Goal: Task Accomplishment & Management: Use online tool/utility

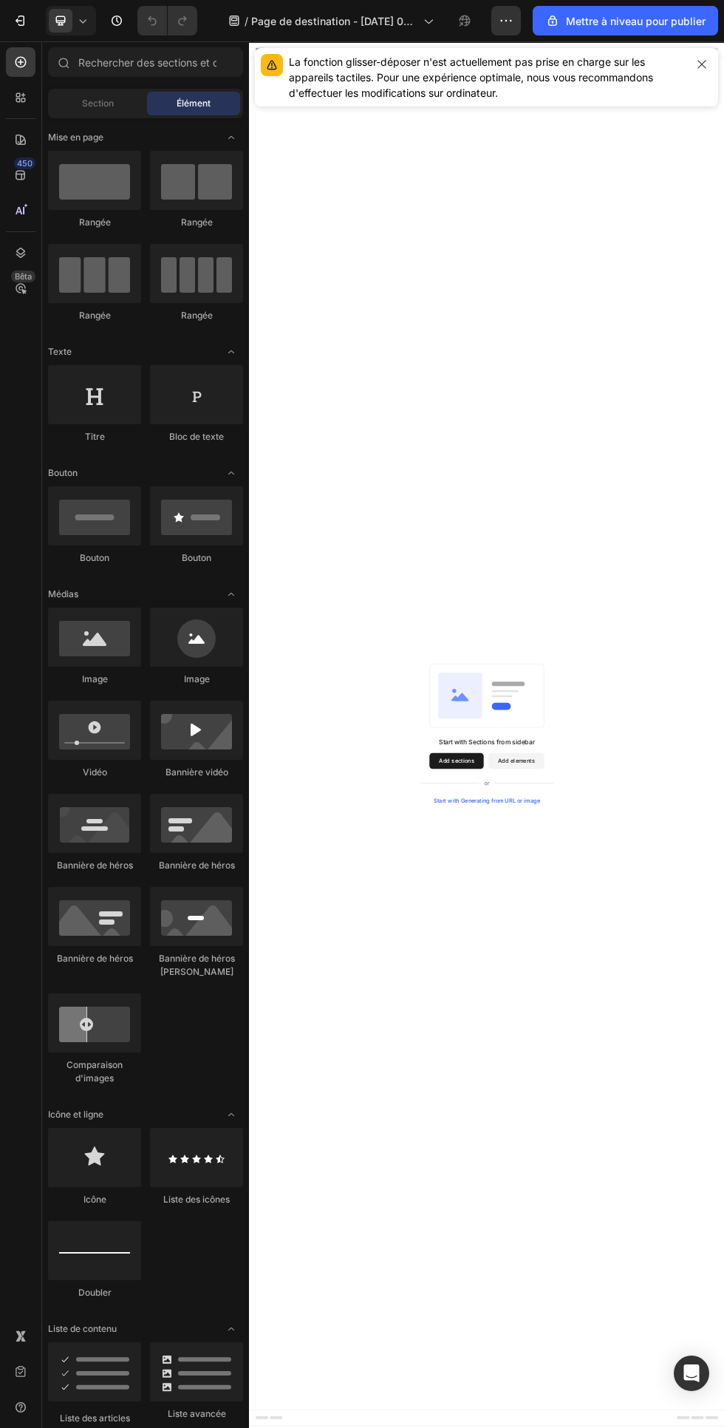
click at [435, 21] on icon at bounding box center [427, 20] width 15 height 15
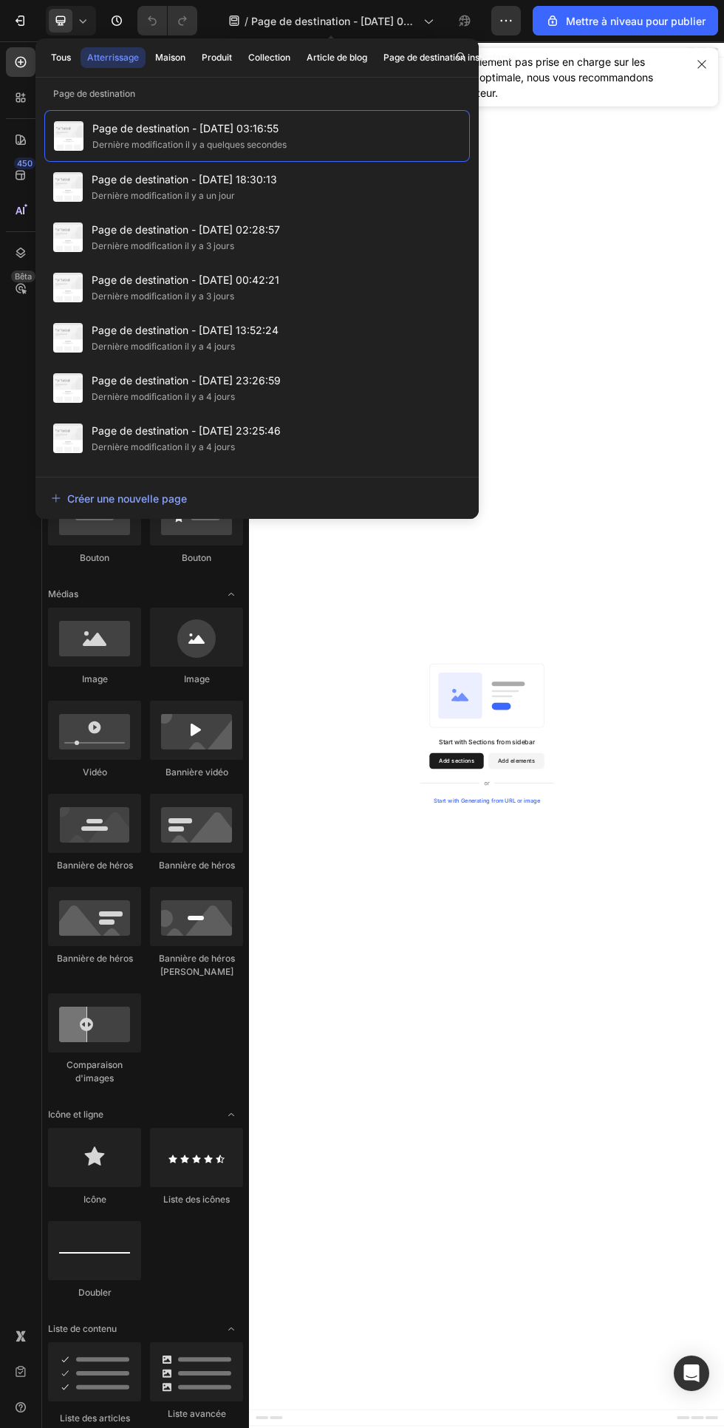
click at [187, 60] on button "Maison" at bounding box center [171, 57] width 44 height 21
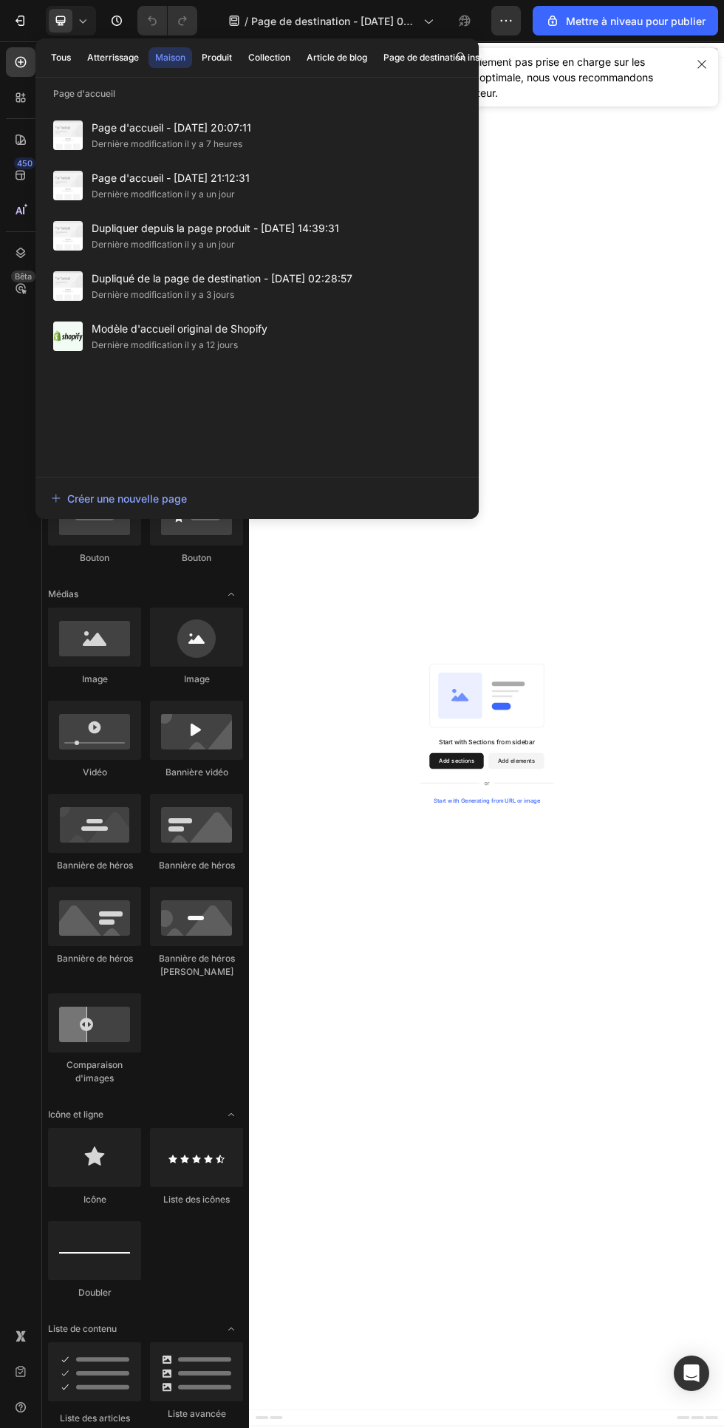
click at [217, 277] on font "Dupliqué de la page de destination - 25 sept. 02:28:57" at bounding box center [222, 278] width 261 height 13
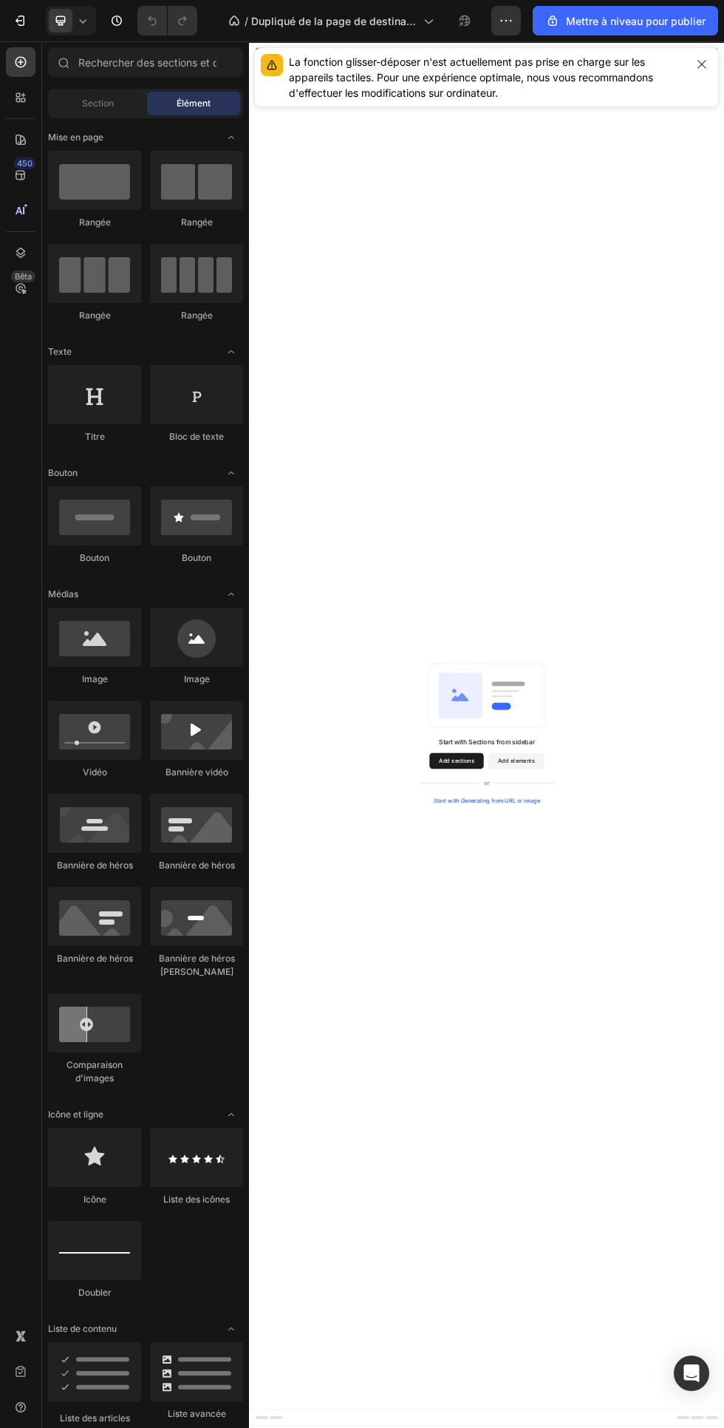
click at [429, 21] on icon at bounding box center [427, 20] width 15 height 15
click at [427, 21] on icon at bounding box center [425, 20] width 15 height 15
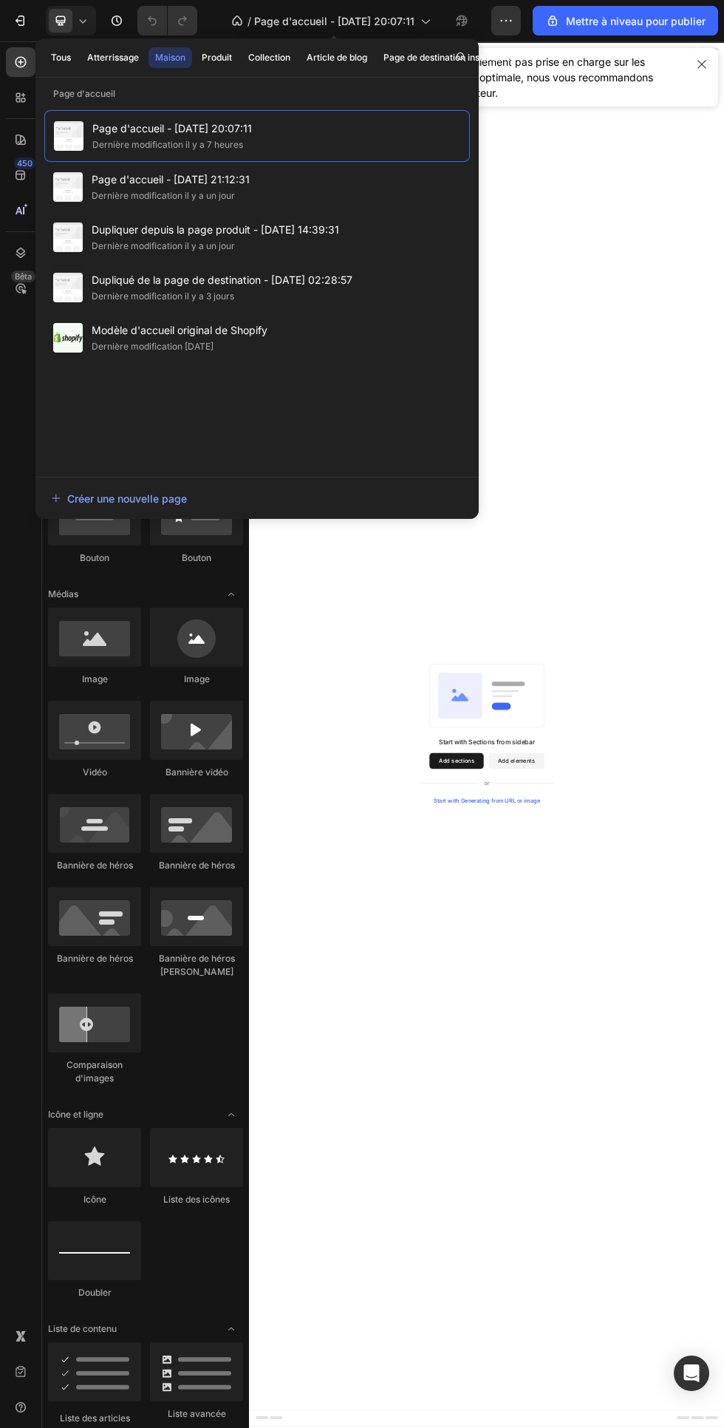
click at [298, 231] on font "Dupliquer depuis la page produit - [DATE] 14:39:31" at bounding box center [216, 229] width 248 height 13
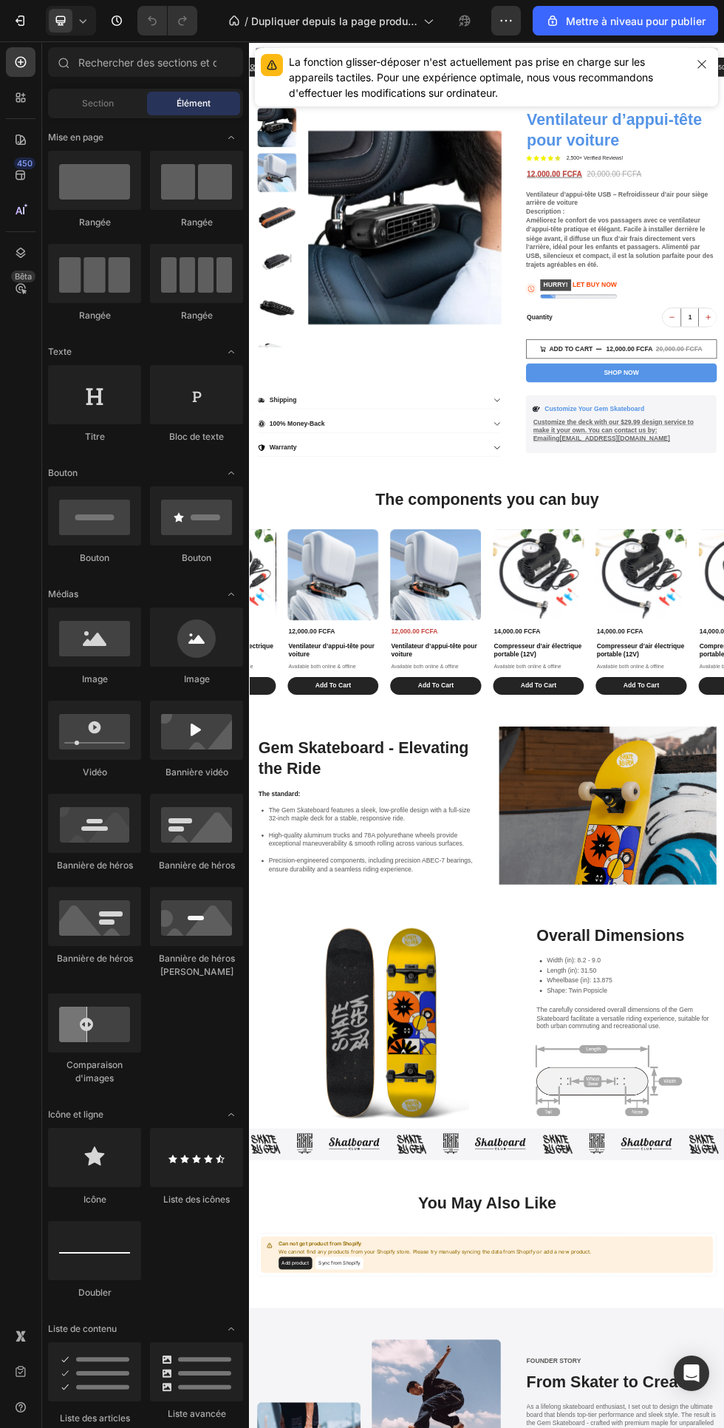
click at [83, 21] on icon at bounding box center [82, 20] width 15 height 15
click at [110, 103] on div "Mobile" at bounding box center [103, 101] width 109 height 24
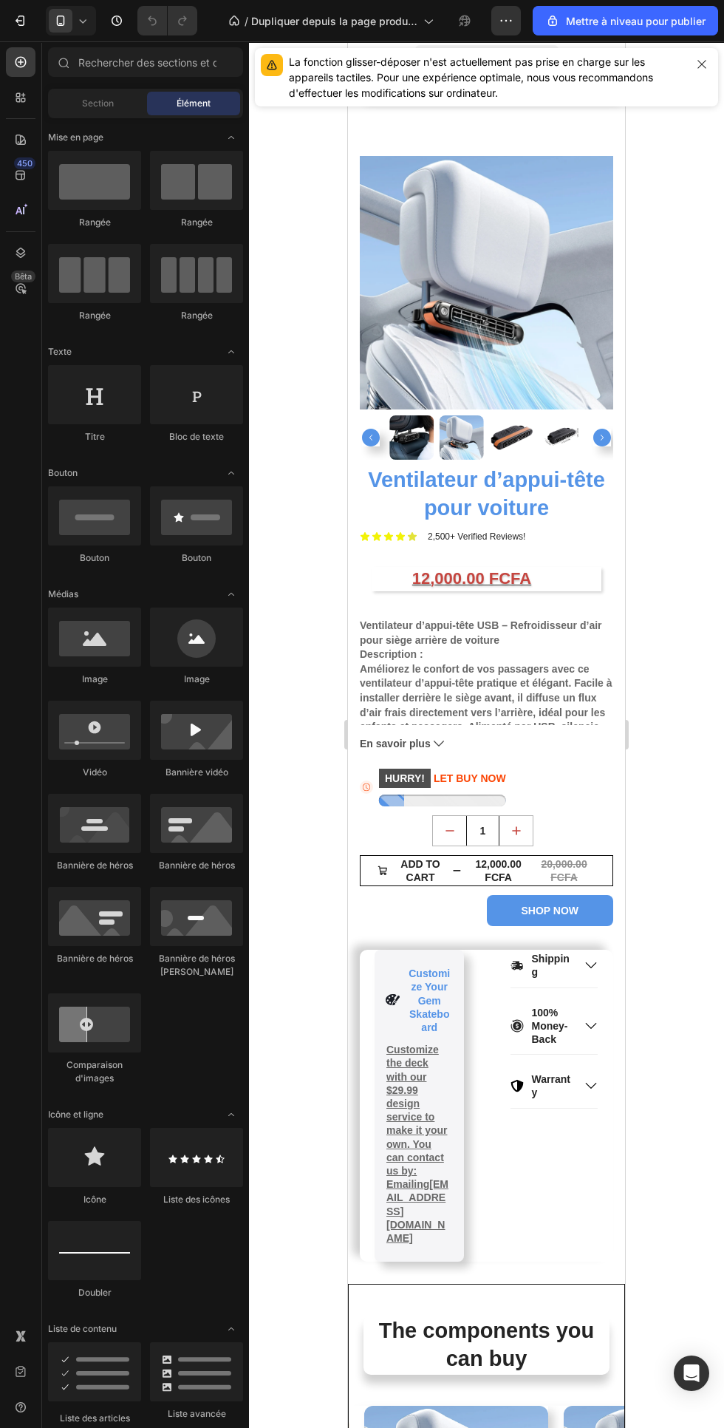
click at [567, 1195] on div "Shipping 100% Money-Back Warranty Accordion" at bounding box center [554, 1106] width 89 height 312
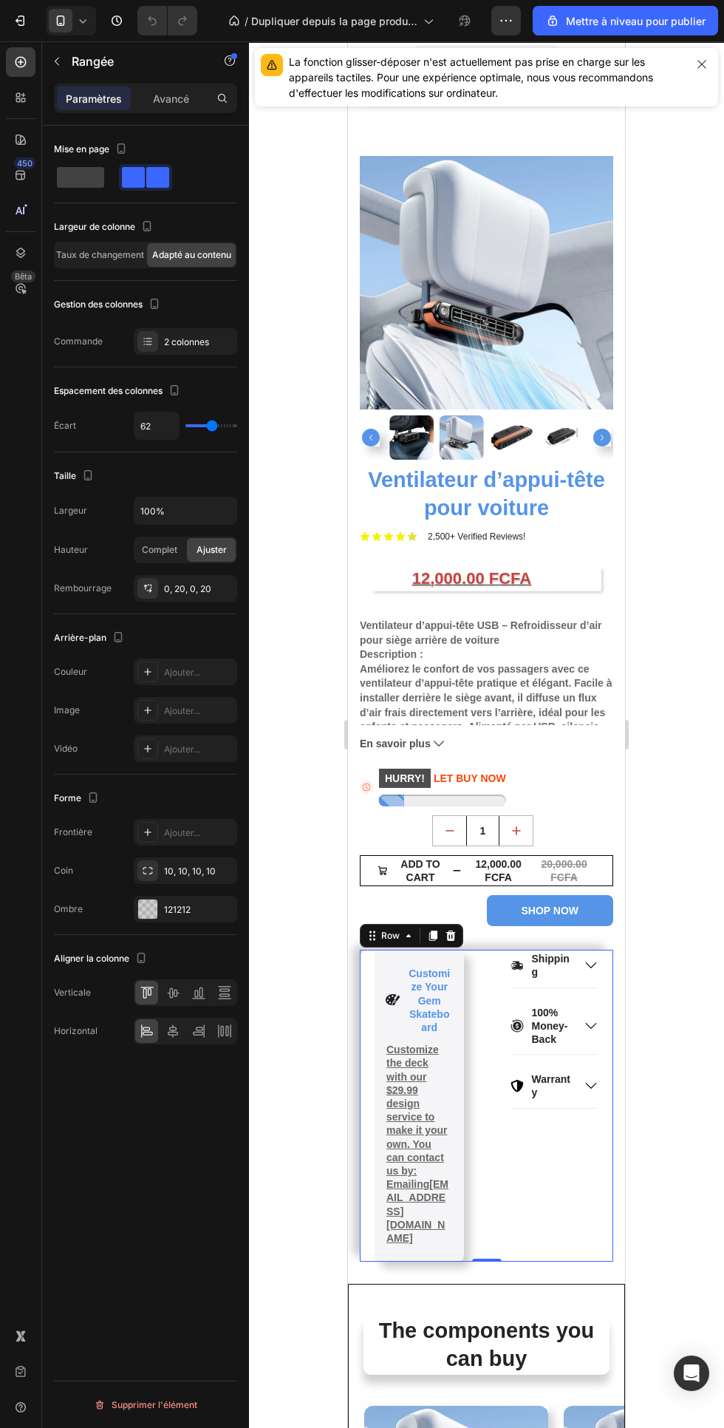
click at [234, 867] on div "10, 10, 10, 10" at bounding box center [185, 870] width 103 height 27
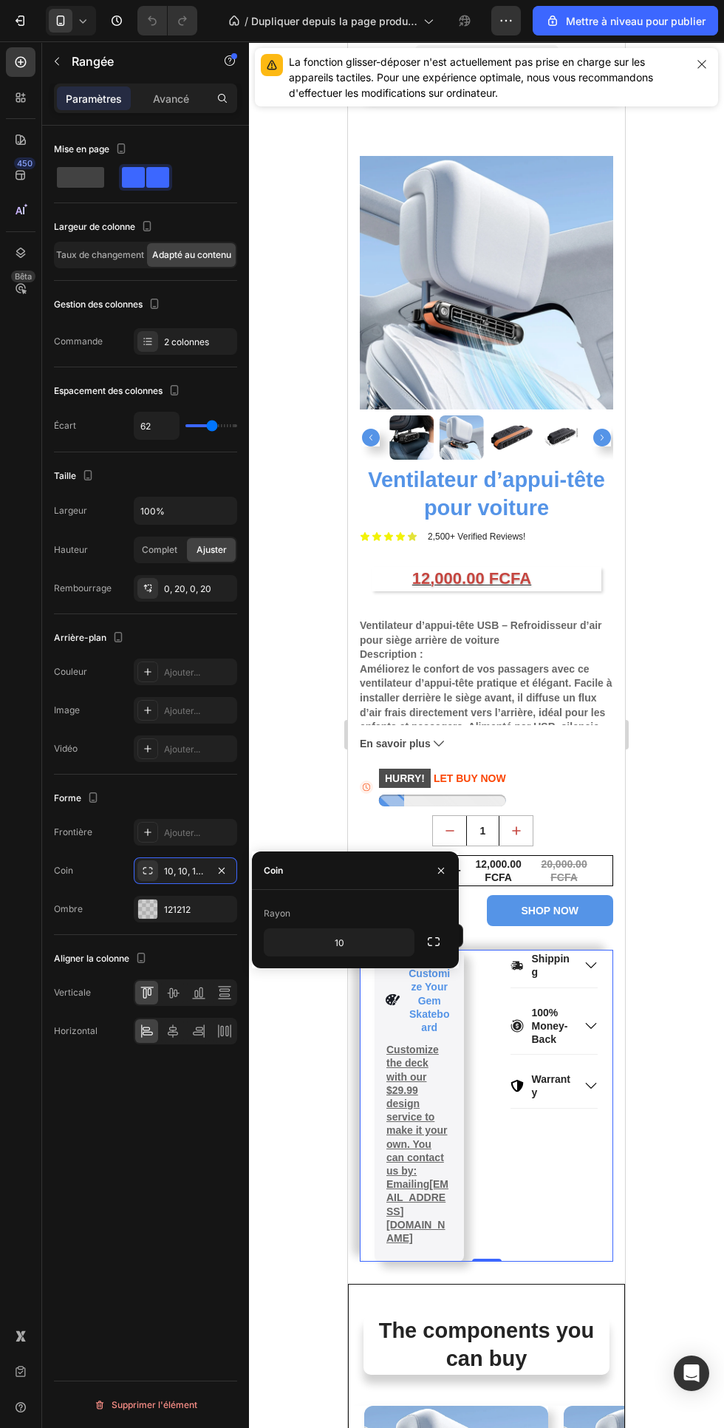
click at [222, 870] on icon "button" at bounding box center [222, 870] width 6 height 6
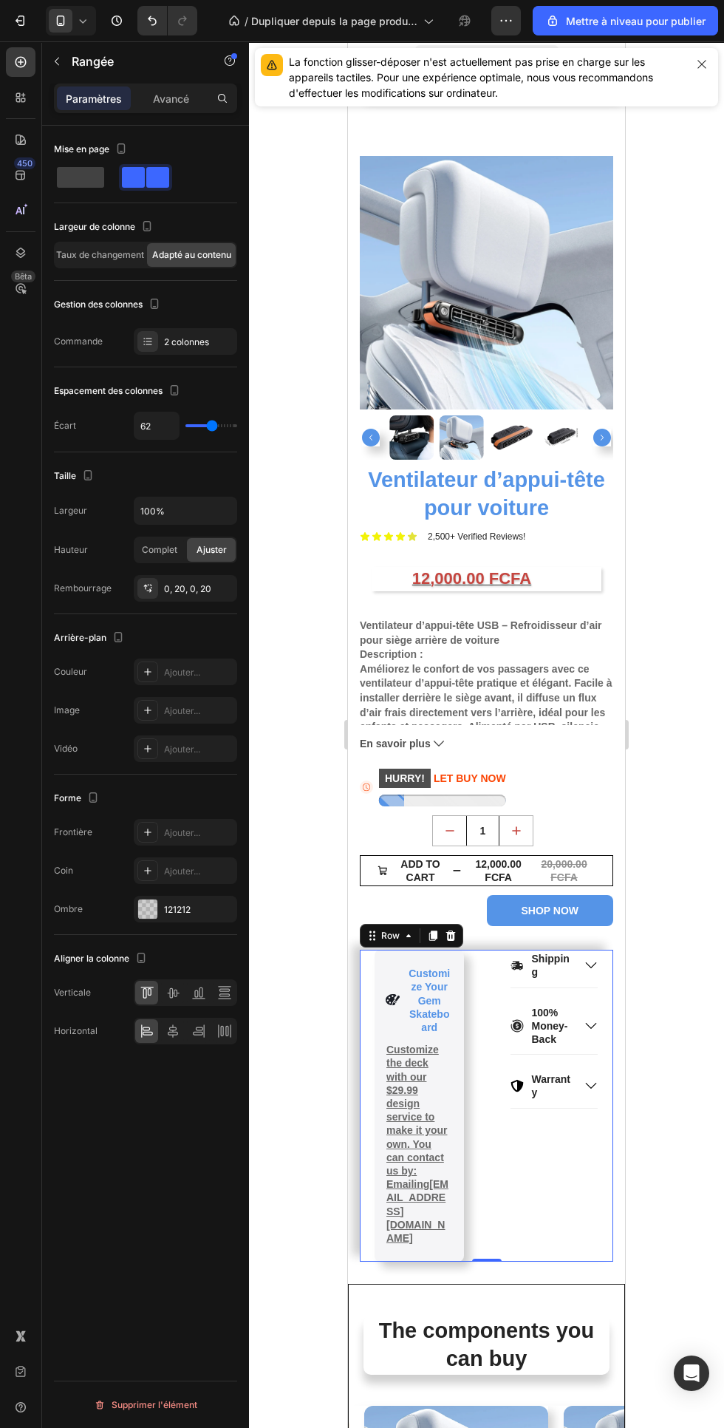
click at [525, 830] on button "increment" at bounding box center [516, 831] width 33 height 30
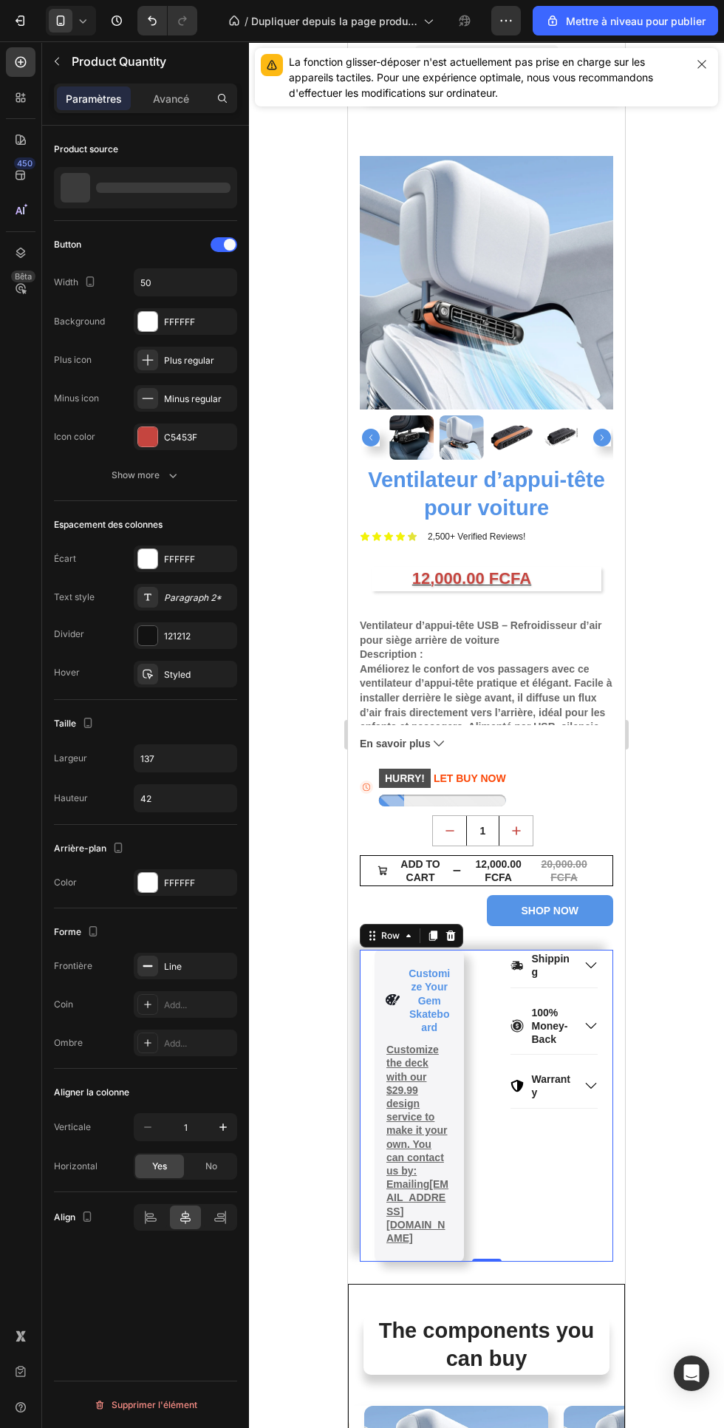
type input "2"
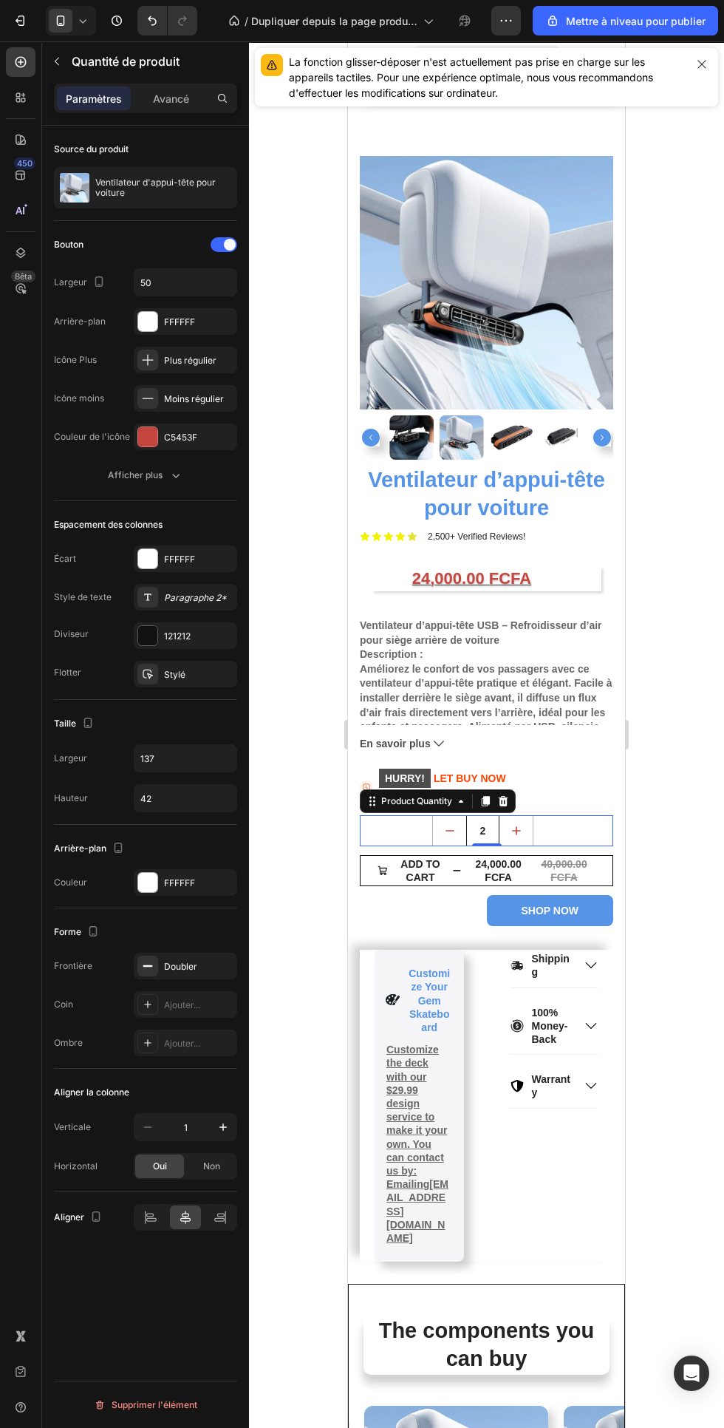
click at [185, 1341] on div "Source du produit Ventilateur d'appui-tête pour voiture Bouton Largeur 50 Arriè…" at bounding box center [145, 798] width 207 height 1344
click at [435, 910] on div "SHOP NOW" at bounding box center [486, 910] width 253 height 31
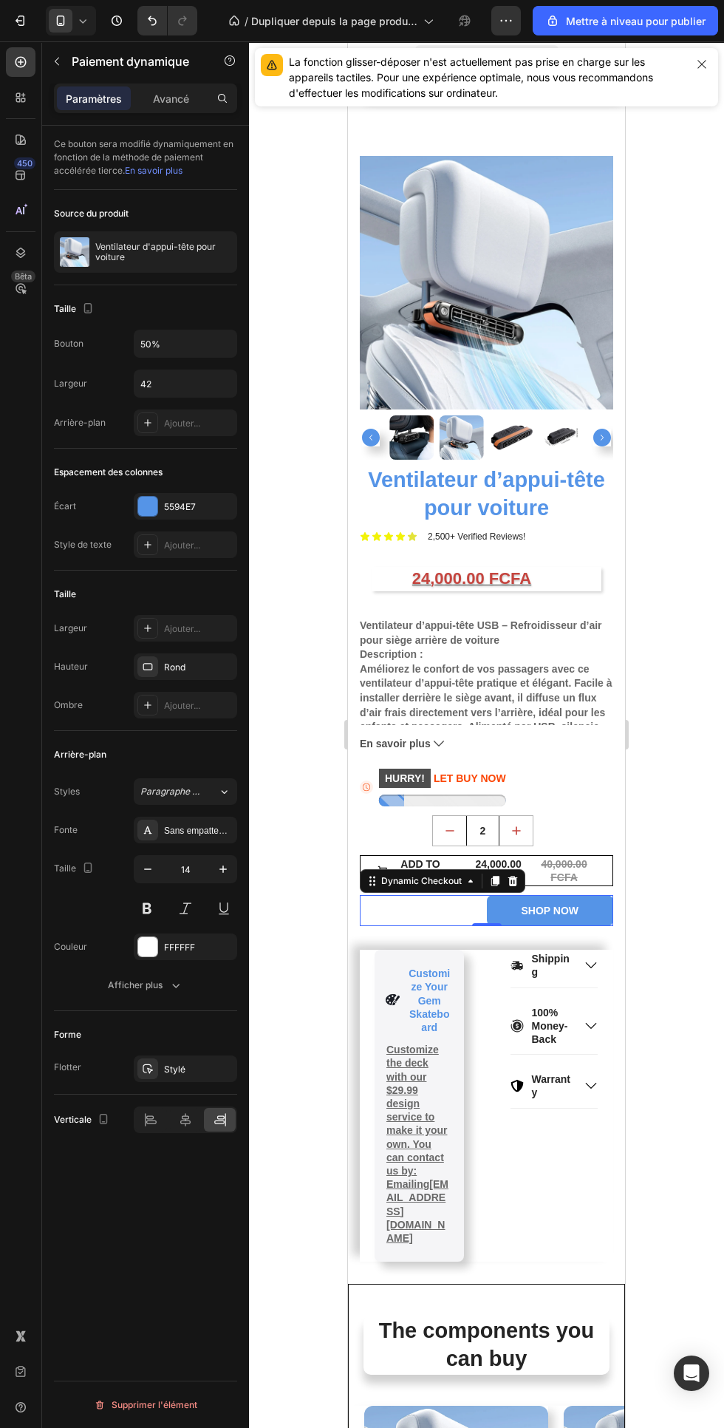
click at [574, 575] on div "24,000.00 FCFA Product Price Product Price" at bounding box center [487, 579] width 230 height 24
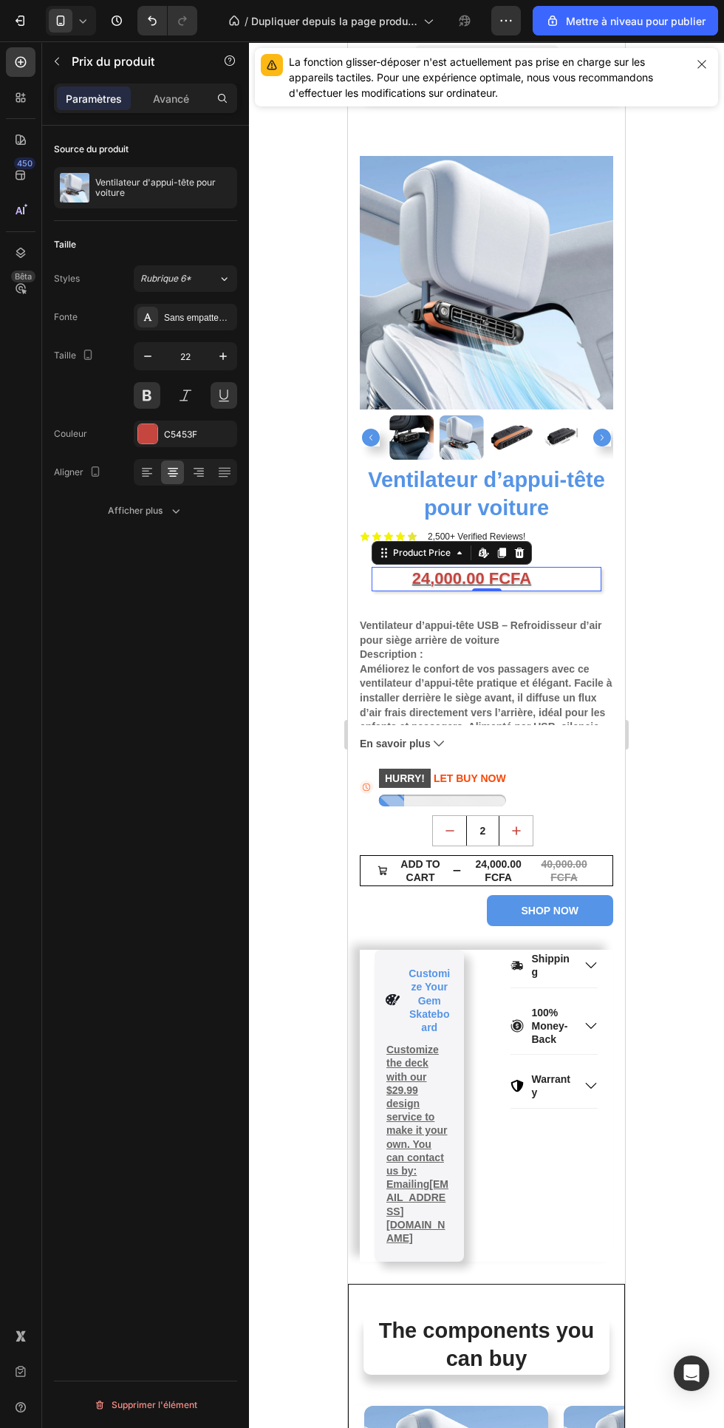
click at [206, 471] on div at bounding box center [198, 472] width 23 height 24
click at [579, 500] on h1 "Ventilateur d’appui-tête pour voiture" at bounding box center [486, 494] width 253 height 58
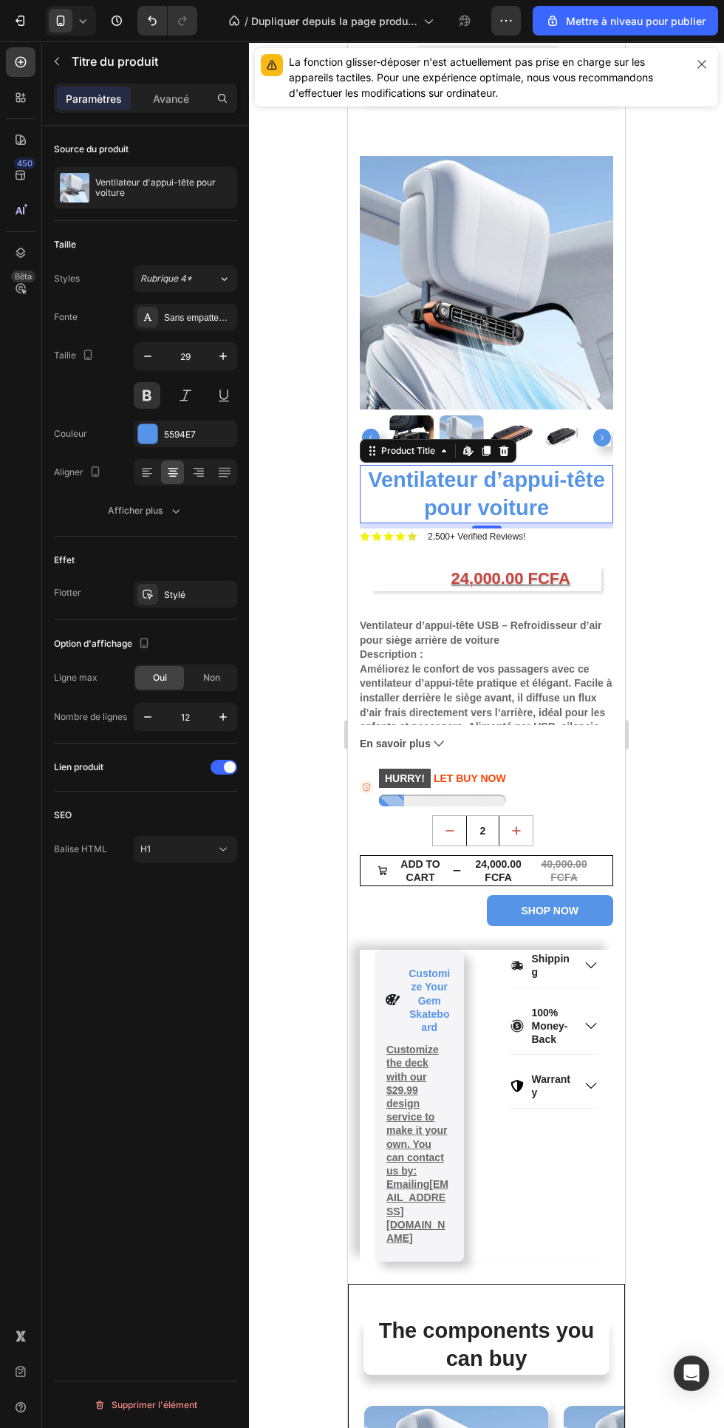
click at [149, 466] on icon at bounding box center [147, 472] width 15 height 15
click at [526, 682] on p "Description : Améliorez le confort de vos passagers avec ce ventilateur d’appui…" at bounding box center [486, 704] width 253 height 113
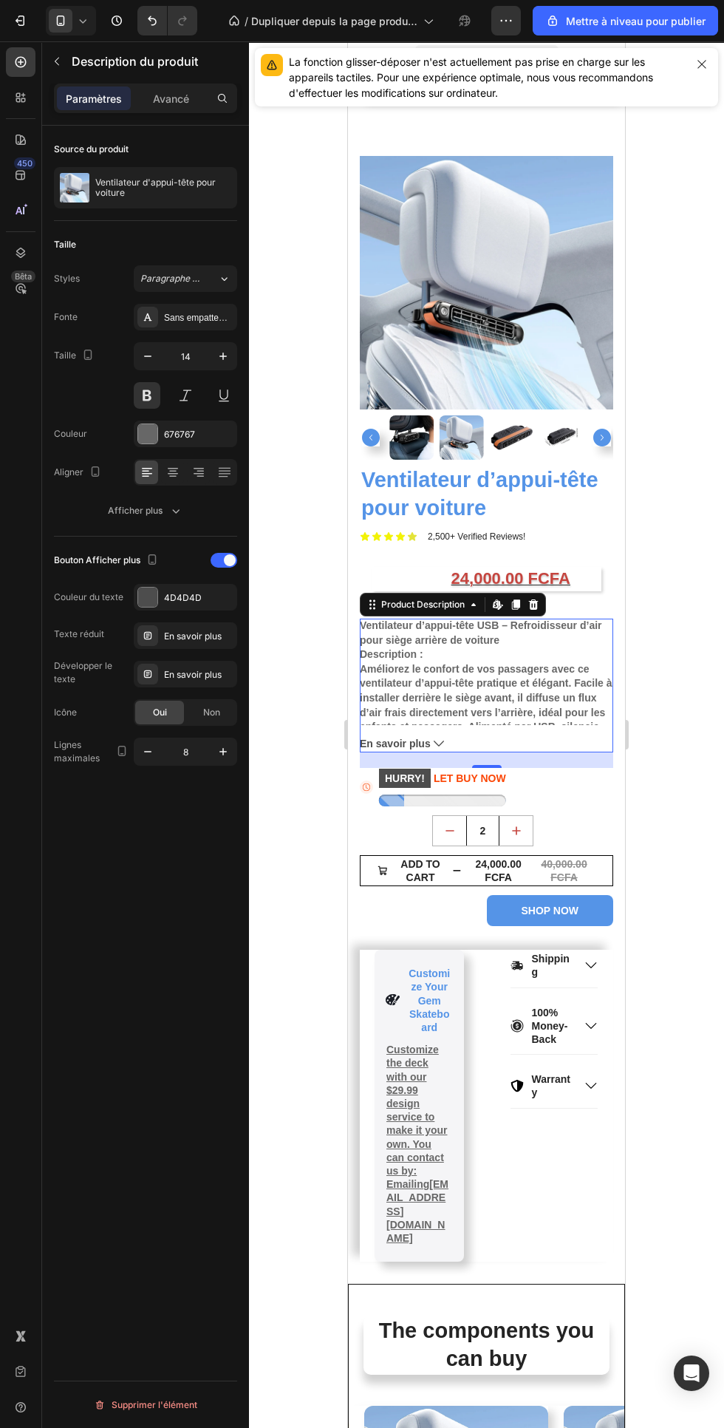
click at [179, 469] on icon at bounding box center [173, 472] width 15 height 15
click at [151, 471] on icon at bounding box center [147, 472] width 15 height 15
click at [543, 516] on h1 "Ventilateur d’appui-tête pour voiture" at bounding box center [486, 494] width 253 height 58
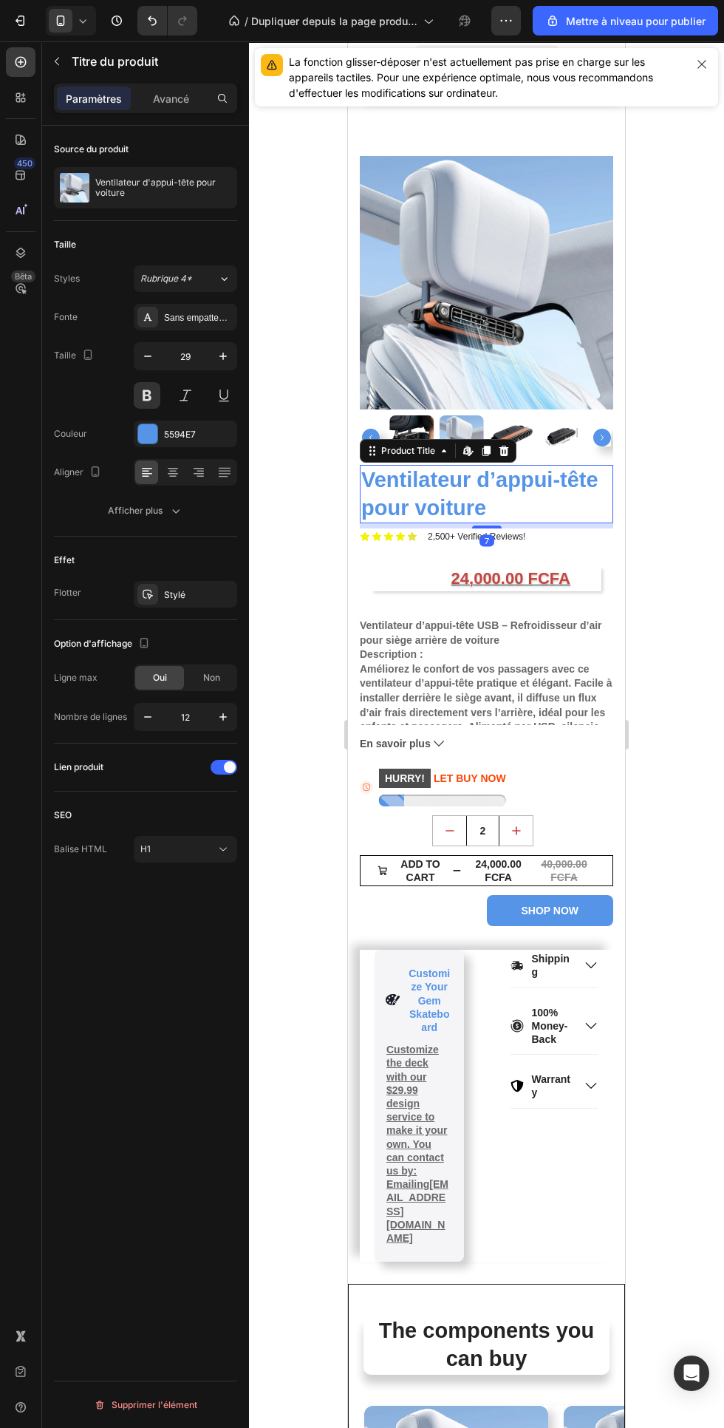
click at [574, 538] on div "Icon Icon Icon Icon Icon Icon List 2,500+ Verified Reviews! Text Block Row" at bounding box center [486, 536] width 253 height 16
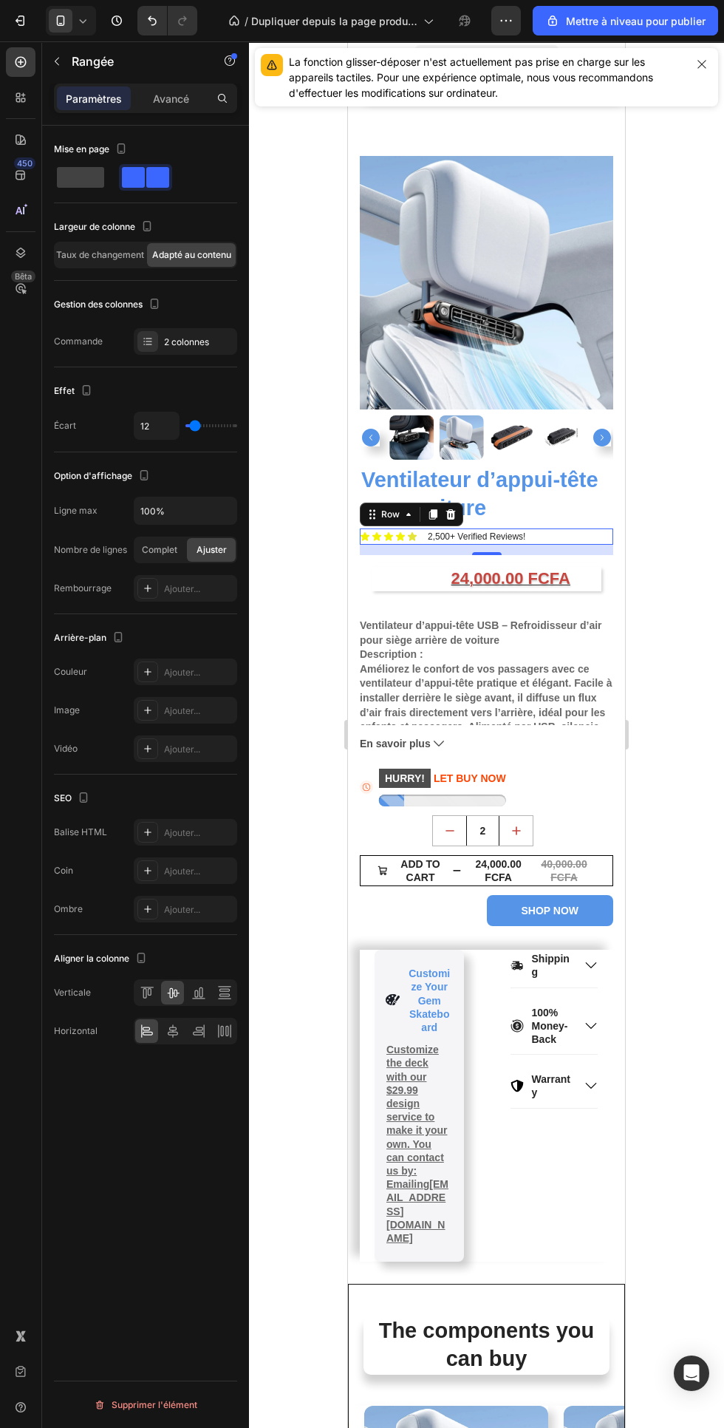
type input "91"
click at [222, 426] on input "range" at bounding box center [211, 425] width 52 height 3
type input "44"
type input "11"
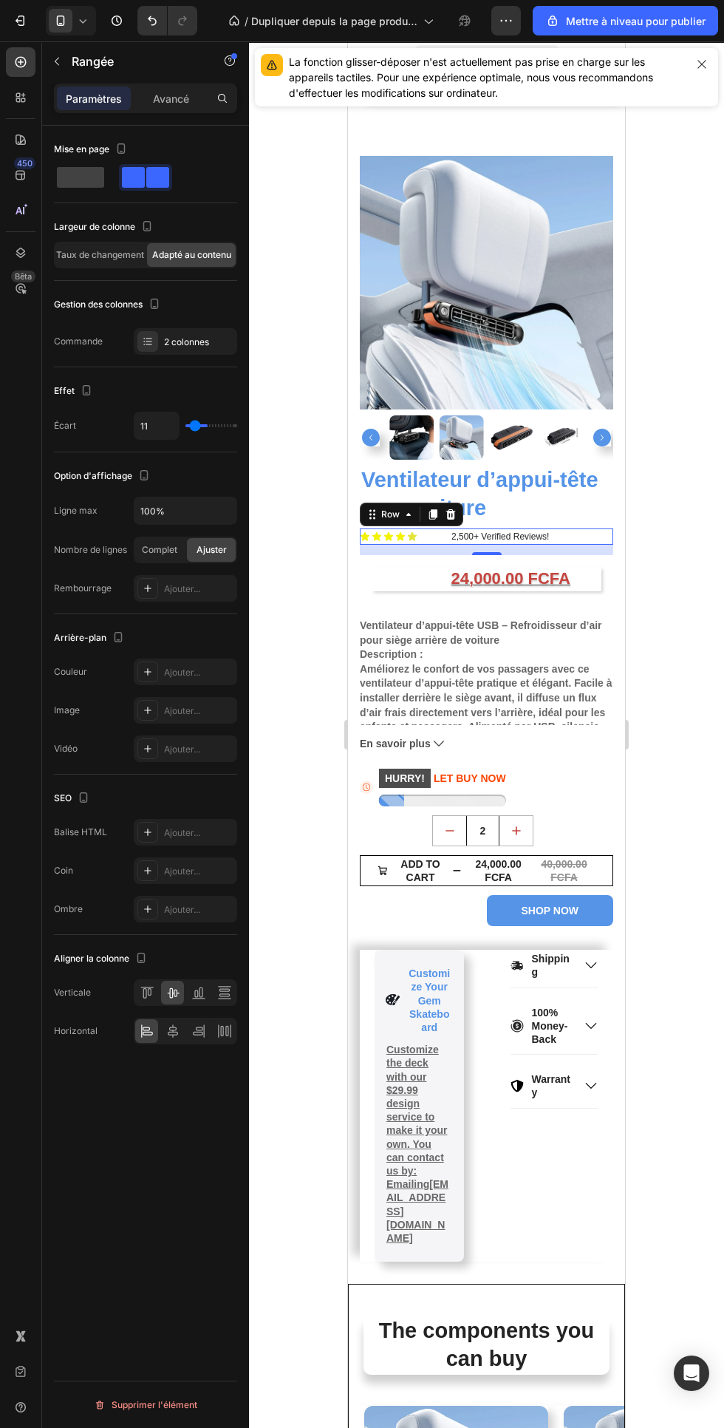
type input "11"
click at [590, 581] on div "24,000.00 FCFA Product Price Product Price" at bounding box center [487, 579] width 230 height 24
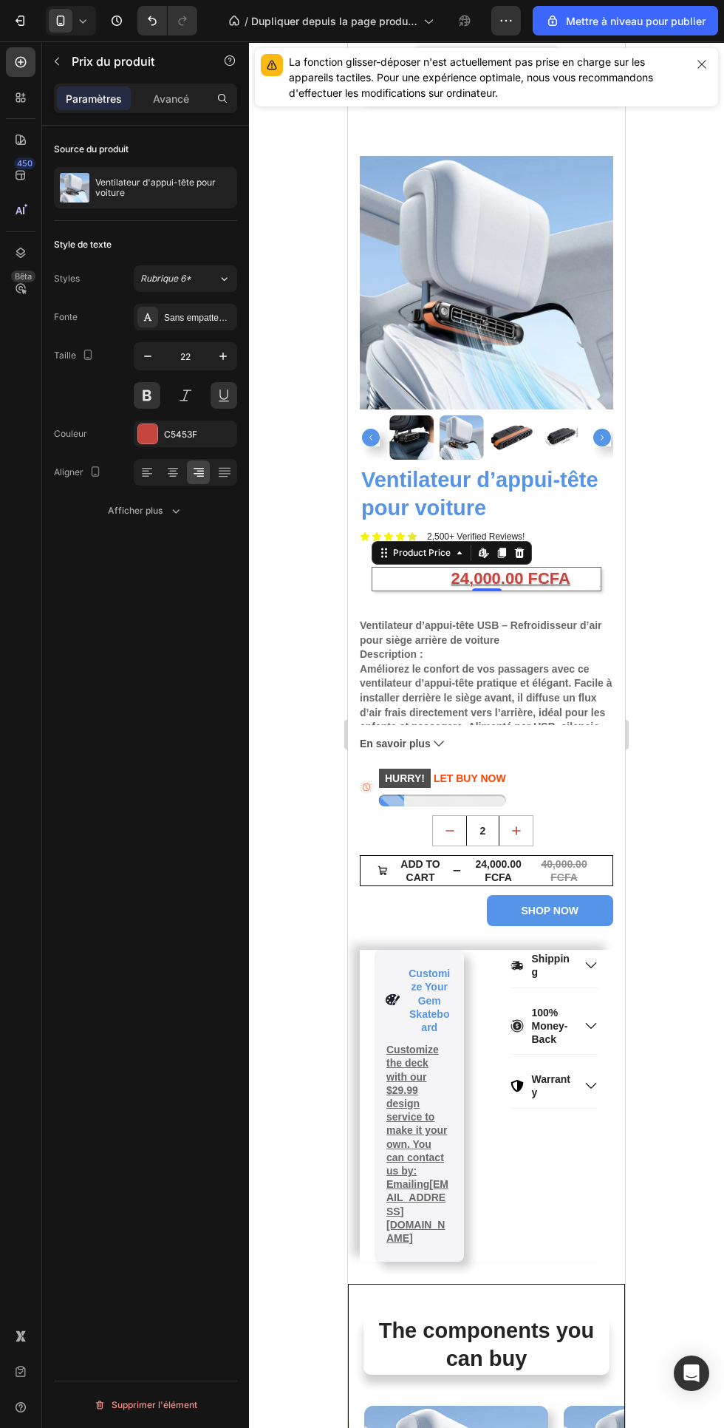
click at [188, 515] on button "Afficher plus" at bounding box center [145, 510] width 183 height 27
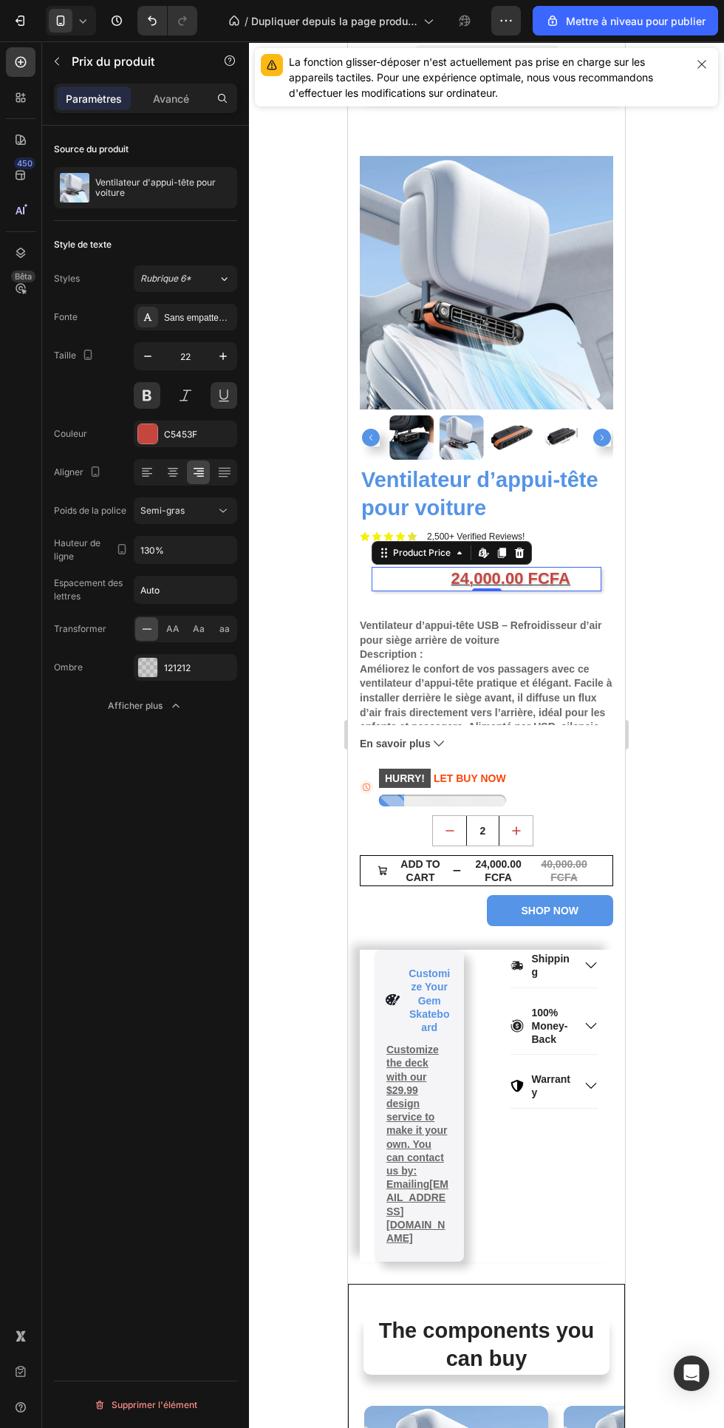
click at [191, 624] on div "Aa" at bounding box center [198, 629] width 23 height 24
click at [190, 624] on div "Aa" at bounding box center [198, 629] width 23 height 24
click at [198, 628] on font "Aa" at bounding box center [199, 628] width 12 height 11
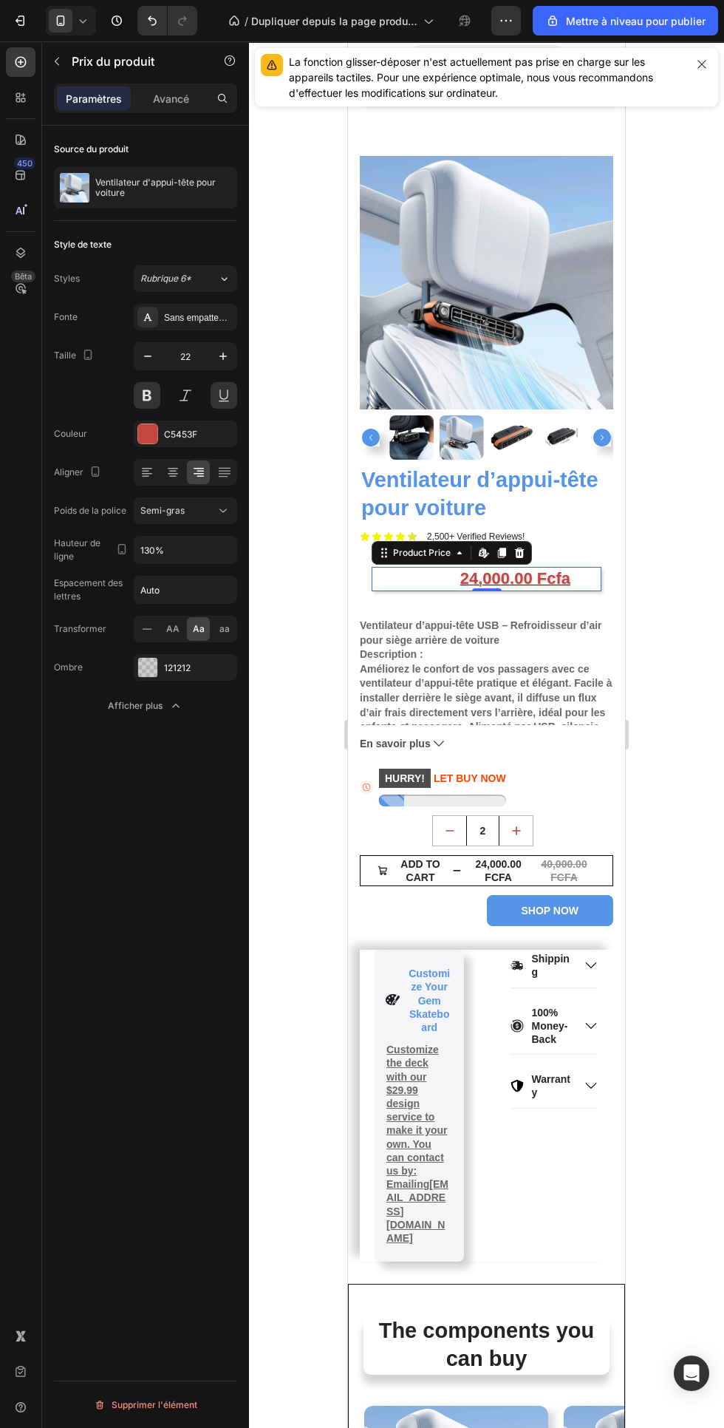
click at [224, 628] on font "aa" at bounding box center [224, 628] width 10 height 11
click at [181, 628] on div "AA" at bounding box center [172, 629] width 23 height 24
click at [172, 101] on font "Avancé" at bounding box center [171, 98] width 36 height 13
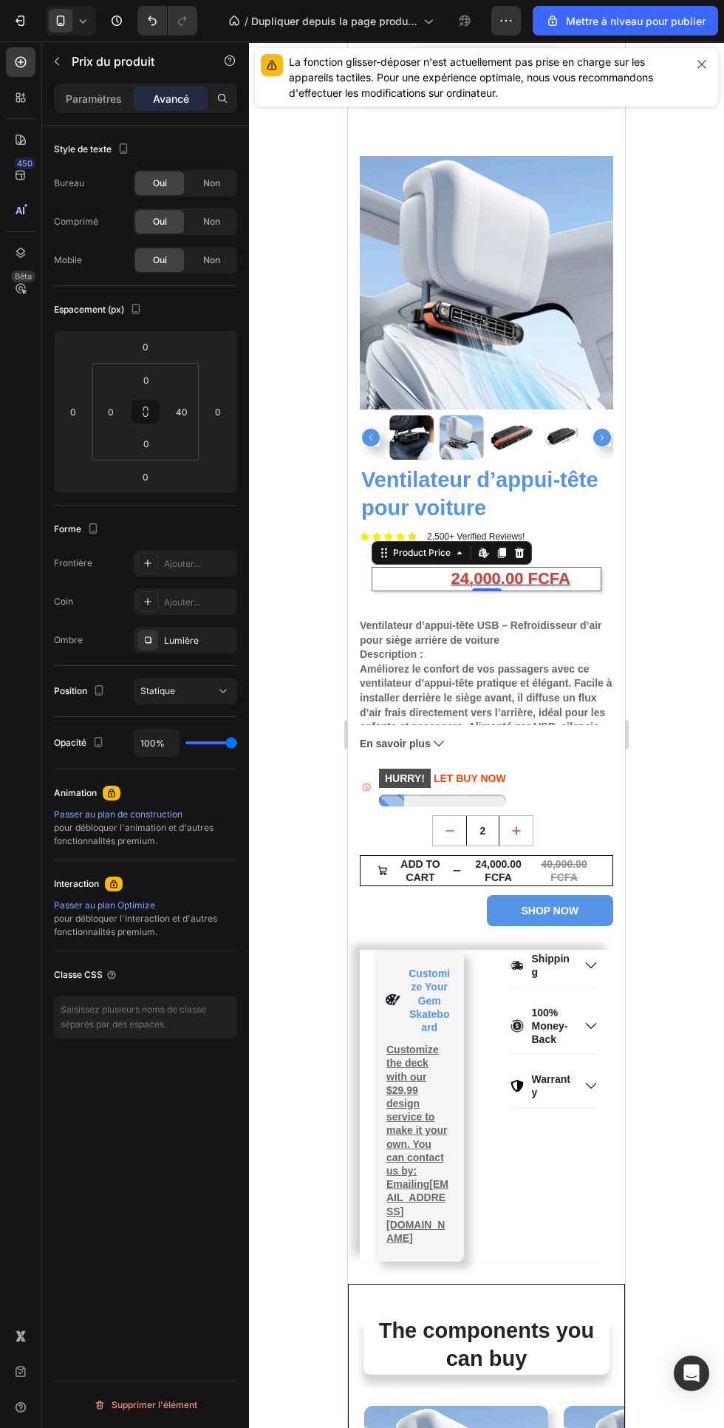
click at [87, 406] on div "0" at bounding box center [73, 412] width 30 height 24
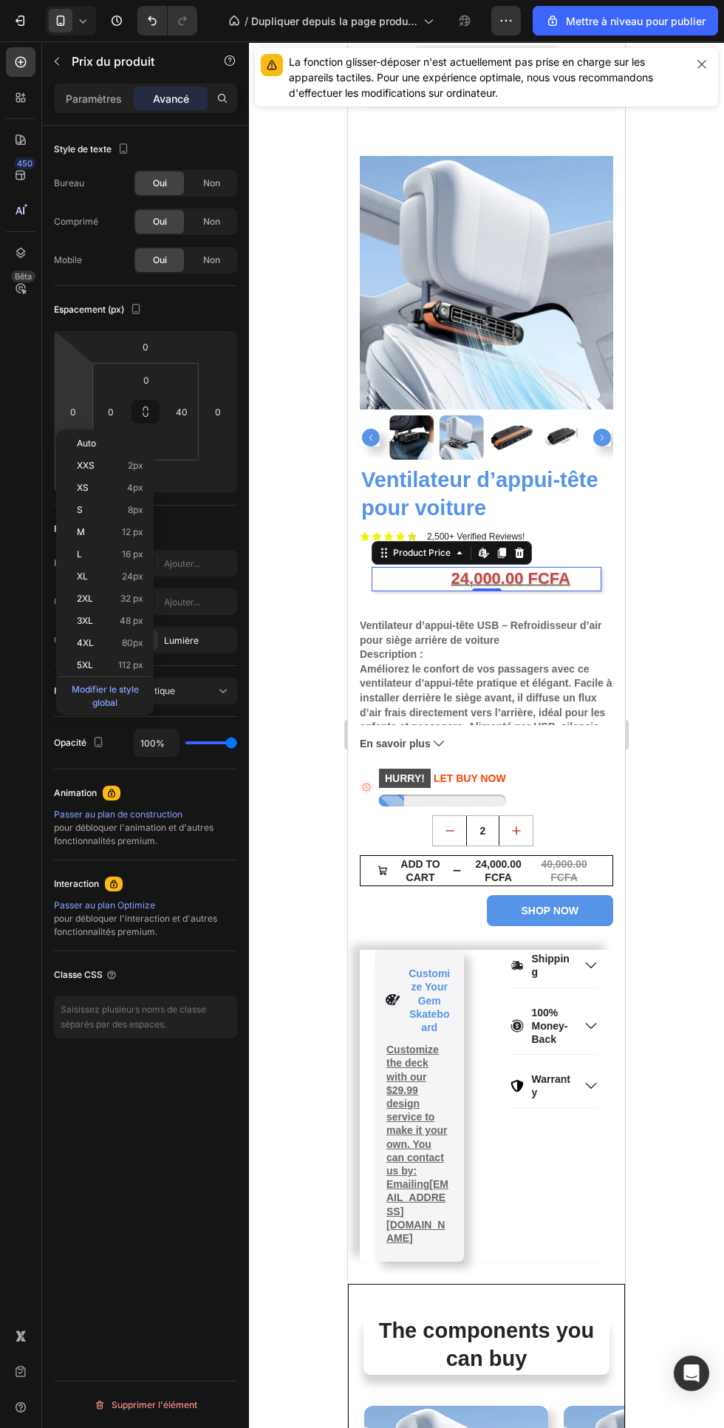
click at [86, 0] on html "7 / Dupliquer depuis la page produit - [DATE] 14:39:31 Aperçu Save Mettre à niv…" at bounding box center [362, 0] width 724 height 0
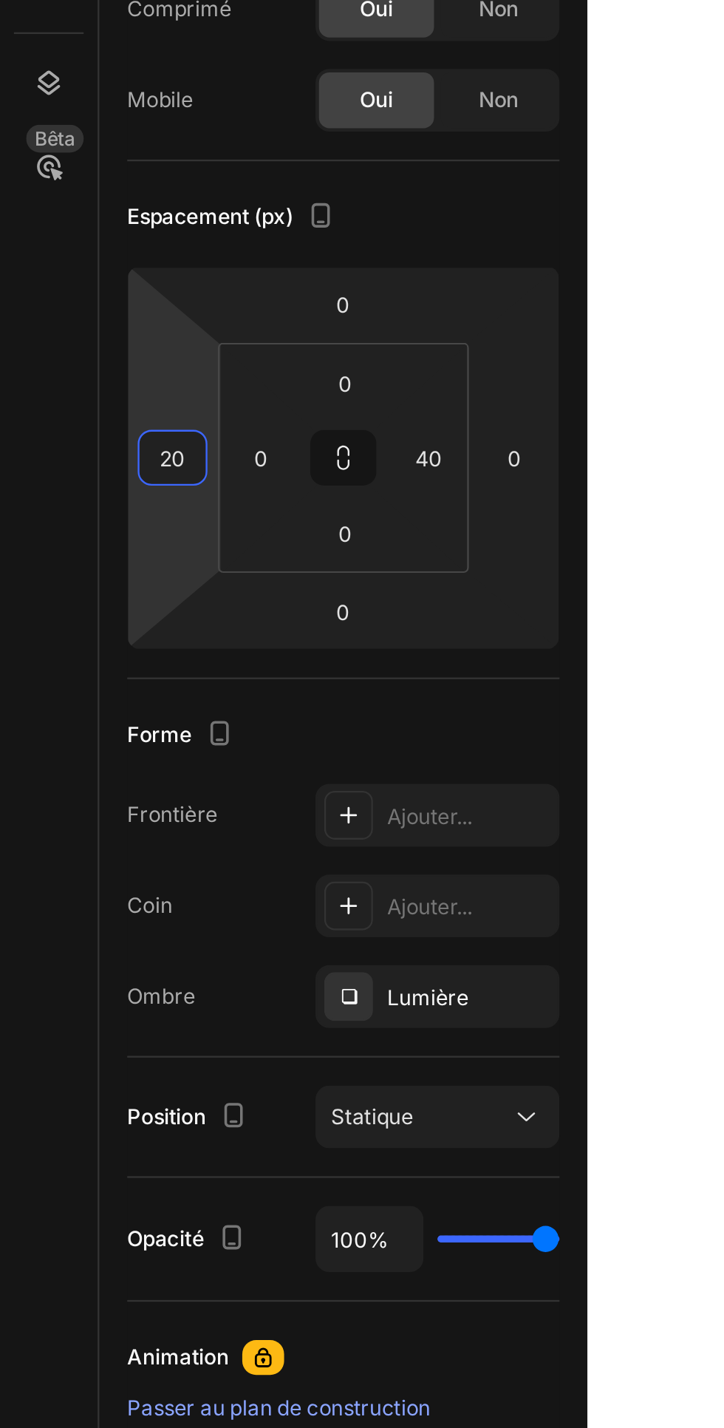
type input "20"
click at [227, 299] on div "Espacement (px)" at bounding box center [145, 310] width 183 height 24
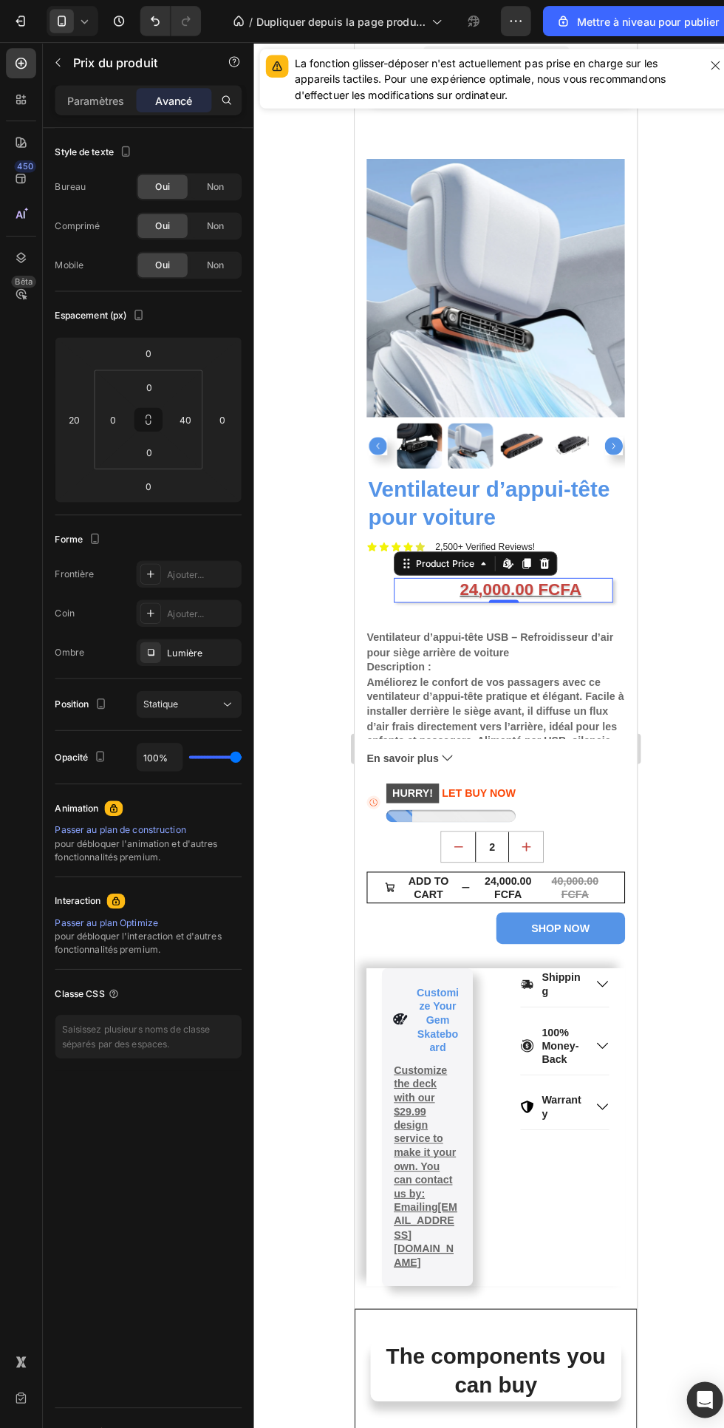
click at [192, 412] on input "40" at bounding box center [182, 412] width 22 height 22
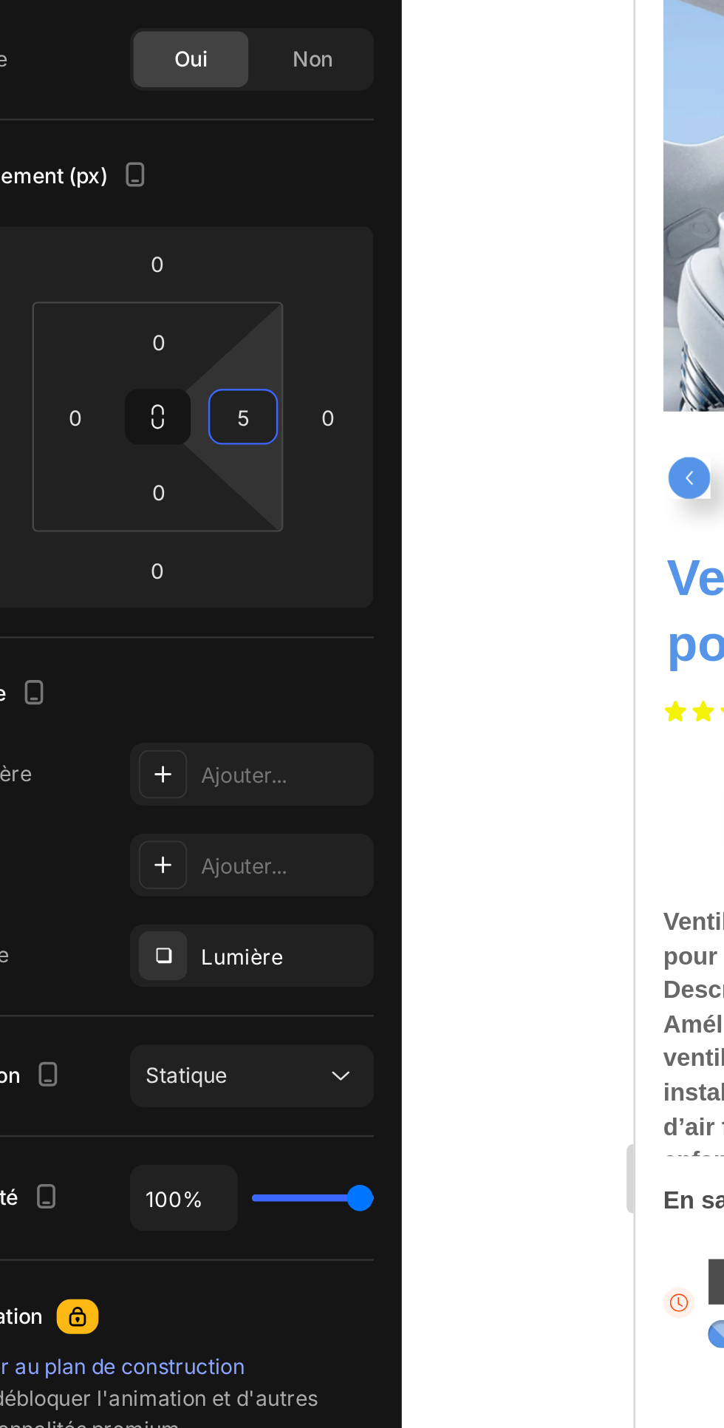
type input "5"
click at [222, 307] on div "Espacement (px)" at bounding box center [145, 310] width 183 height 24
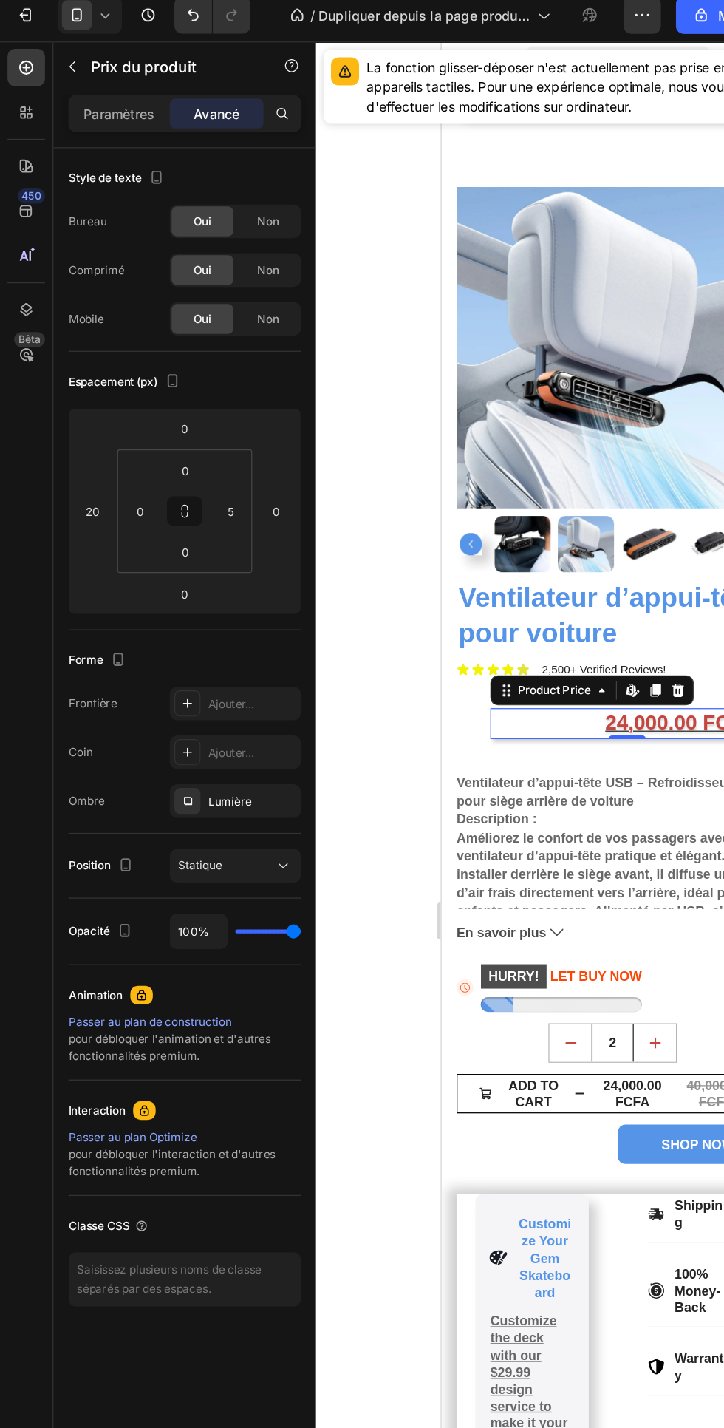
click at [301, 952] on div at bounding box center [486, 734] width 475 height 1386
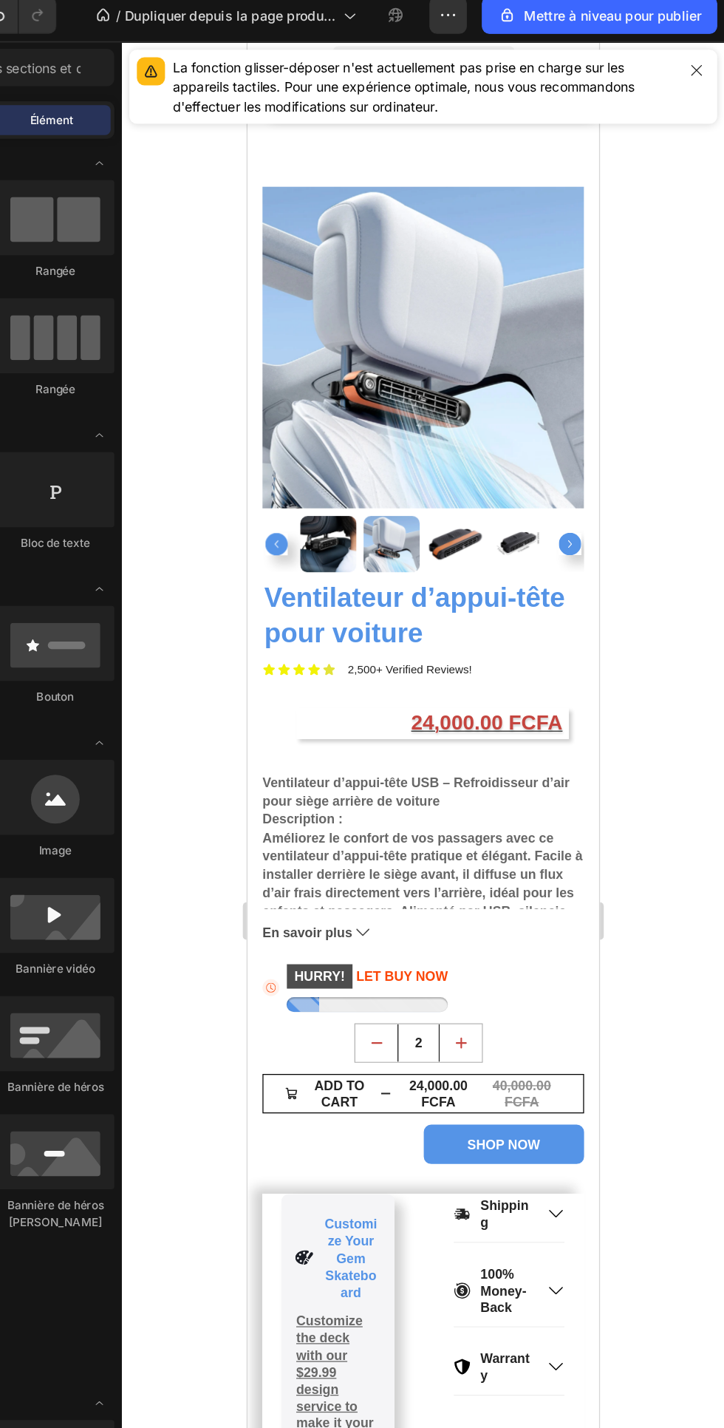
click at [491, 865] on div "40,000.00 FCFA" at bounding box center [463, 870] width 63 height 30
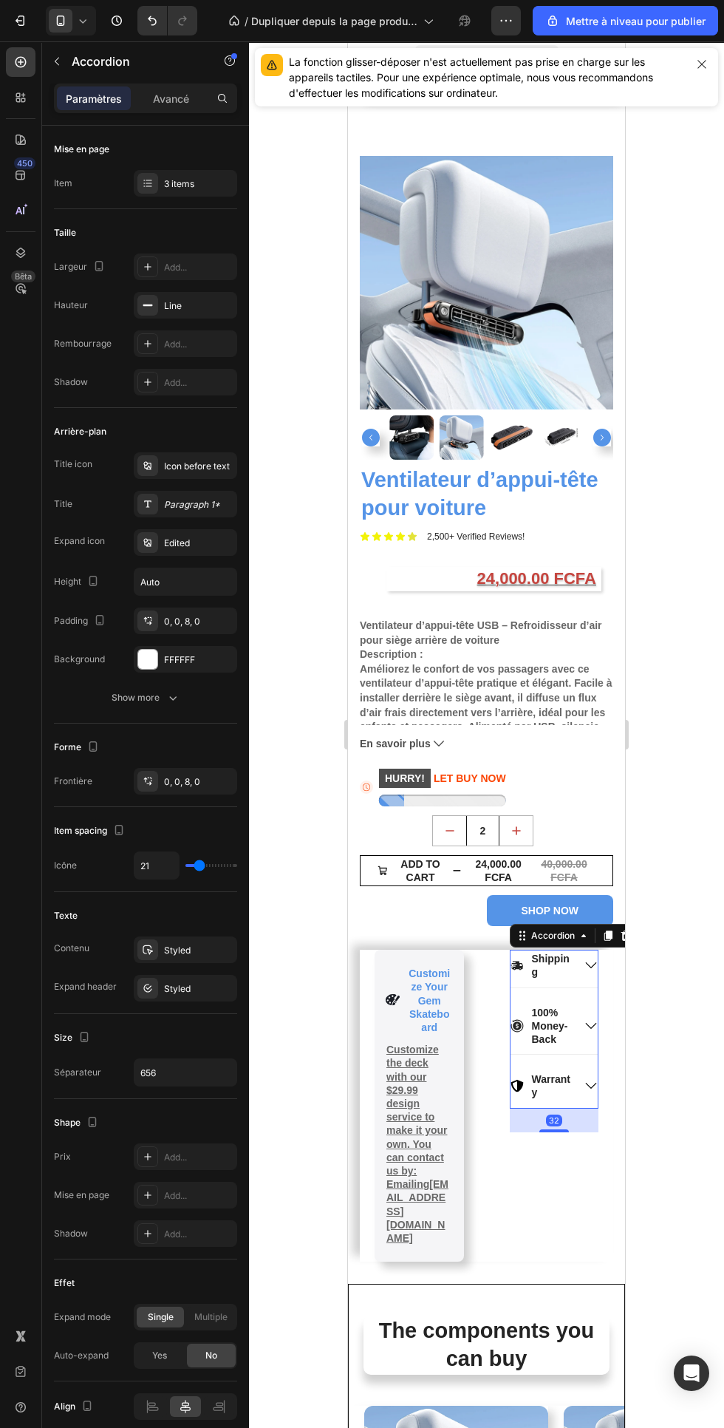
scroll to position [682, 0]
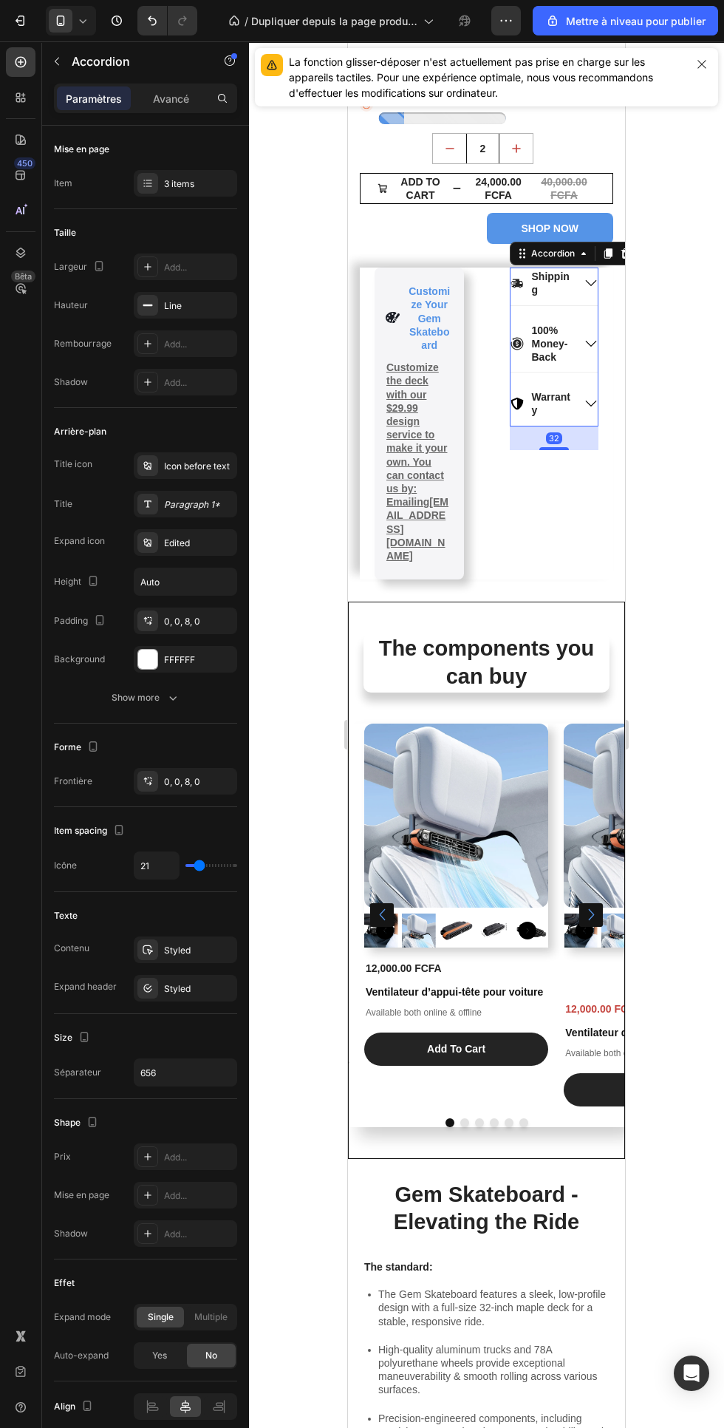
click at [544, 723] on img at bounding box center [456, 815] width 184 height 184
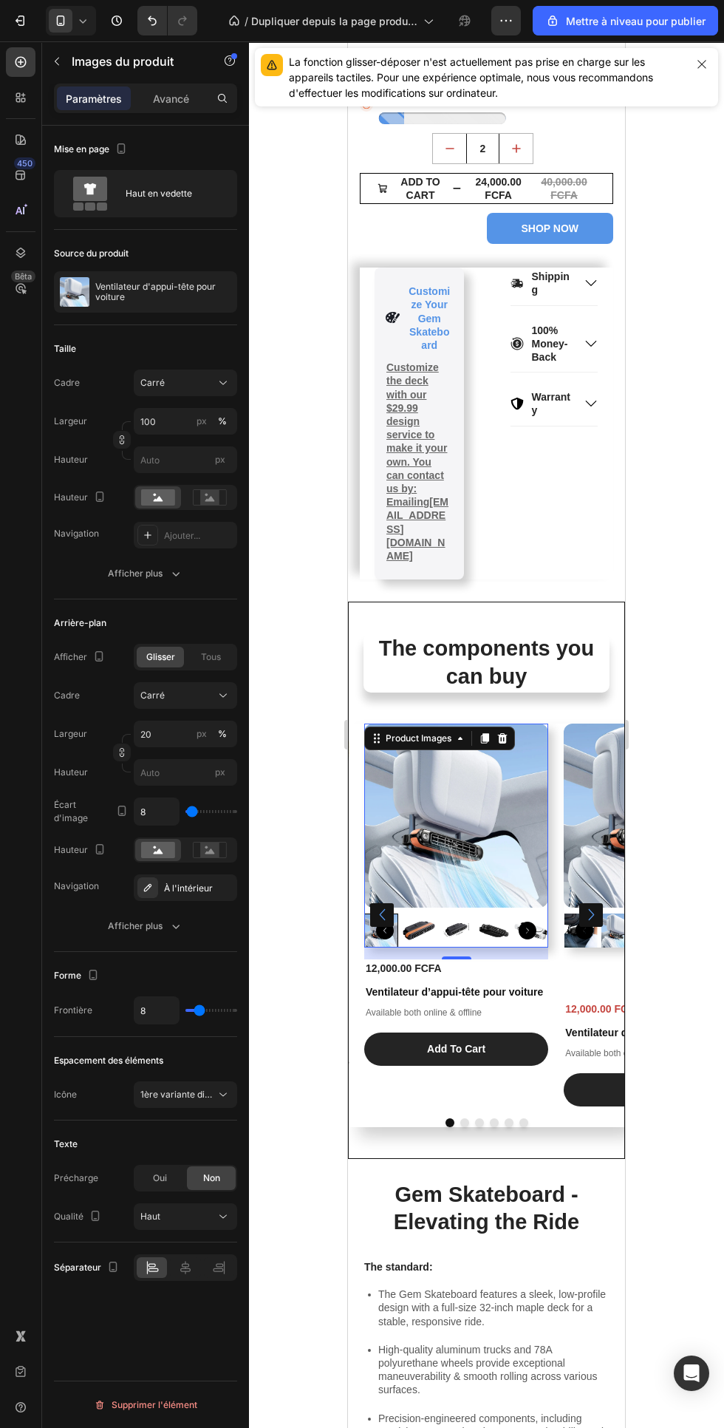
click at [174, 580] on icon "button" at bounding box center [175, 573] width 15 height 15
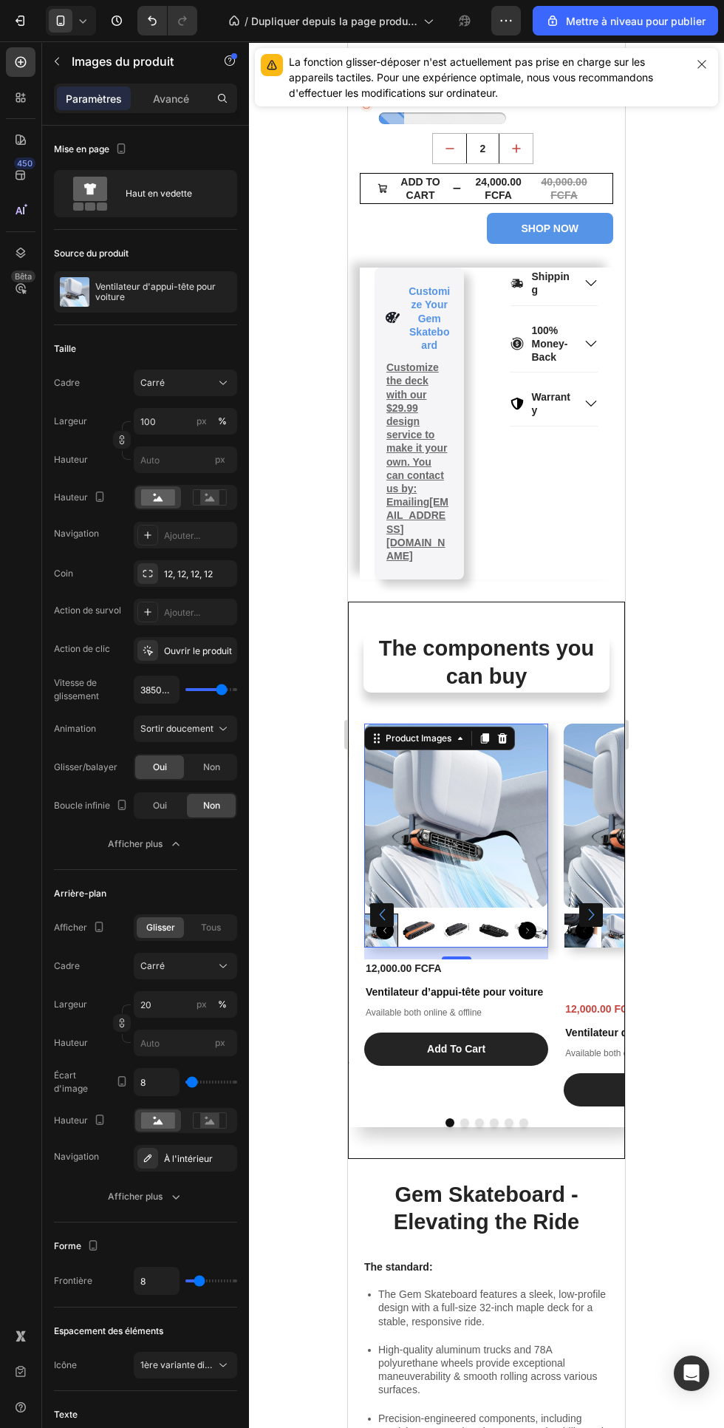
click at [0, 0] on icon "button" at bounding box center [0, 0] width 0 height 0
click at [588, 769] on img at bounding box center [656, 815] width 184 height 184
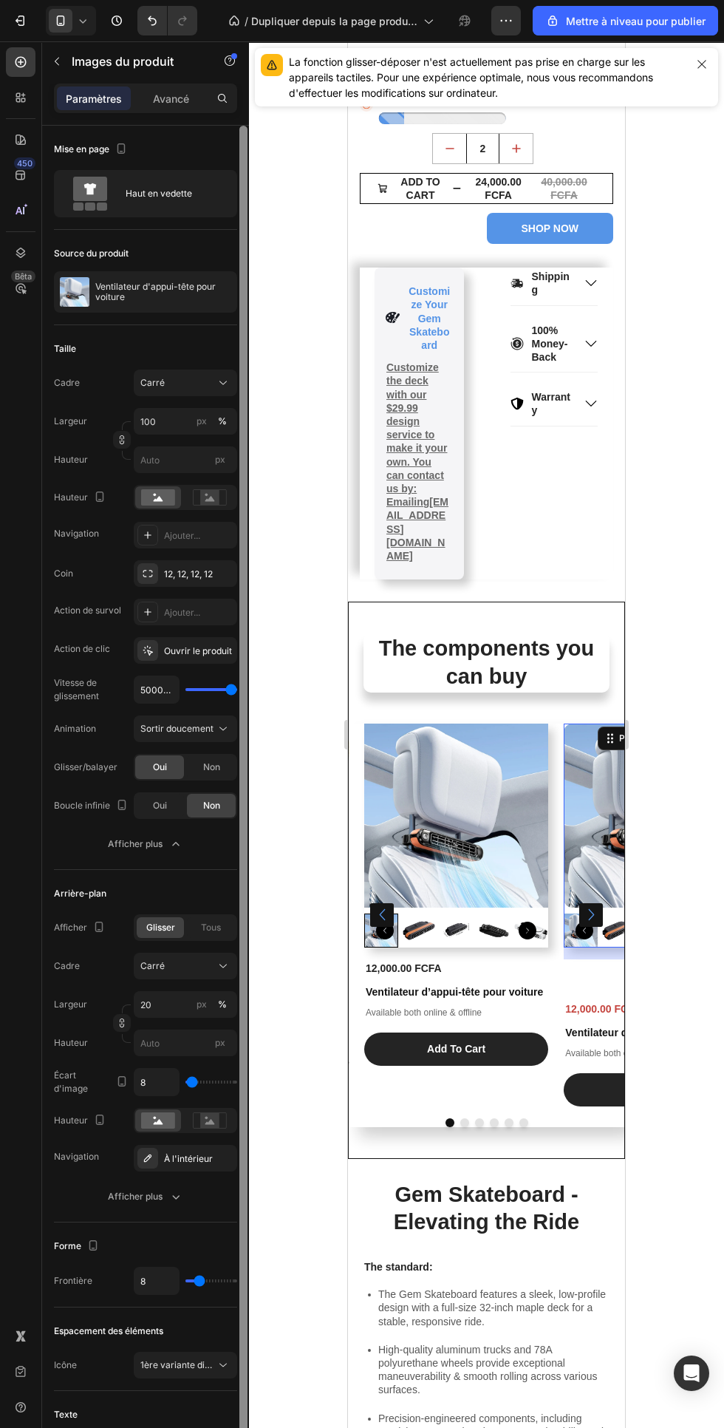
click at [245, 572] on div at bounding box center [243, 816] width 8 height 1380
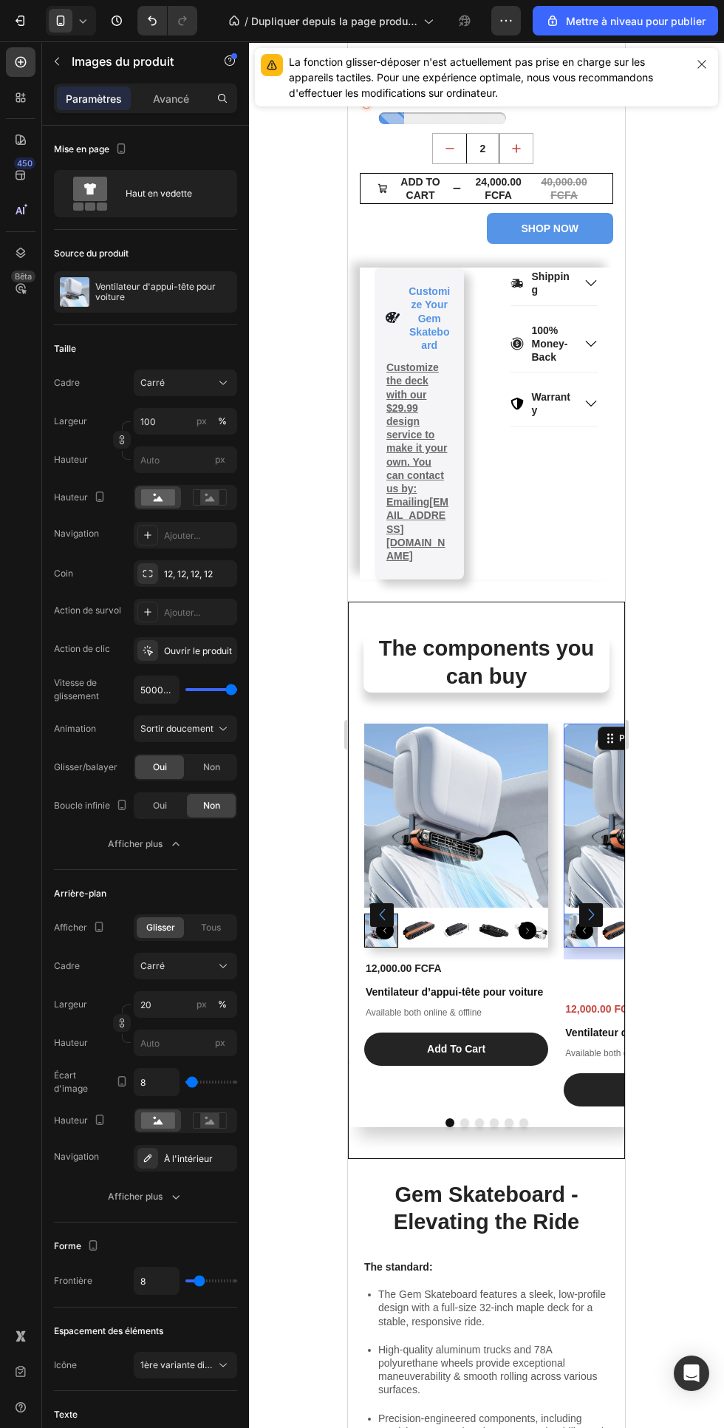
click at [0, 0] on icon "button" at bounding box center [0, 0] width 0 height 0
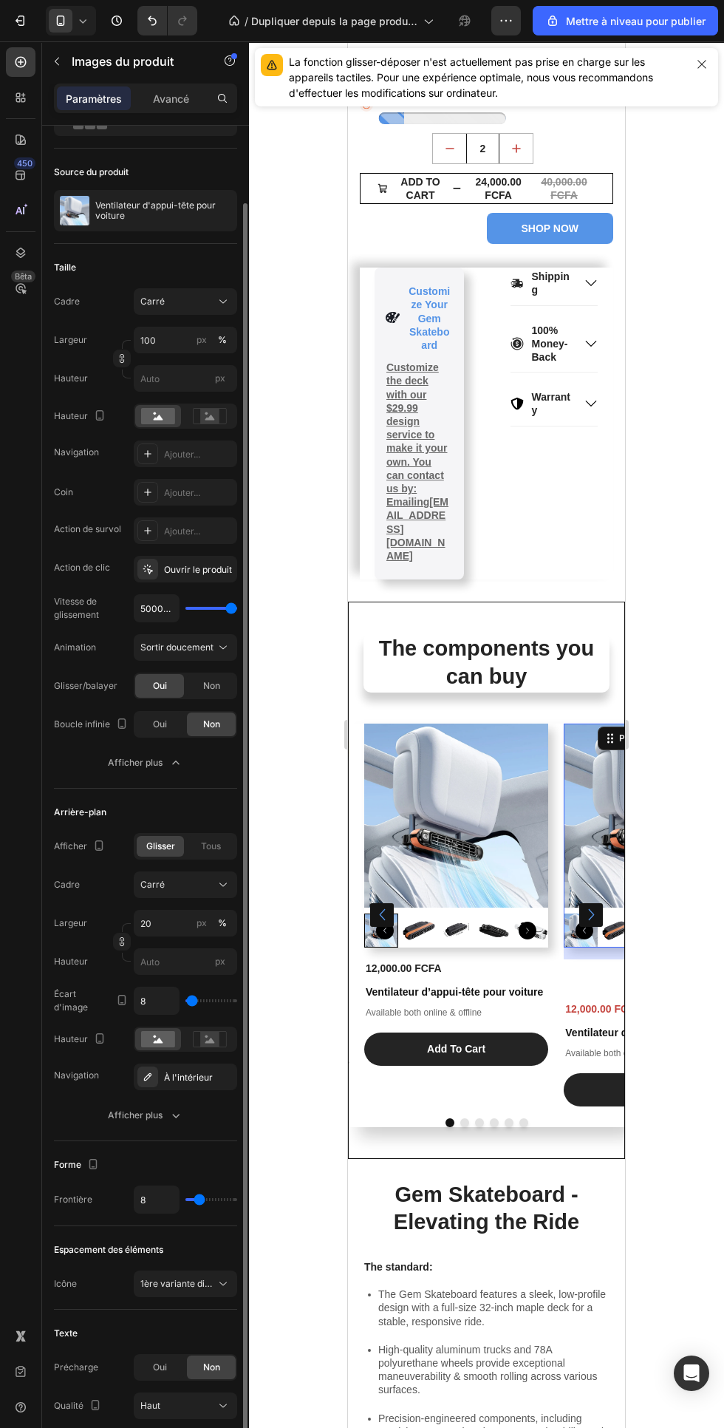
click at [702, 54] on button "button" at bounding box center [702, 64] width 21 height 21
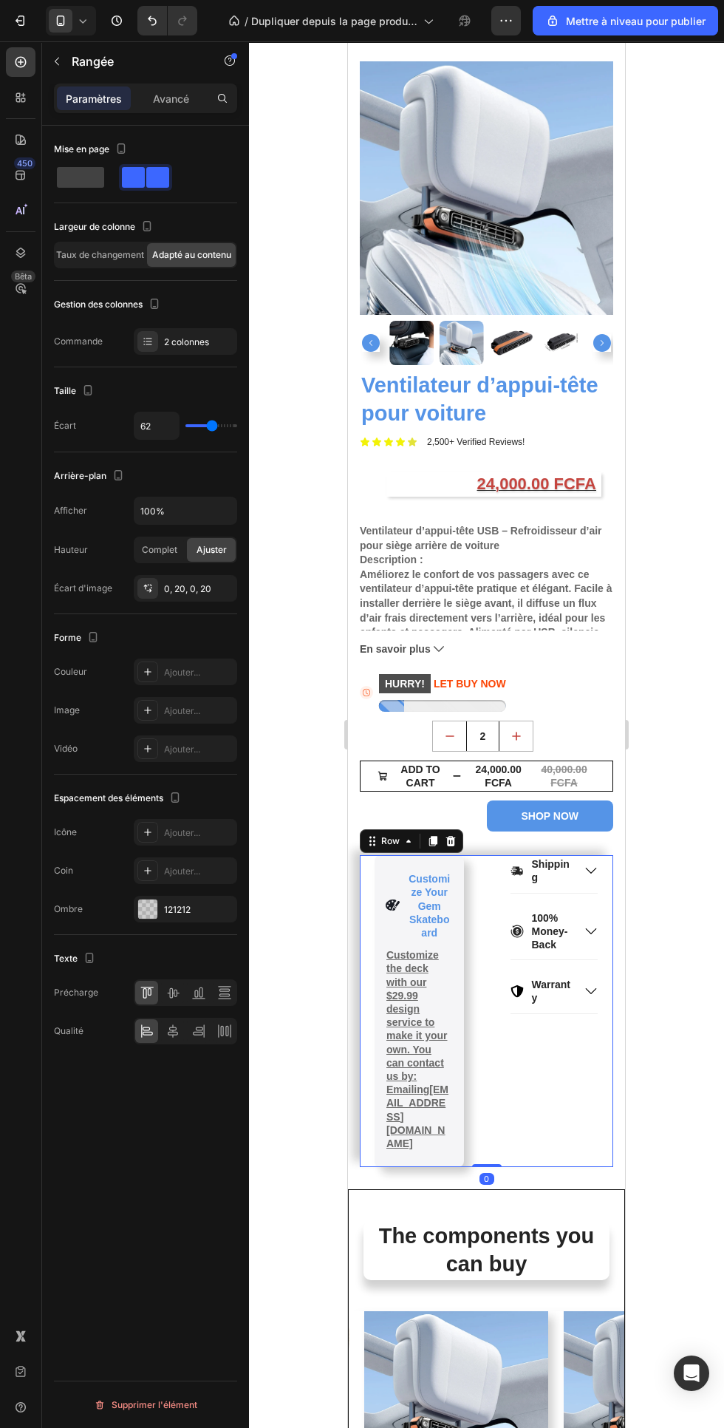
scroll to position [84, 0]
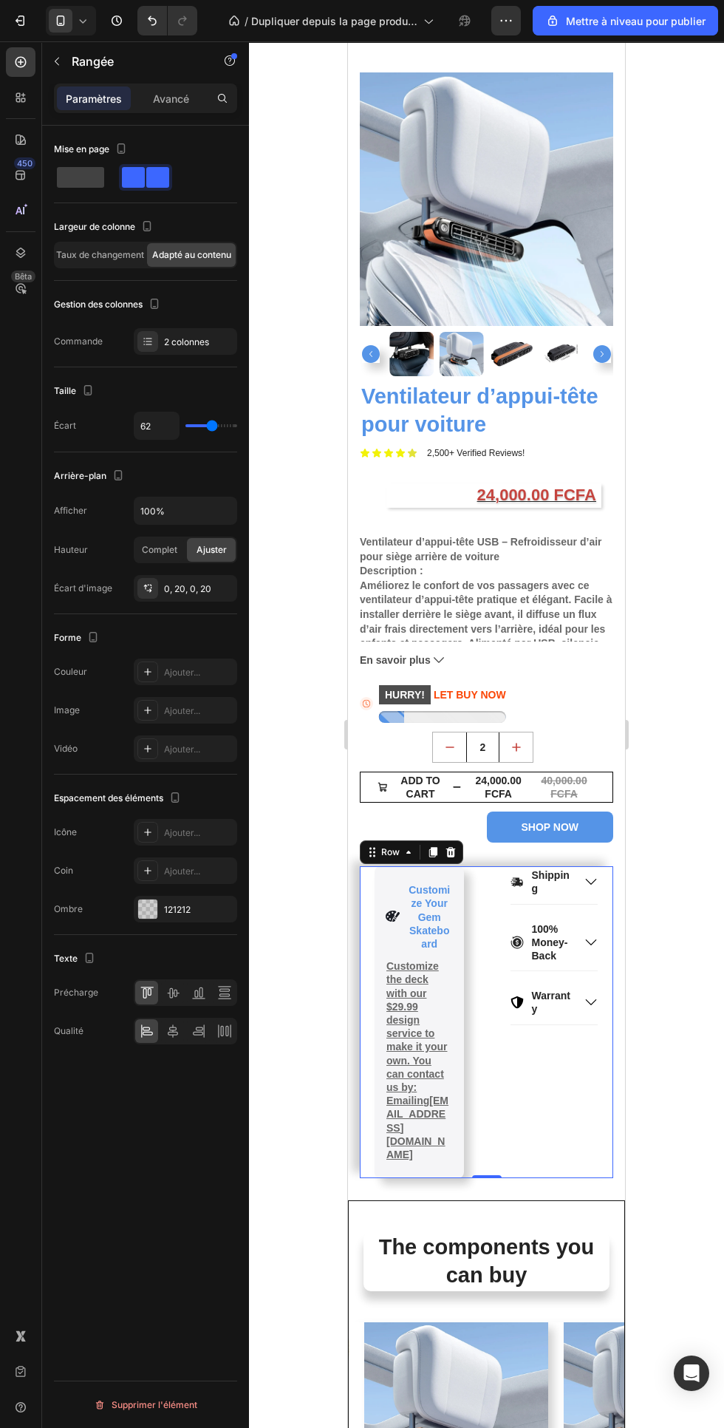
click at [523, 750] on icon "increment" at bounding box center [516, 747] width 15 height 15
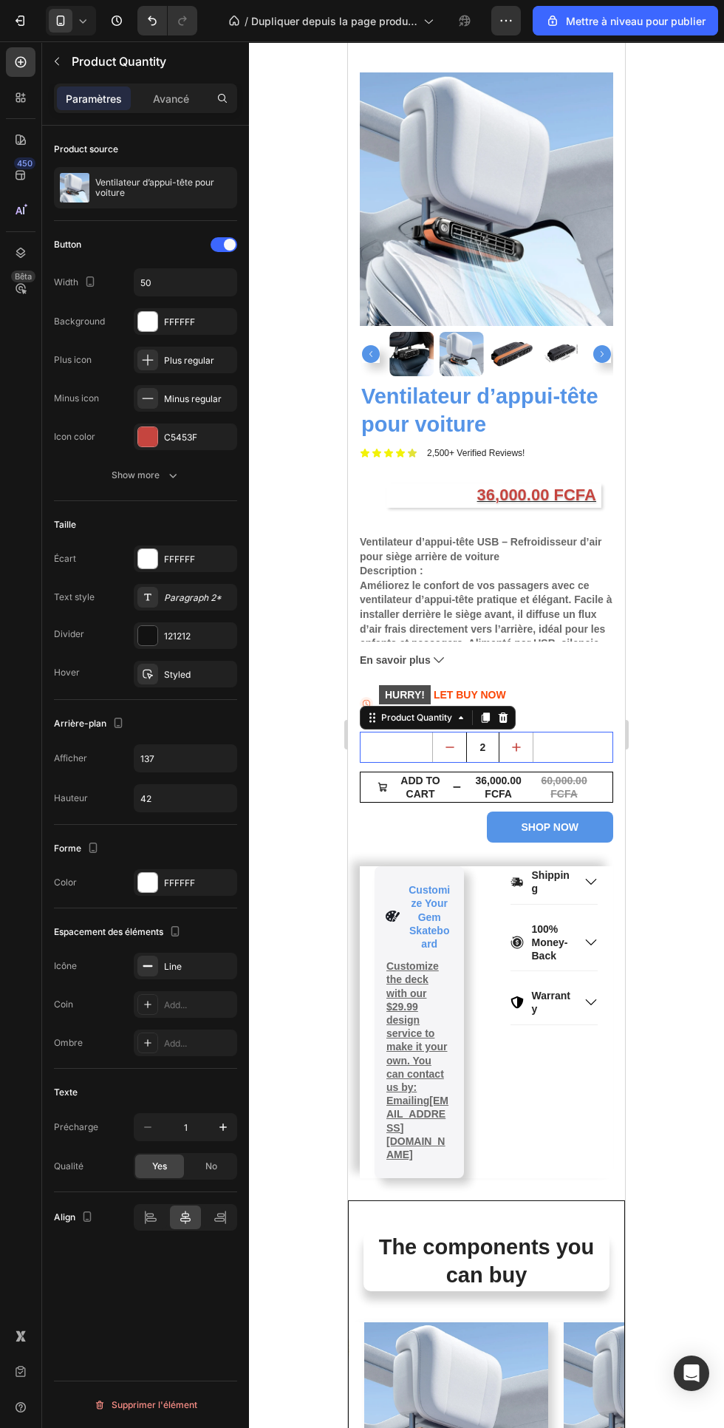
type input "3"
click at [174, 471] on icon "button" at bounding box center [175, 475] width 15 height 15
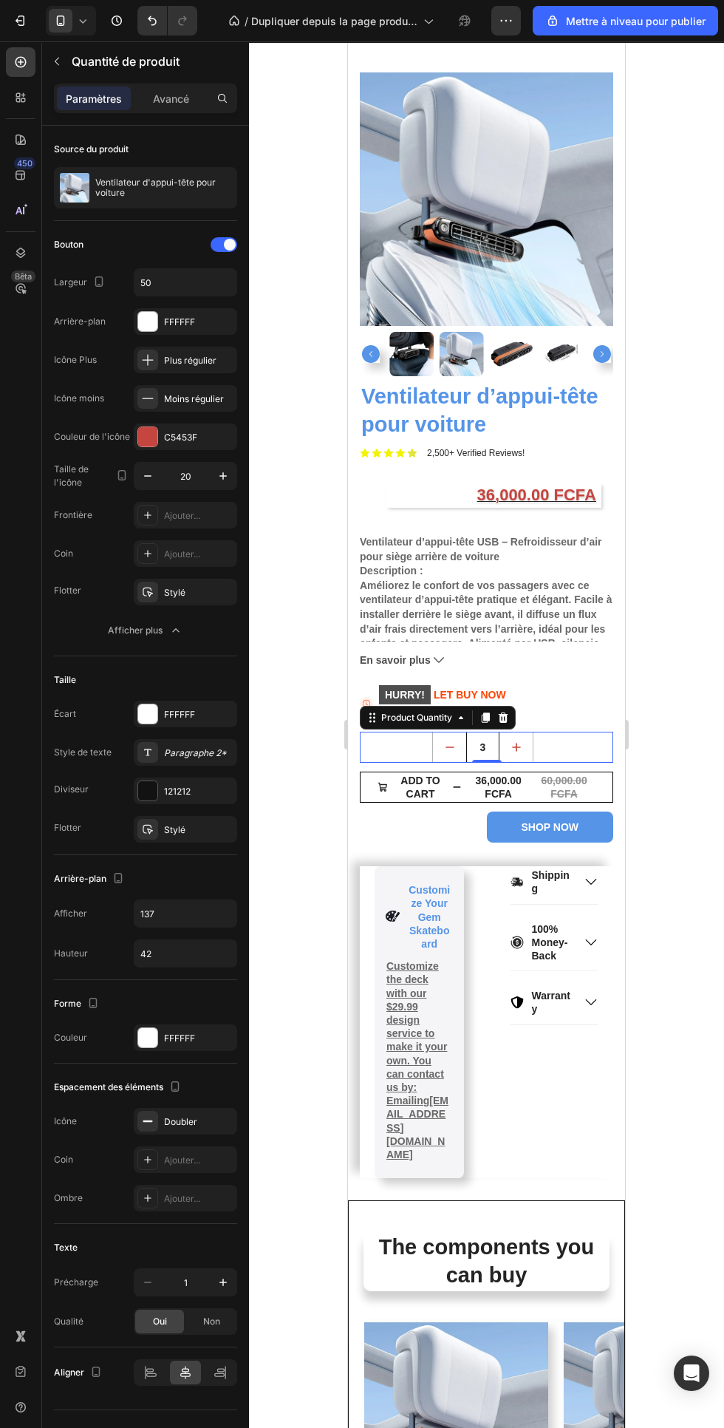
click at [171, 103] on font "Avancé" at bounding box center [171, 98] width 36 height 13
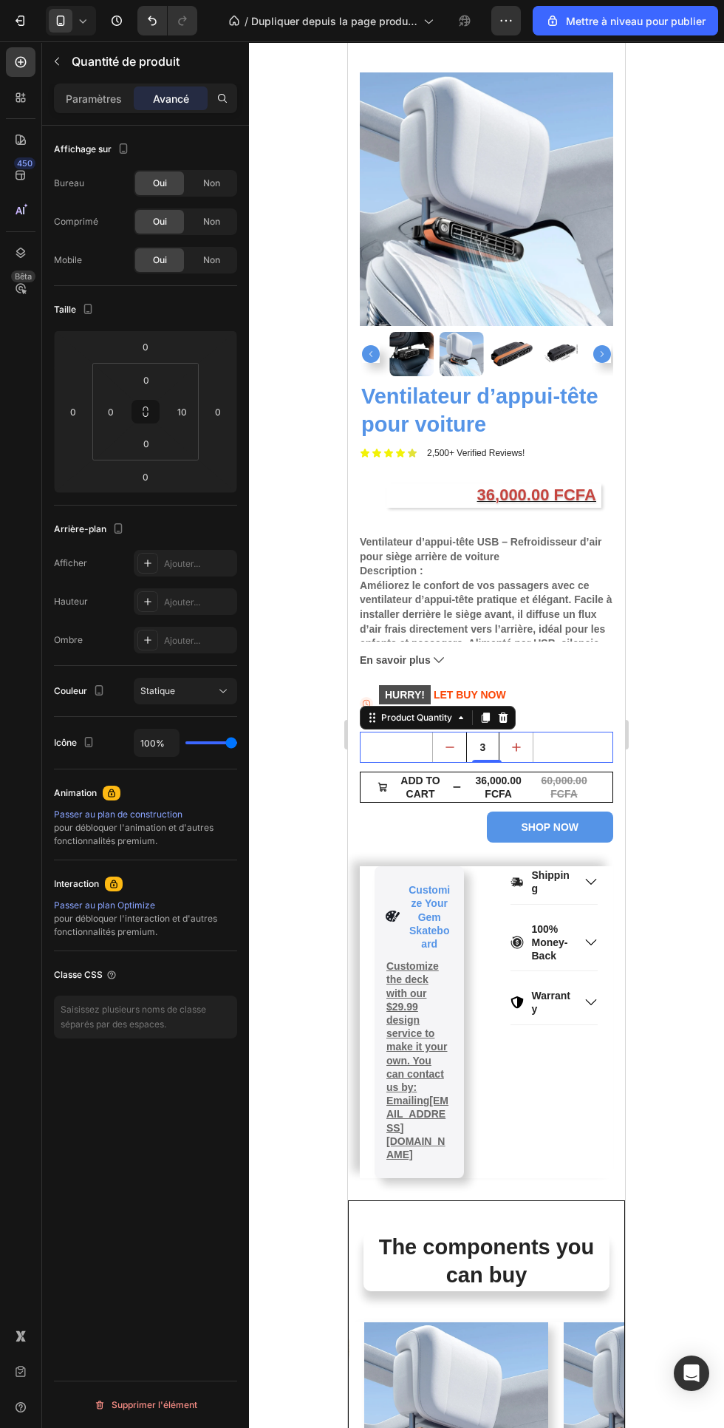
click at [106, 109] on div "Paramètres" at bounding box center [94, 98] width 74 height 24
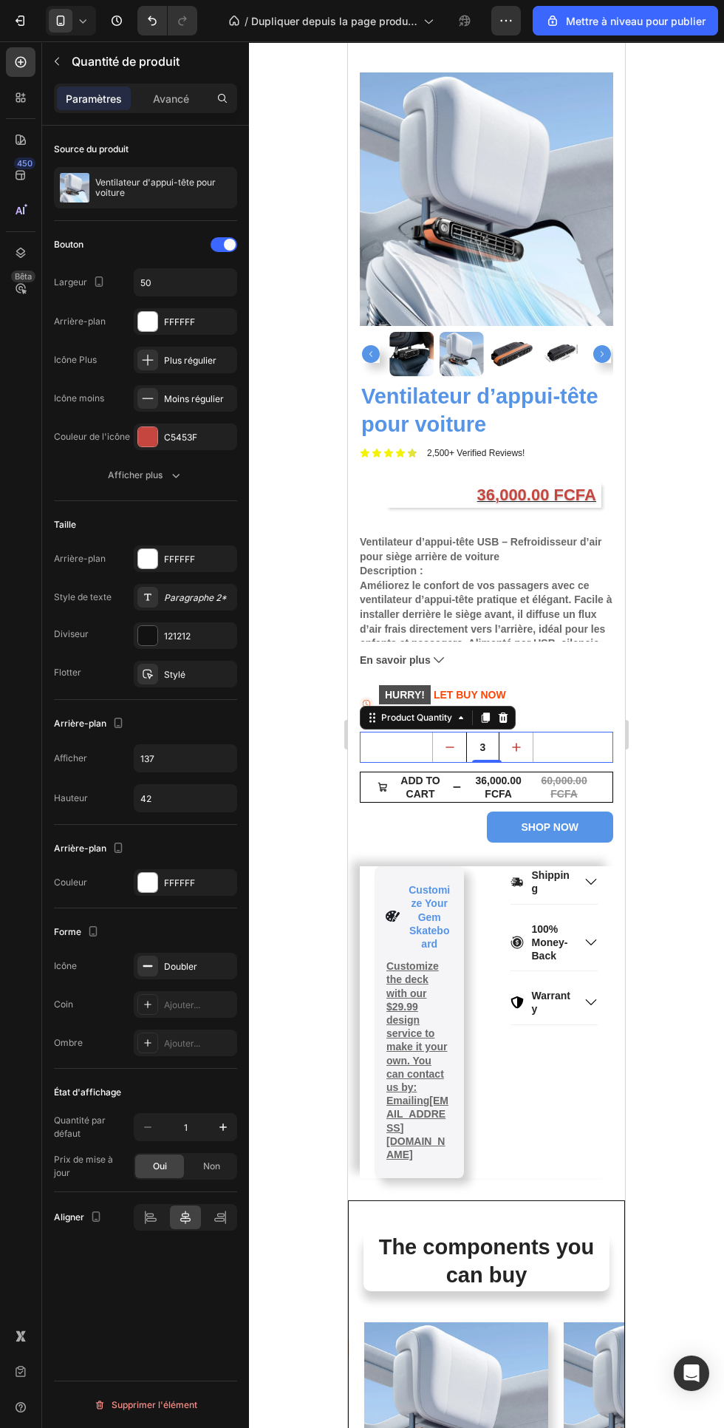
click at [190, 471] on button "Afficher plus" at bounding box center [145, 475] width 183 height 27
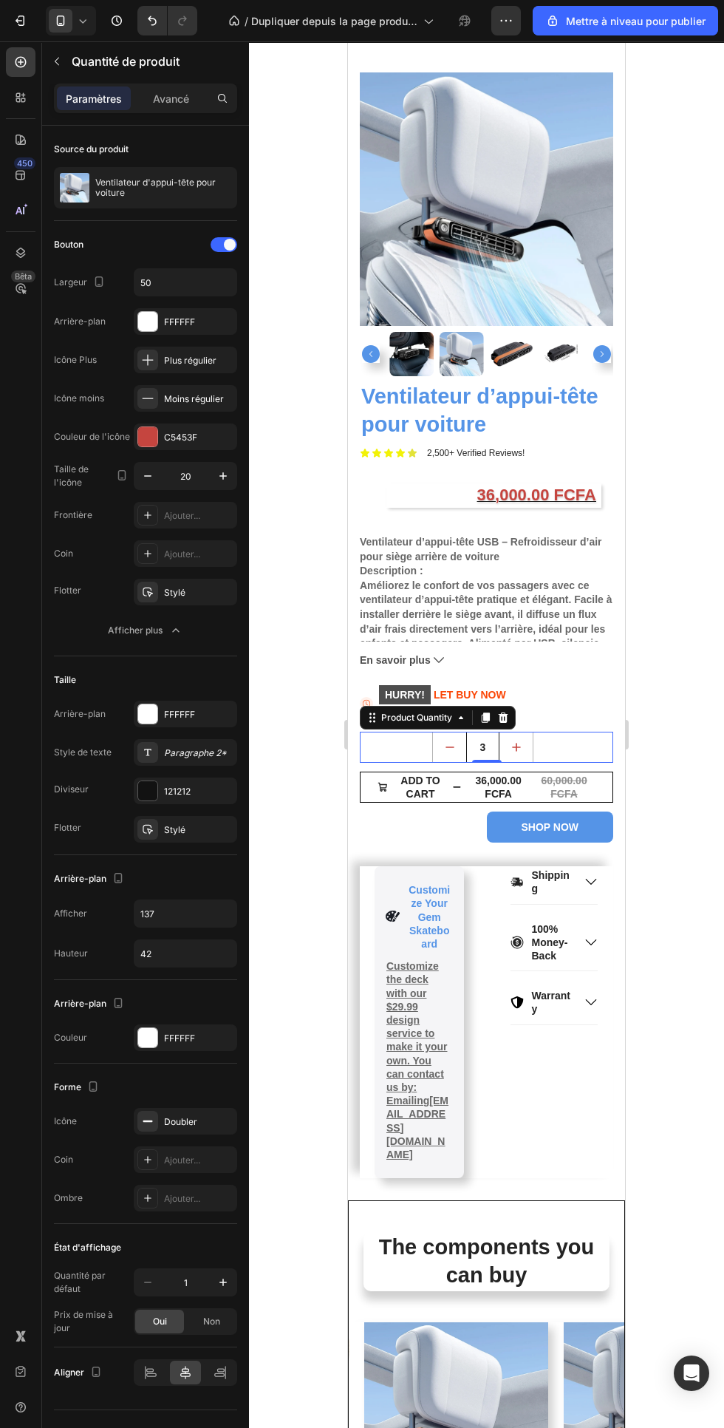
click at [661, 24] on font "Mettre à niveau pour publier" at bounding box center [636, 21] width 140 height 13
click at [506, 21] on icon "button" at bounding box center [506, 20] width 2 height 1
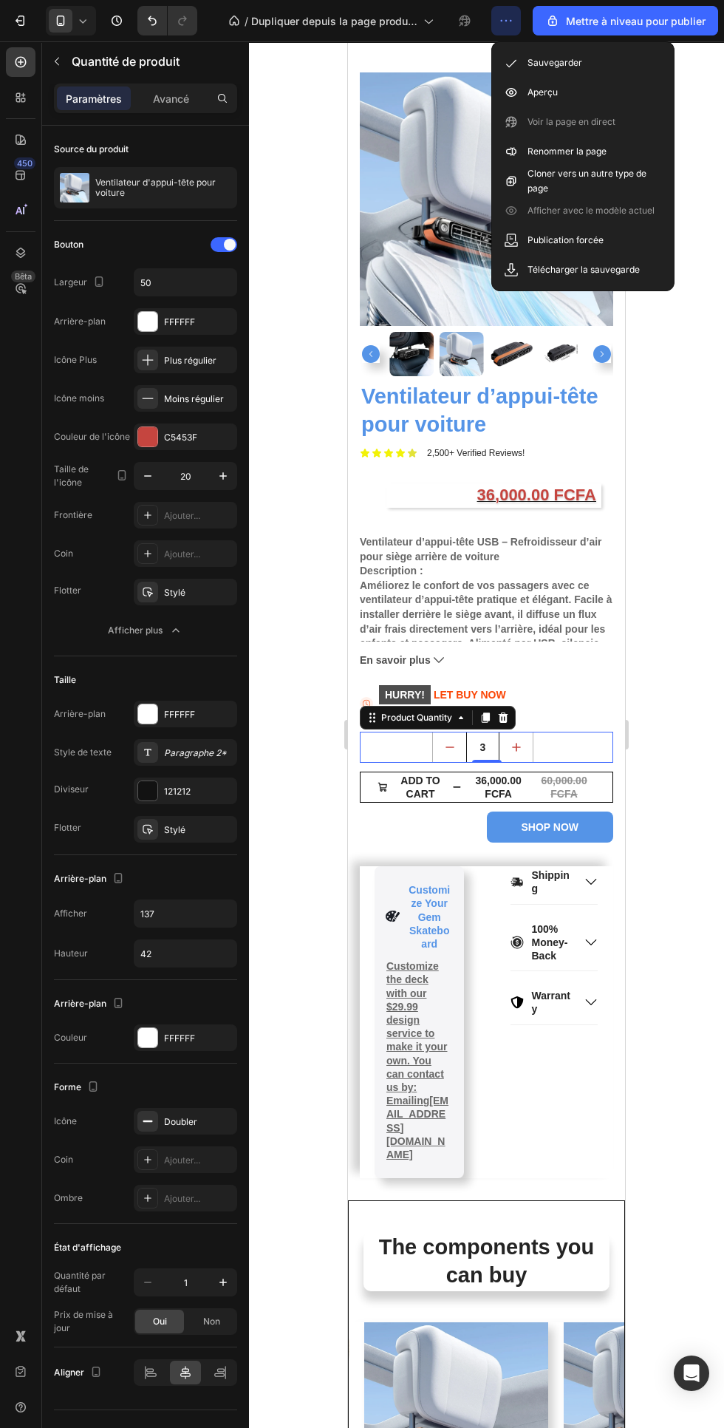
click at [588, 62] on div "Sauvegarder" at bounding box center [583, 63] width 170 height 30
click at [579, 121] on font "Voir la page en direct" at bounding box center [572, 121] width 88 height 11
click at [575, 85] on div "Aperçu" at bounding box center [583, 93] width 170 height 30
click at [454, 492] on div "36,000.00 FCFA" at bounding box center [492, 495] width 211 height 24
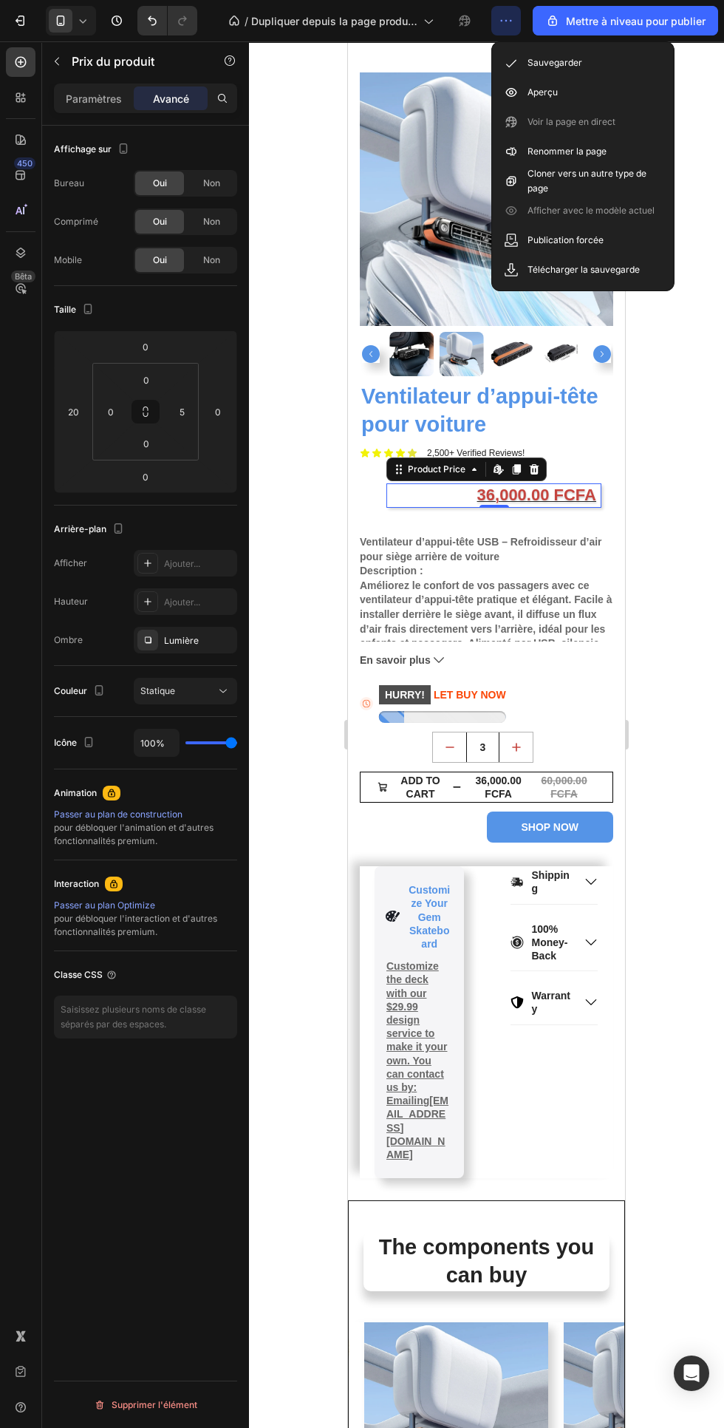
click at [79, 415] on input "20" at bounding box center [73, 412] width 22 height 22
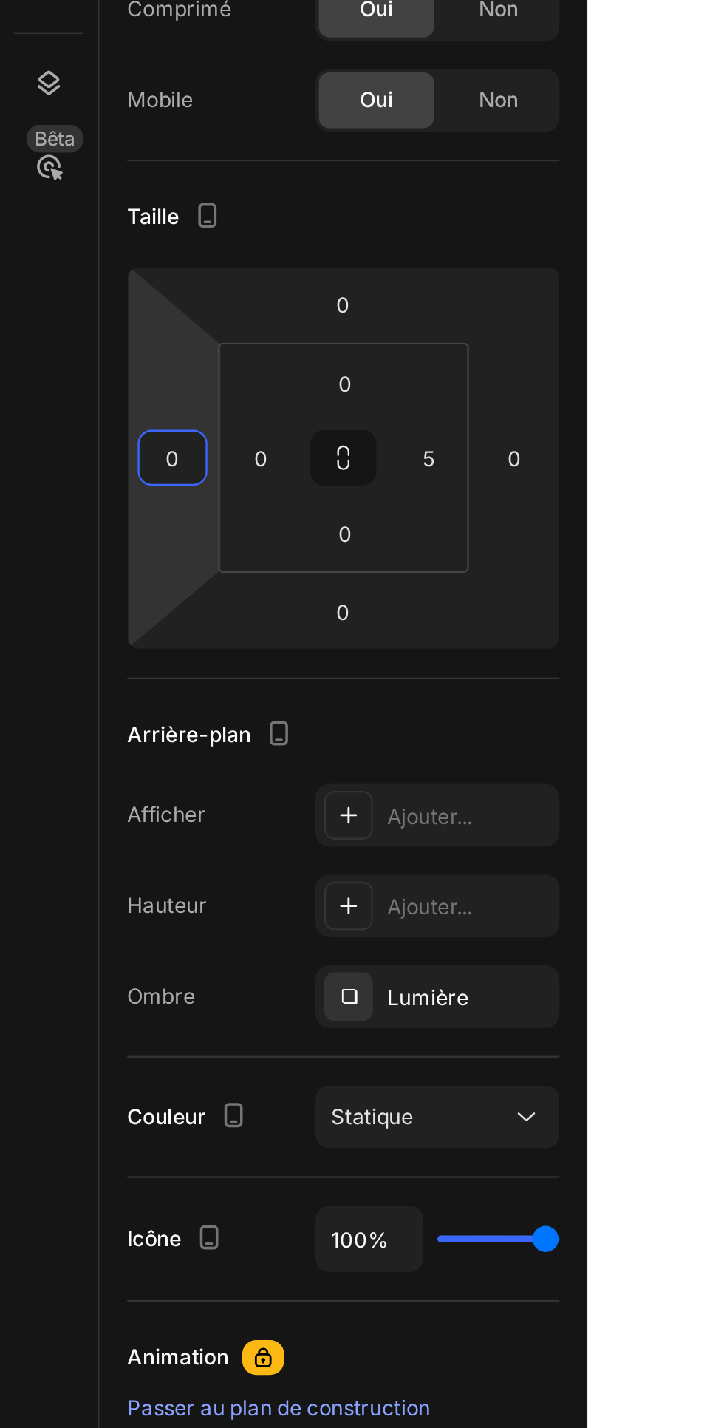
type input "0"
click at [229, 412] on div "0" at bounding box center [218, 412] width 30 height 24
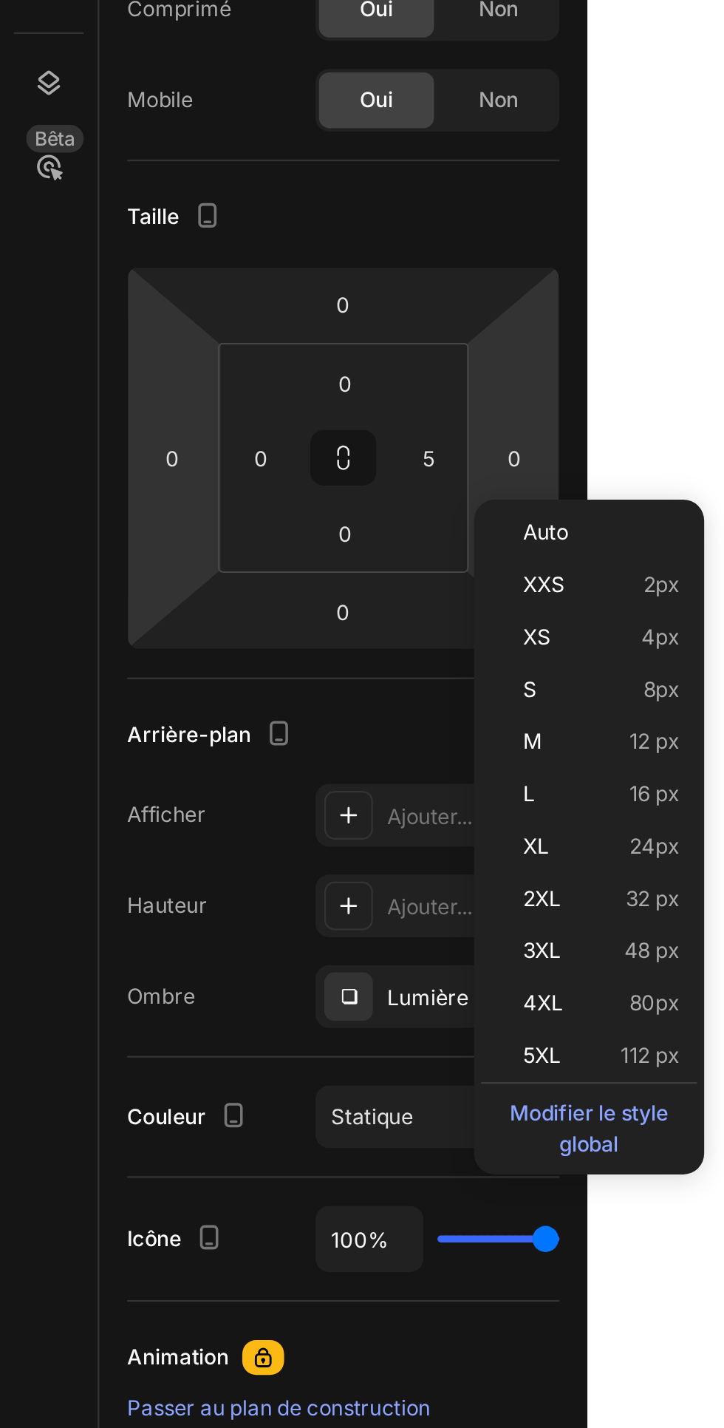
click at [236, 0] on html "7 / Dupliquer depuis la page produit - [DATE] 14:39:31 Aperçu Save Mettre à niv…" at bounding box center [362, 0] width 724 height 0
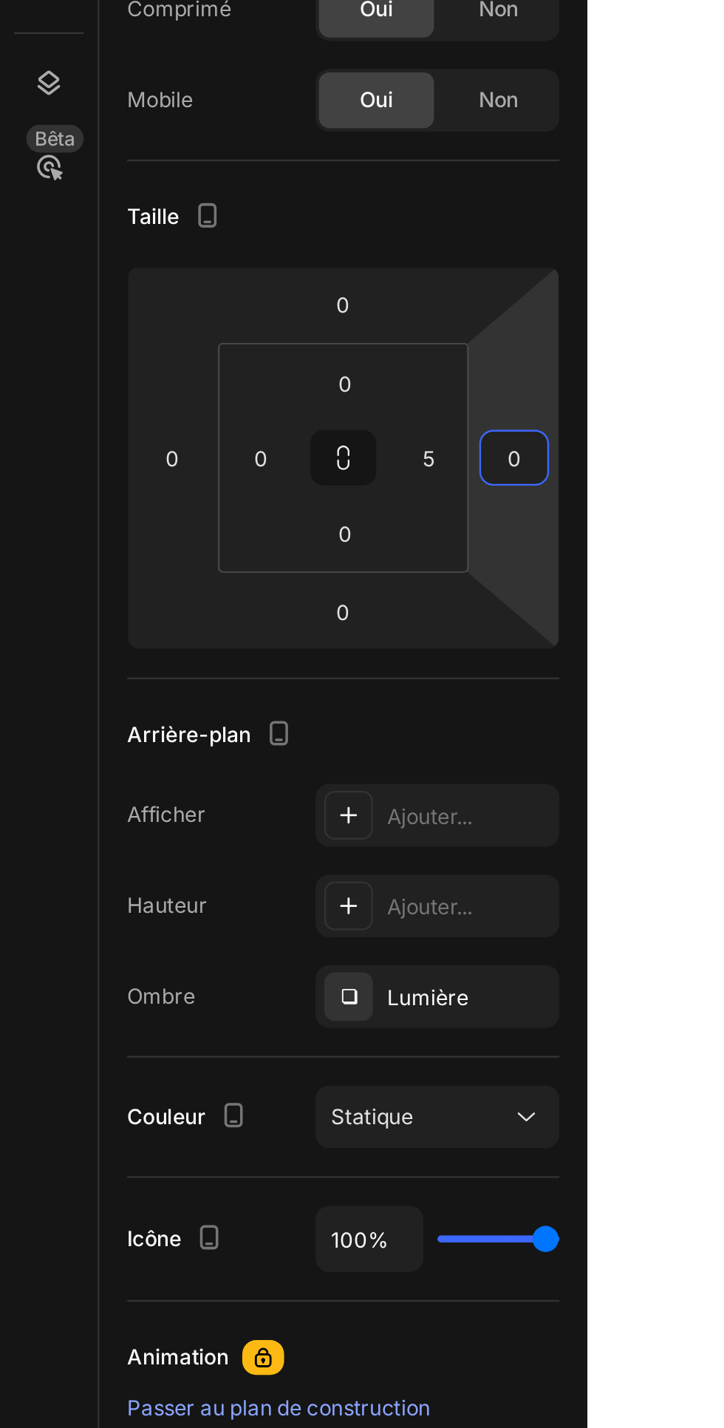
click at [227, 414] on input "0" at bounding box center [218, 412] width 22 height 22
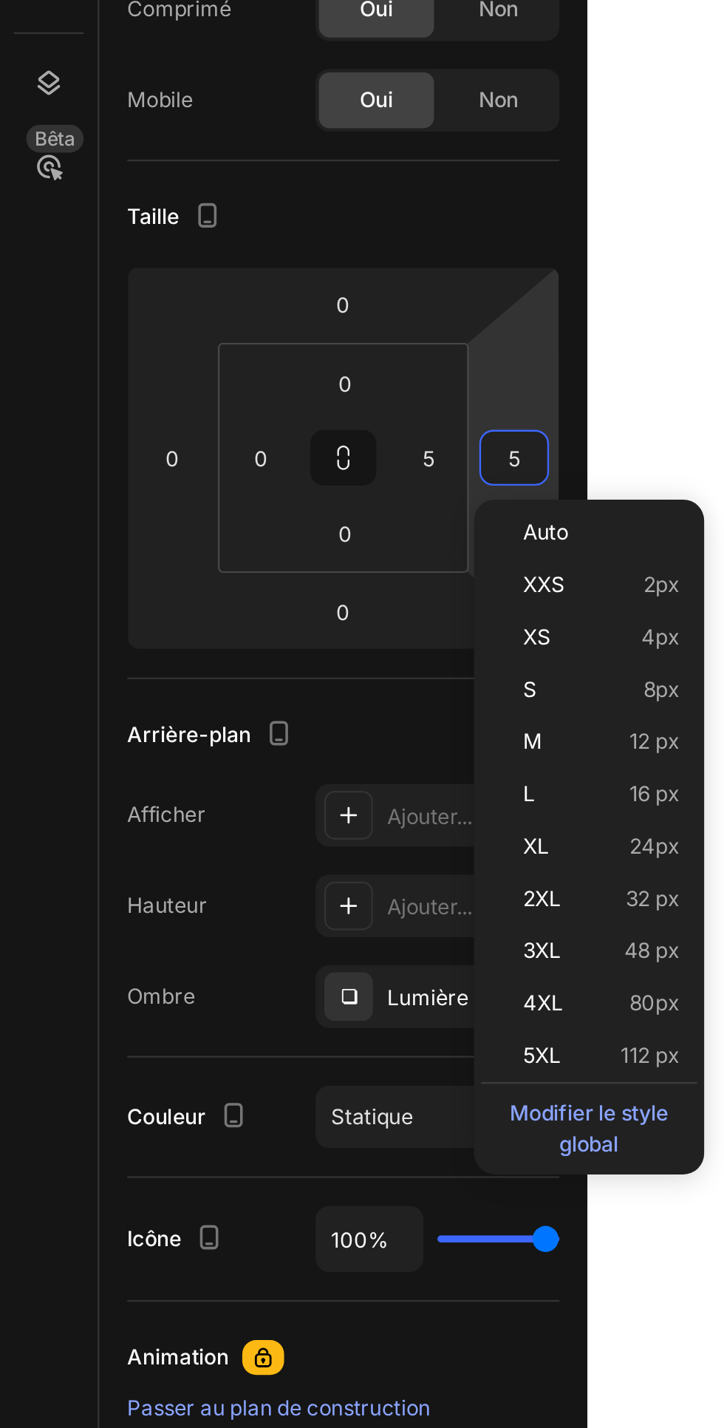
type input "50"
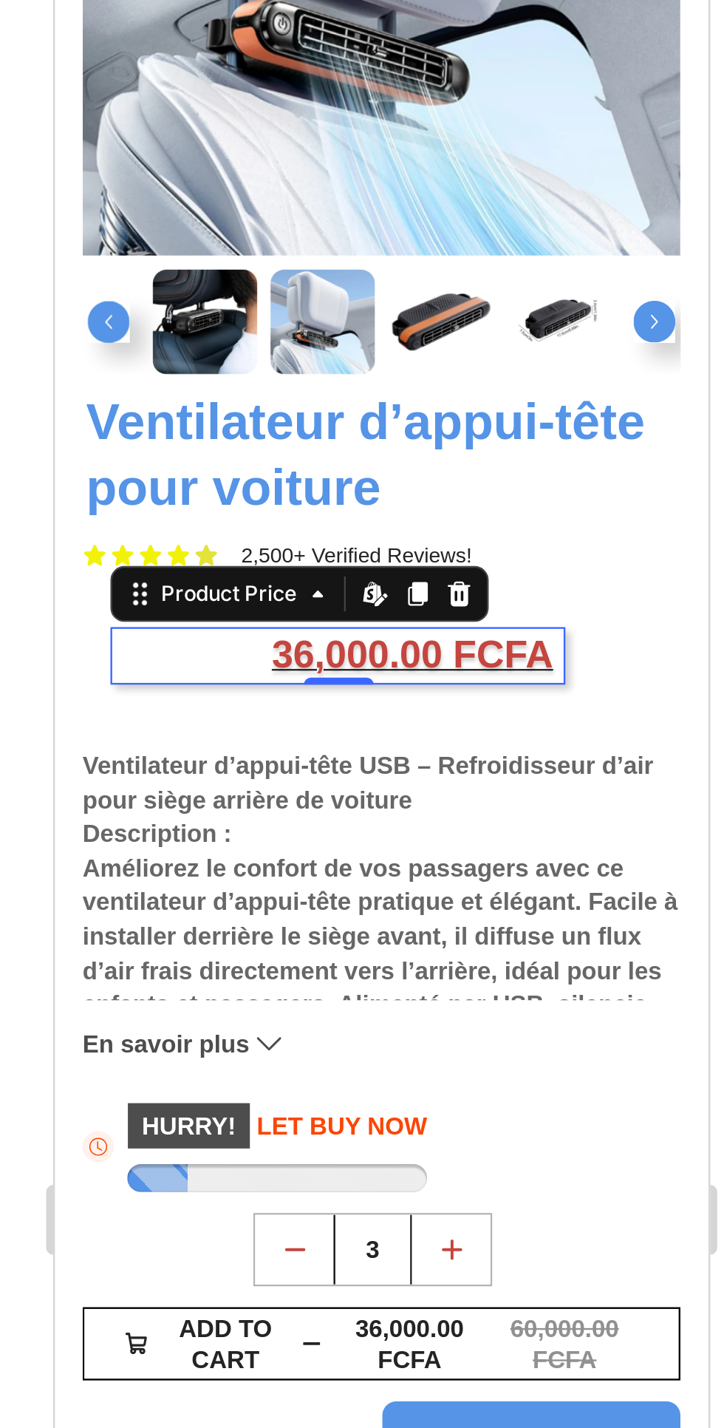
scroll to position [81, 0]
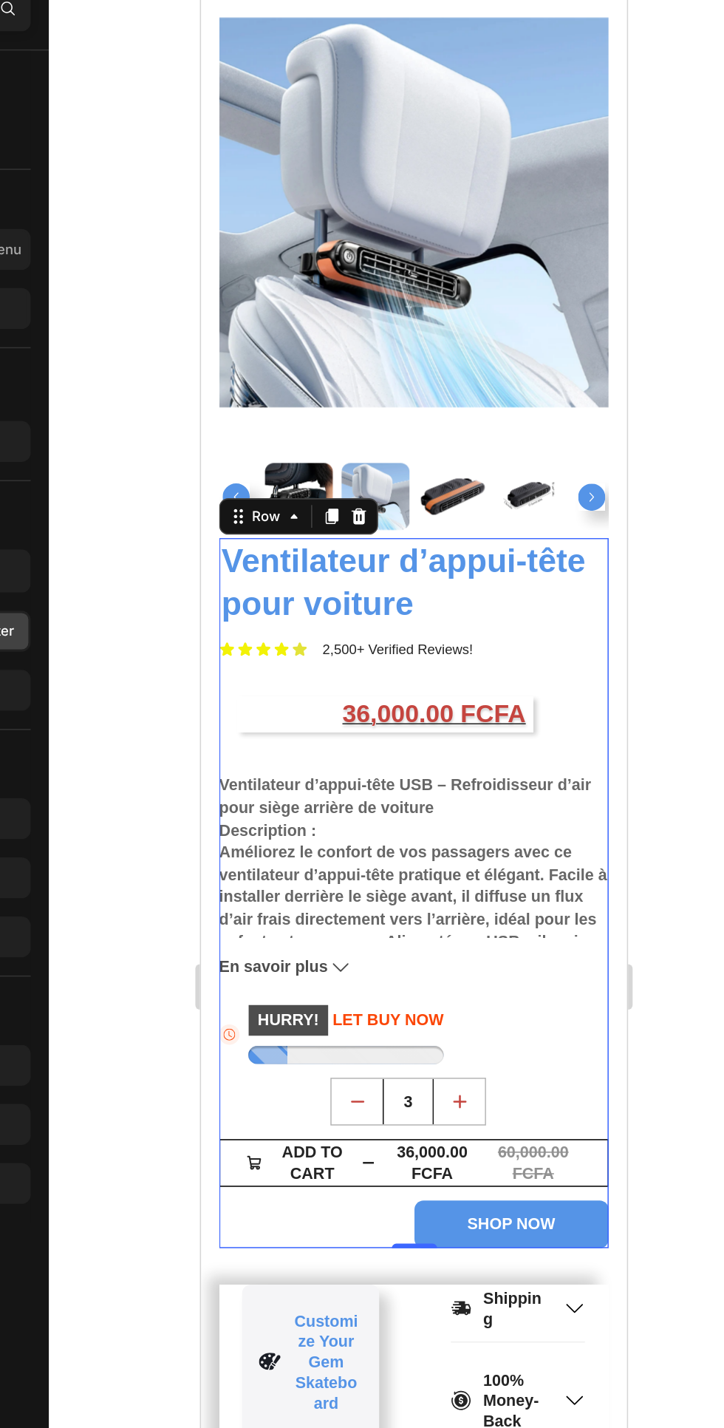
click at [355, 440] on div "36,000.00 FCFA" at bounding box center [319, 438] width 189 height 24
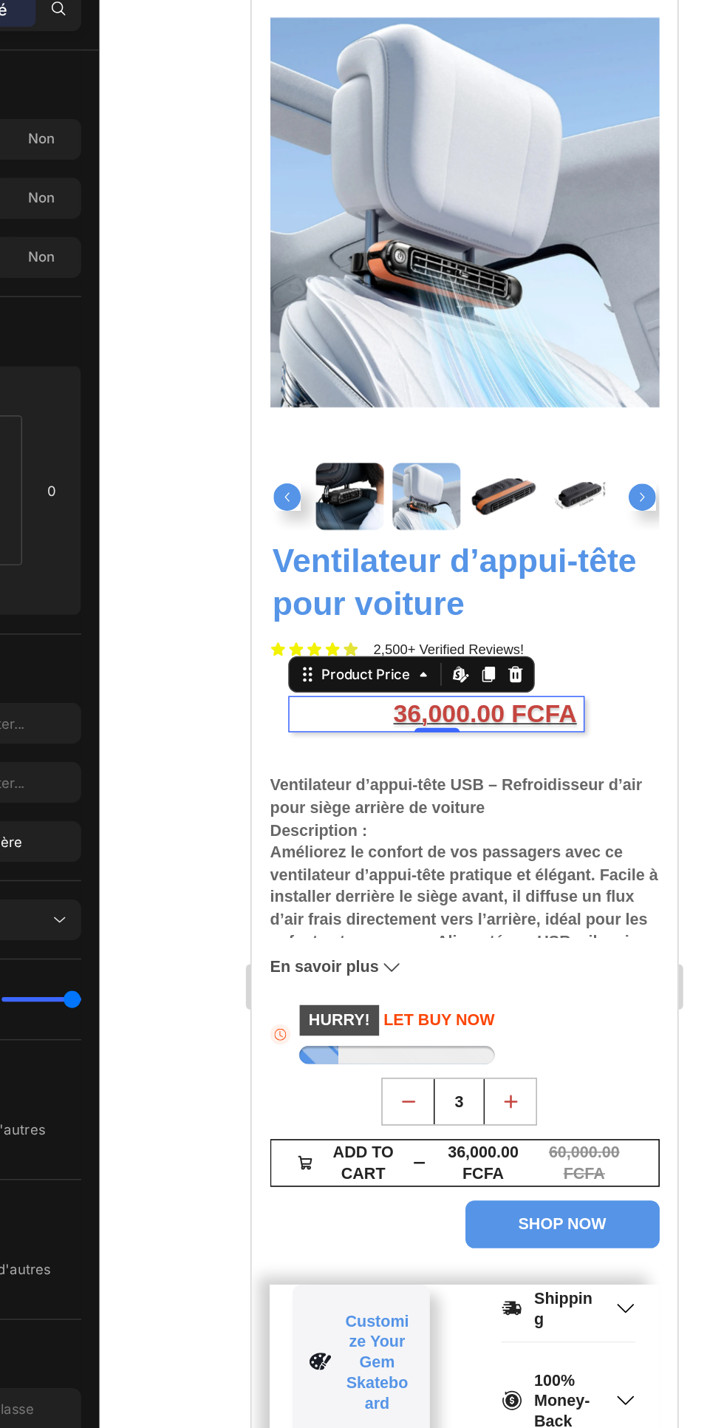
click at [446, 736] on div "60,000.00 FCFA" at bounding box center [467, 729] width 63 height 30
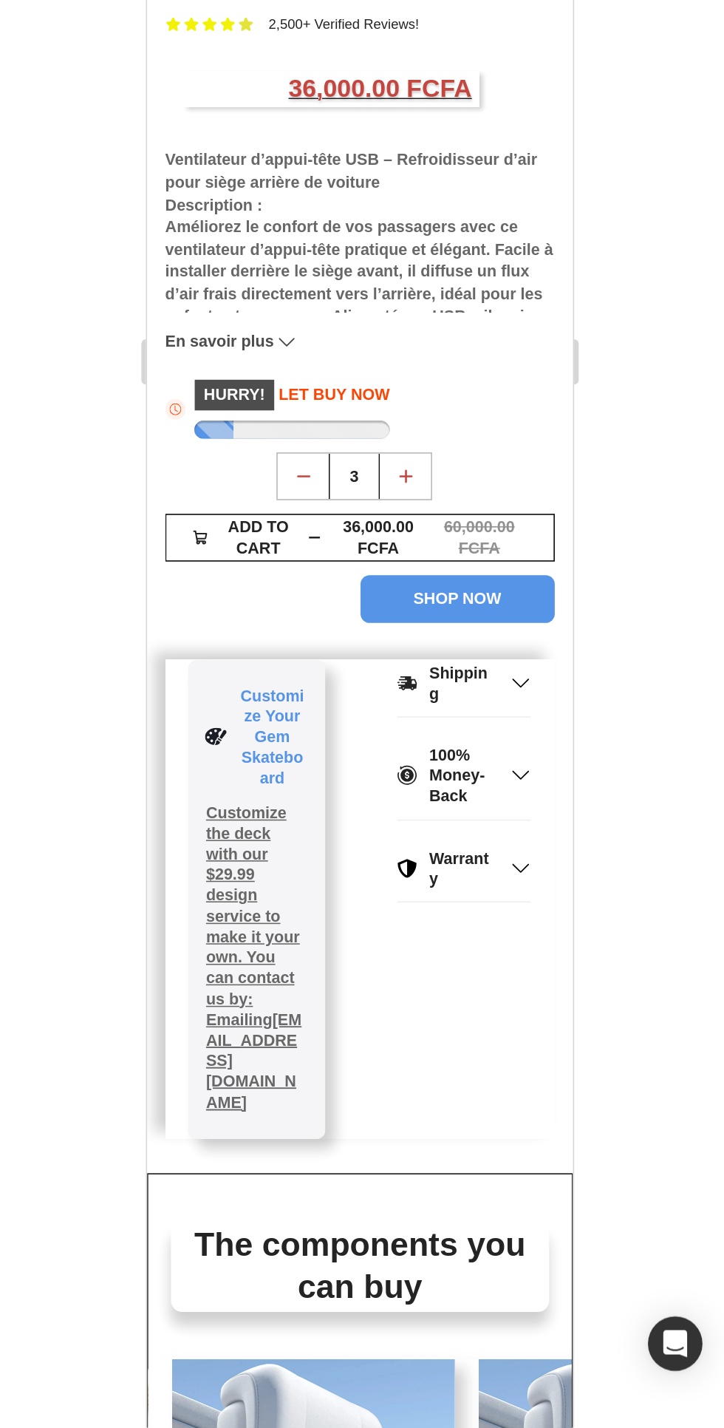
click at [408, 106] on button "ADD TO CART 36,000.00 FCFA 60,000.00 FCFA" at bounding box center [285, 104] width 253 height 31
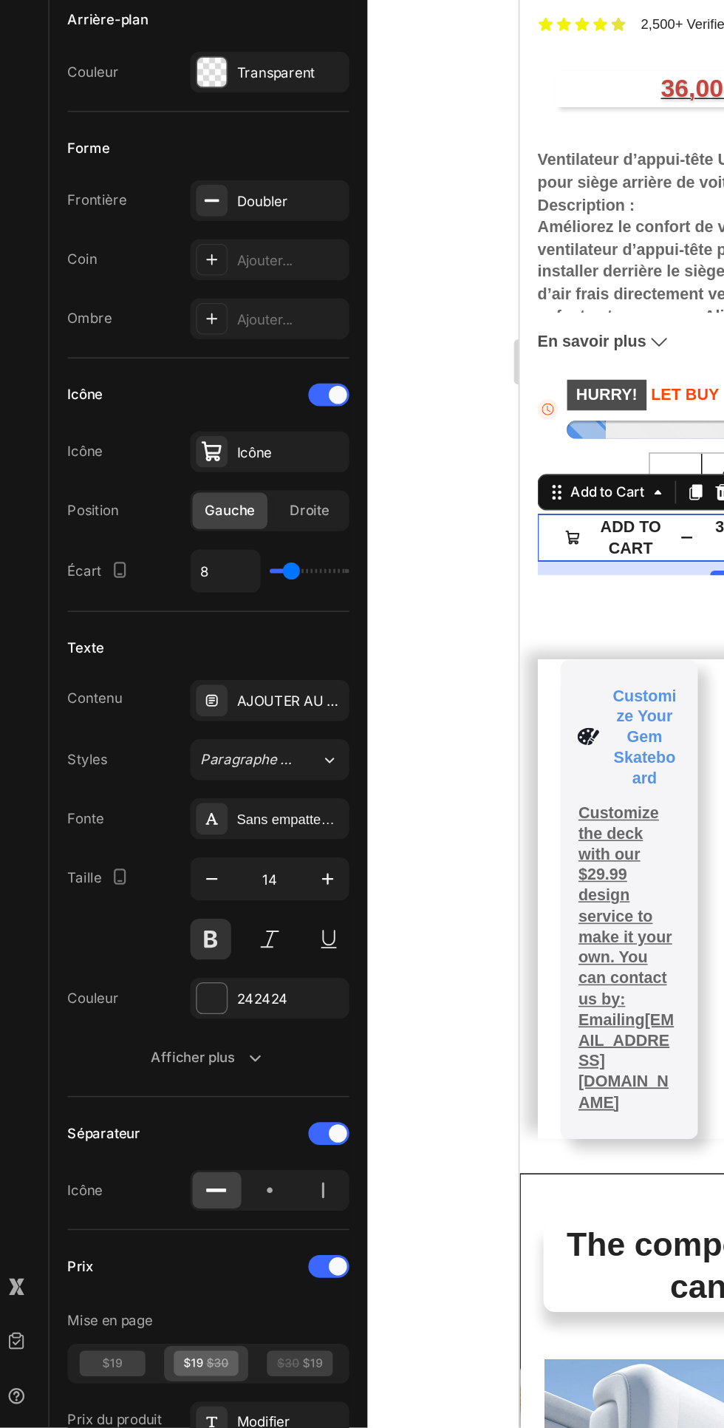
click at [80, 1385] on icon at bounding box center [83, 1386] width 43 height 17
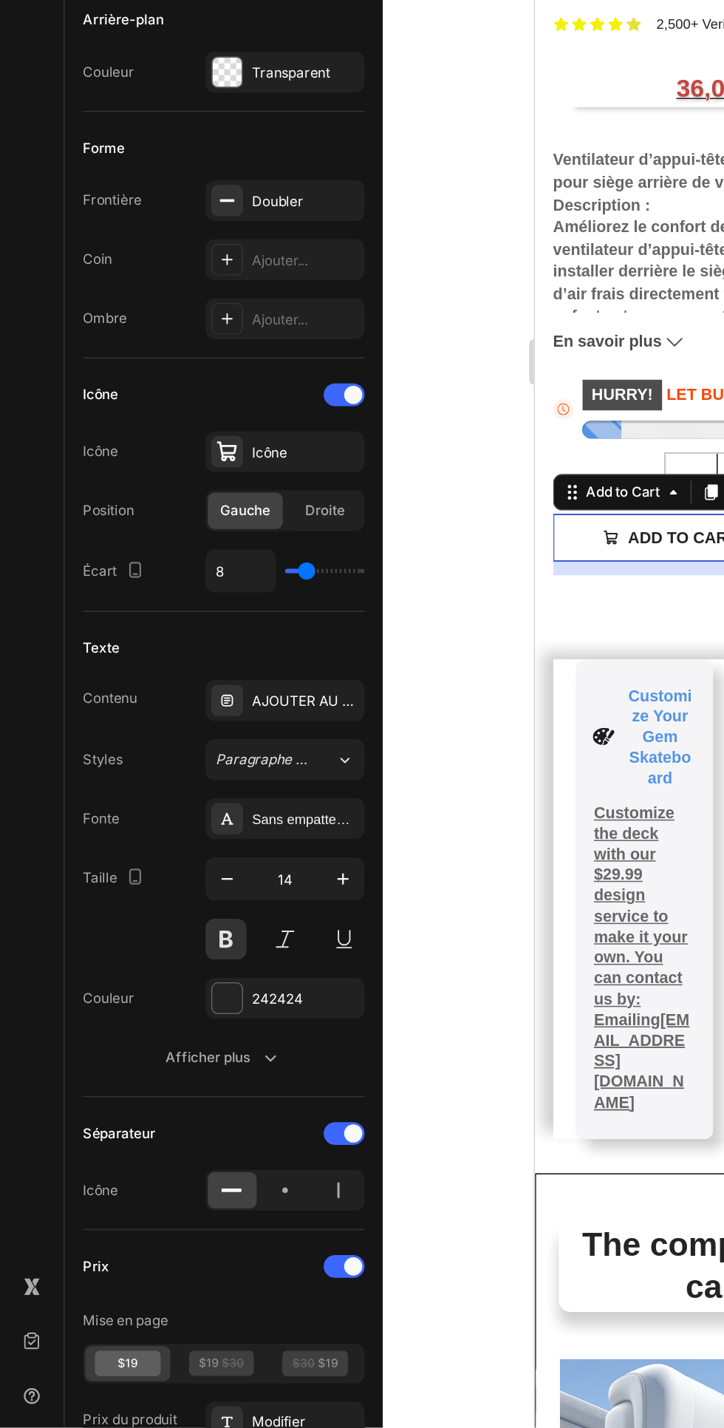
click at [197, 1271] on div at bounding box center [186, 1273] width 32 height 24
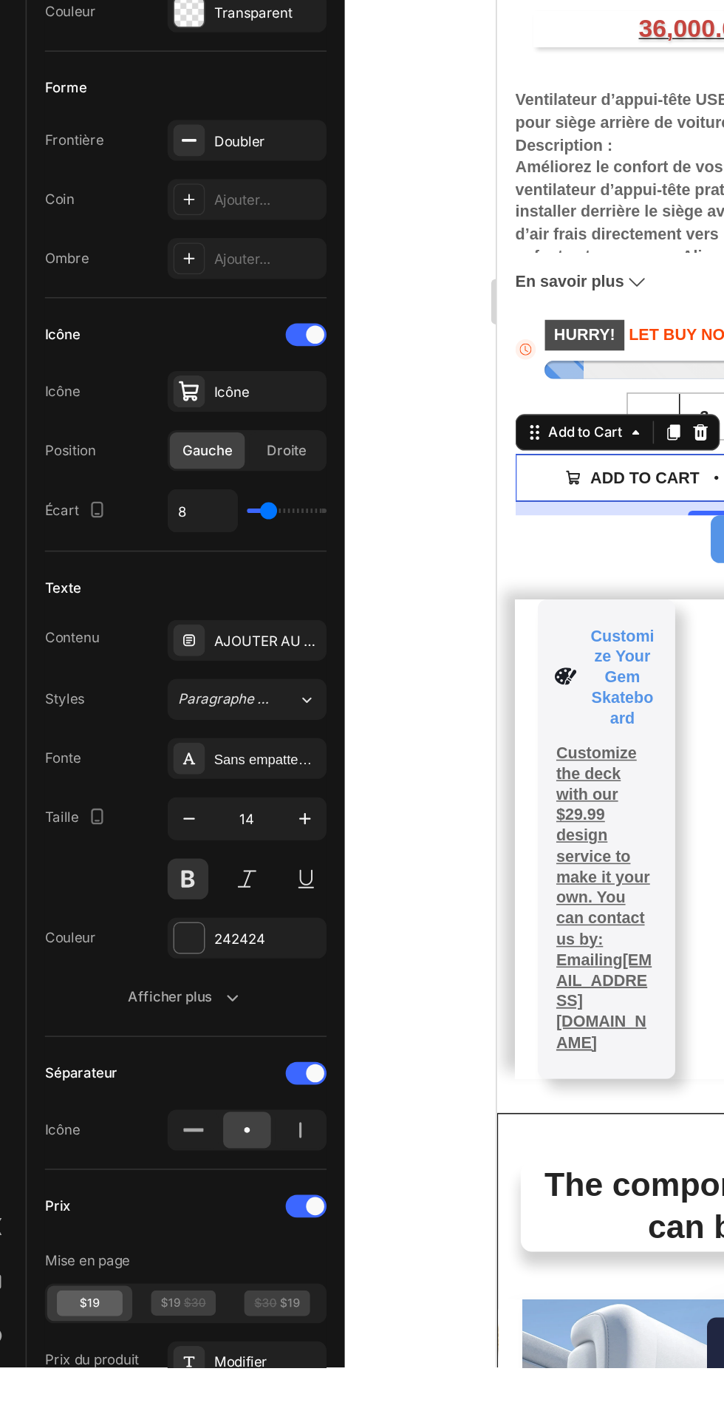
click at [219, 1273] on icon at bounding box center [219, 1273] width 1 height 10
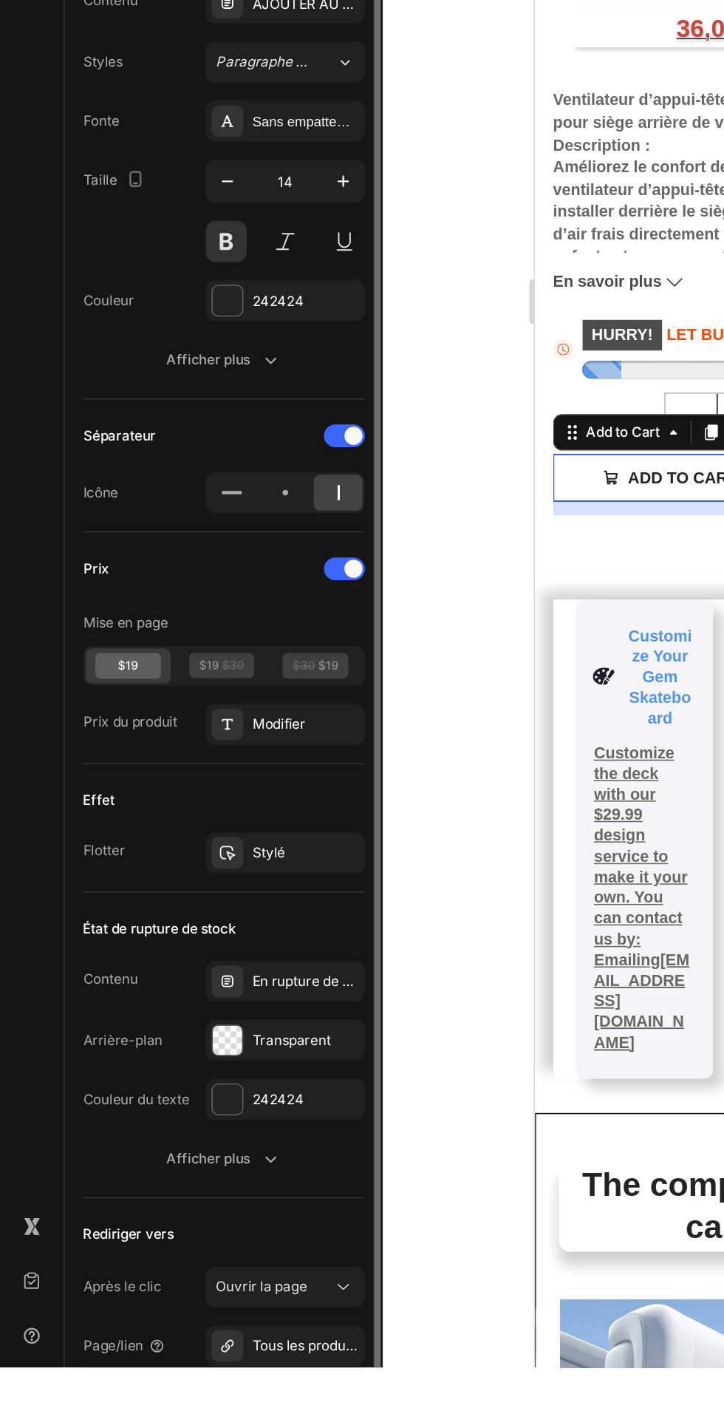
scroll to position [415, 0]
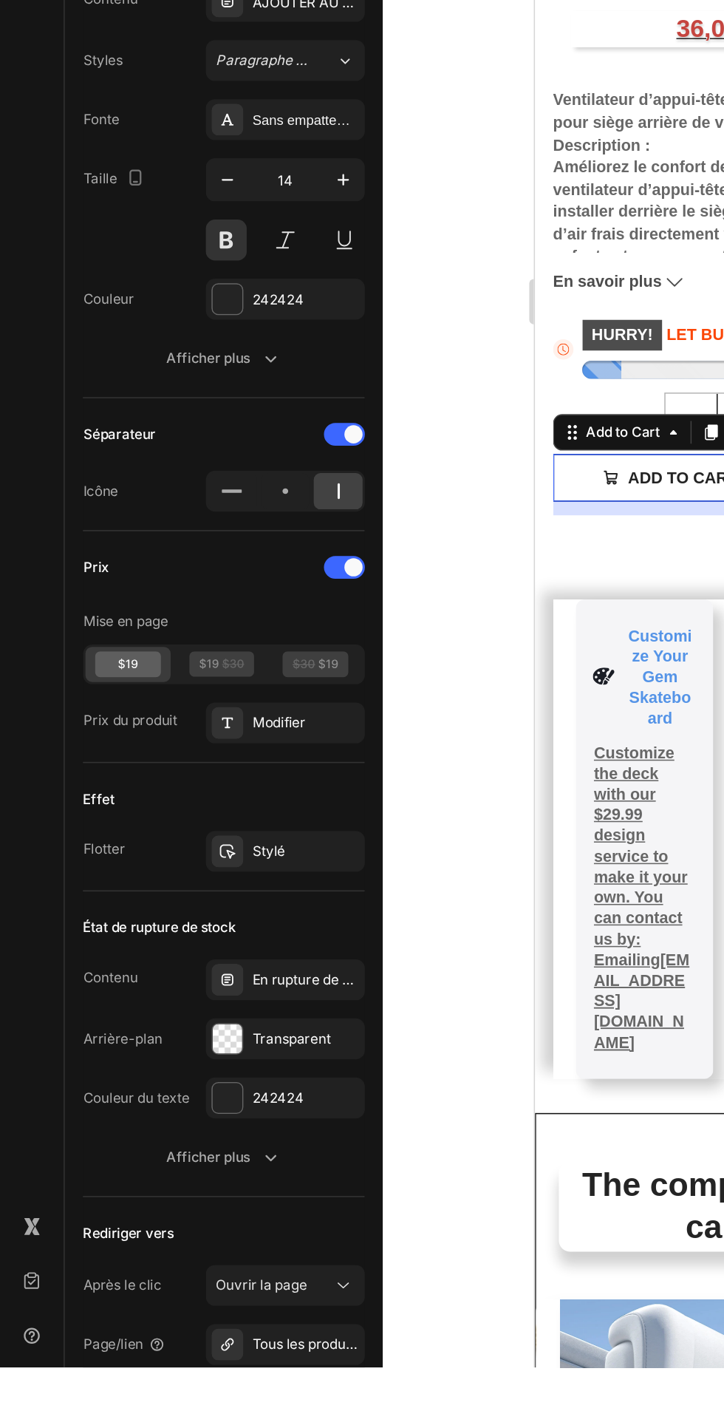
click at [170, 1427] on icon "button" at bounding box center [175, 1451] width 15 height 15
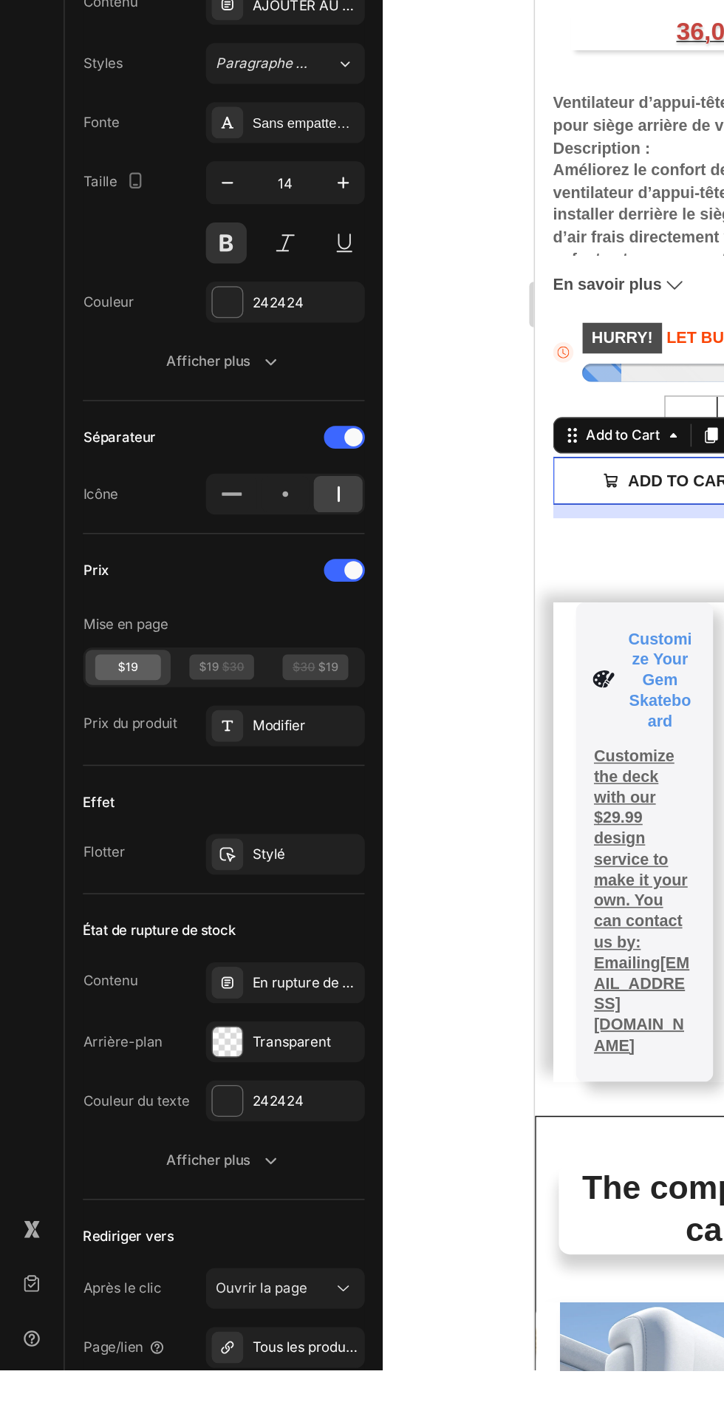
scroll to position [0, 0]
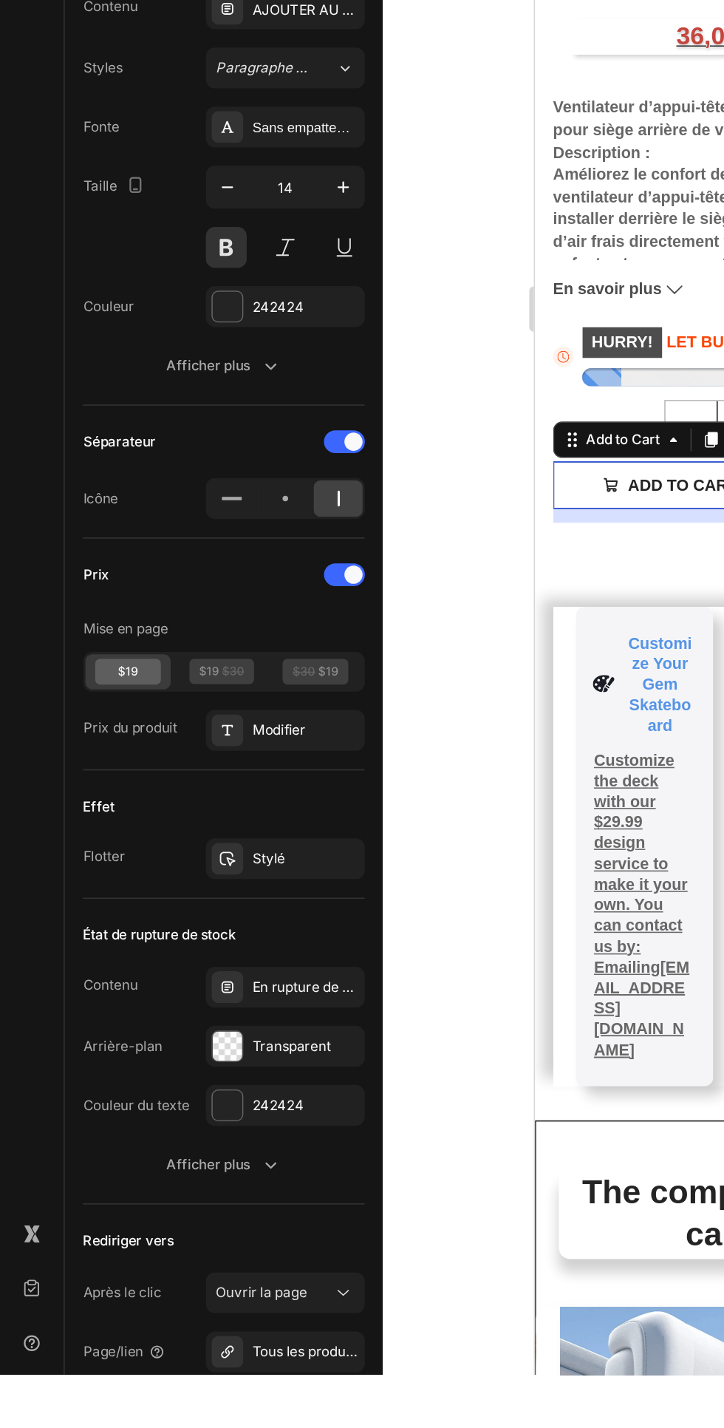
click at [160, 1427] on font "Oui" at bounding box center [160, 1450] width 14 height 11
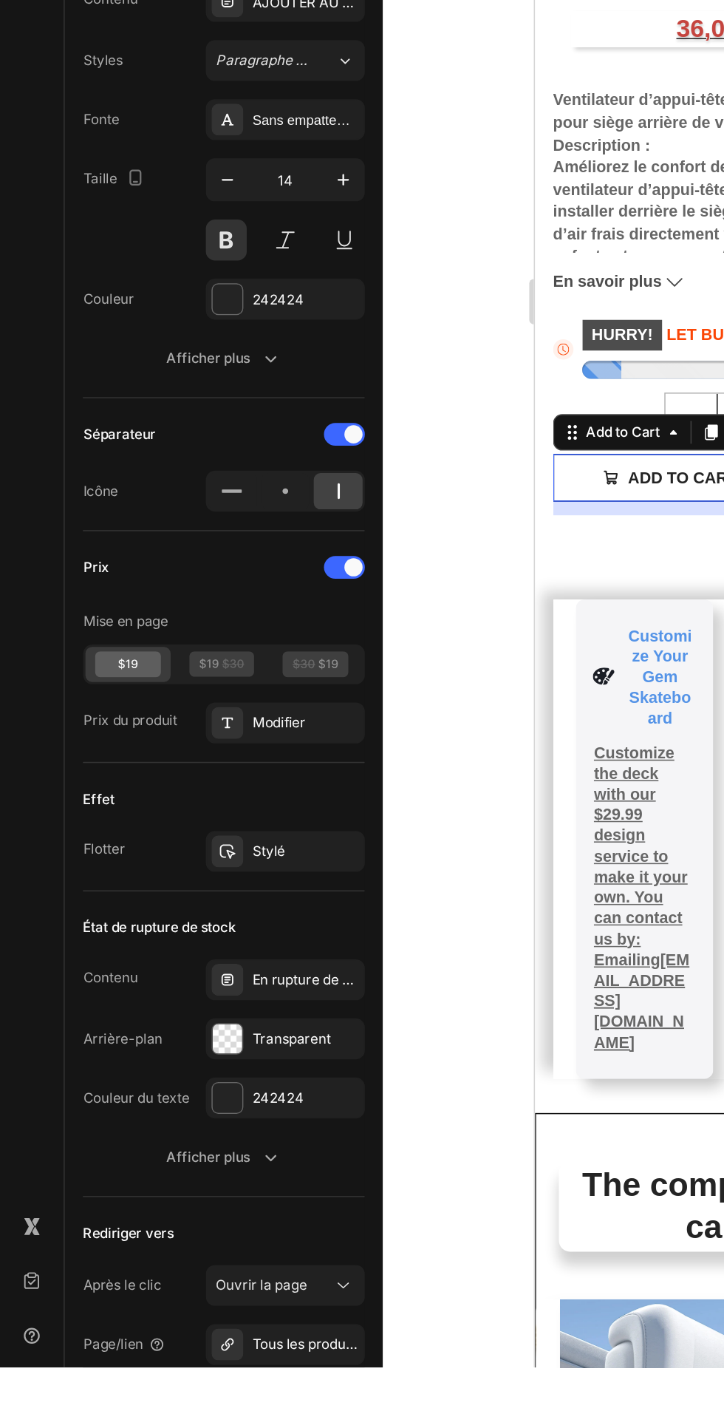
click at [228, 1369] on icon at bounding box center [223, 1374] width 15 height 15
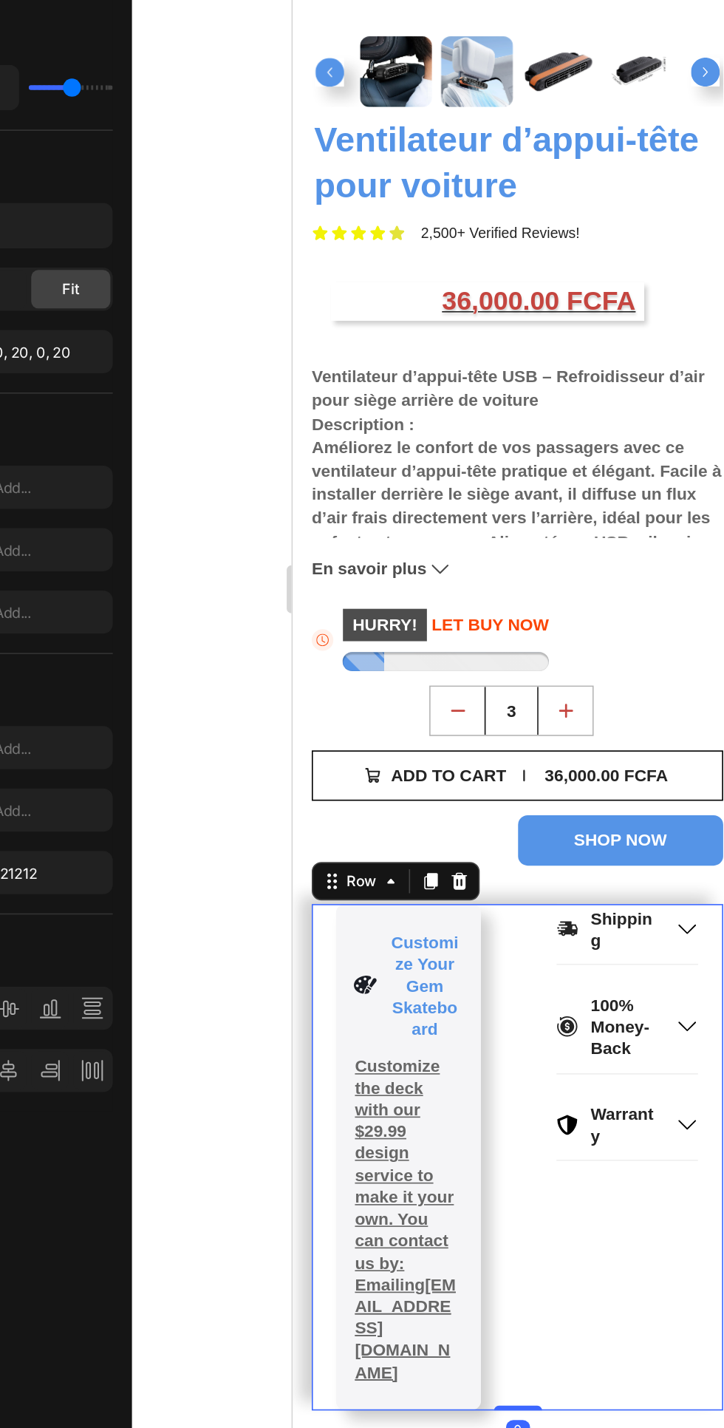
scroll to position [83, 0]
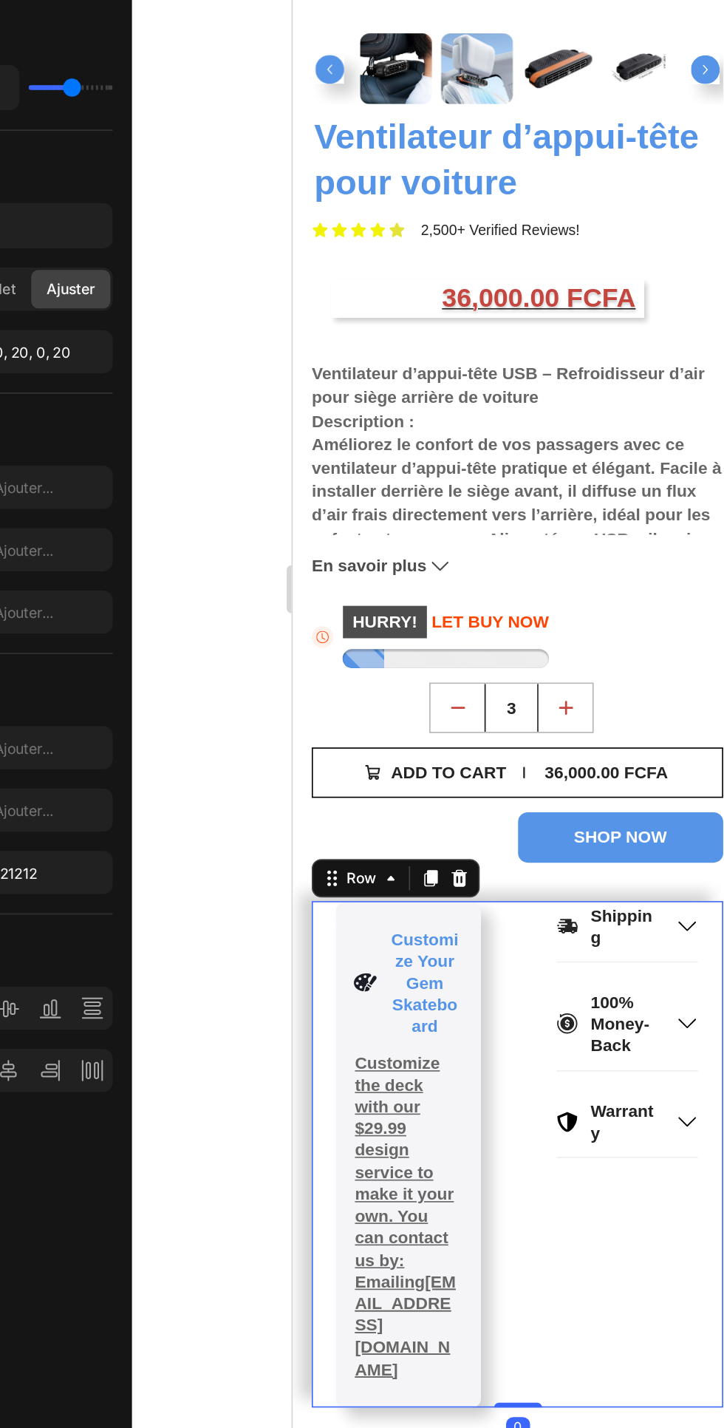
click at [398, 301] on div "SHOP NOW" at bounding box center [430, 310] width 253 height 31
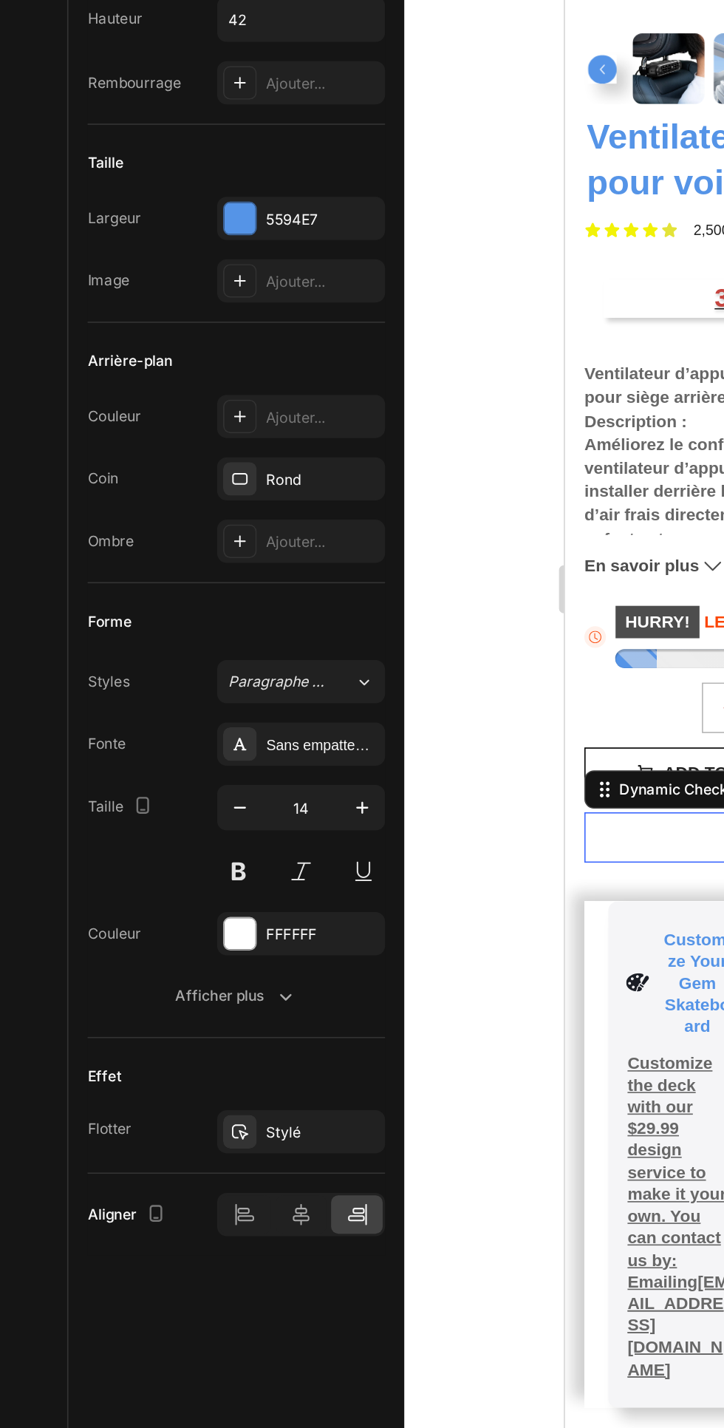
click at [161, 997] on button "Afficher plus" at bounding box center [145, 985] width 183 height 27
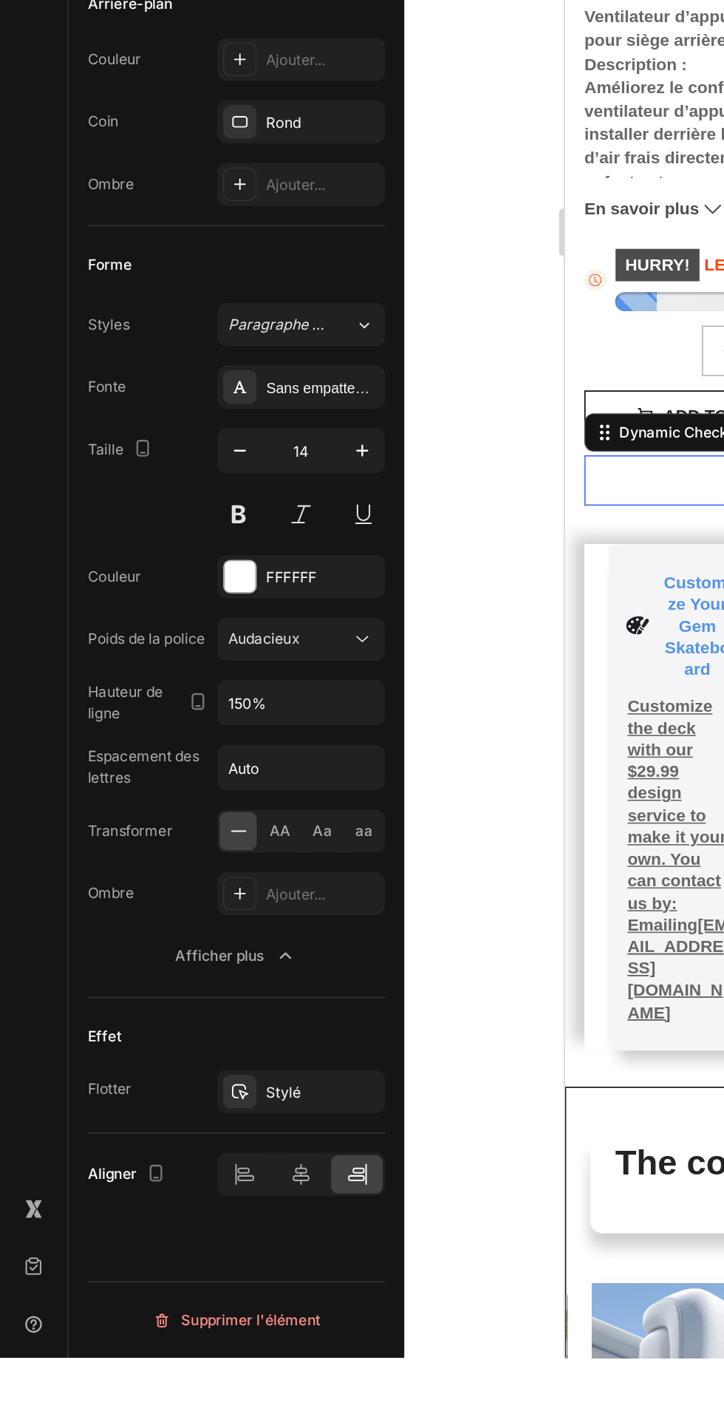
click at [169, 1180] on icon "button" at bounding box center [175, 1180] width 15 height 15
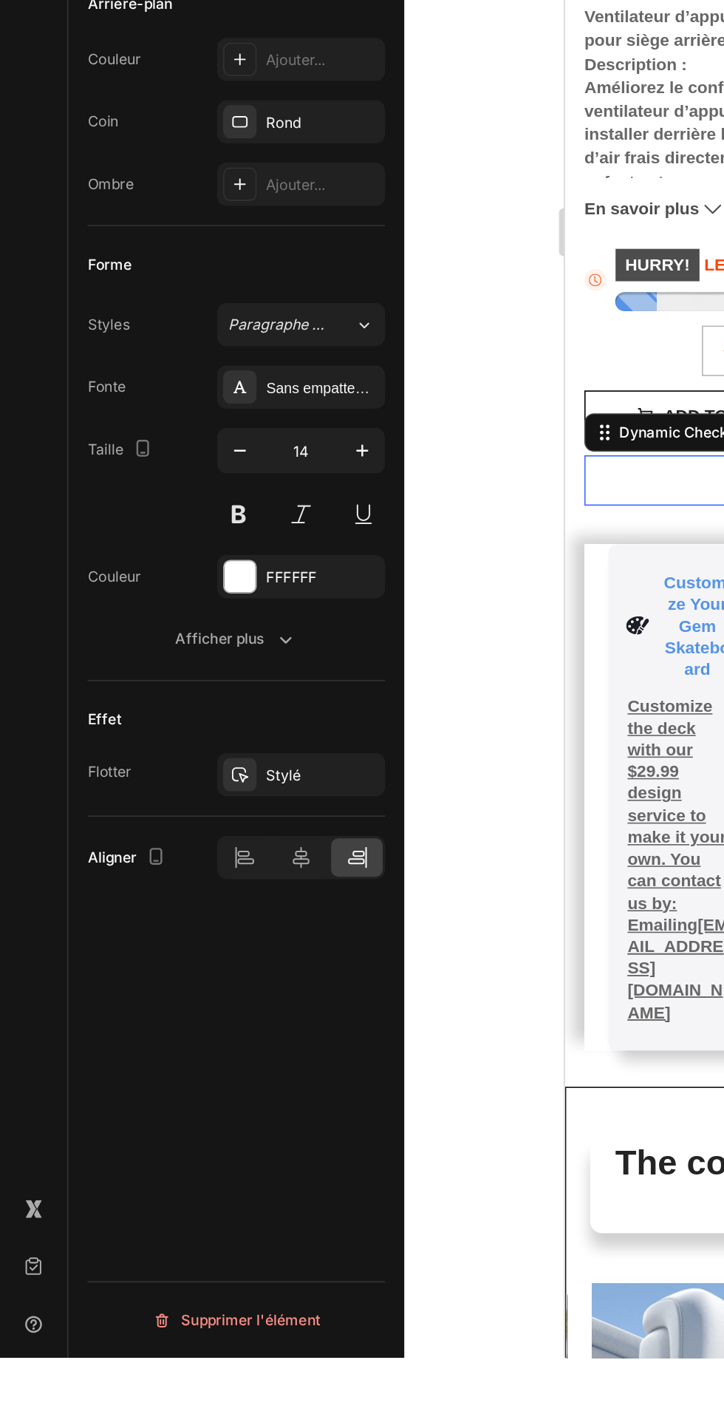
click at [166, 984] on div "Afficher plus" at bounding box center [145, 985] width 75 height 15
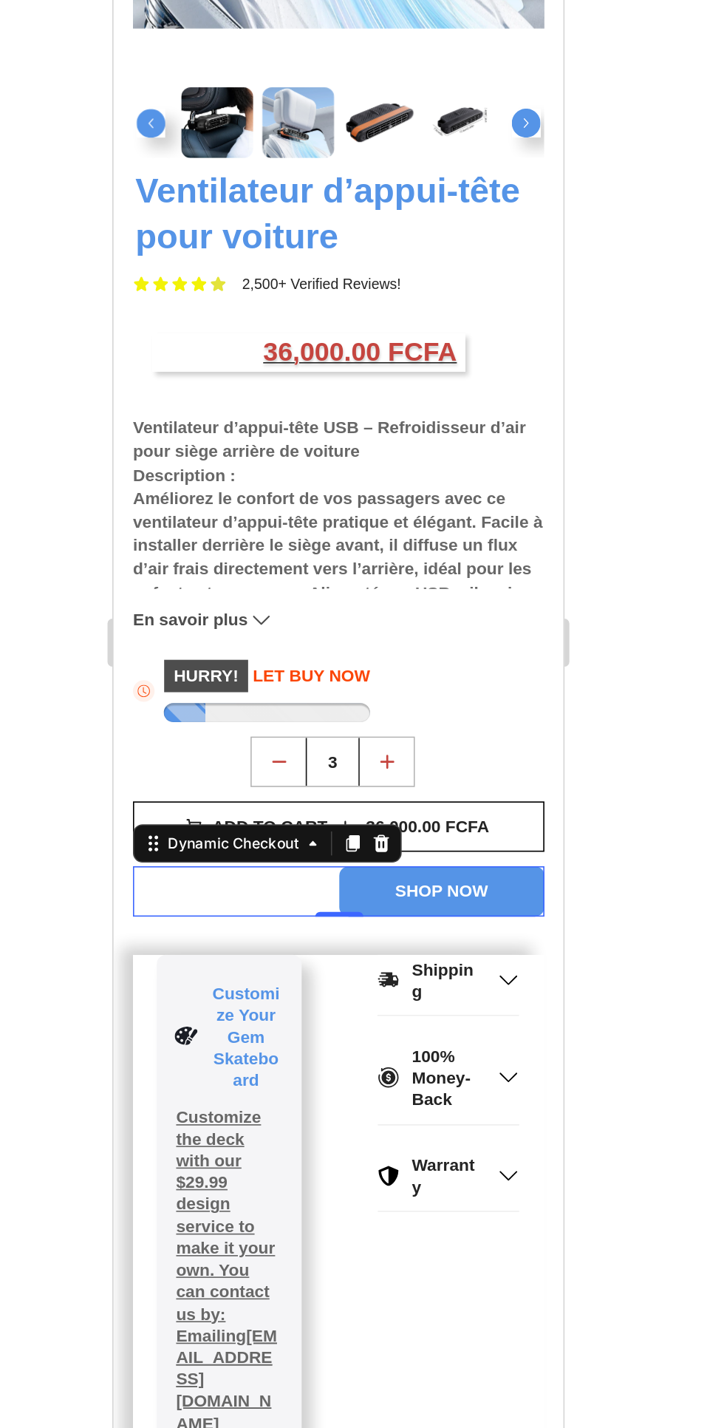
scroll to position [0, 0]
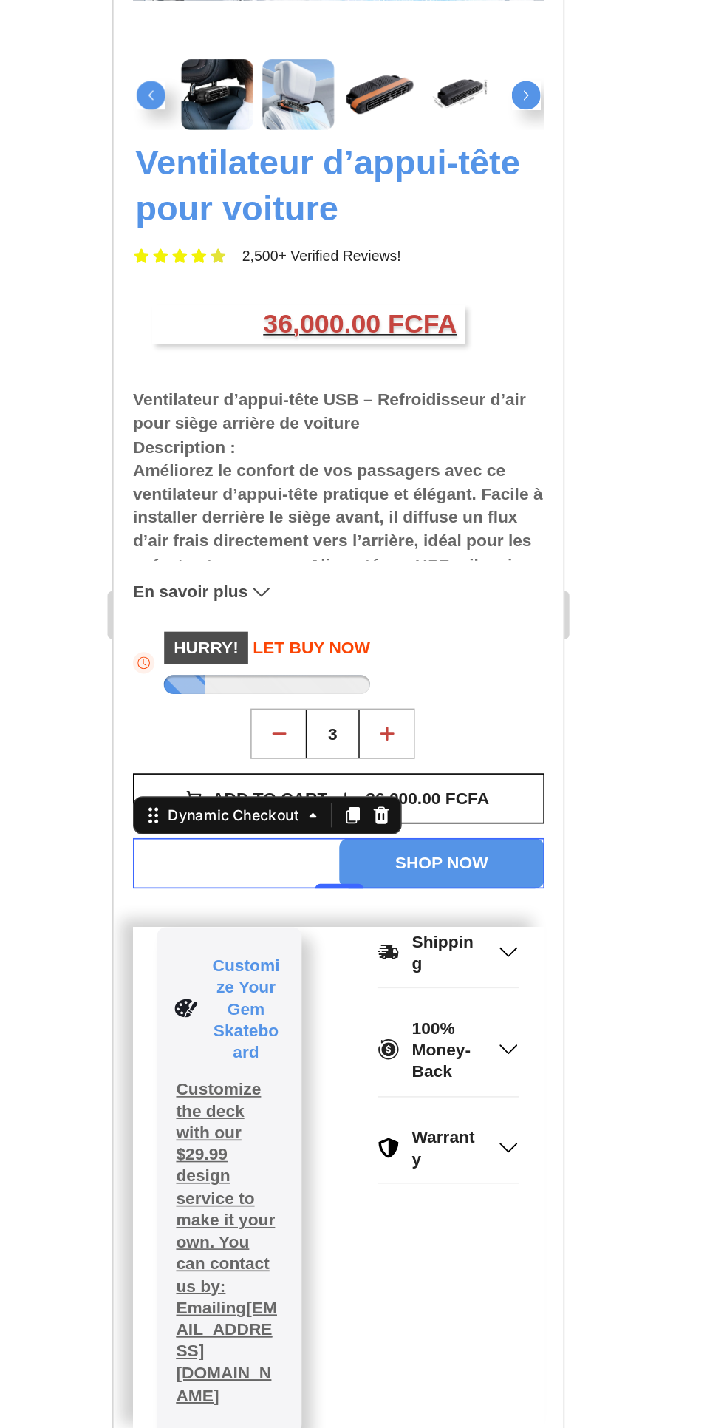
click at [304, 583] on div "Shipping 100% Money-Back Warranty Accordion" at bounding box center [319, 531] width 89 height 312
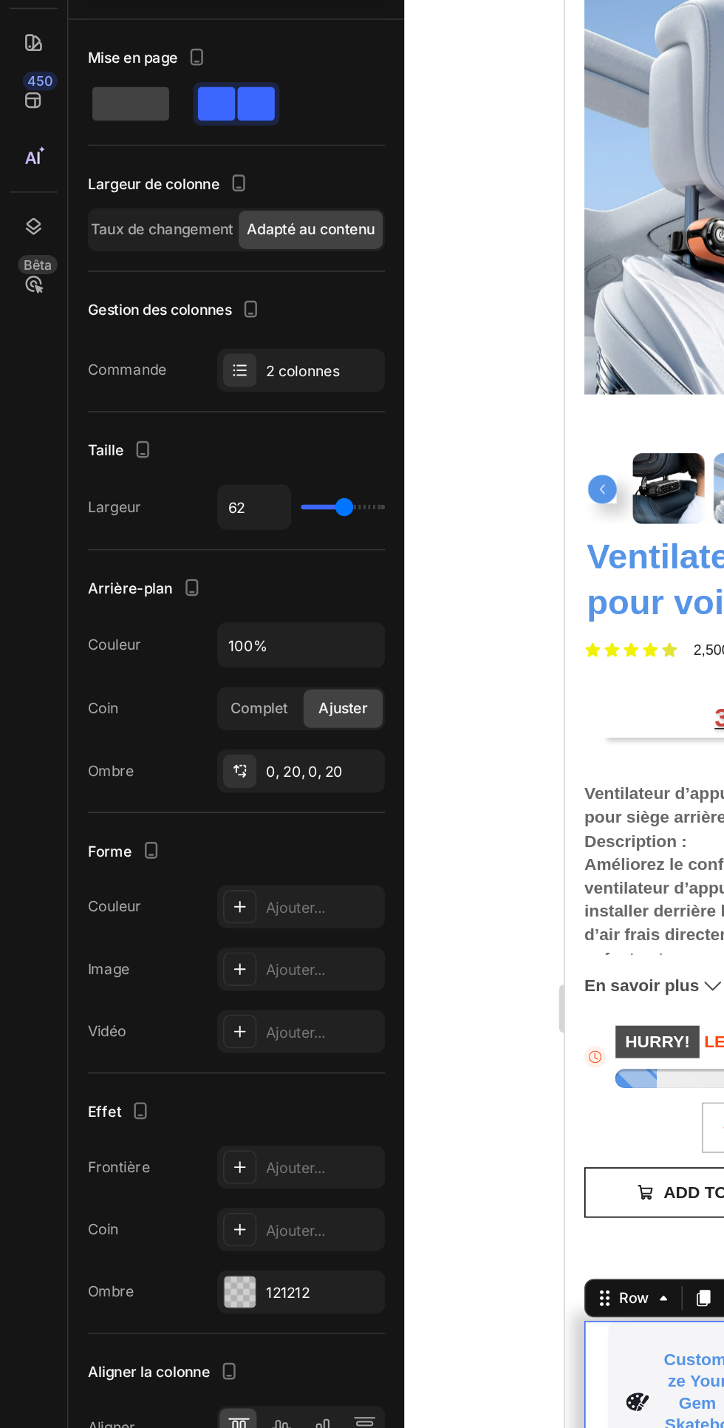
click at [266, 913] on div at bounding box center [486, 734] width 475 height 1386
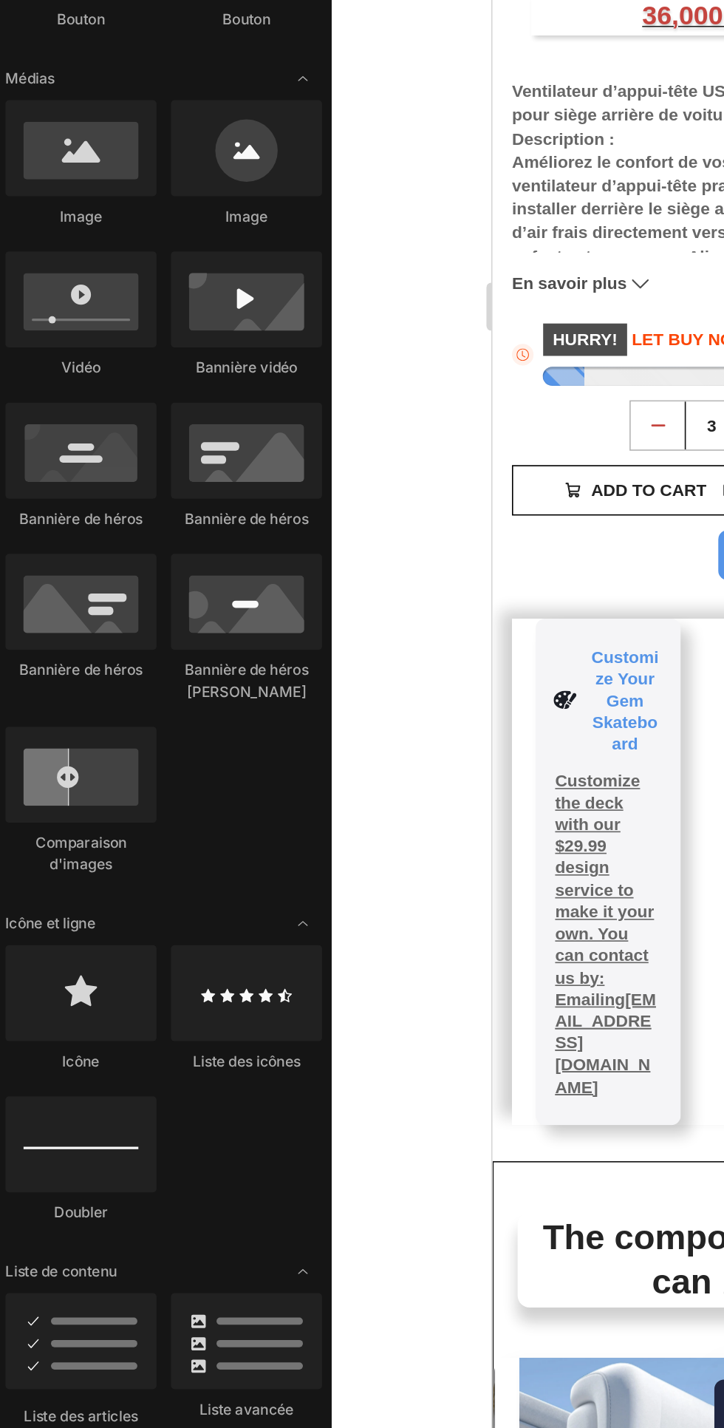
click at [623, 296] on div "Shipping 100% Money-Back Warranty Accordion Icon Customize Your Gem Skateboard …" at bounding box center [630, 223] width 253 height 312
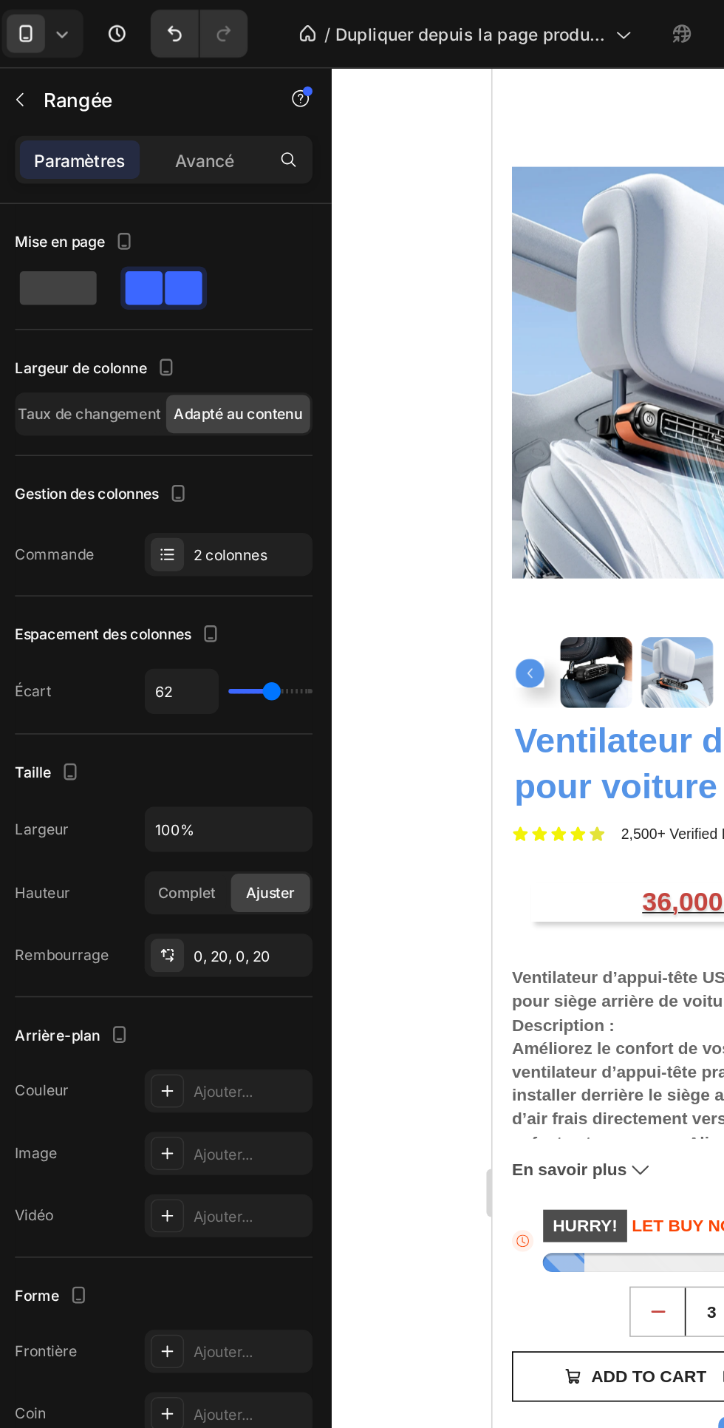
click at [176, 97] on font "Avancé" at bounding box center [171, 98] width 36 height 13
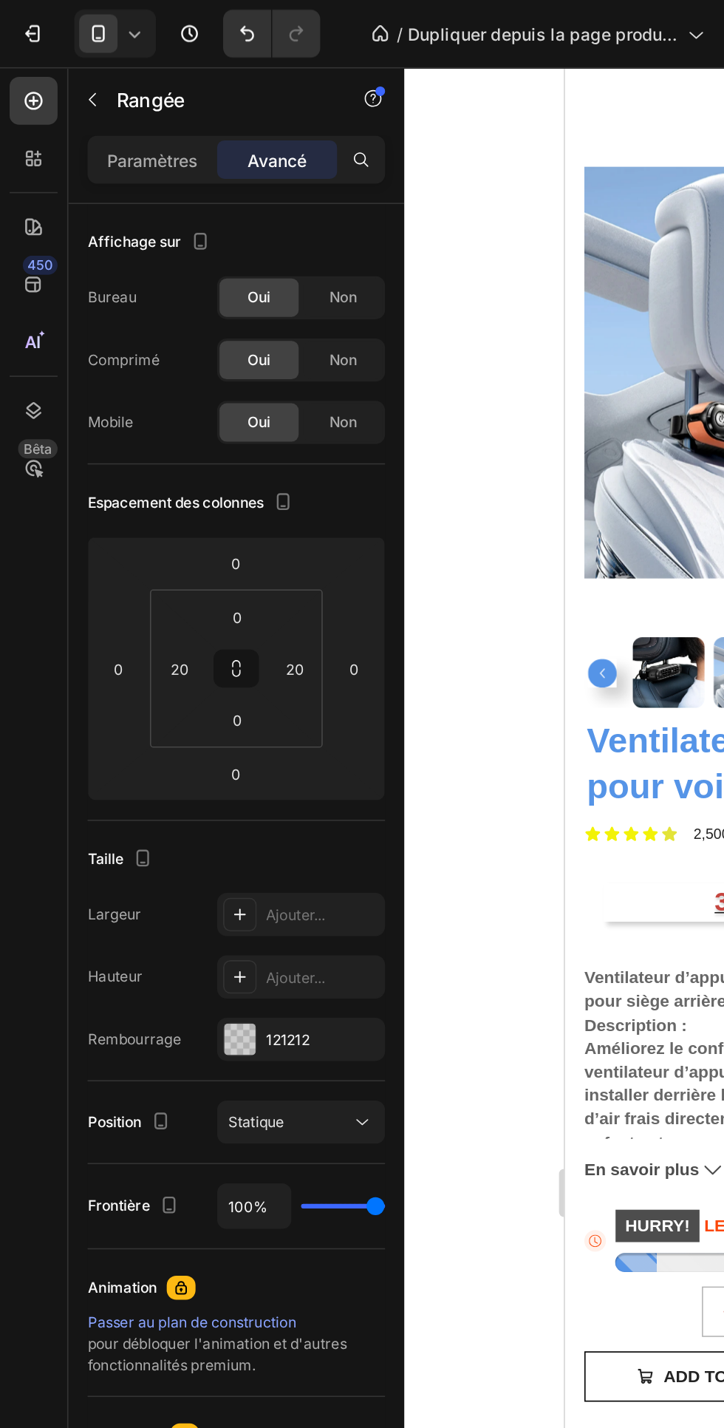
click at [87, 102] on font "Paramètres" at bounding box center [94, 98] width 56 height 13
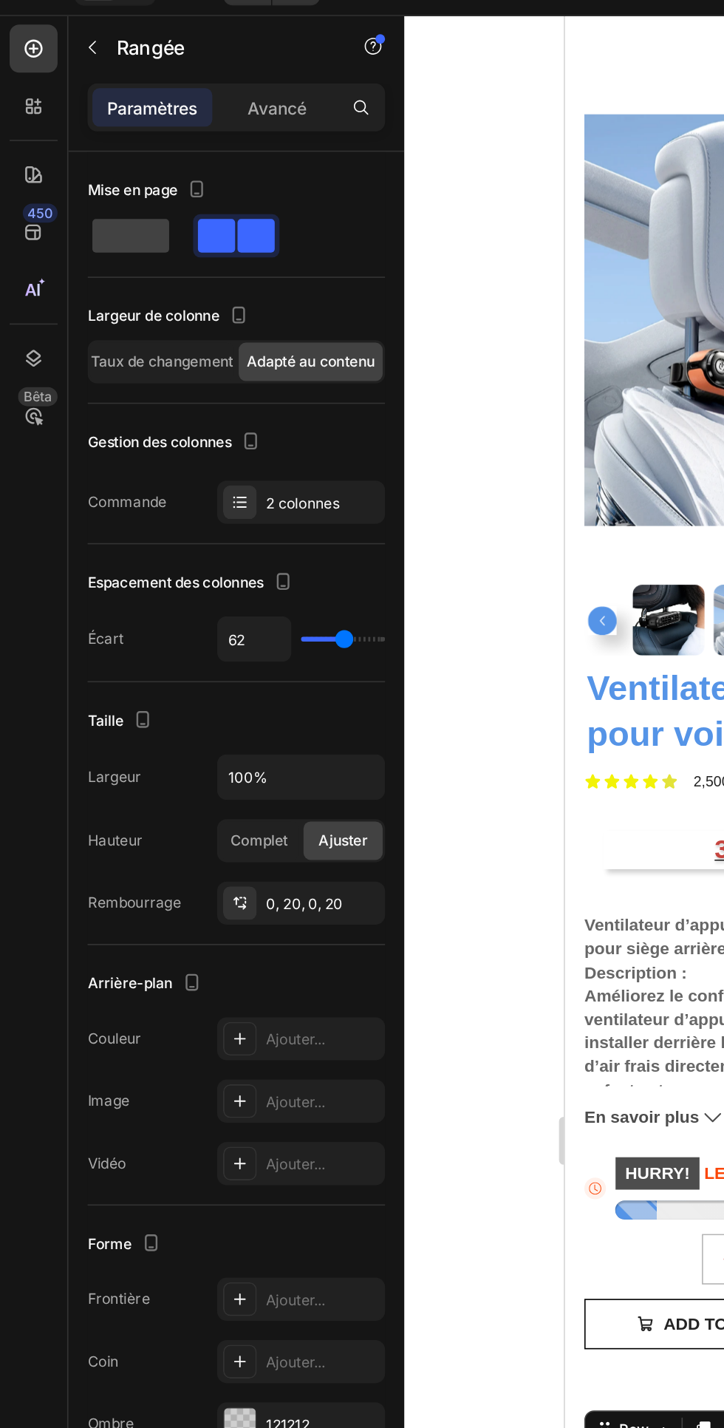
click at [160, 829] on div "Ajouter..." at bounding box center [185, 832] width 103 height 27
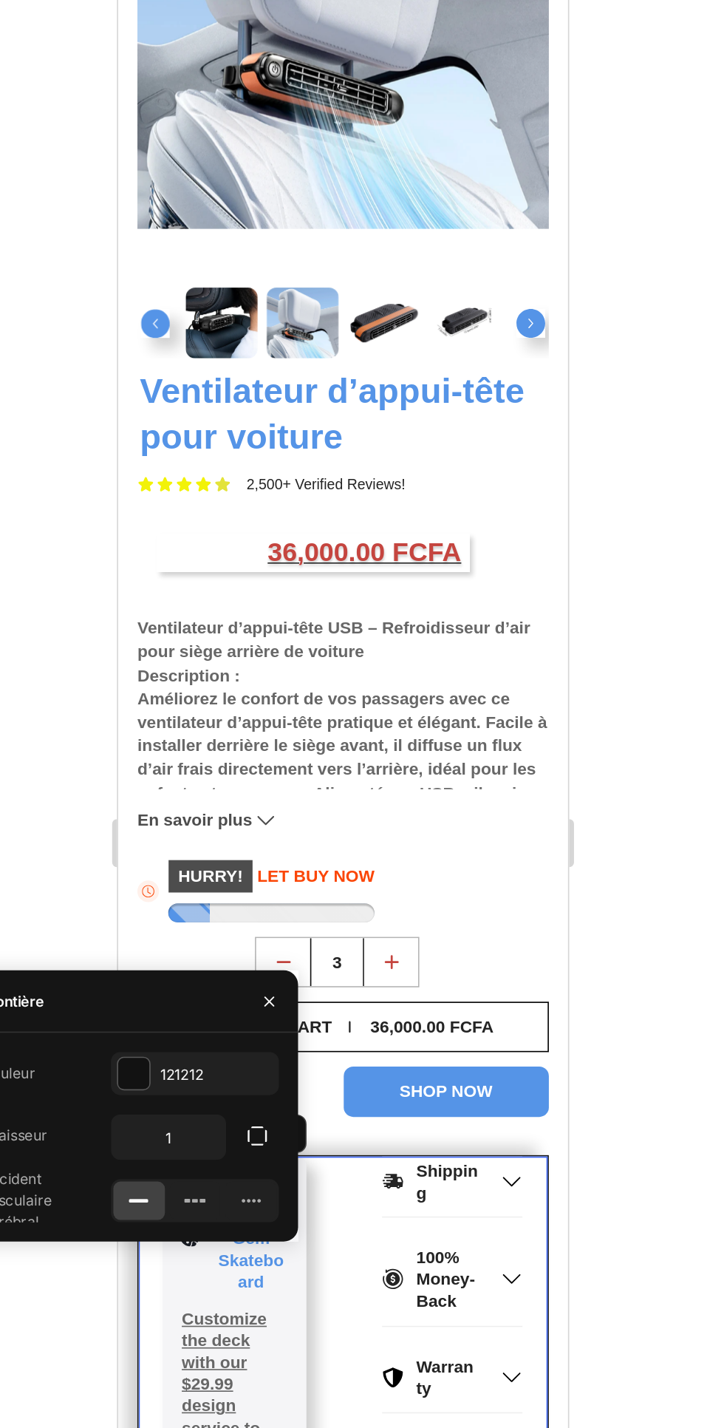
click at [400, 954] on icon at bounding box center [400, 954] width 4 height 2
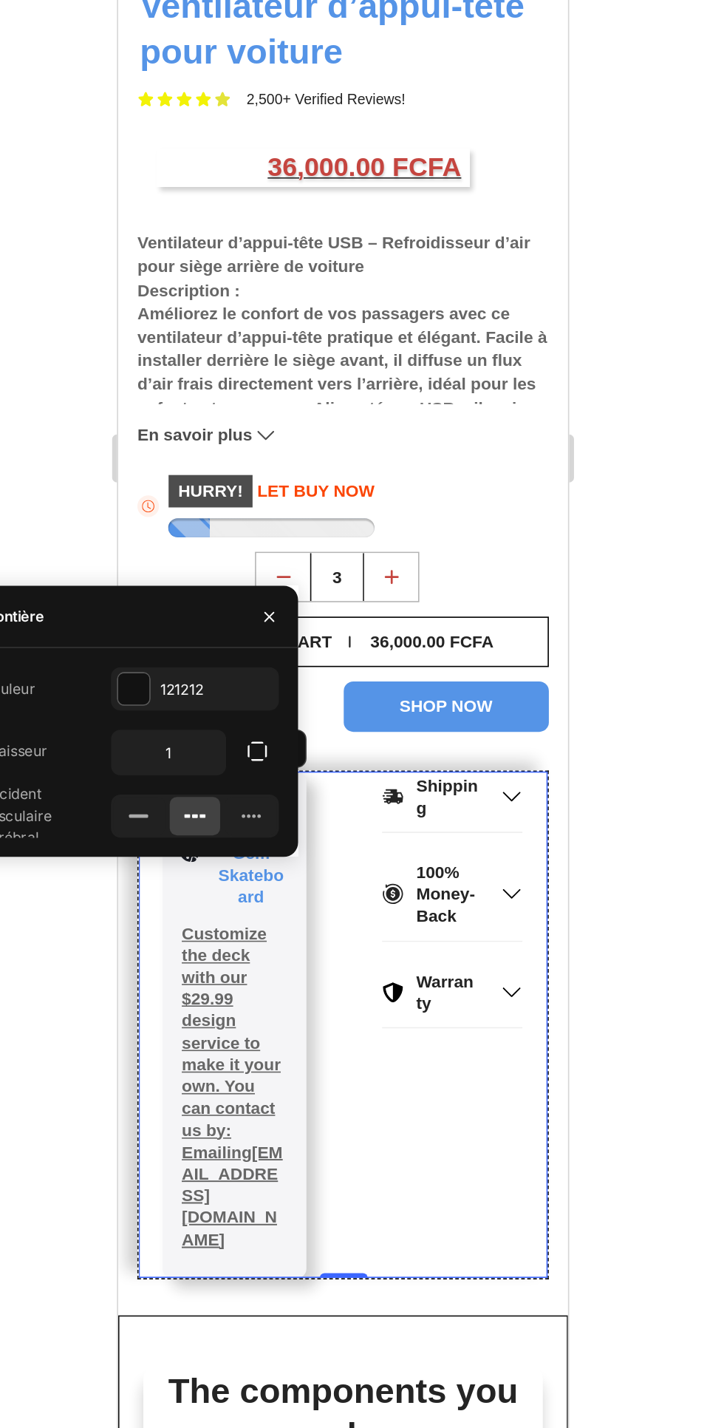
click at [680, 1097] on div at bounding box center [486, 734] width 475 height 1386
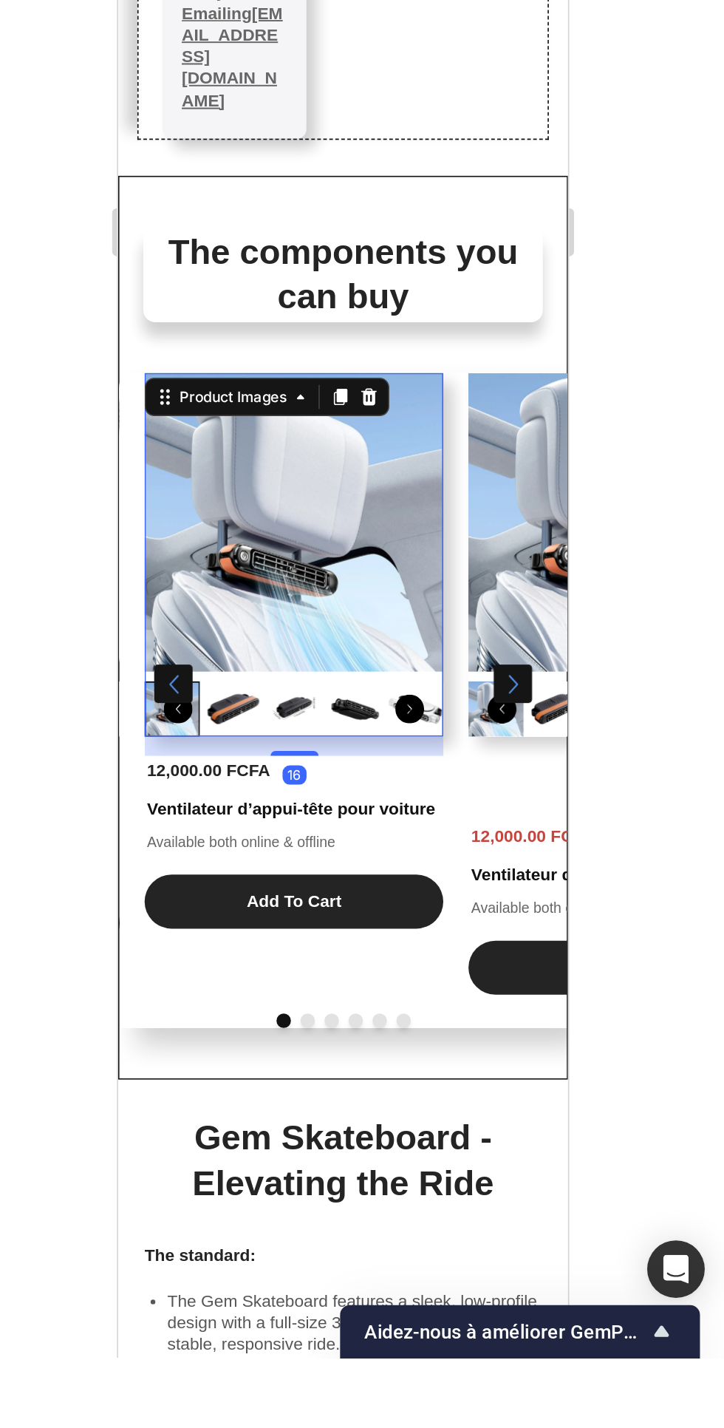
scroll to position [654, 0]
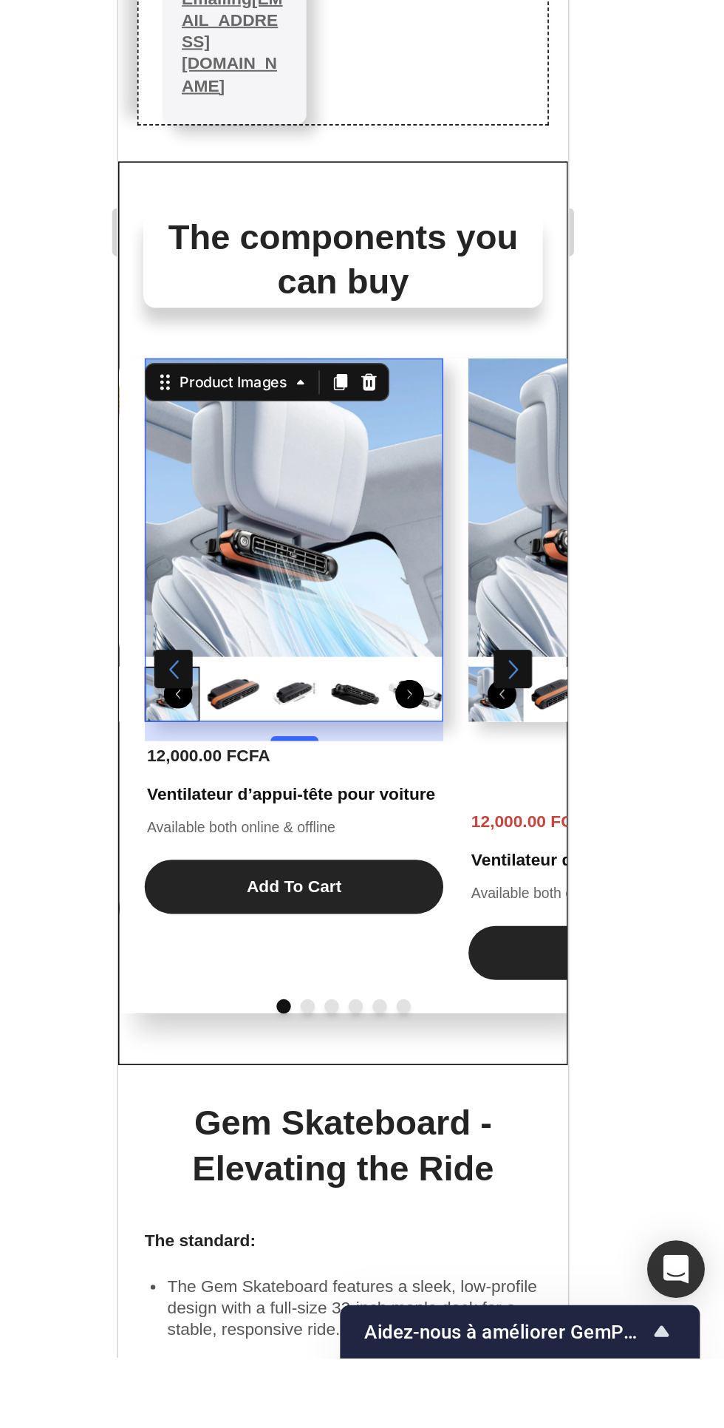
click at [307, 265] on div "The components you can buy Heading Product Images 16 12,000.00 FCFA Product Pri…" at bounding box center [256, 35] width 277 height 556
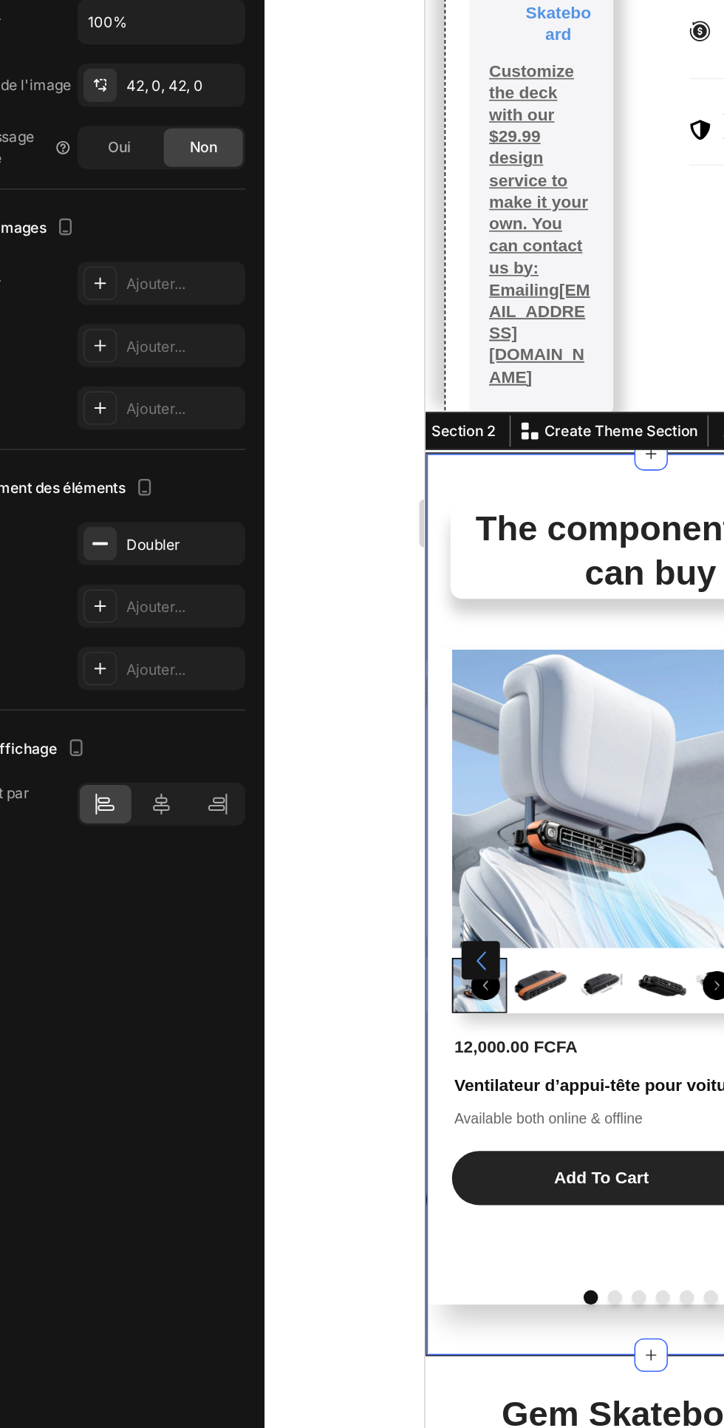
scroll to position [0, 0]
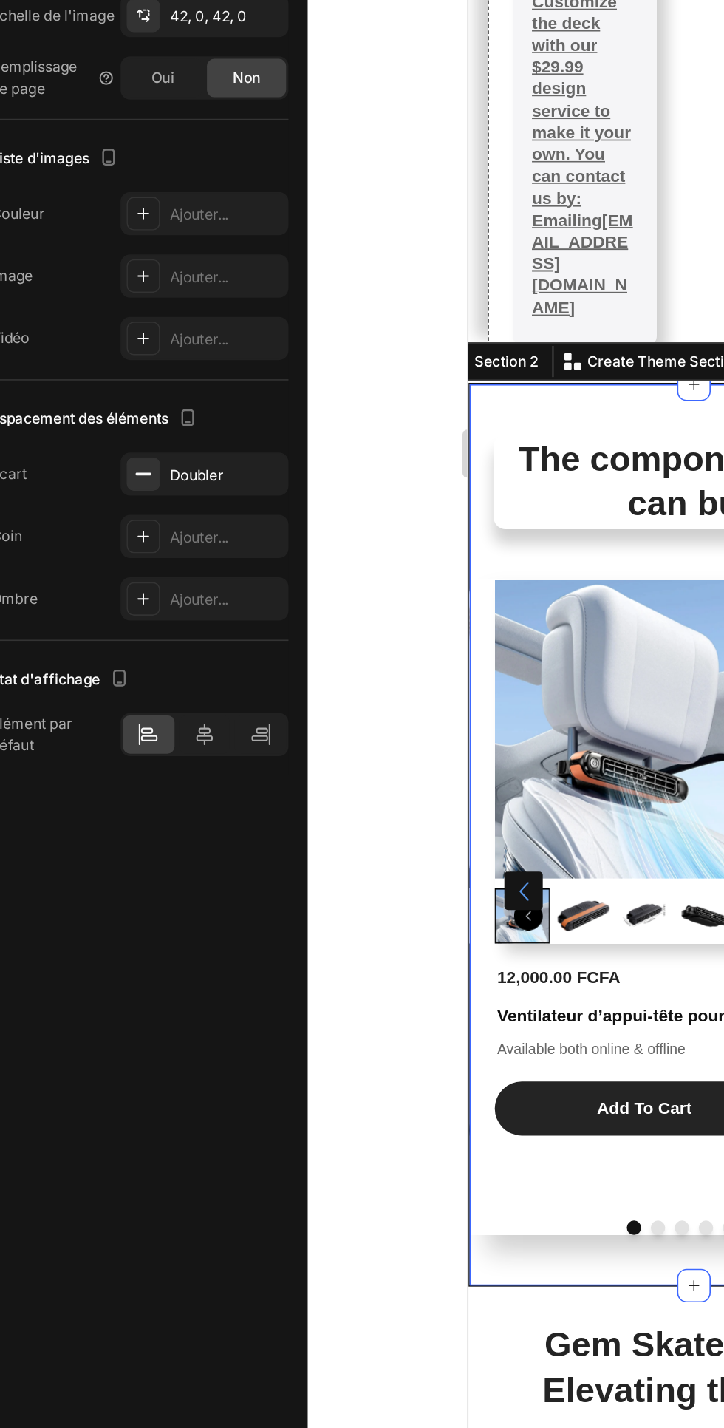
click at [234, 746] on div "Doubler" at bounding box center [185, 747] width 103 height 27
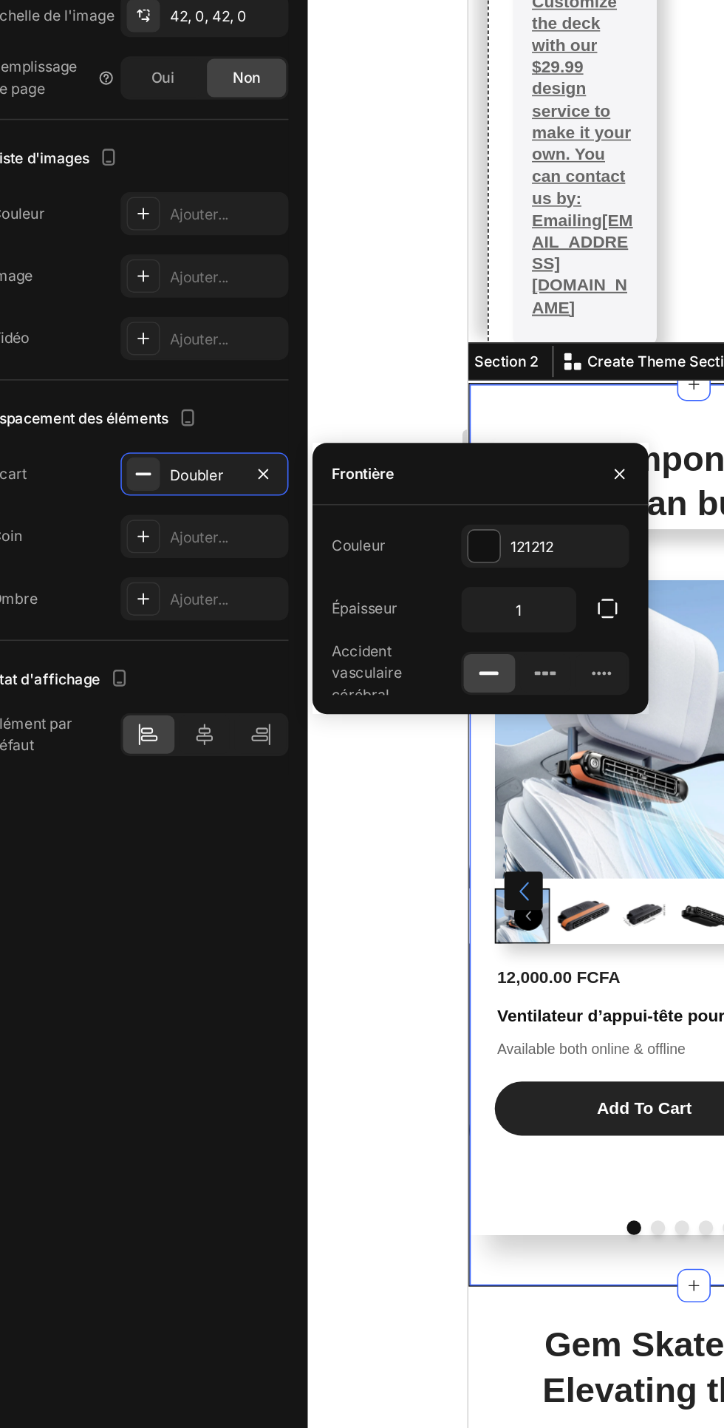
click at [222, 746] on icon "button" at bounding box center [222, 746] width 6 height 6
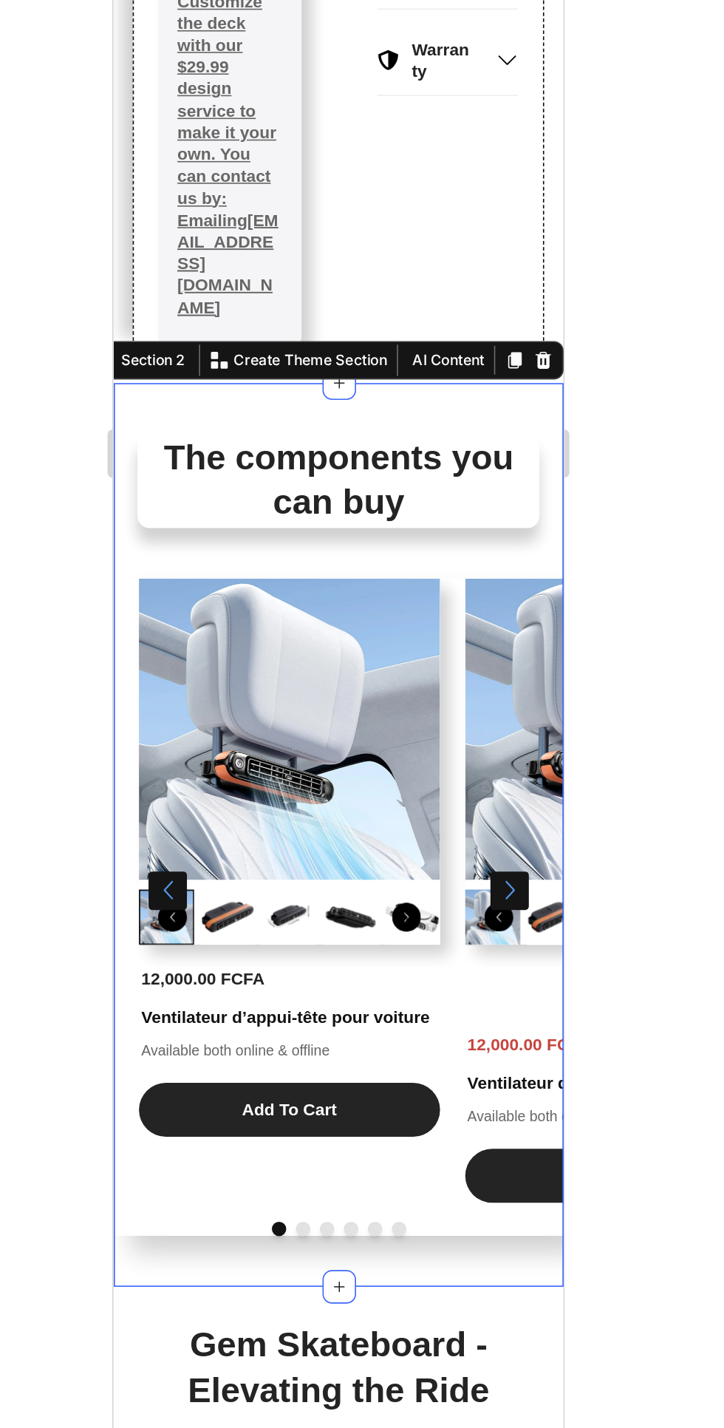
click at [700, 1028] on div at bounding box center [486, 734] width 475 height 1386
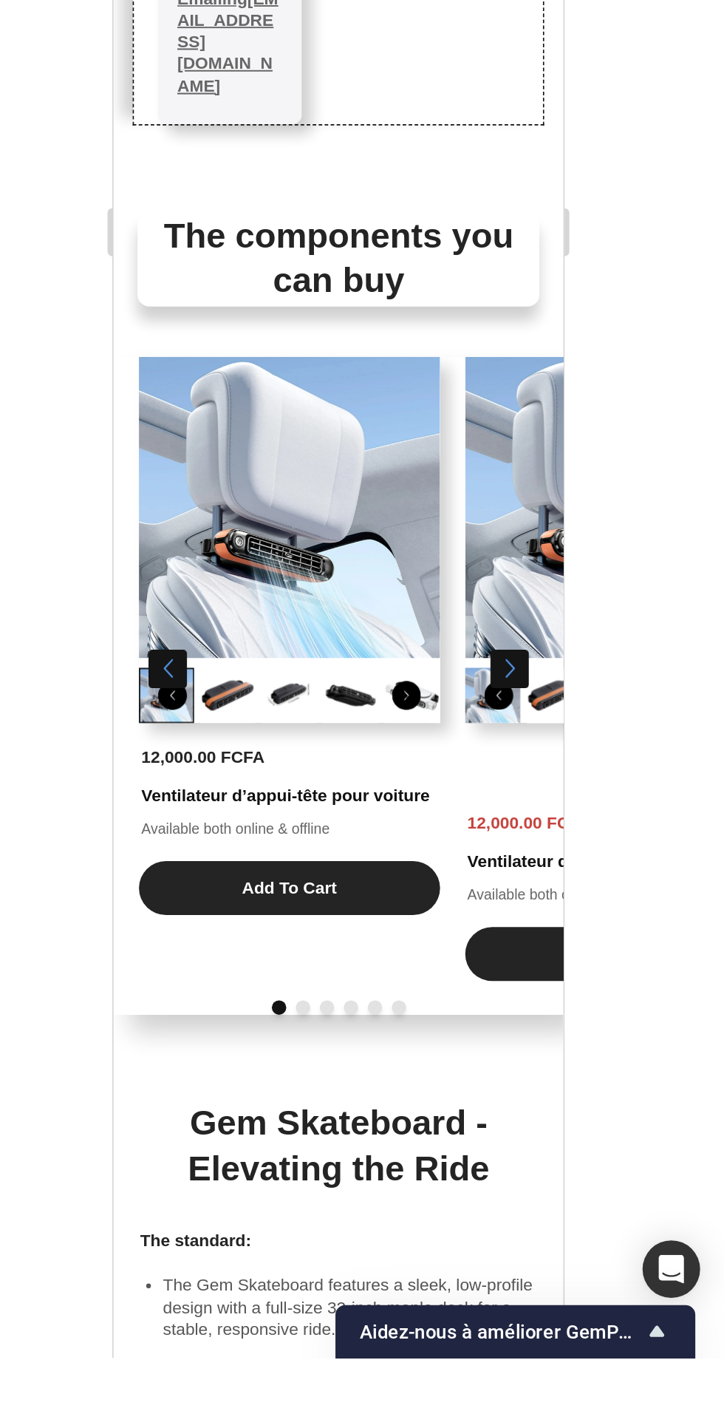
click at [315, 208] on div "Product Images 12,000.00 FCFA Product Price Product Price Ventilateur d’appui-t…" at bounding box center [414, 69] width 201 height 384
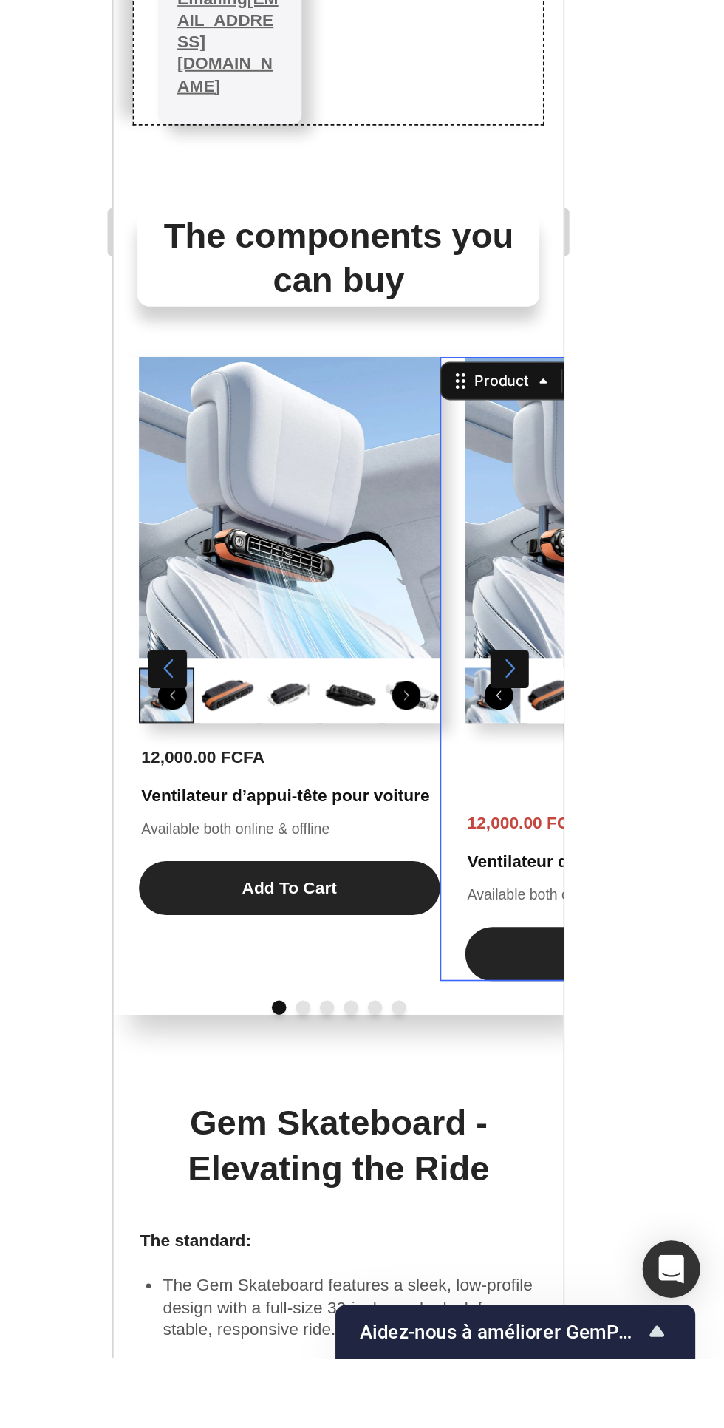
click at [140, 208] on div "Product Images 12,000.00 FCFA Product Price Product Price Ventilateur d’appui-t…" at bounding box center [213, 69] width 201 height 384
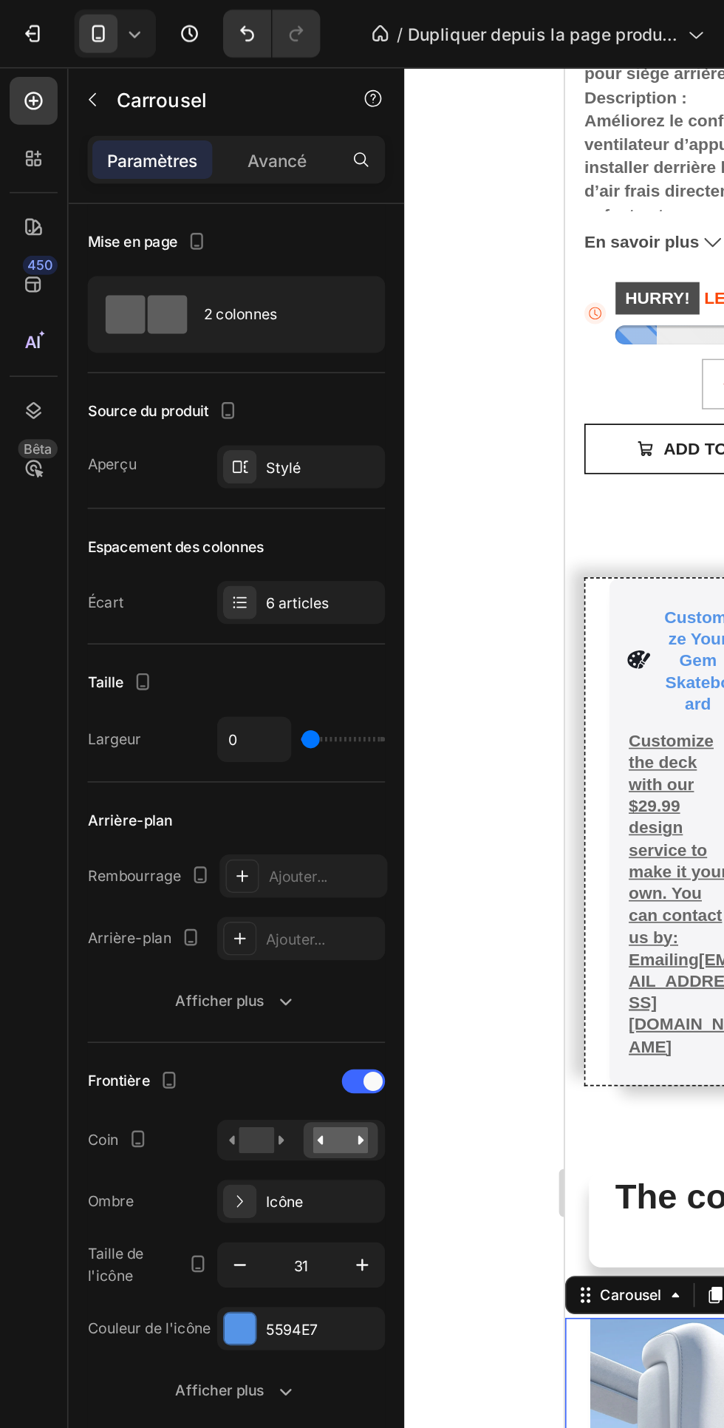
click at [178, 97] on font "Avancé" at bounding box center [171, 98] width 36 height 13
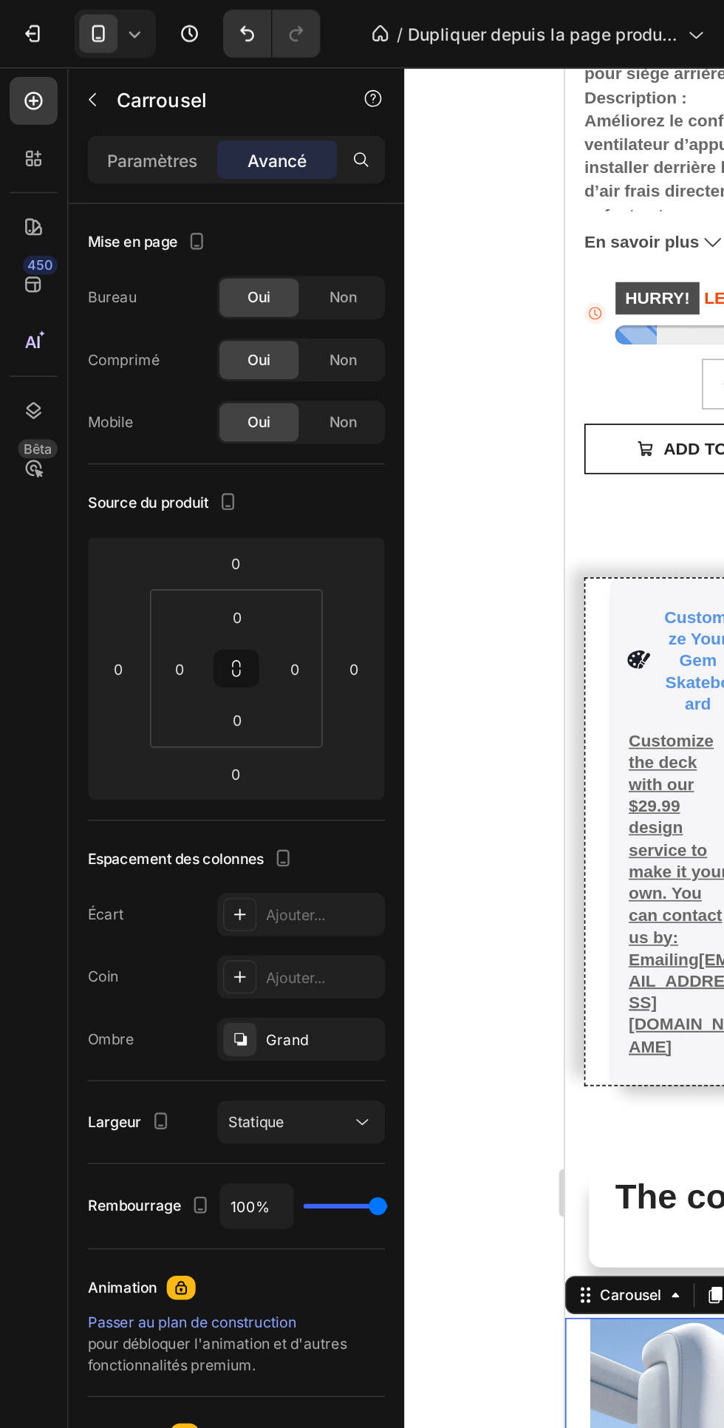
click at [165, 0] on html "7 / Dupliquer depuis la page produit - [DATE] 14:39:31 Aperçu Save Mettre à niv…" at bounding box center [362, 0] width 724 height 0
click at [151, 470] on input "0" at bounding box center [146, 477] width 30 height 22
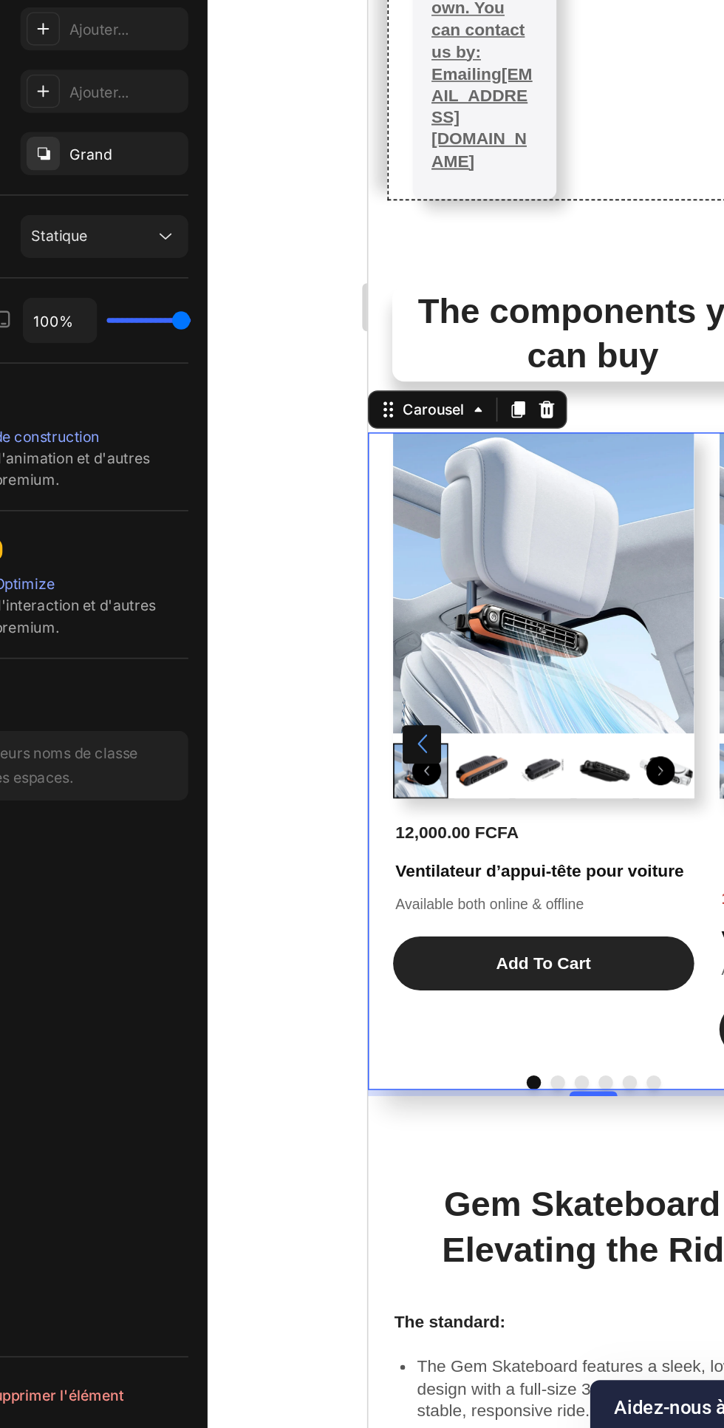
type input "5"
click at [225, 862] on div "Interaction Passer au plan Optimize pour débloquer l'interaction et d'autres fo…" at bounding box center [145, 905] width 183 height 91
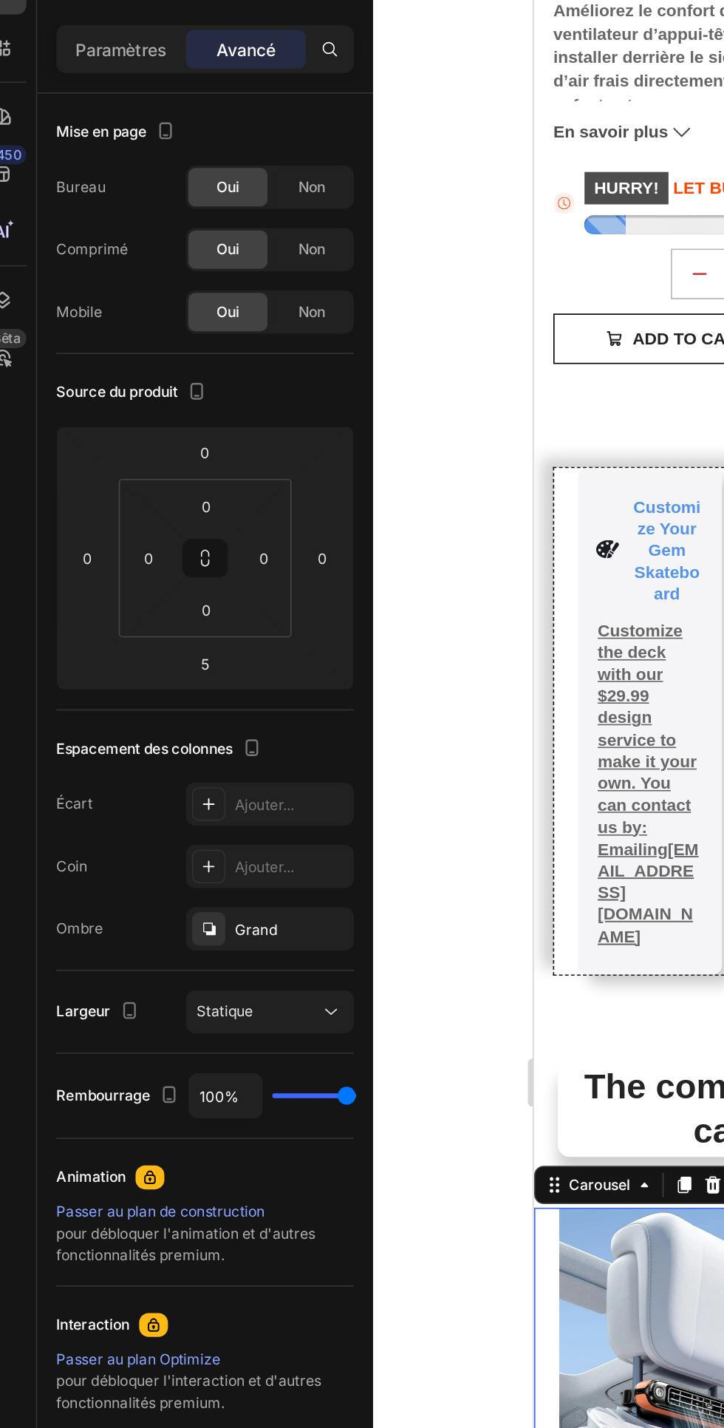
click at [162, 441] on div "0" at bounding box center [146, 444] width 37 height 24
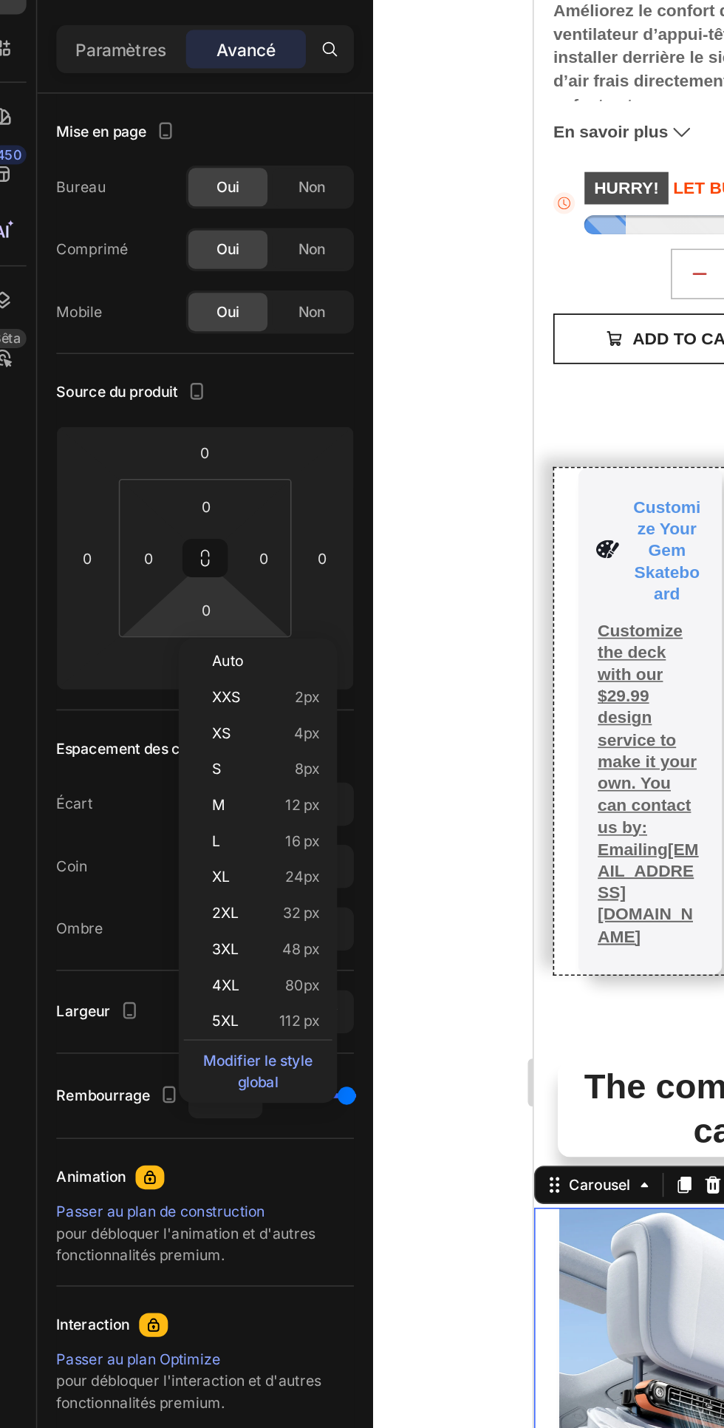
click at [155, 437] on input "0" at bounding box center [147, 443] width 30 height 22
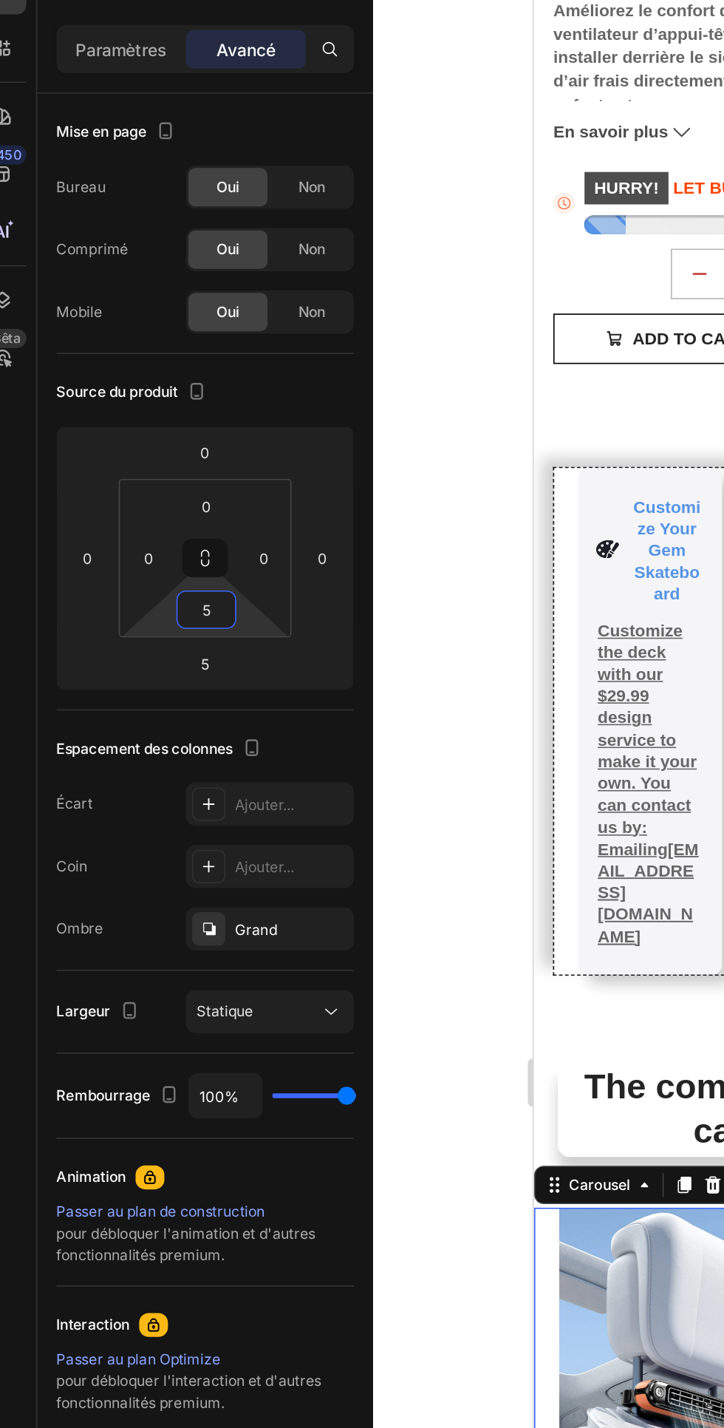
type input "5"
click at [205, 294] on div "Source du produit 0 0 5 0 0 0 5 0" at bounding box center [145, 395] width 183 height 219
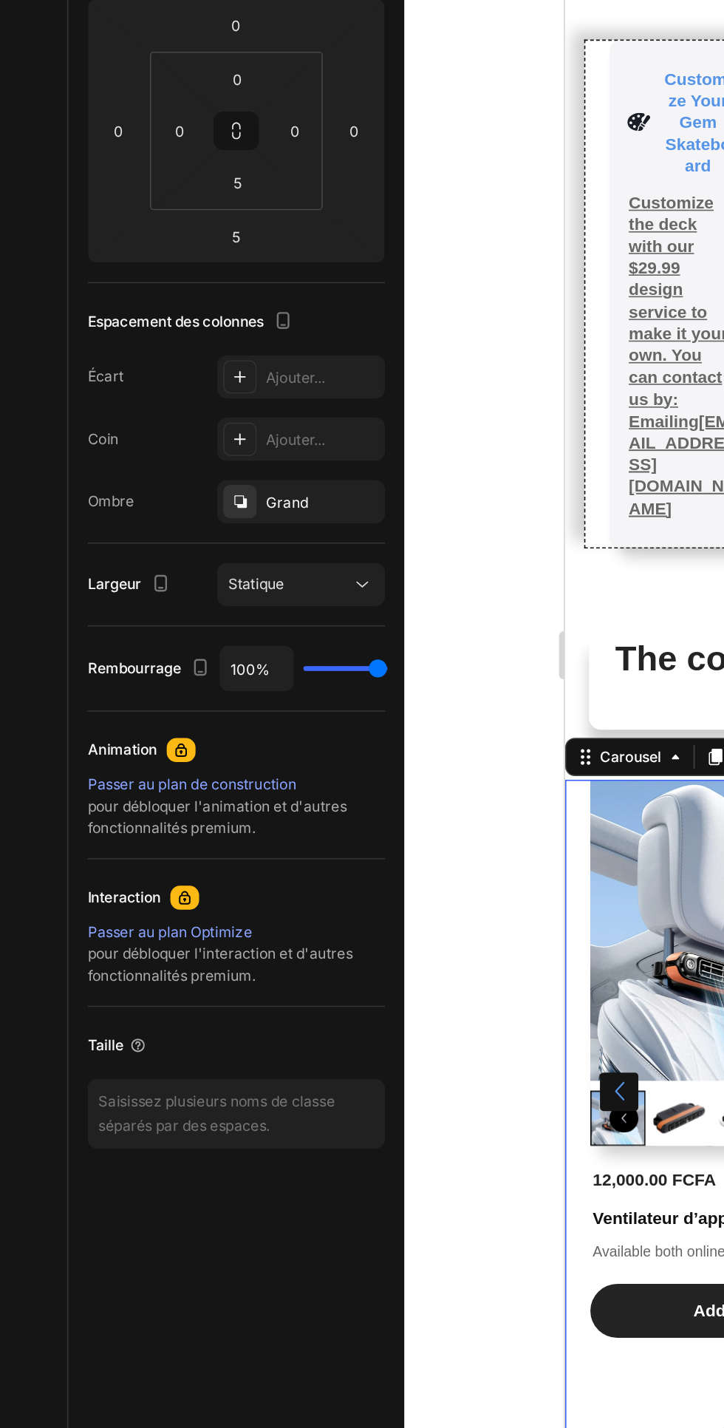
click at [153, 470] on input "5" at bounding box center [146, 477] width 30 height 22
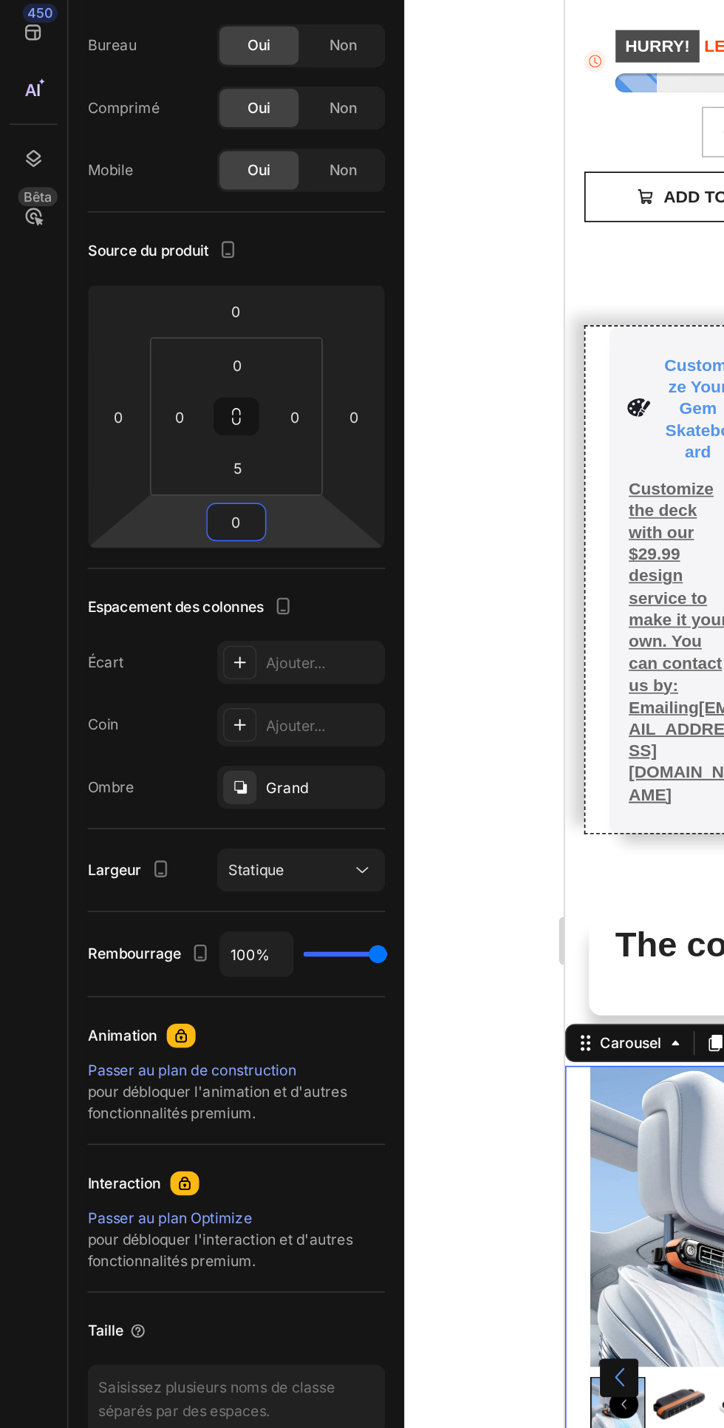
type input "0"
click at [178, 0] on html "7 / Dupliquer depuis la page produit - [DATE] 14:39:31 Aperçu Save Mettre à niv…" at bounding box center [362, 0] width 724 height 0
click at [156, 446] on input "5" at bounding box center [147, 443] width 30 height 22
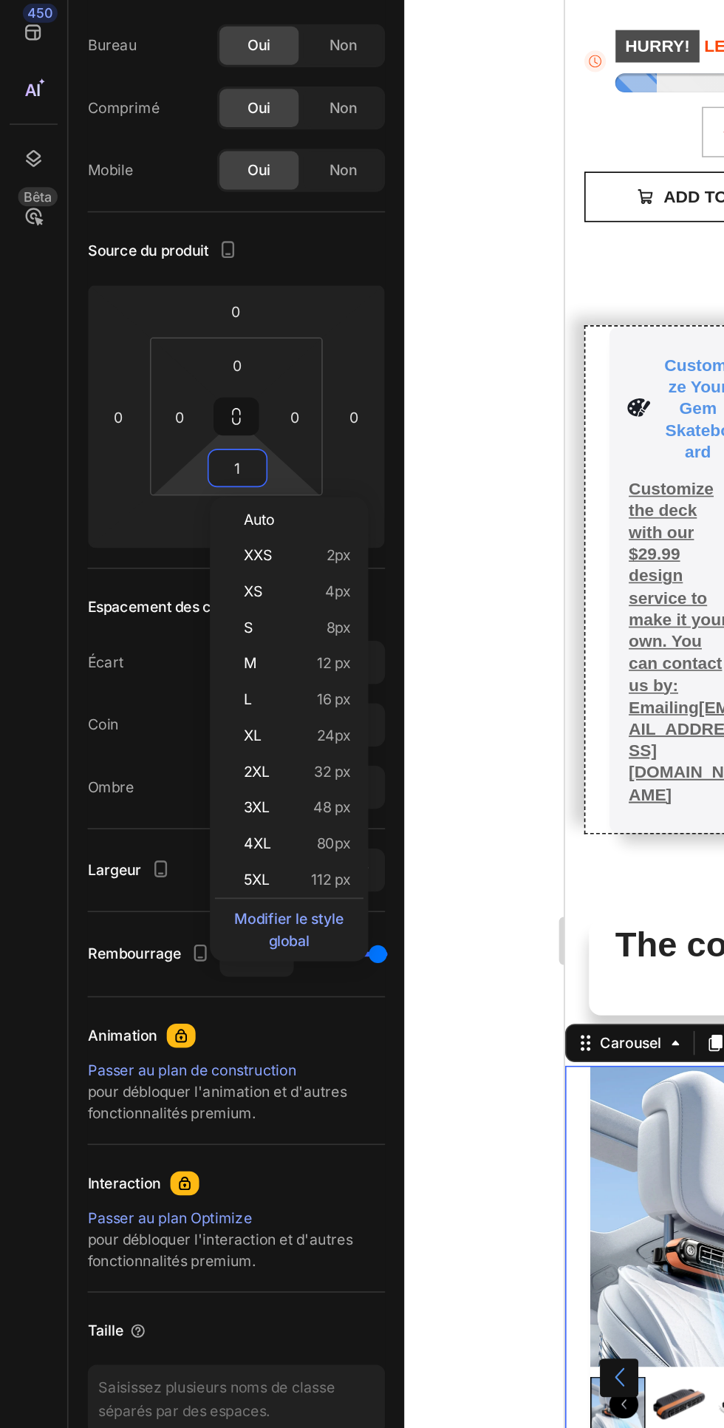
type input "10"
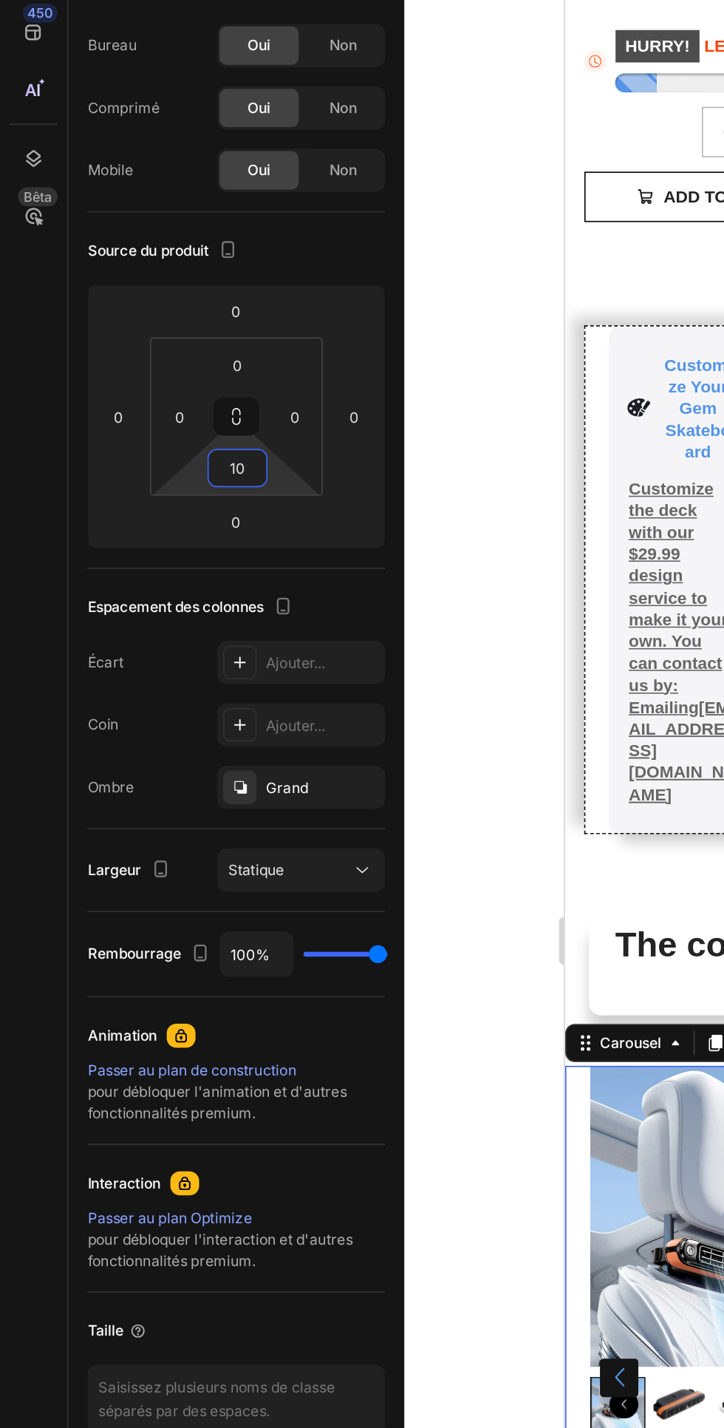
click at [622, 316] on p "Customize the deck with our $29.99 design service to make it your own. You can …" at bounding box center [636, 324] width 65 height 202
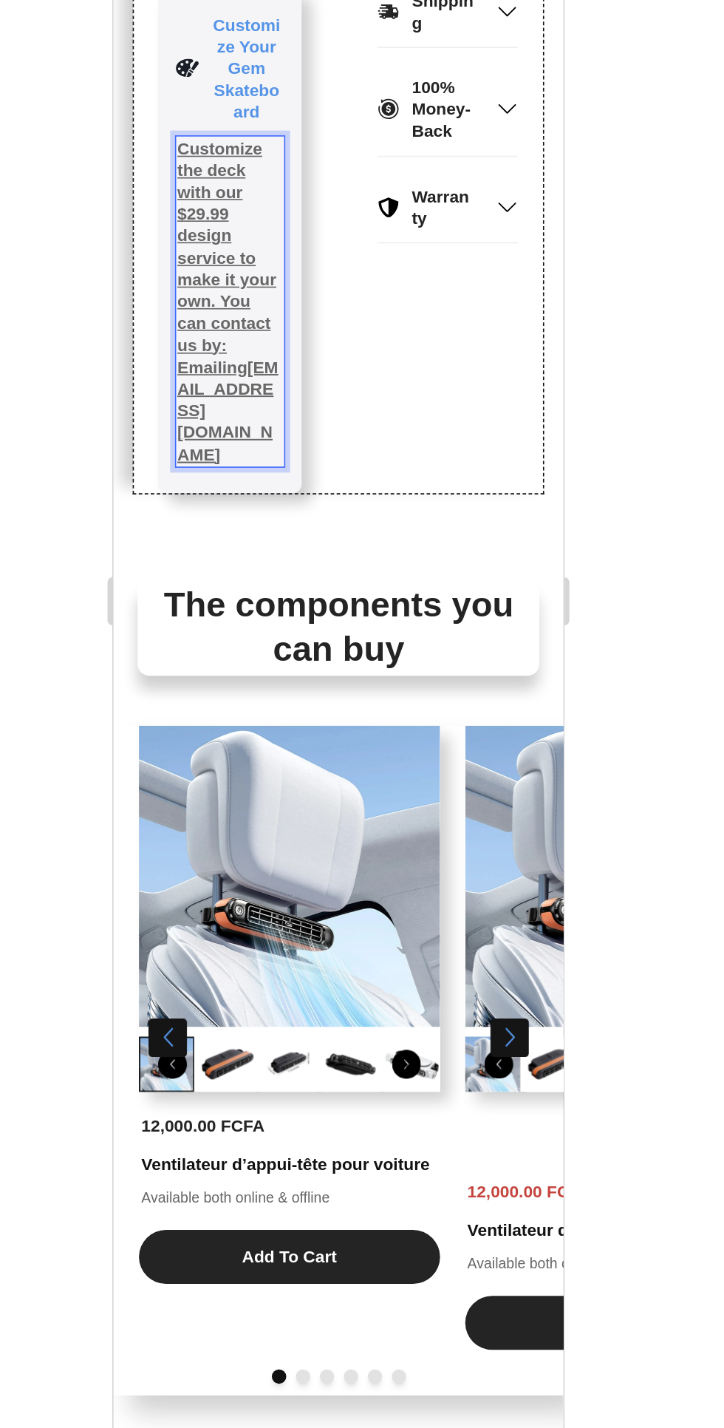
click at [346, 157] on h2 "The components you can buy" at bounding box center [252, 186] width 248 height 58
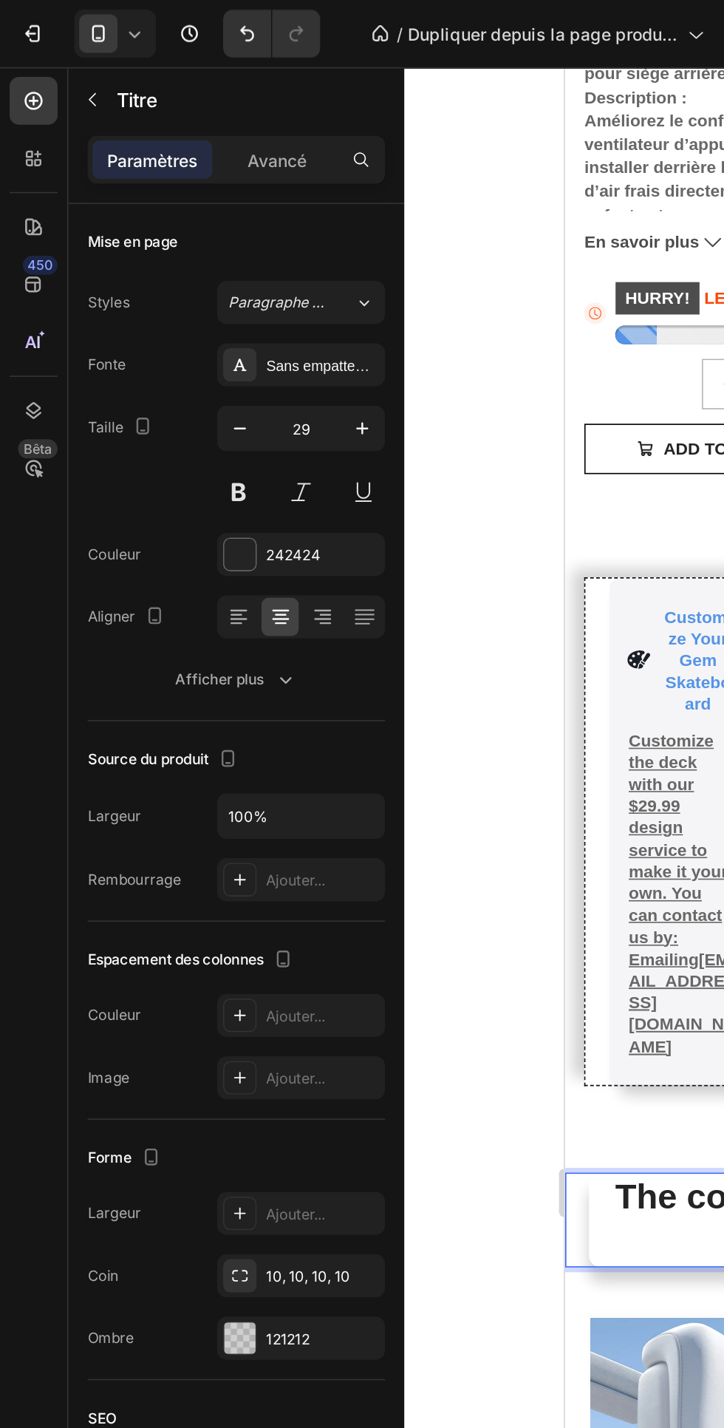
click at [156, 332] on div at bounding box center [147, 341] width 19 height 19
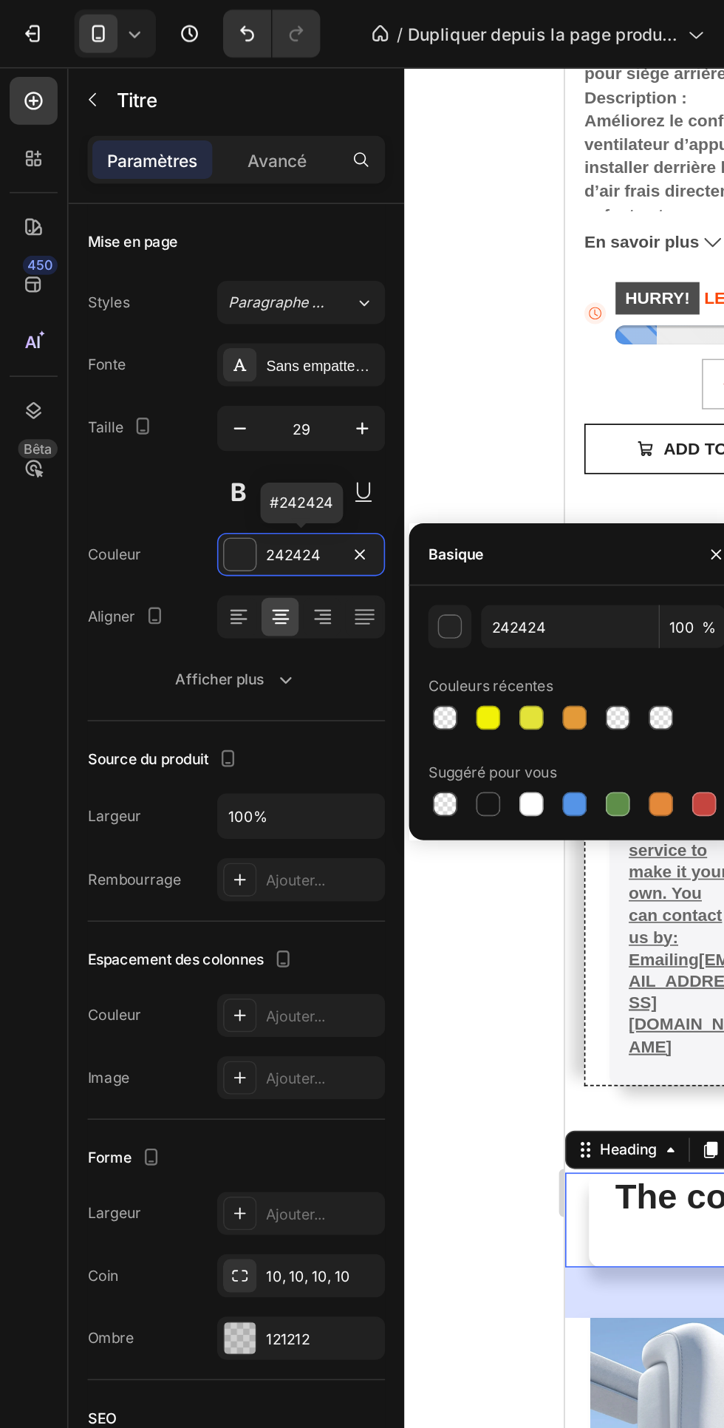
click at [355, 495] on div at bounding box center [354, 495] width 15 height 15
type input "5594E7"
click at [200, 378] on icon at bounding box center [200, 378] width 7 height 1
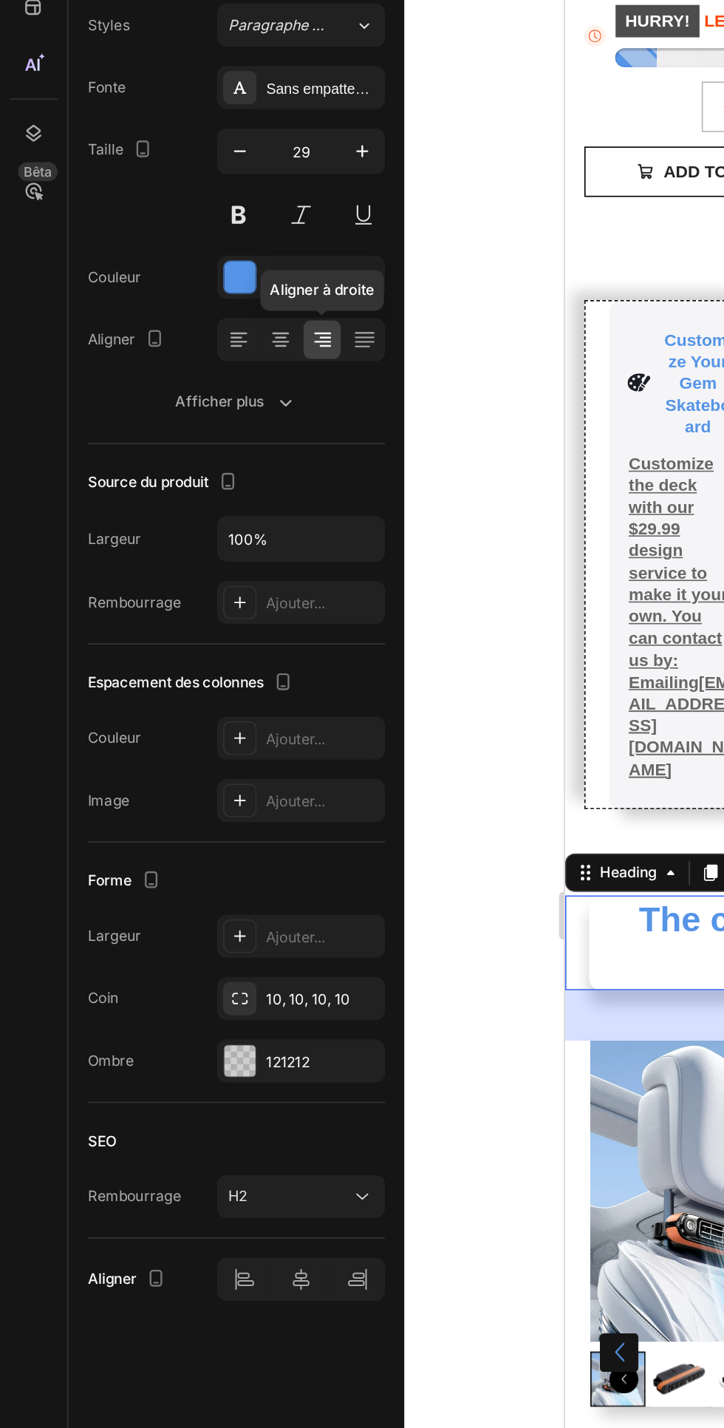
click at [145, 378] on icon at bounding box center [145, 378] width 7 height 1
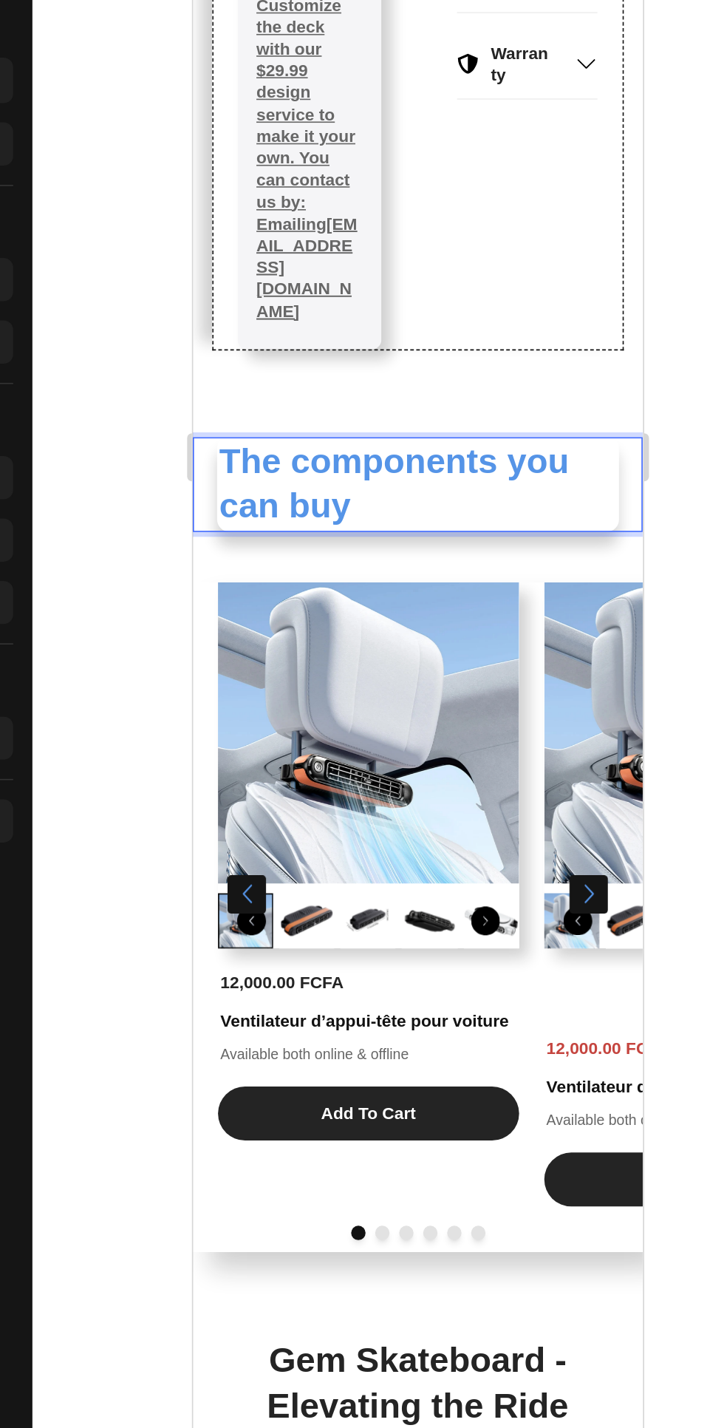
click at [402, 14] on p "The components you can buy" at bounding box center [331, 41] width 245 height 55
click at [453, 22] on p "The components you can buy" at bounding box center [331, 41] width 245 height 55
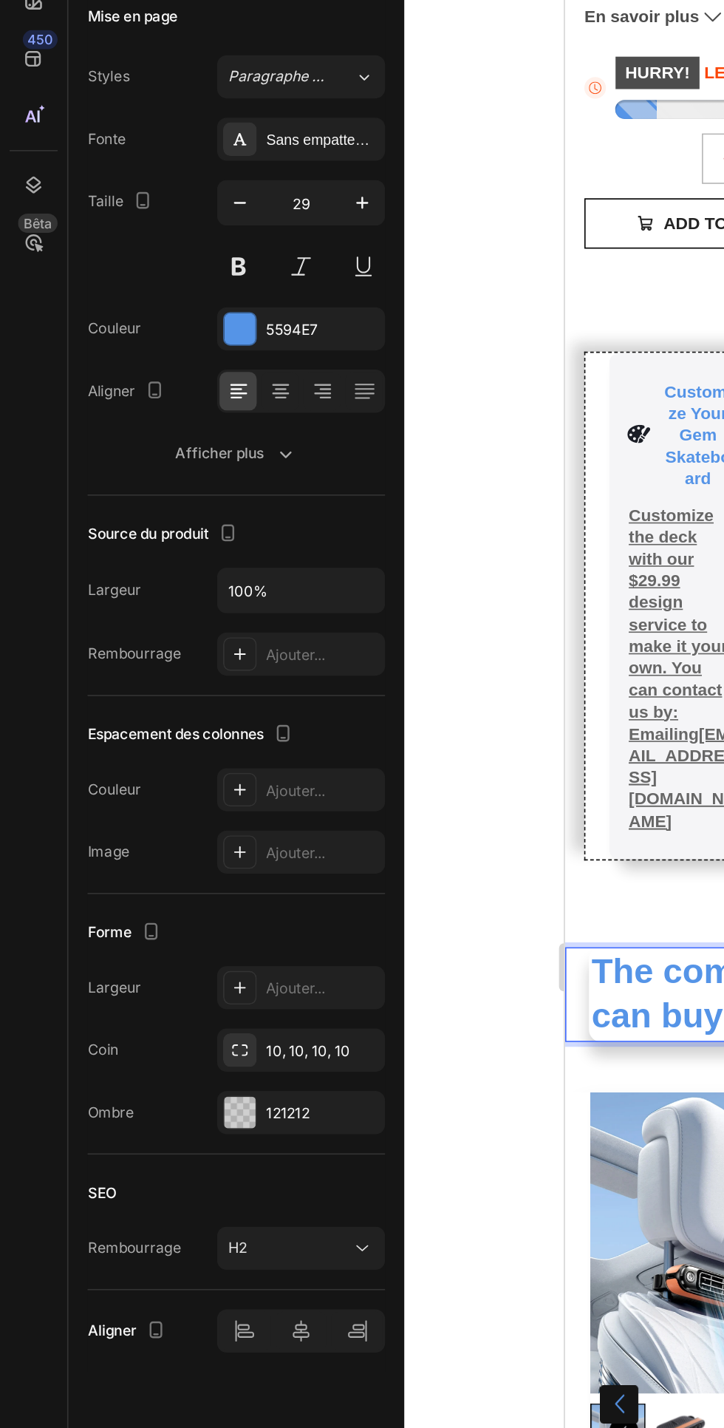
click at [229, 380] on icon at bounding box center [224, 379] width 15 height 15
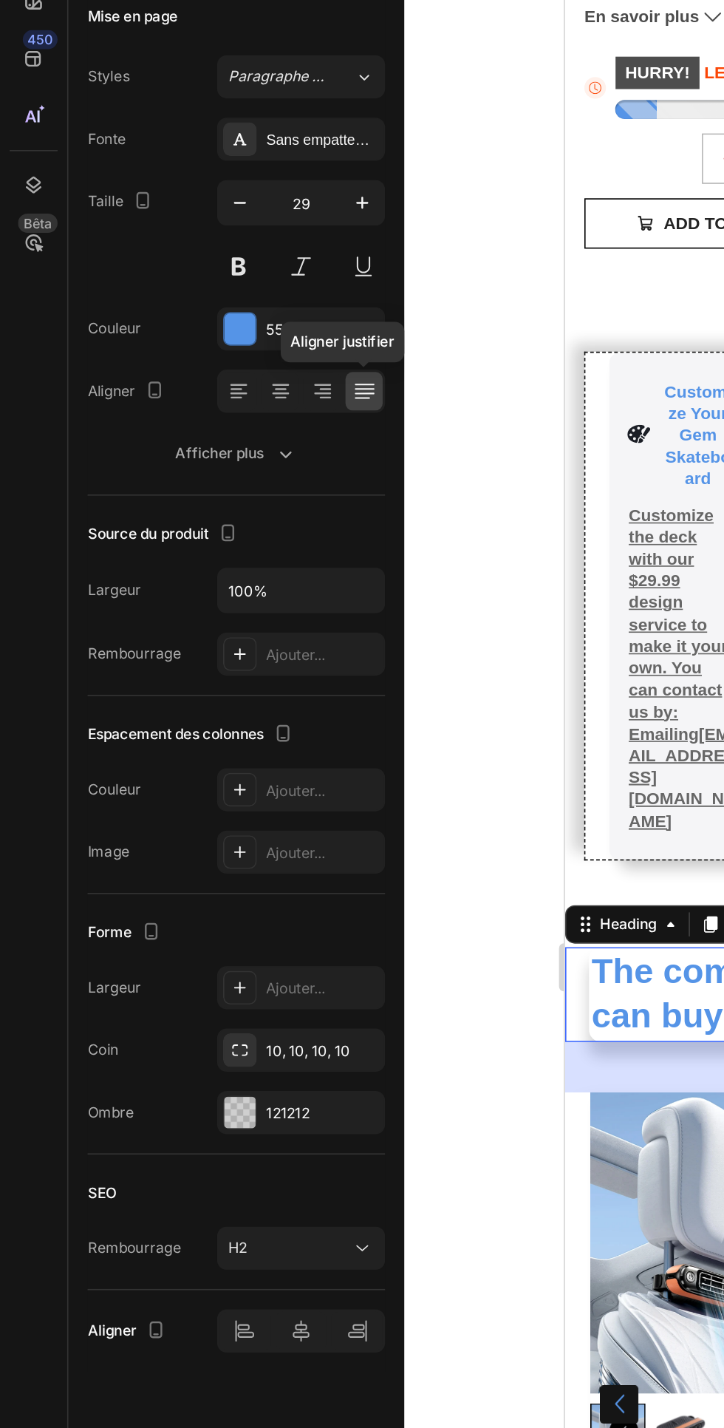
click at [149, 377] on icon at bounding box center [147, 379] width 15 height 15
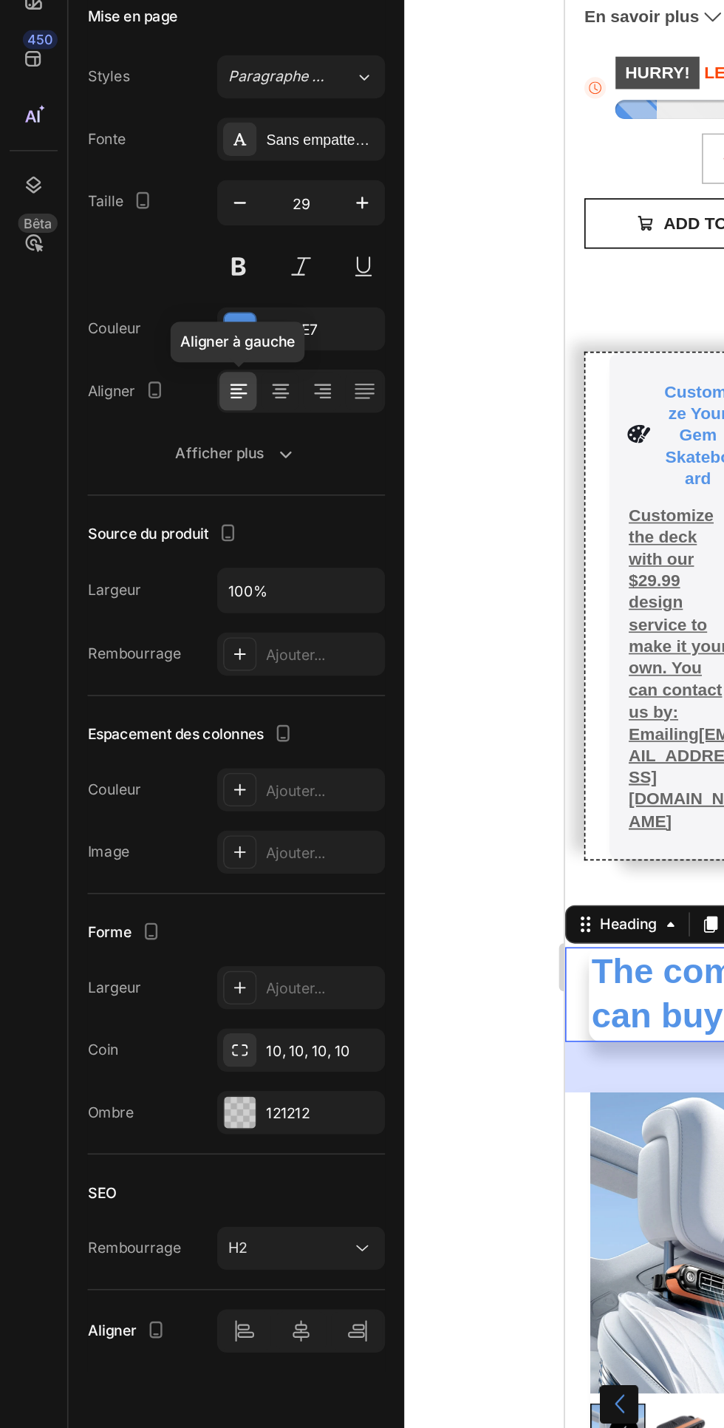
click at [191, 304] on button at bounding box center [185, 303] width 27 height 27
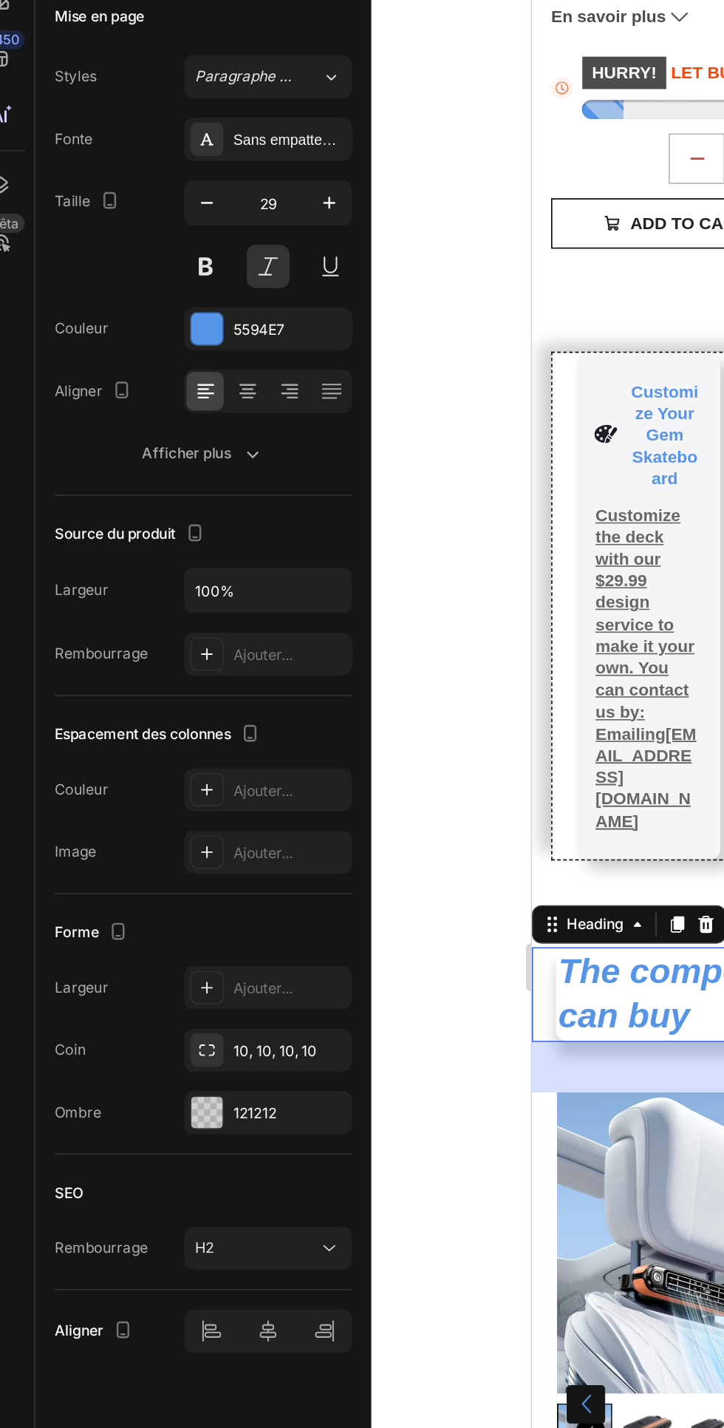
click at [155, 293] on button at bounding box center [147, 303] width 27 height 27
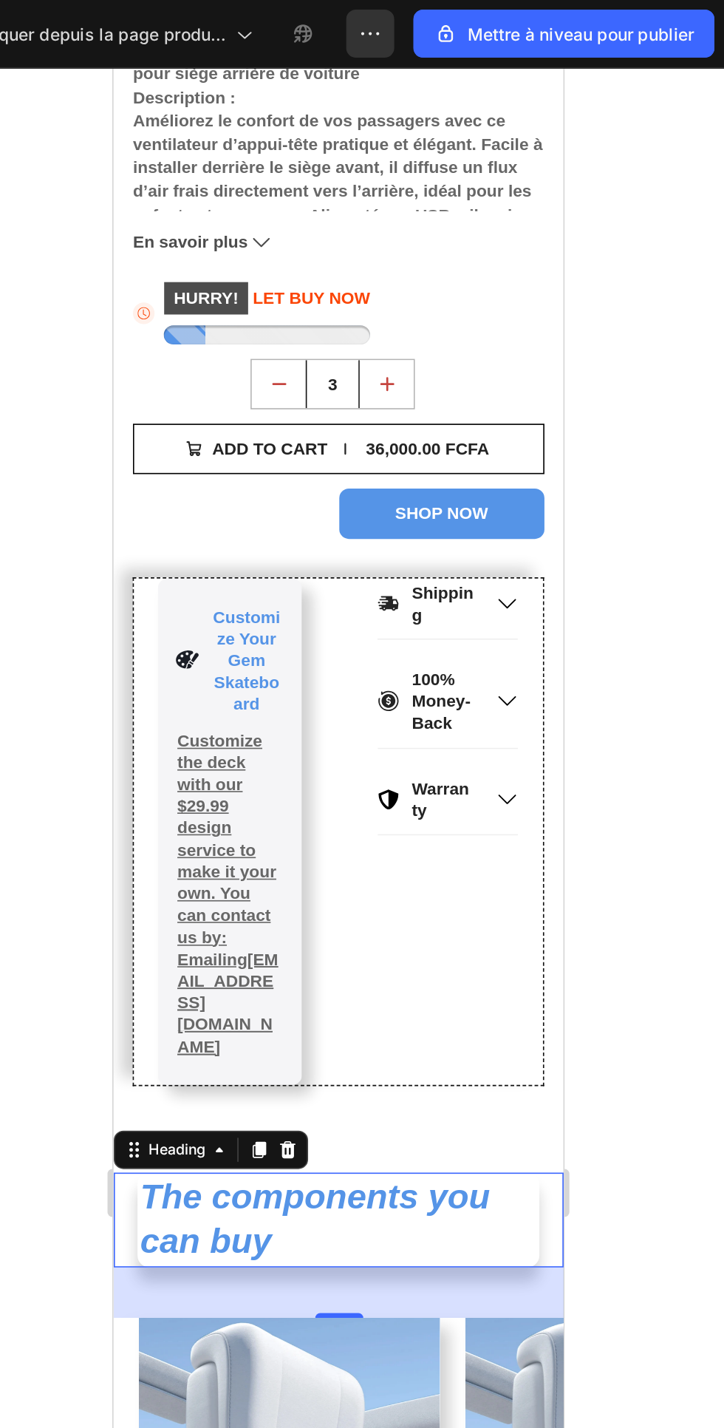
click at [355, 562] on div "Shipping 100% Money-Back Warranty Accordion" at bounding box center [319, 537] width 89 height 312
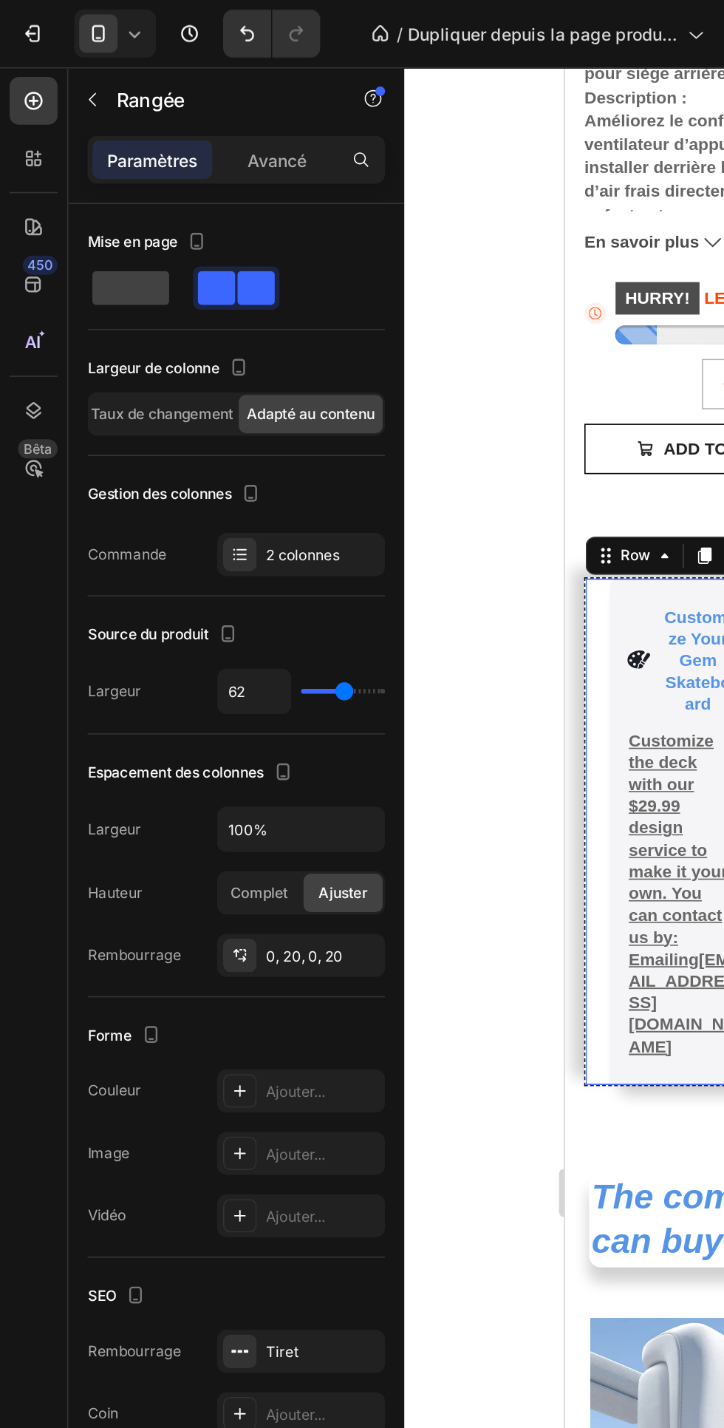
click at [174, 92] on font "Avancé" at bounding box center [171, 98] width 36 height 13
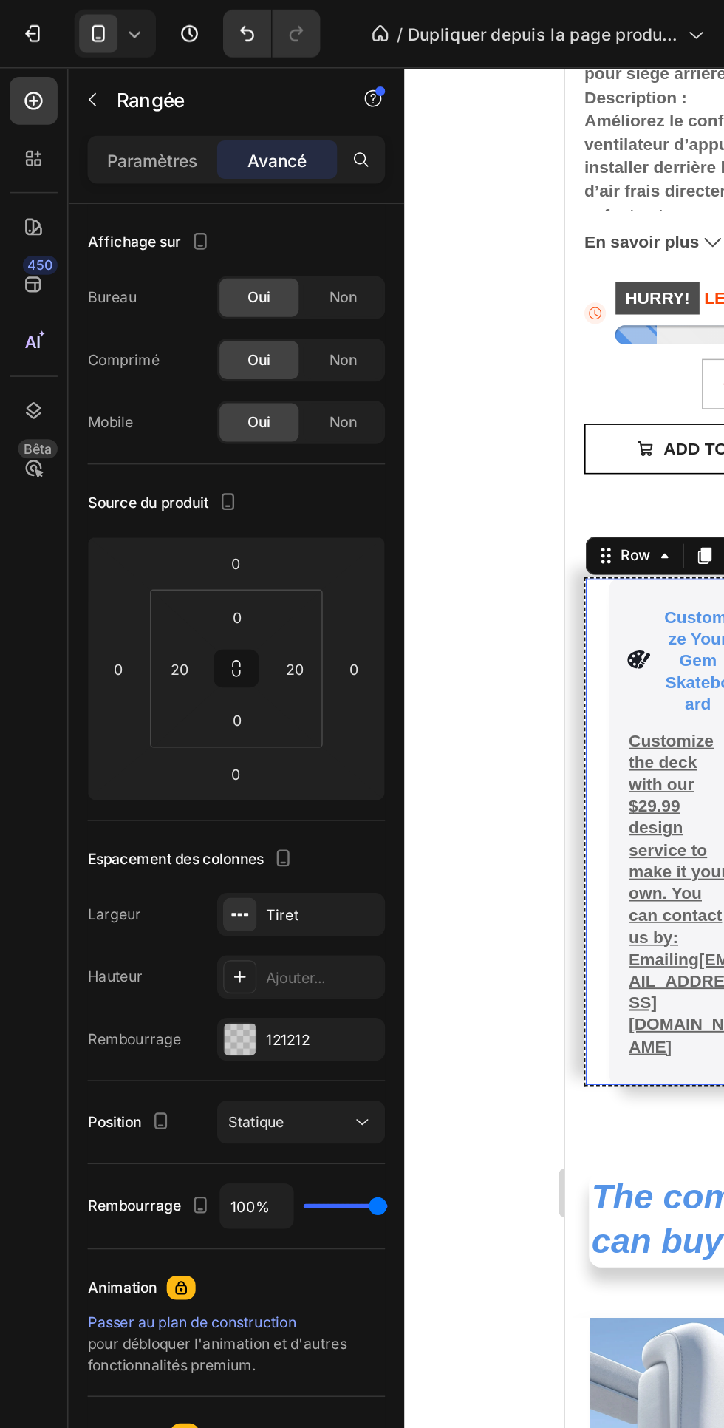
click at [155, 445] on input "0" at bounding box center [147, 443] width 30 height 22
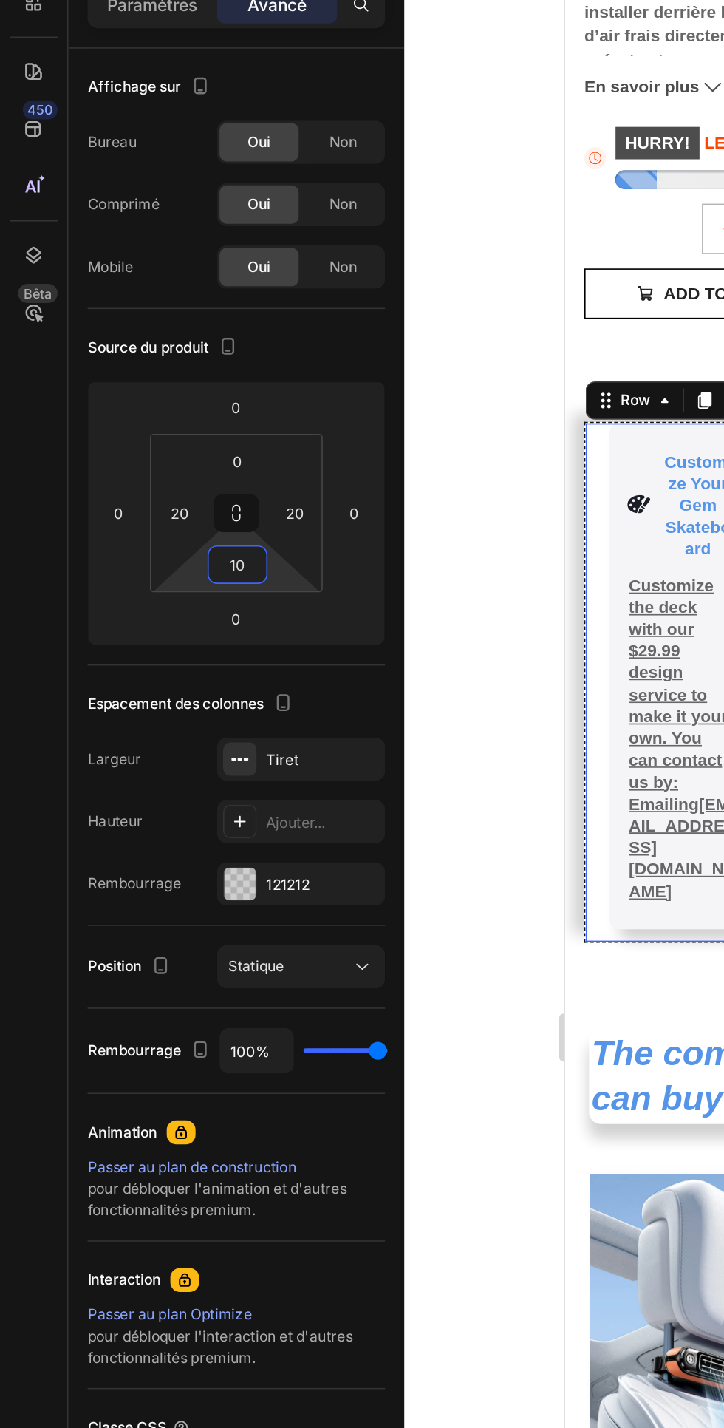
type input "10"
click at [163, 378] on div "0" at bounding box center [146, 380] width 37 height 24
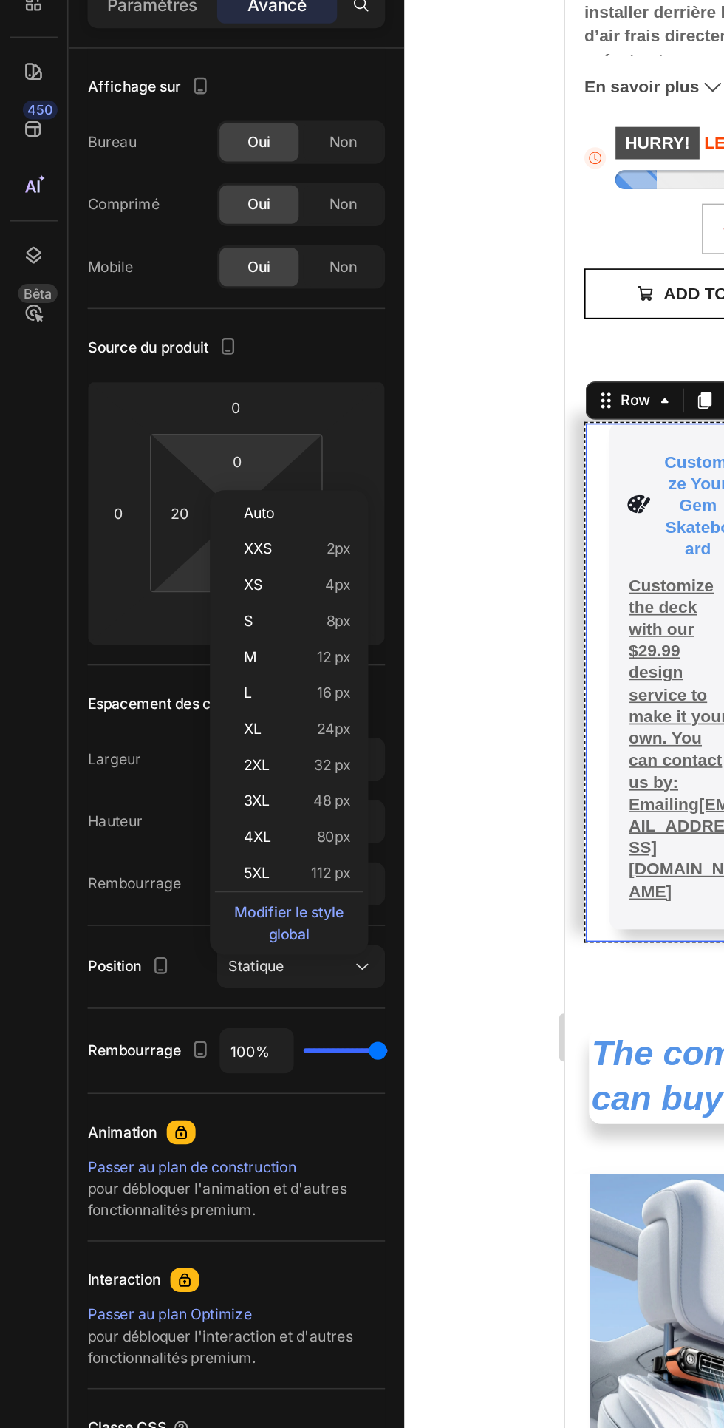
click at [163, 0] on html "7 / Dupliquer depuis la page produit - [DATE] 14:39:31 Aperçu Save Mettre à niv…" at bounding box center [362, 0] width 724 height 0
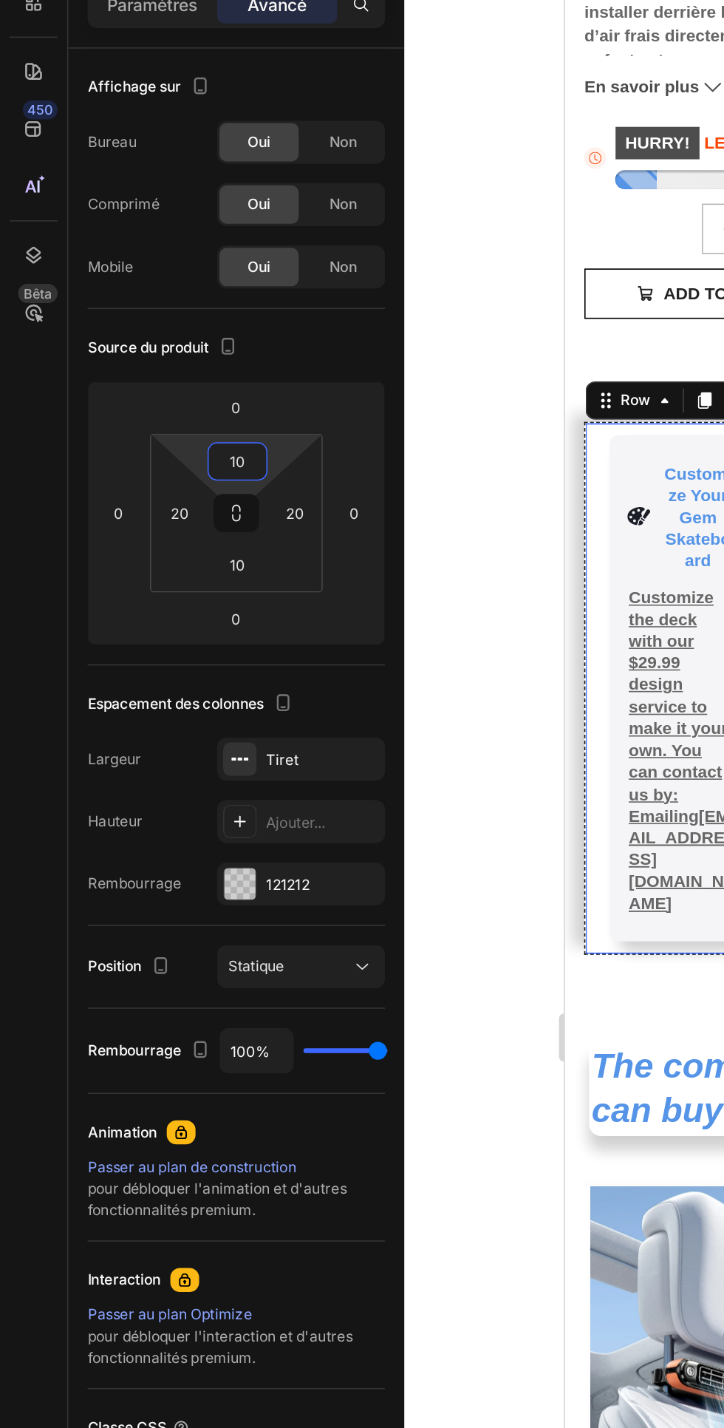
type input "10"
click at [226, 303] on div "Source du produit" at bounding box center [145, 310] width 183 height 24
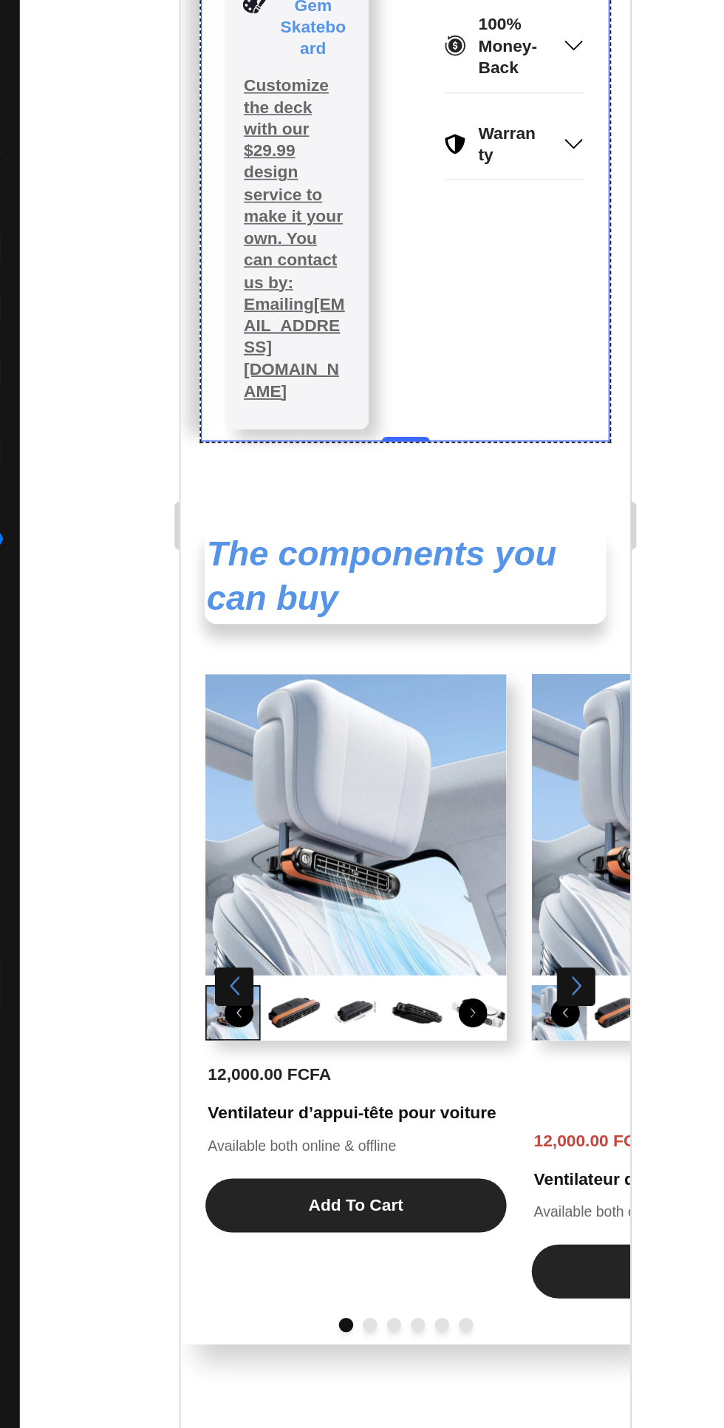
click at [378, 658] on h2 "Gem Skateboard - Elevating the Ride" at bounding box center [319, 679] width 248 height 58
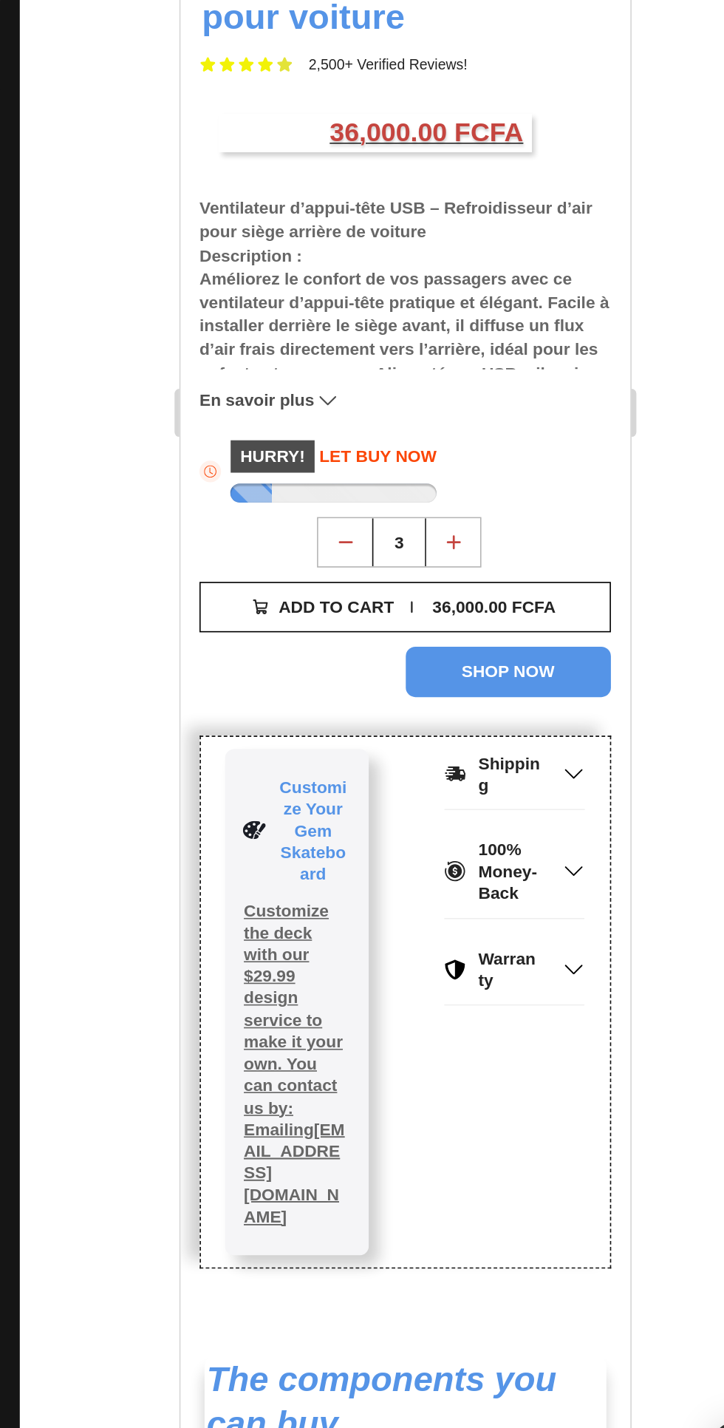
scroll to position [69, 0]
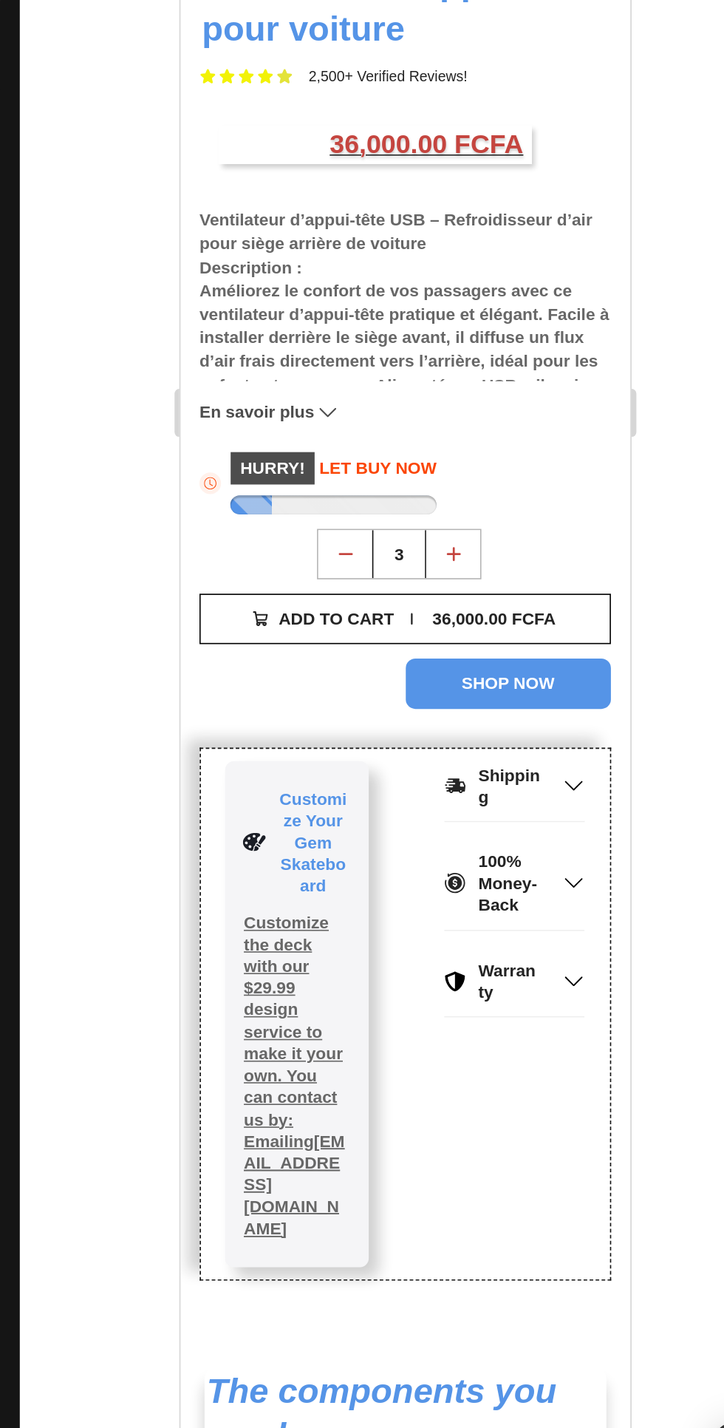
click at [408, 106] on div "36,000.00 FCFA" at bounding box center [373, 108] width 79 height 16
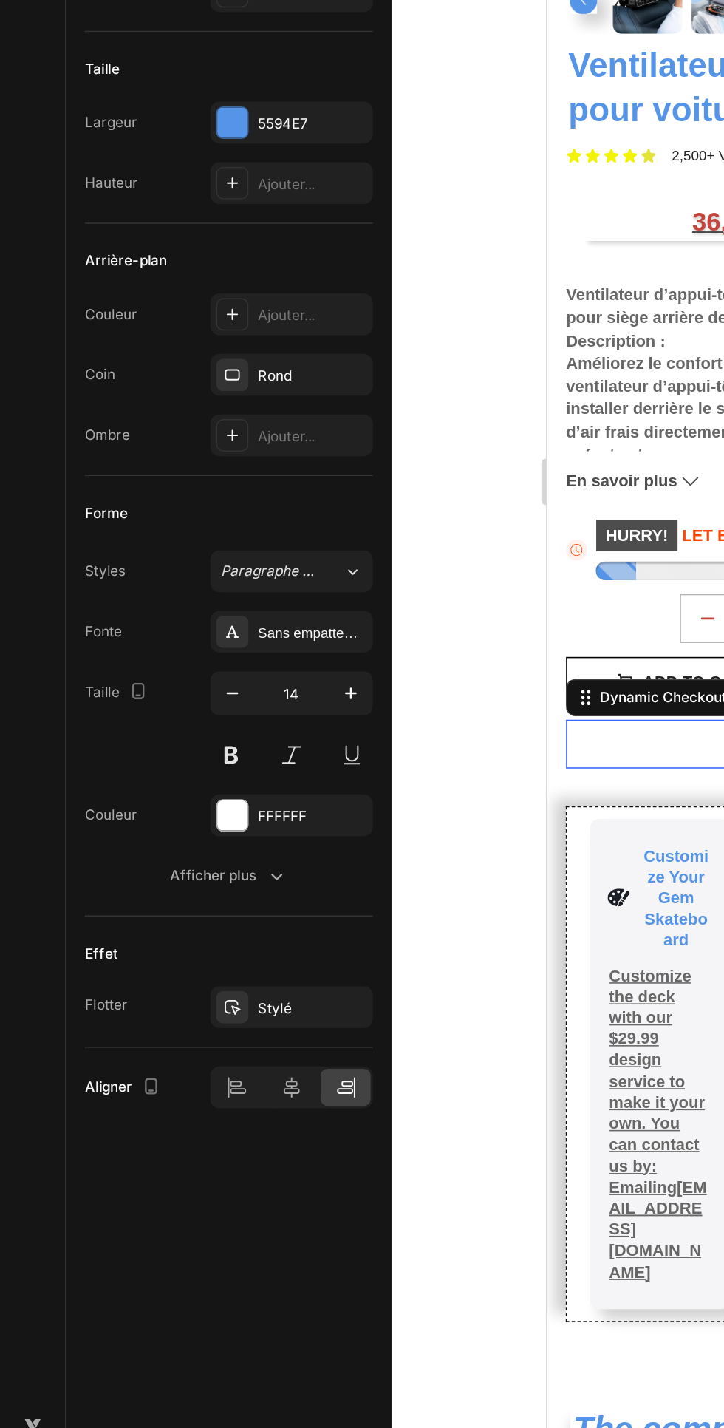
click at [0, 0] on icon "button" at bounding box center [0, 0] width 0 height 0
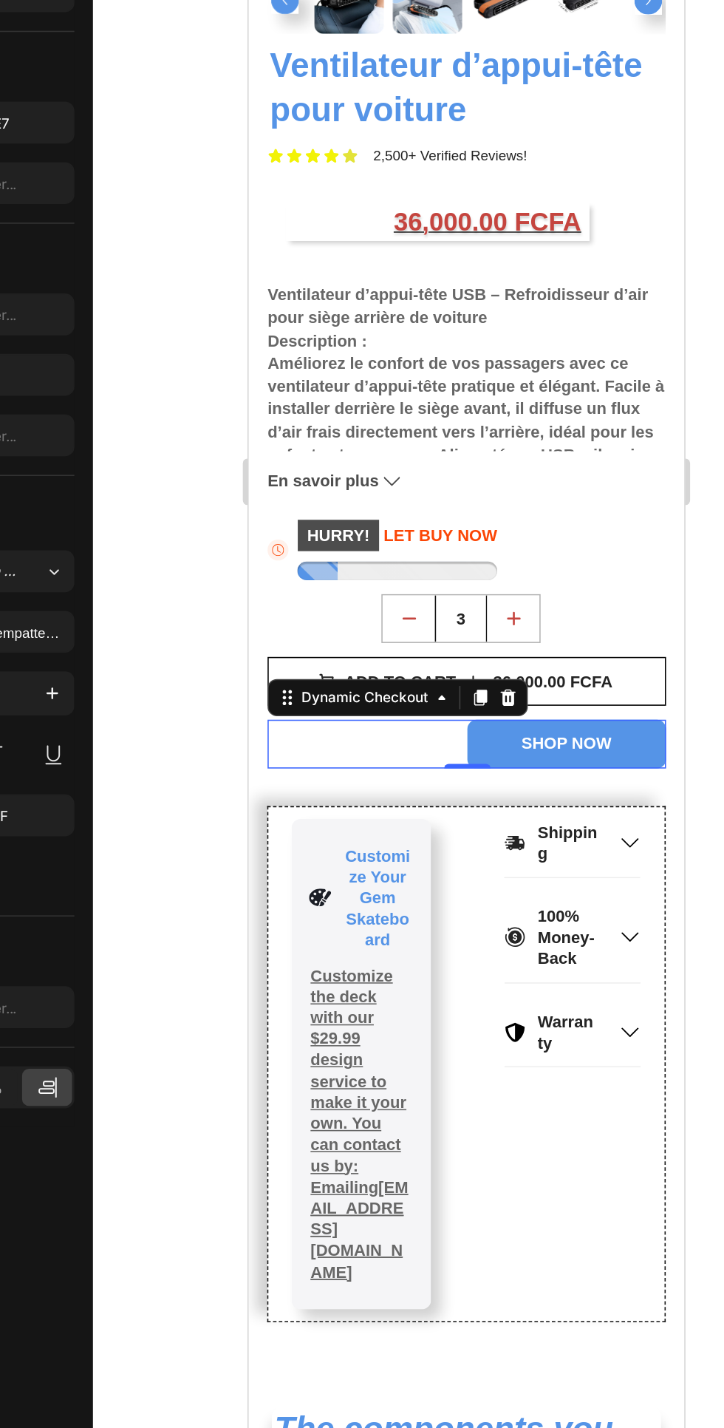
click at [494, 206] on button "ADD TO CART 36,000.00 FCFA" at bounding box center [386, 212] width 253 height 31
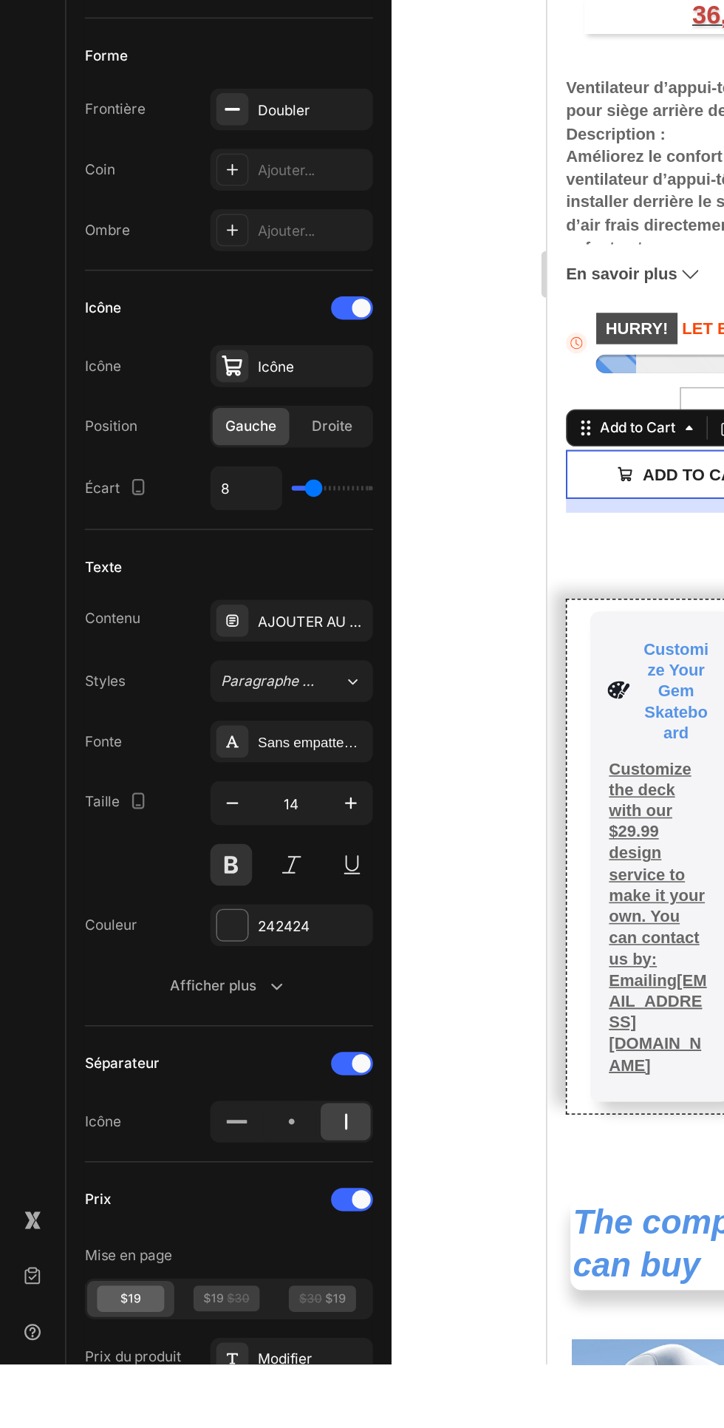
click at [191, 1427] on div "Modifier" at bounding box center [198, 1423] width 69 height 13
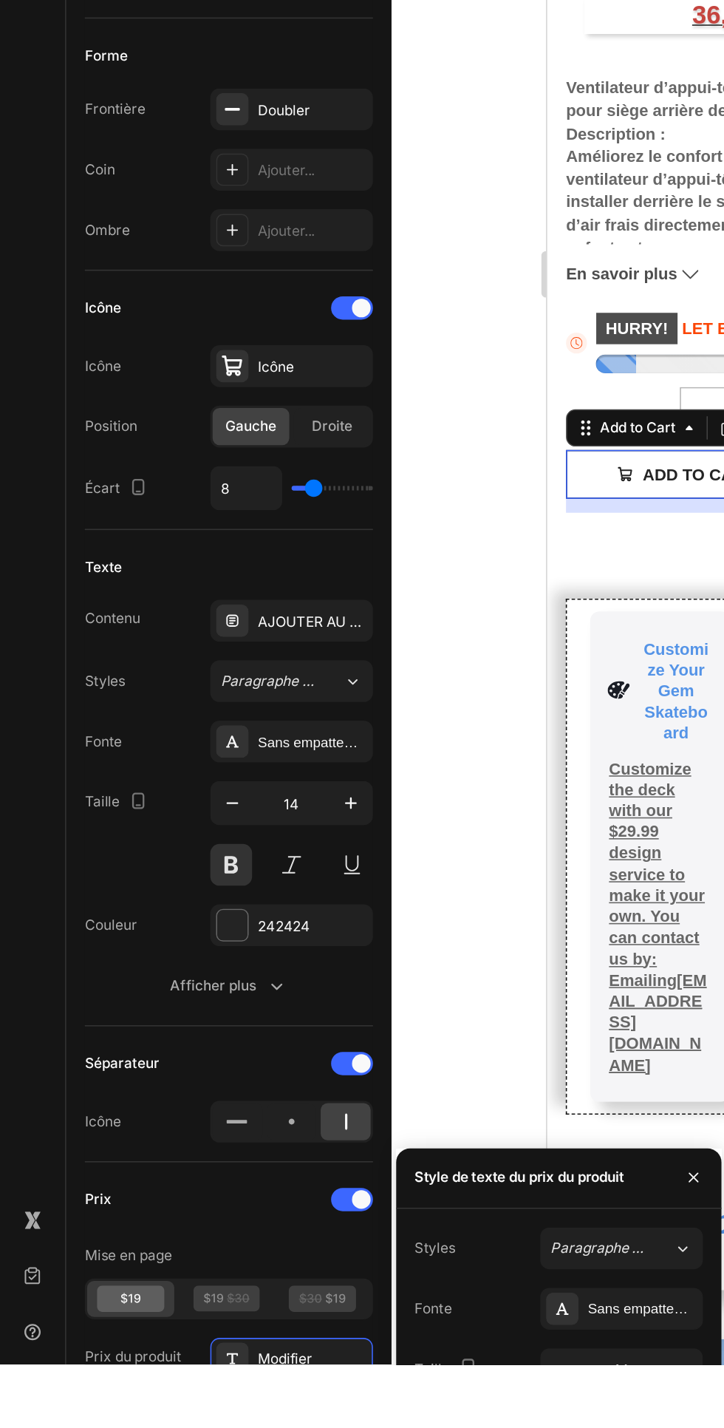
click at [433, 1427] on icon "button" at bounding box center [432, 1431] width 7 height 7
type input "16"
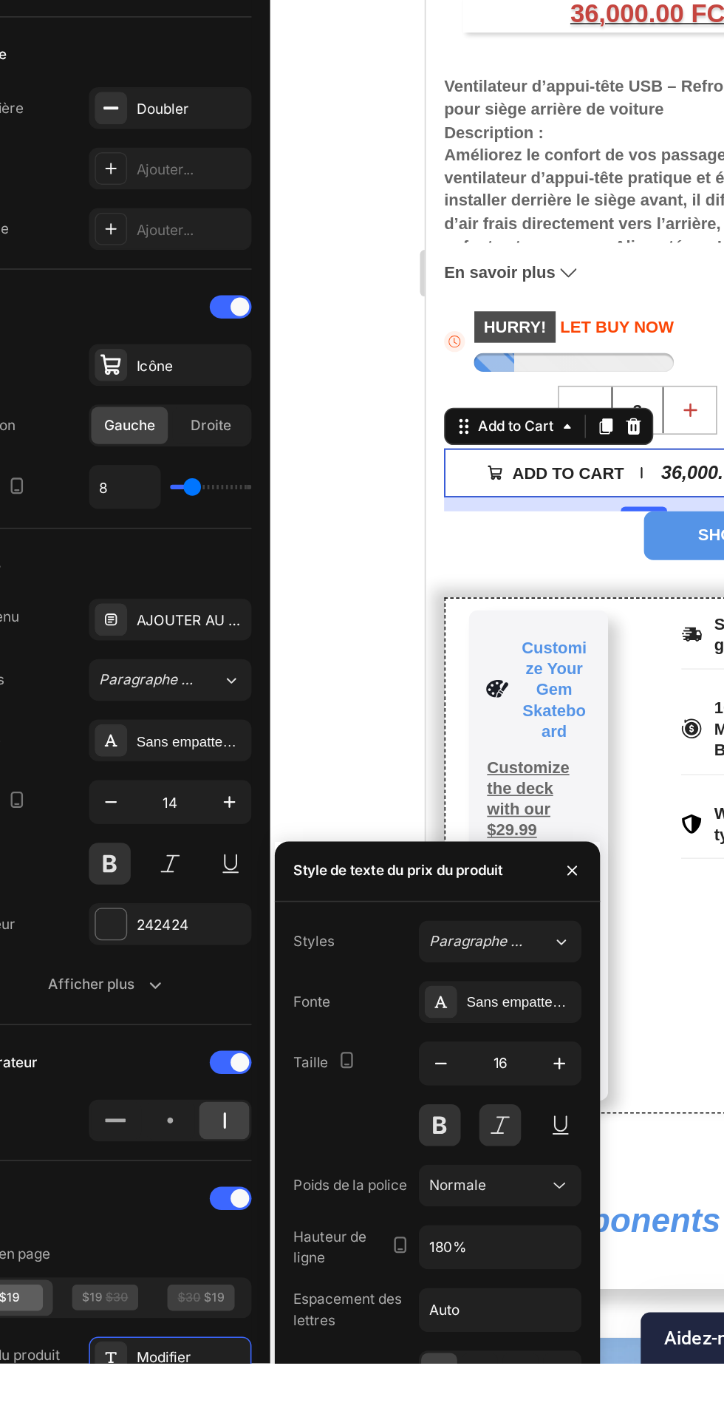
click at [435, 1270] on button at bounding box center [433, 1276] width 27 height 27
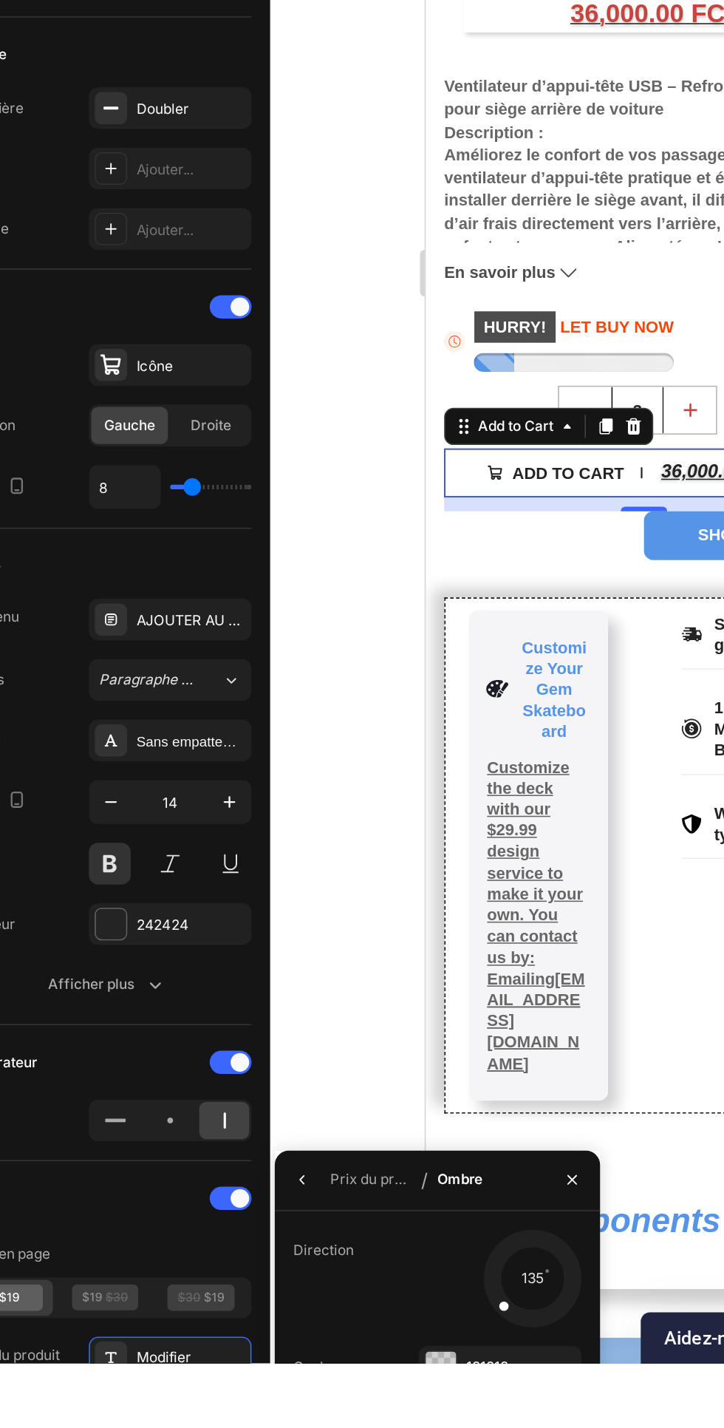
click at [298, 1309] on font "Prix ​​du produit" at bounding box center [317, 1310] width 61 height 11
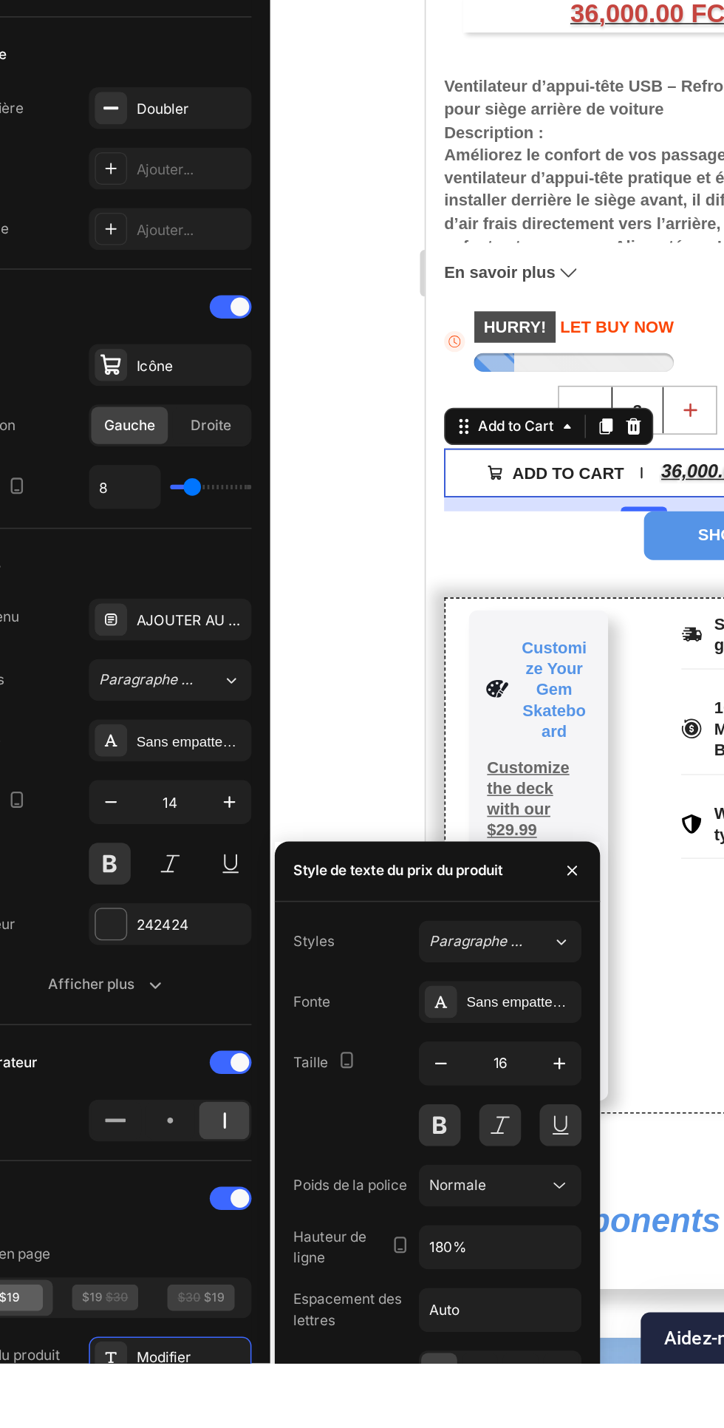
click at [389, 1196] on font "Sans empattement" at bounding box center [411, 1198] width 75 height 10
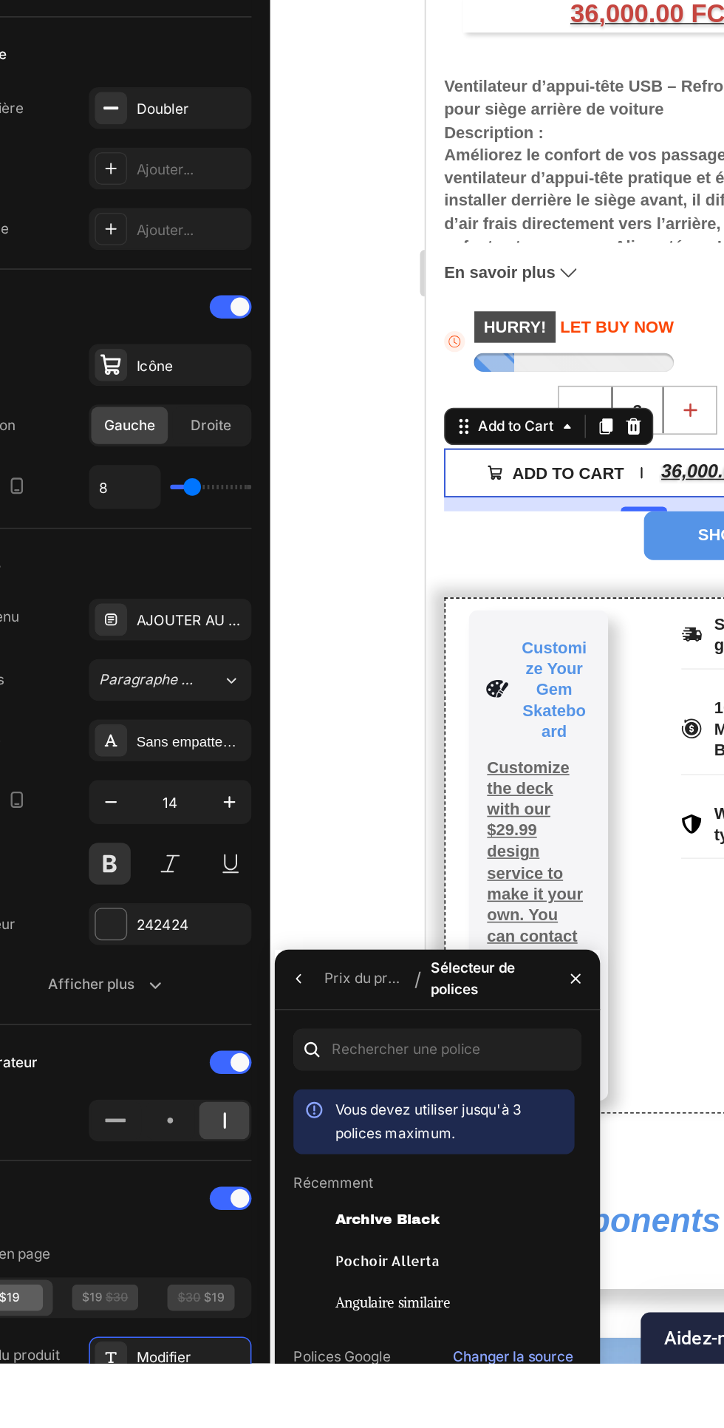
click at [309, 1178] on font "Prix ​​du produit" at bounding box center [313, 1182] width 61 height 11
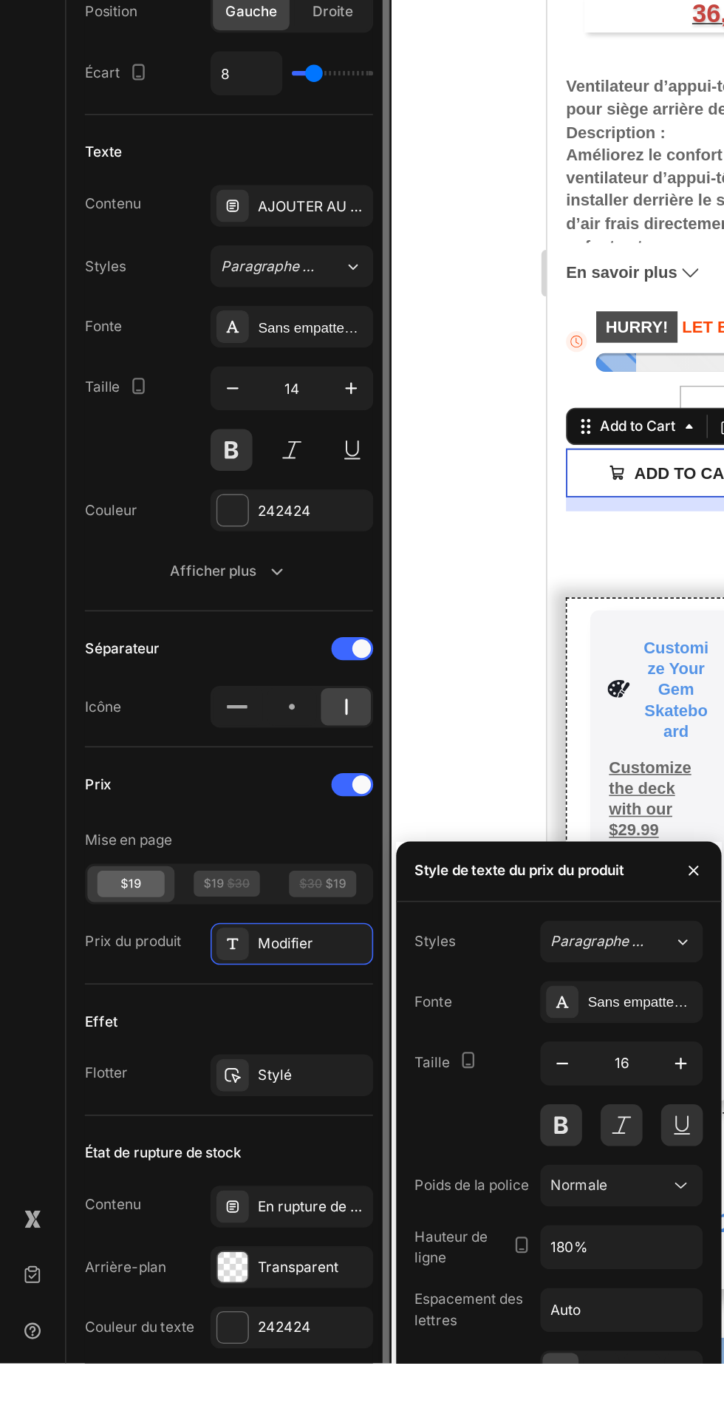
scroll to position [273, 0]
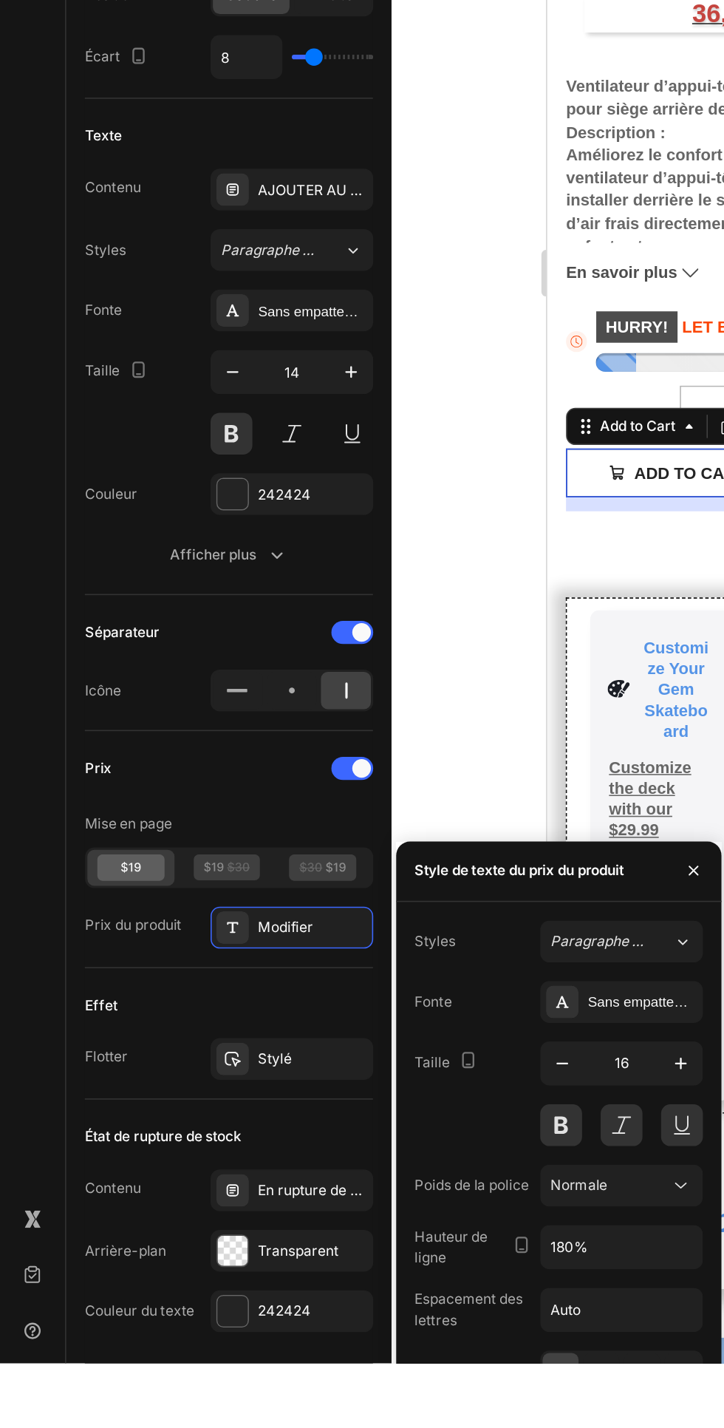
click at [146, 1381] on div "242424" at bounding box center [185, 1394] width 103 height 27
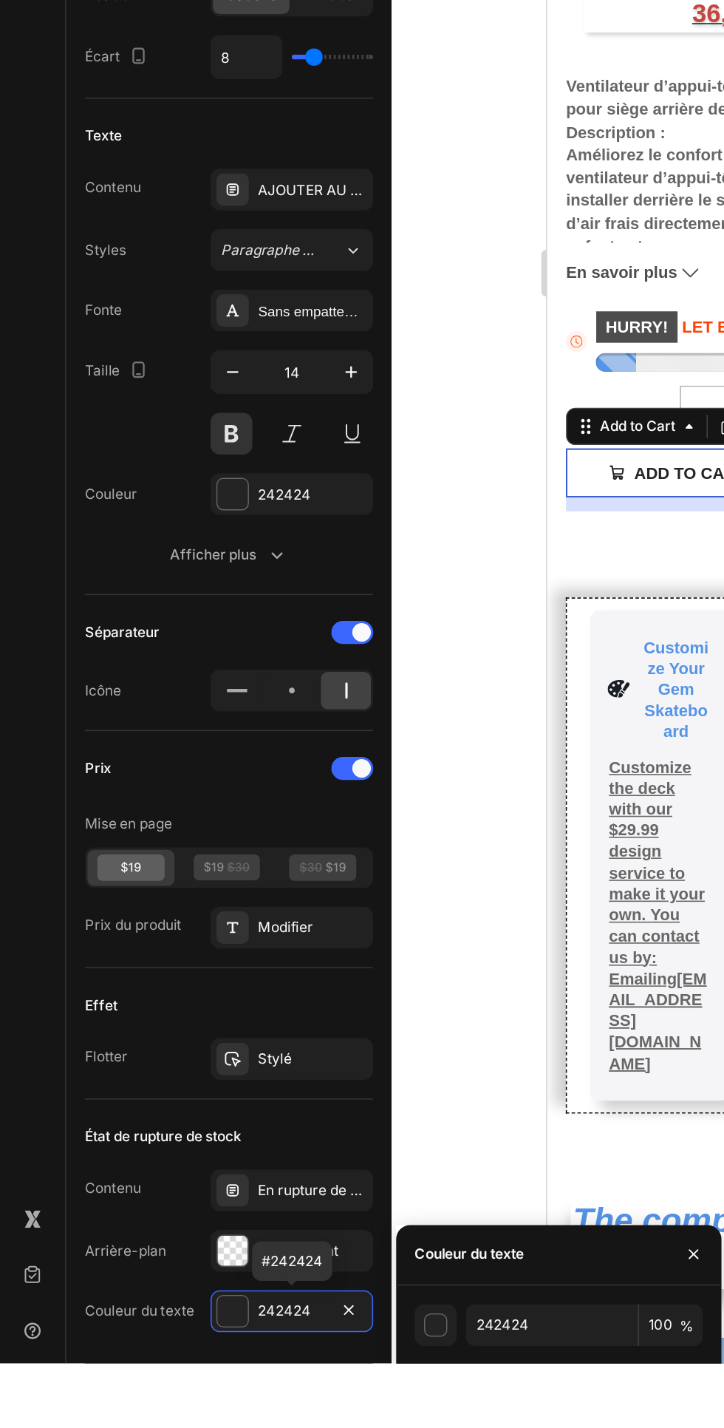
type input "C5453F"
click at [175, 1195] on div "Effet" at bounding box center [145, 1200] width 183 height 24
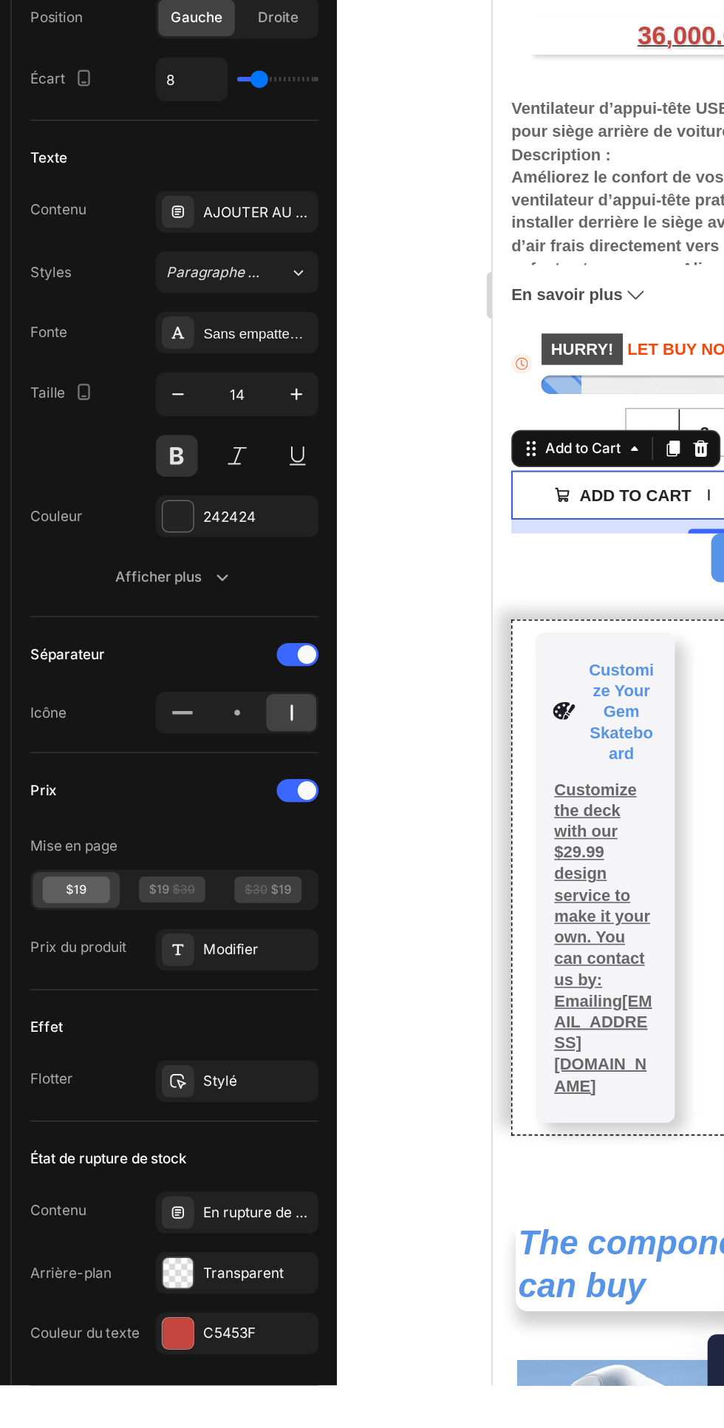
scroll to position [0, 0]
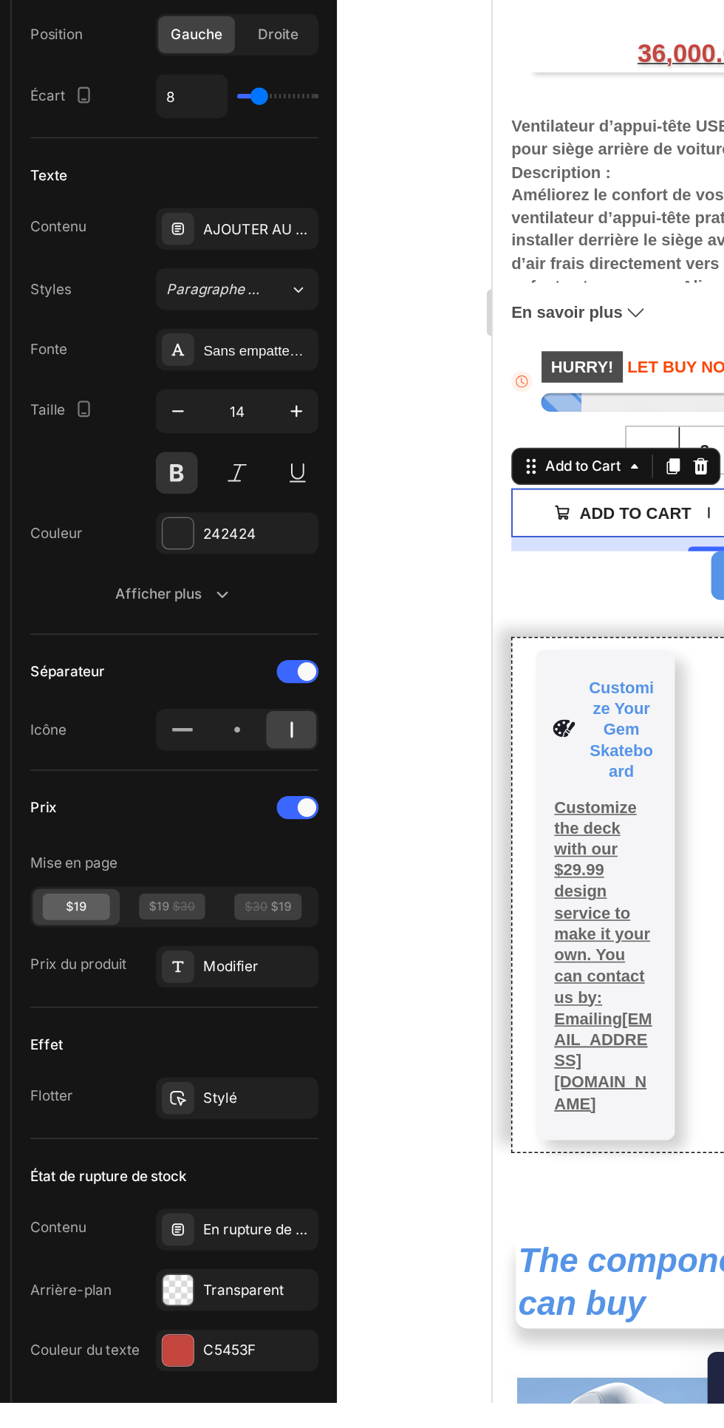
click at [151, 871] on div at bounding box center [147, 874] width 19 height 19
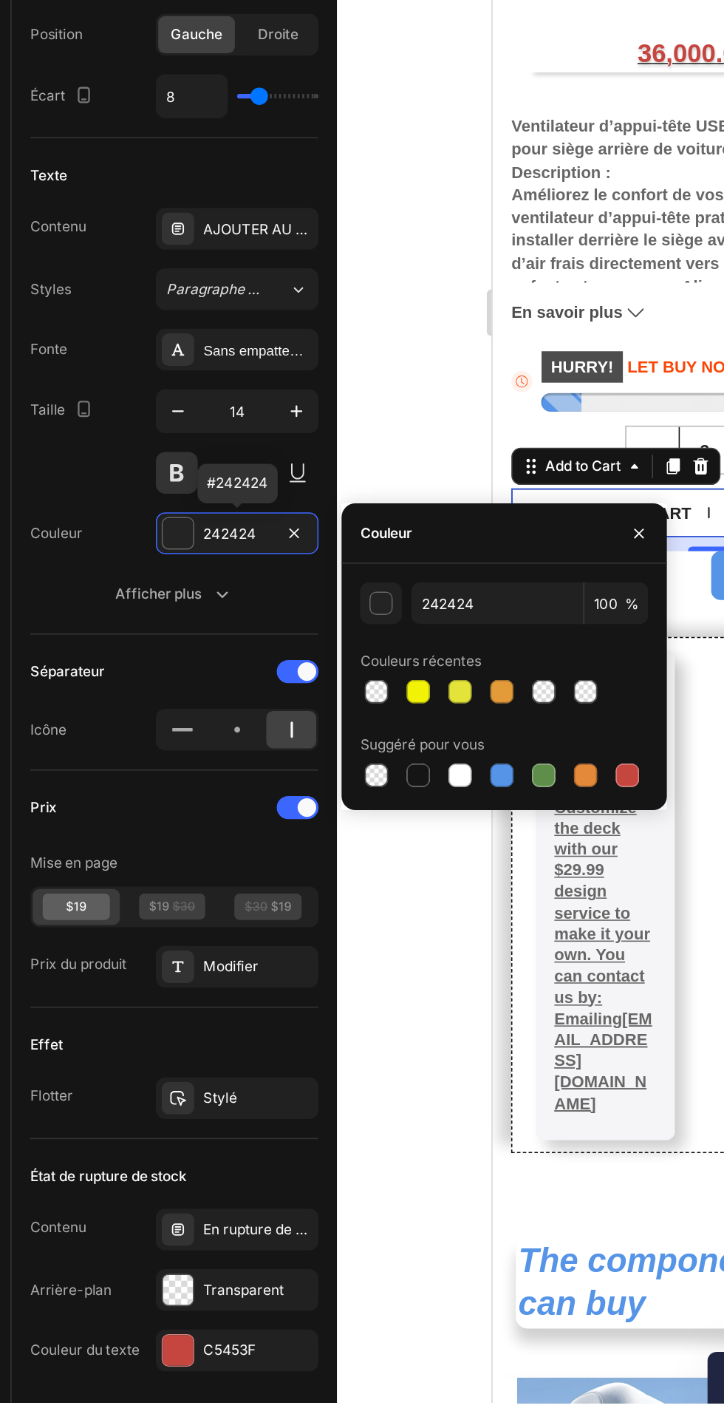
click at [432, 1026] on div at bounding box center [433, 1028] width 15 height 15
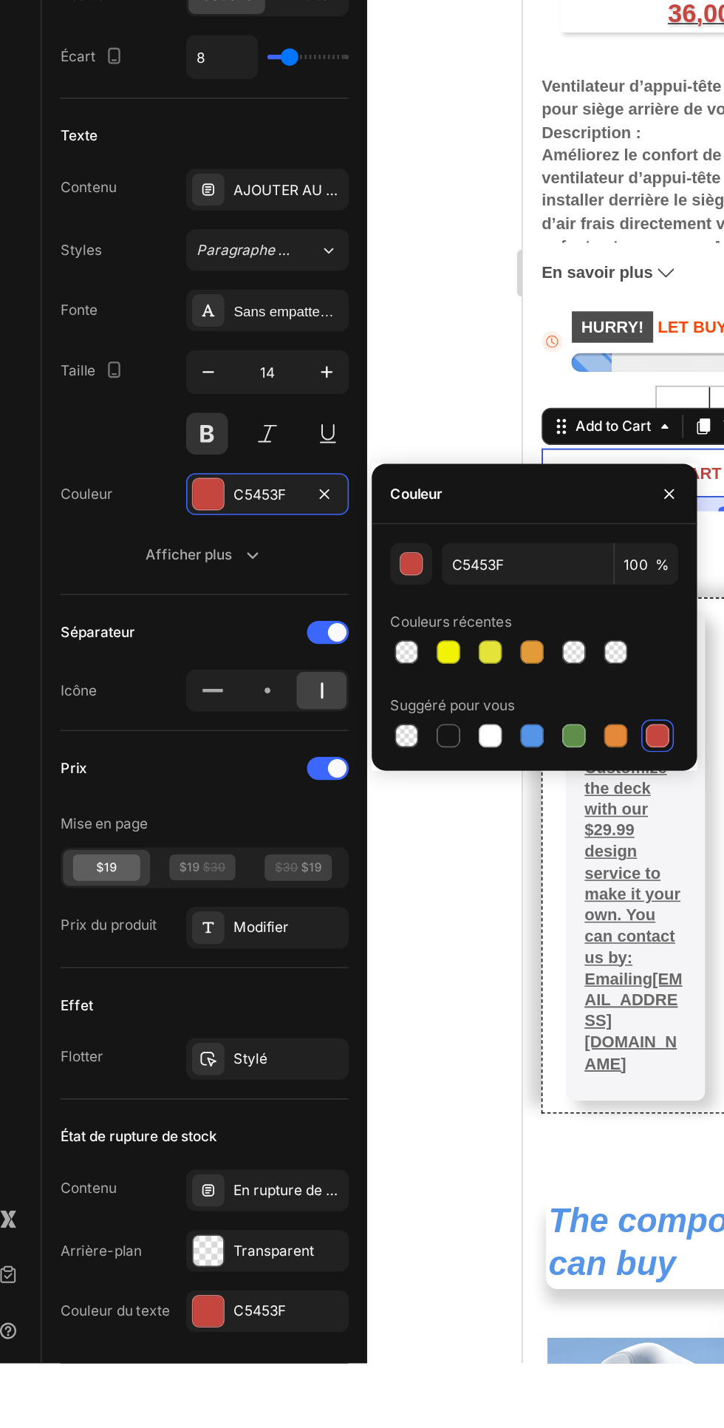
click at [306, 1024] on div at bounding box center [300, 1028] width 15 height 15
type input "151515"
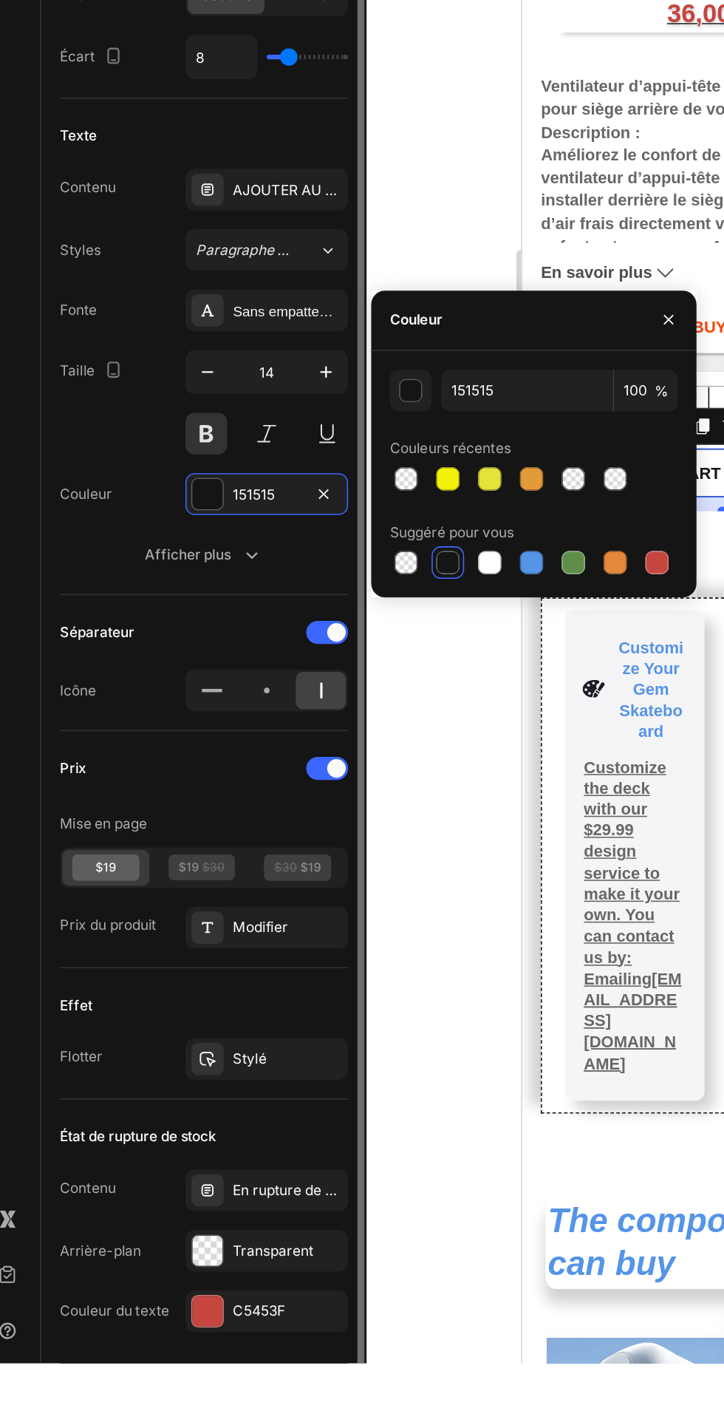
scroll to position [384, 0]
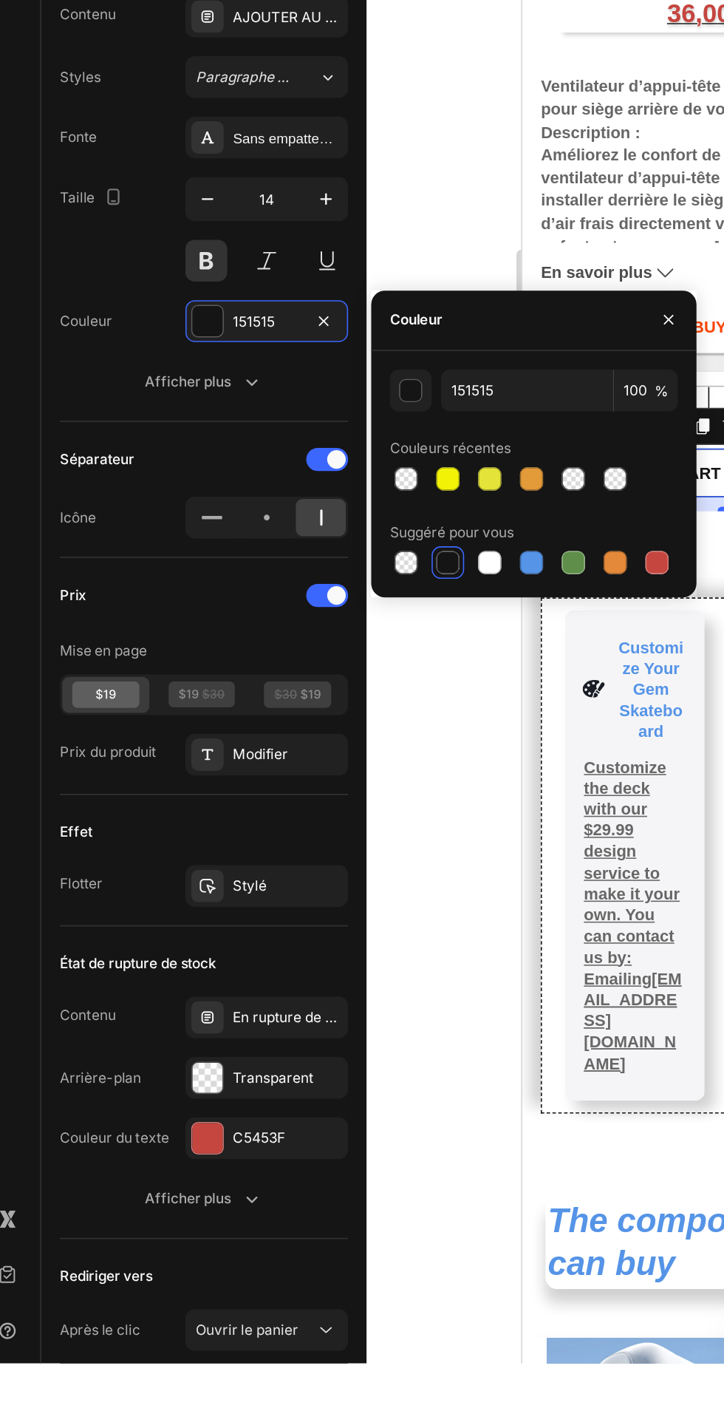
click at [162, 1328] on font "Afficher plus" at bounding box center [135, 1322] width 55 height 13
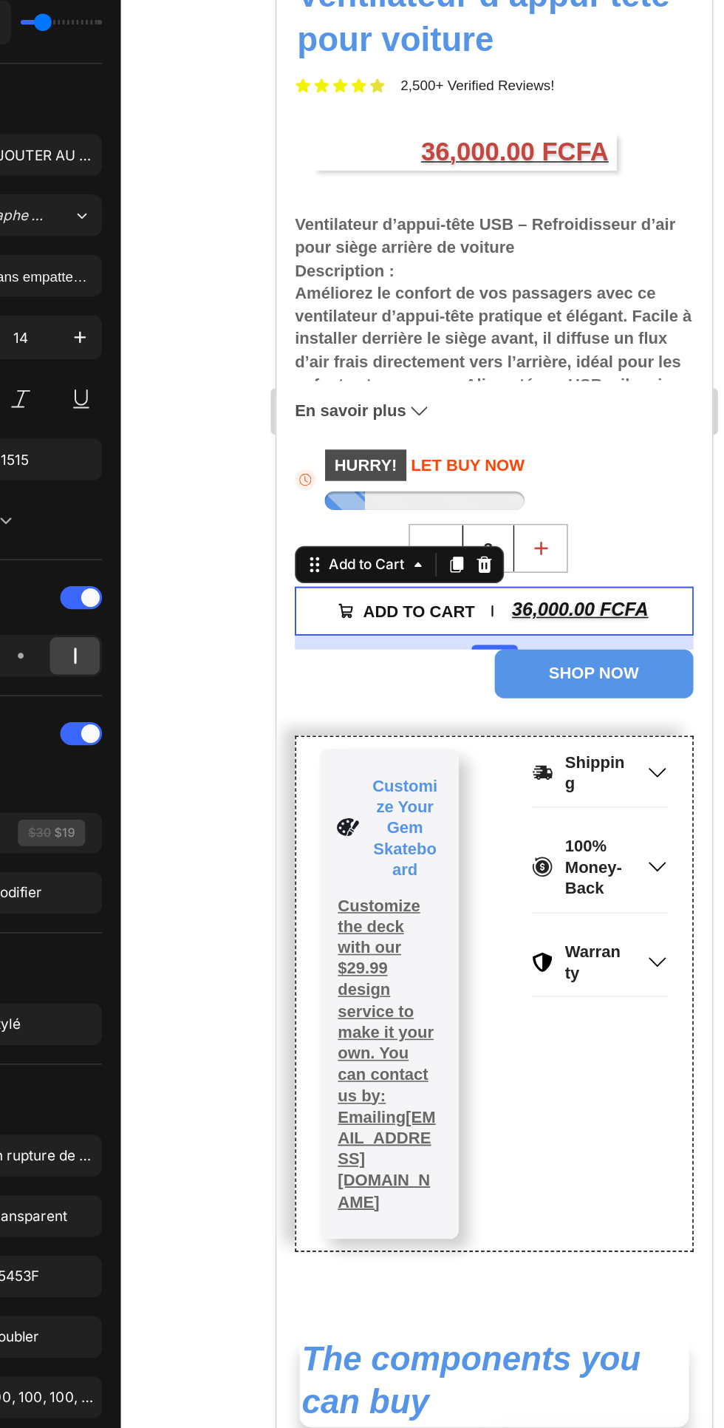
scroll to position [0, 0]
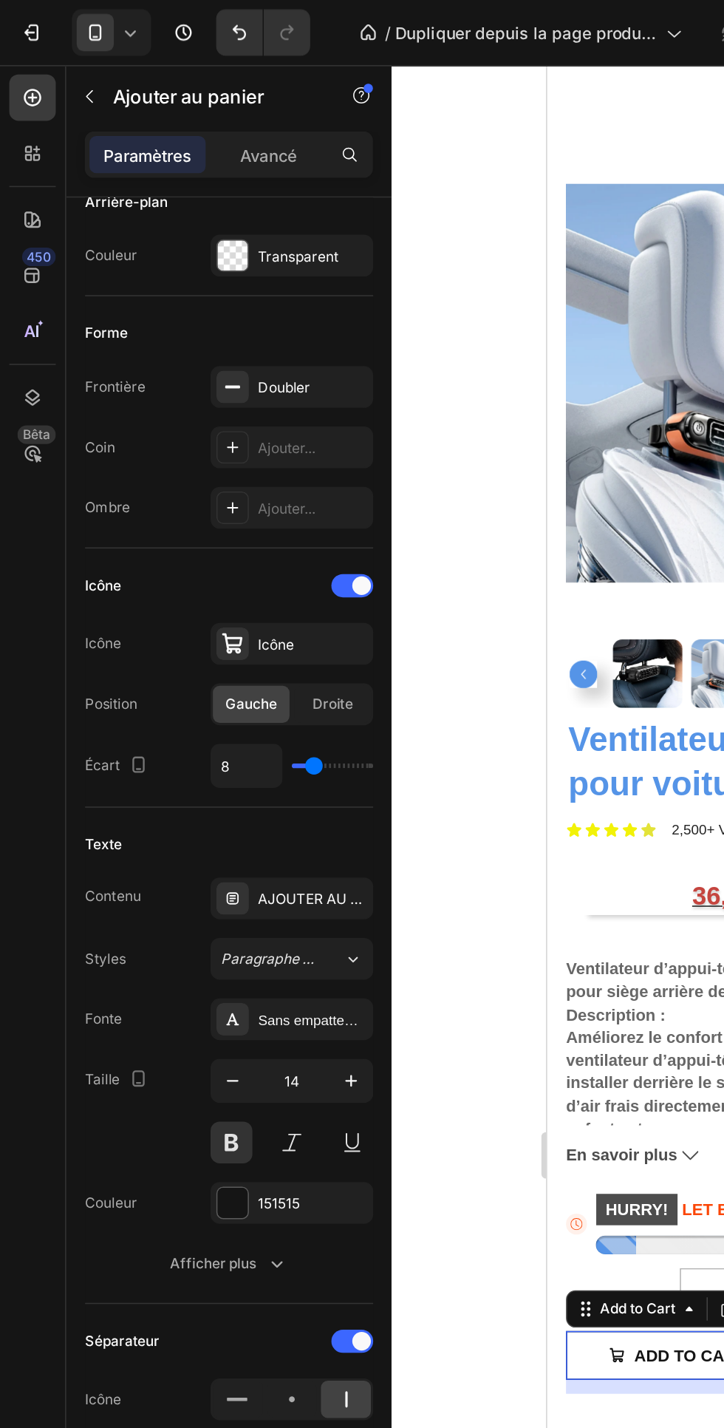
click at [171, 94] on font "Avancé" at bounding box center [171, 98] width 36 height 13
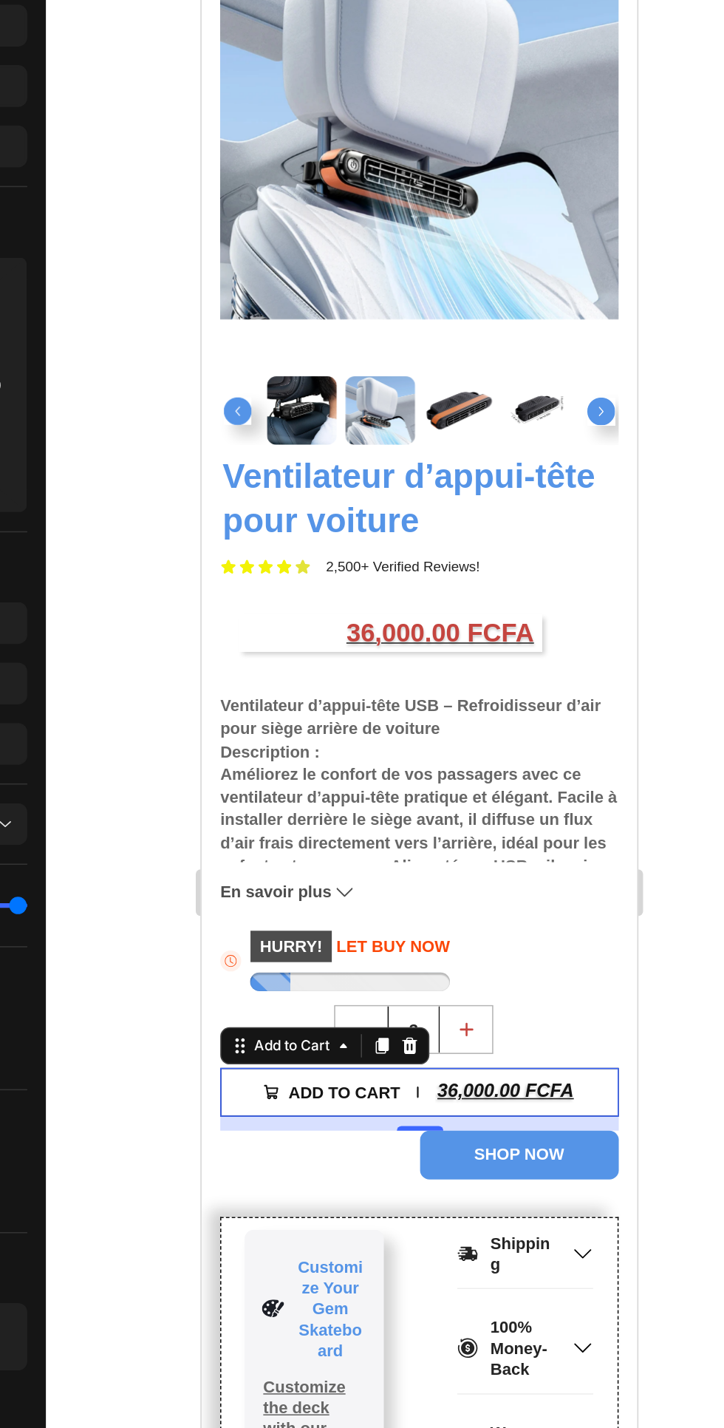
click at [308, 649] on div "SHOP NOW" at bounding box center [339, 662] width 253 height 31
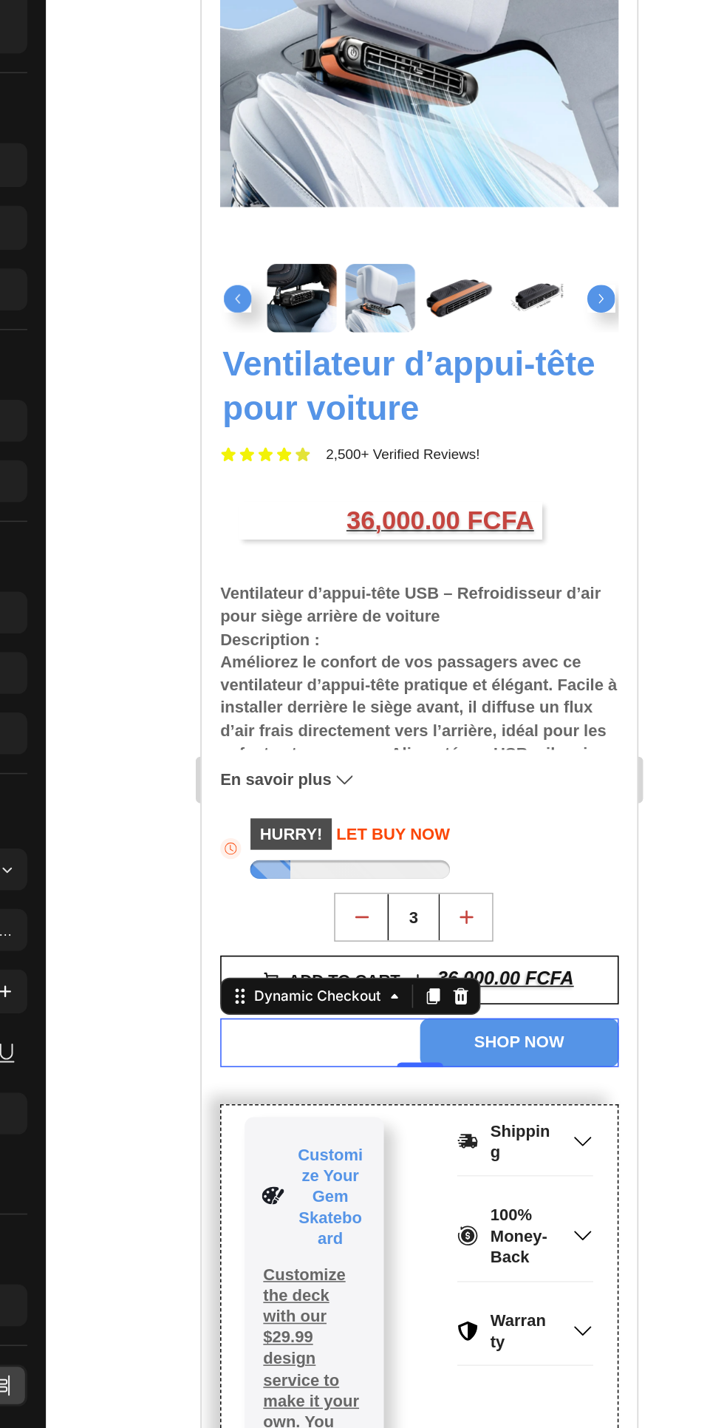
click at [333, 518] on div "Dynamic Checkout" at bounding box center [275, 521] width 116 height 18
click at [251, 454] on div "Section" at bounding box center [239, 442] width 50 height 24
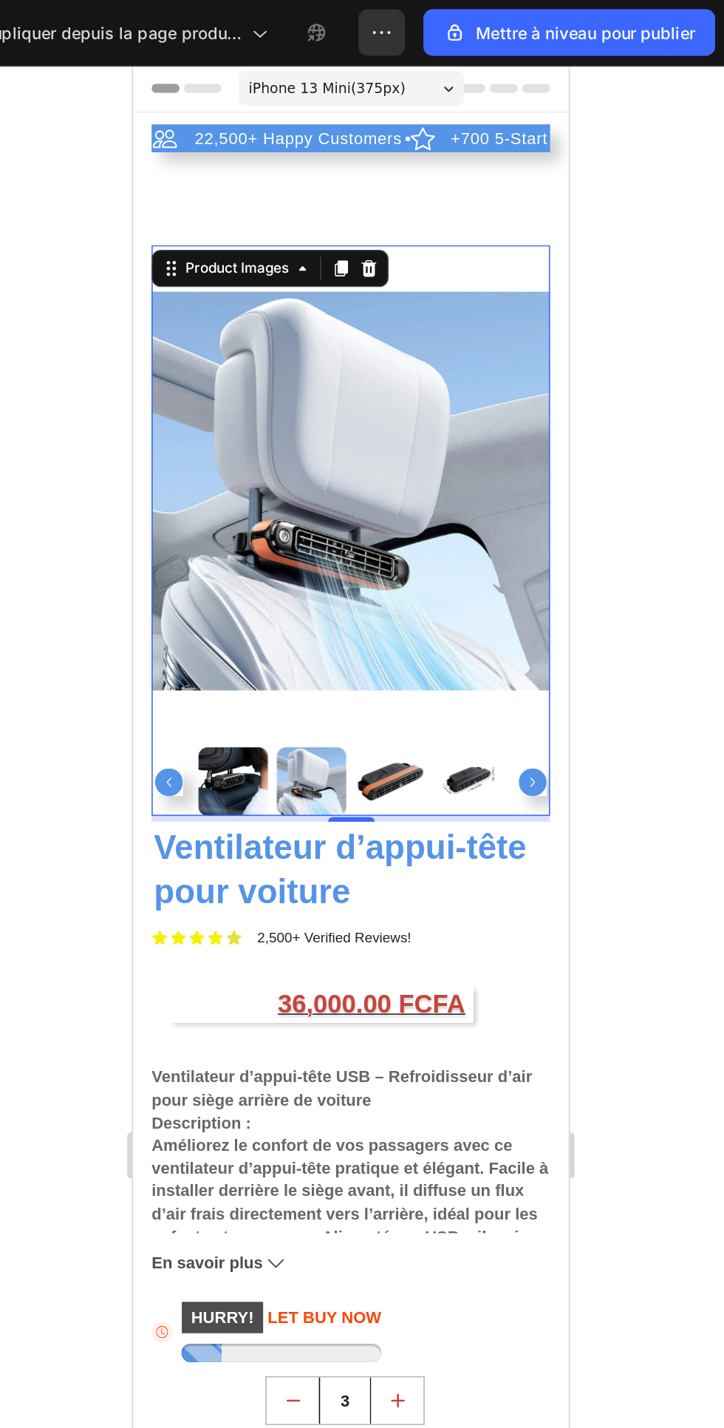
click at [344, 115] on p "+700 5-Start Review" at bounding box center [385, 111] width 101 height 13
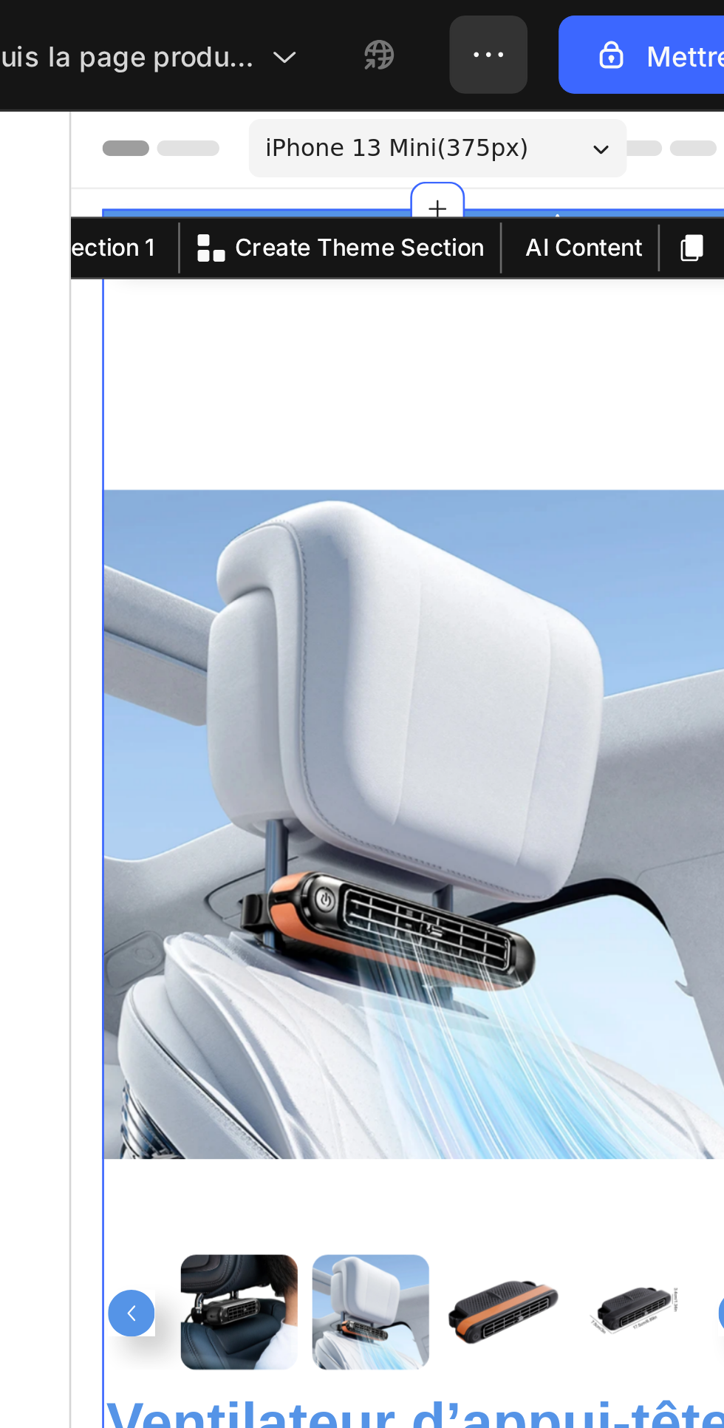
click at [338, 200] on div at bounding box center [486, 734] width 475 height 1386
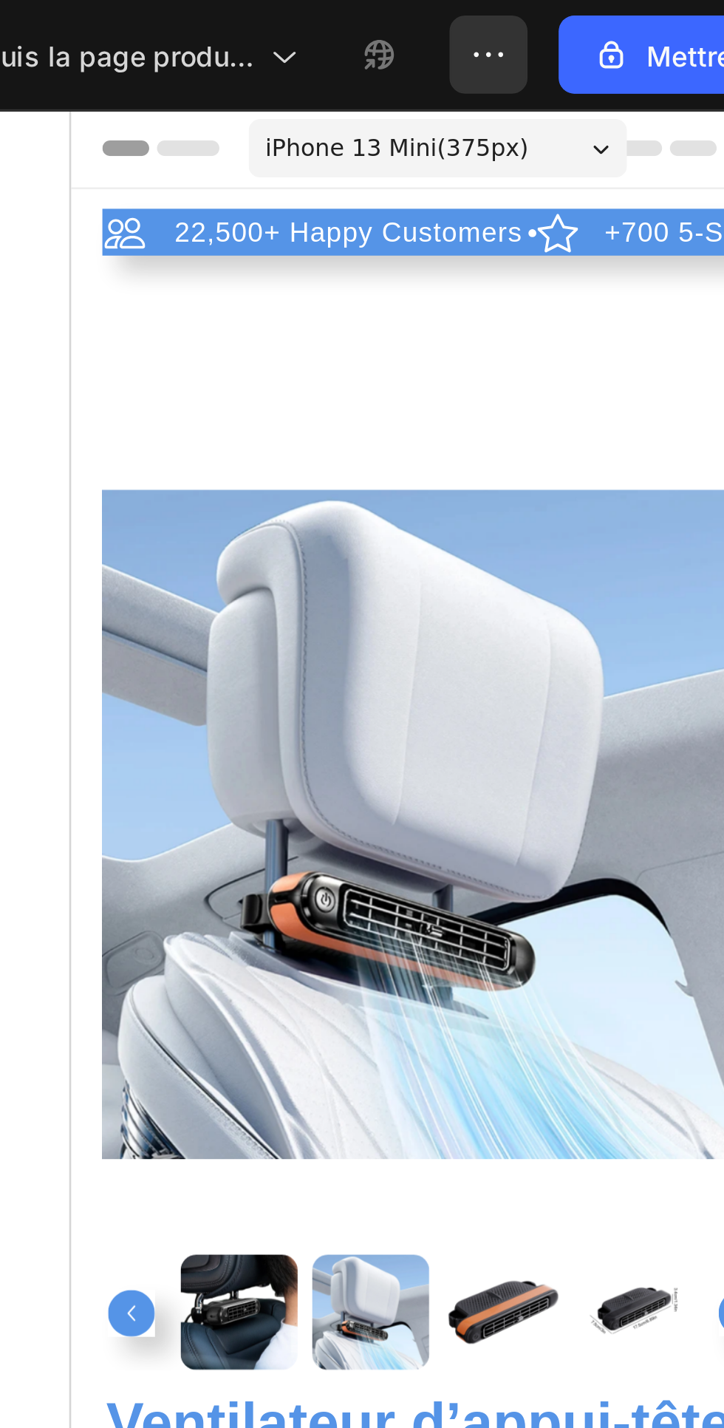
click at [115, 163] on div "22,500+ Happy Customers" at bounding box center [176, 155] width 136 height 18
click at [270, 162] on div "+700 5-Start Review" at bounding box center [323, 155] width 106 height 18
click at [205, 148] on div "22,500+ Happy Customers" at bounding box center [176, 155] width 136 height 18
click at [153, 132] on div "iPhone 13 Mini ( 375 px)" at bounding box center [209, 123] width 143 height 22
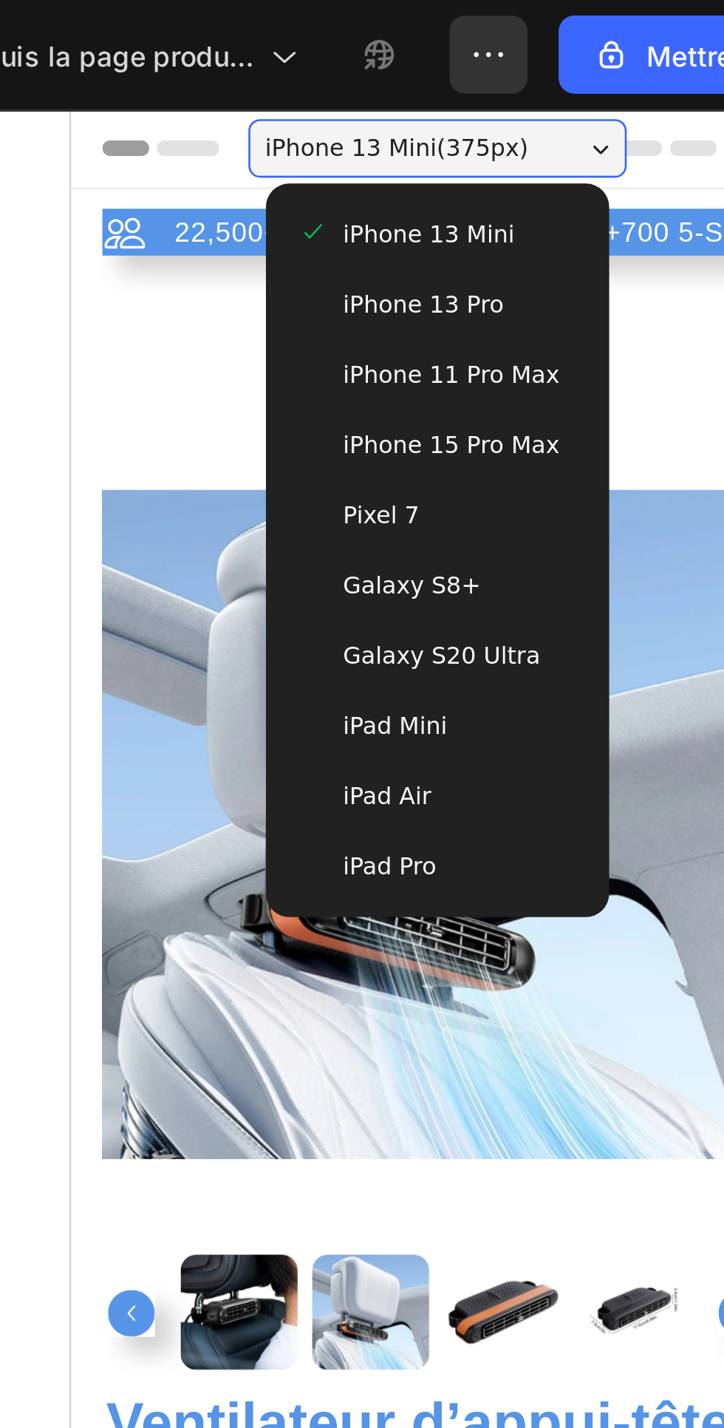
click at [85, 155] on icon at bounding box center [92, 156] width 16 height 16
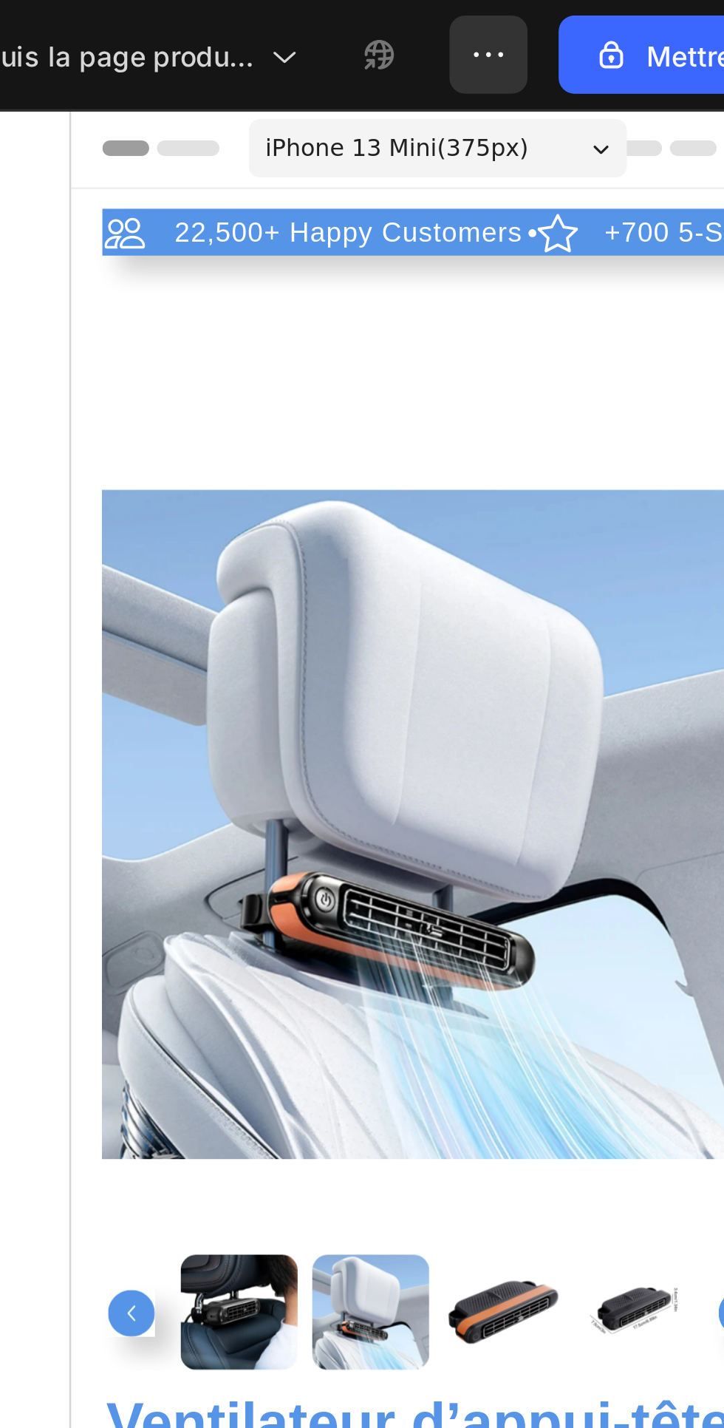
click at [78, 160] on section "22,500+ Happy Customers Item List 0 +700 5-Start Review Item List 30 Day Guaran…" at bounding box center [209, 779] width 277 height 1266
click at [87, 163] on div "22,500+ Happy Customers" at bounding box center [164, 155] width 160 height 18
click at [162, 163] on div at bounding box center [164, 162] width 30 height 3
type input "100%"
click at [161, 154] on p "22,500+ Happy Customers" at bounding box center [176, 155] width 132 height 13
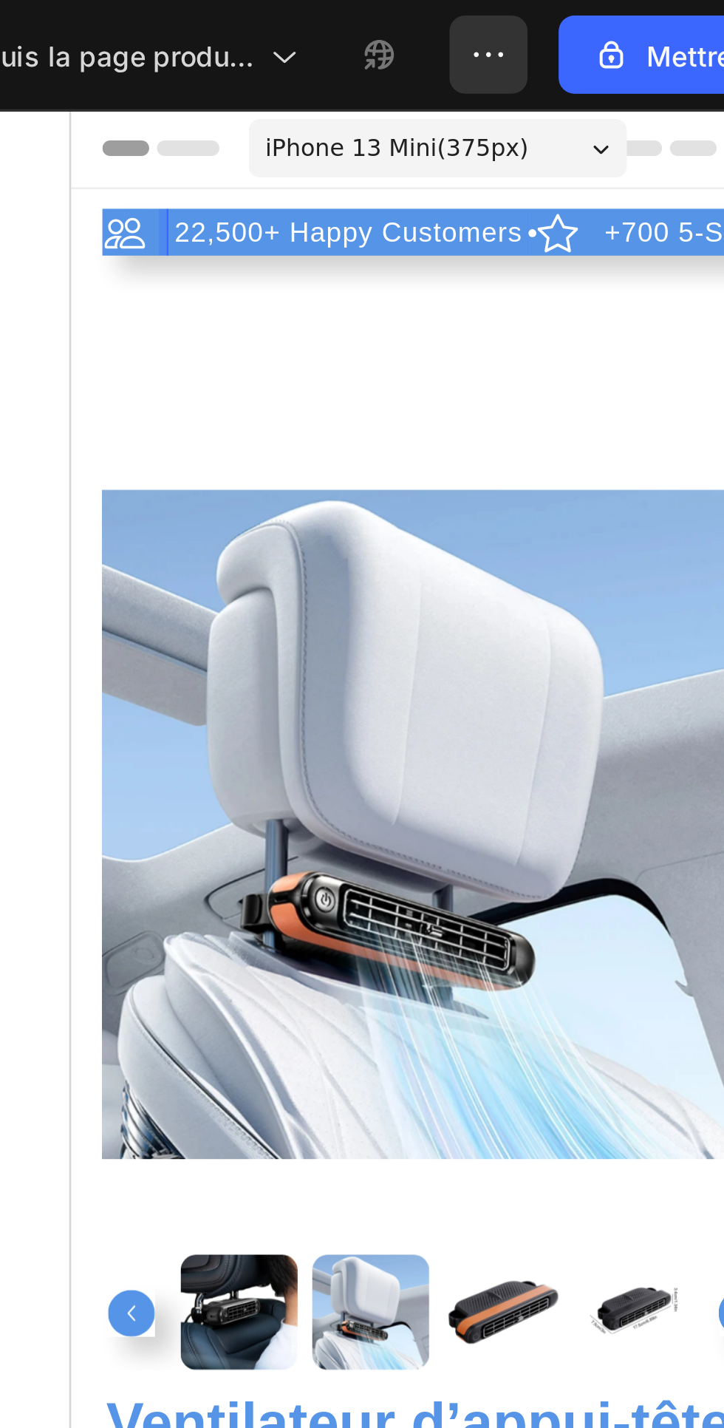
click at [134, 162] on div "22,500+ Happy Customers" at bounding box center [176, 155] width 136 height 18
click at [98, 157] on icon at bounding box center [92, 156] width 16 height 16
click at [109, 154] on div "22,500+ Happy Customers" at bounding box center [176, 155] width 136 height 18
click at [97, 154] on icon at bounding box center [92, 156] width 16 height 16
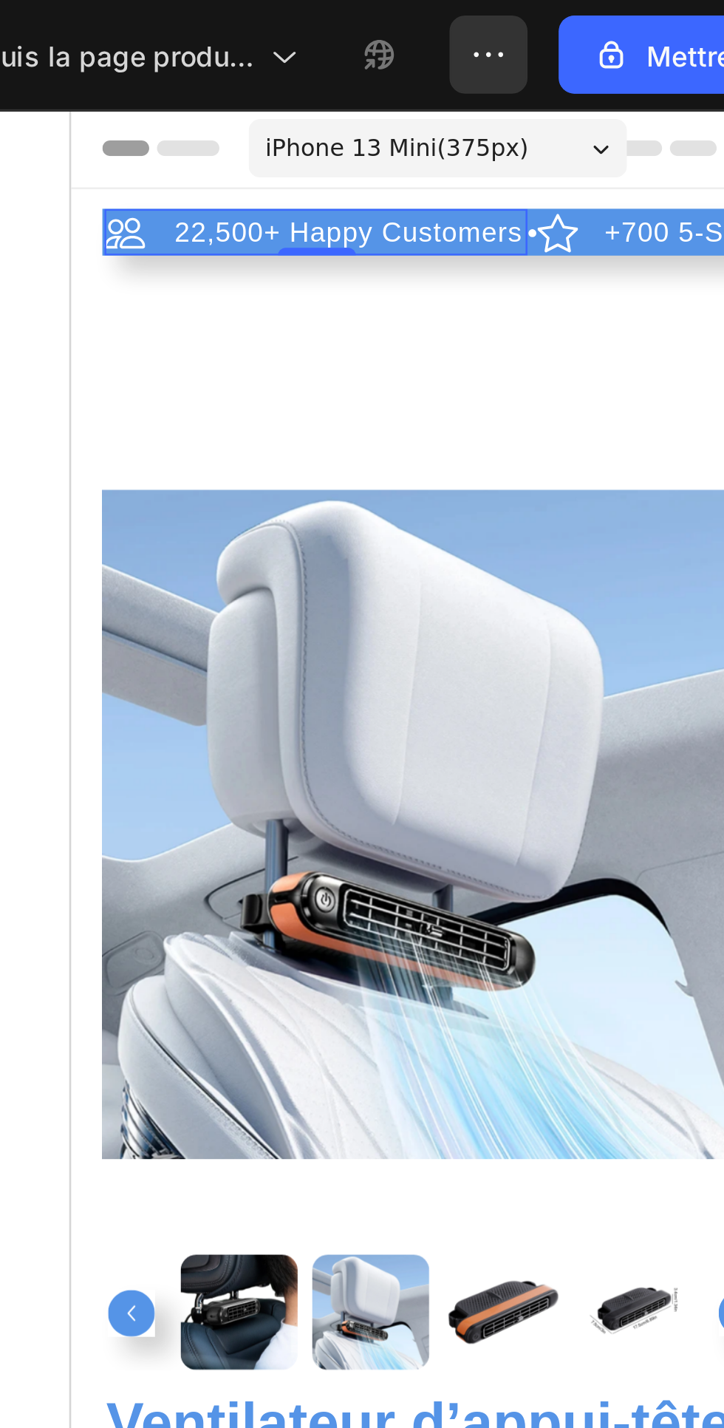
click at [160, 155] on p "22,500+ Happy Customers" at bounding box center [176, 155] width 132 height 13
click at [95, 152] on icon at bounding box center [92, 156] width 16 height 16
click at [108, 153] on div "22,500+ Happy Customers" at bounding box center [176, 155] width 136 height 18
click at [92, 151] on icon at bounding box center [92, 156] width 16 height 16
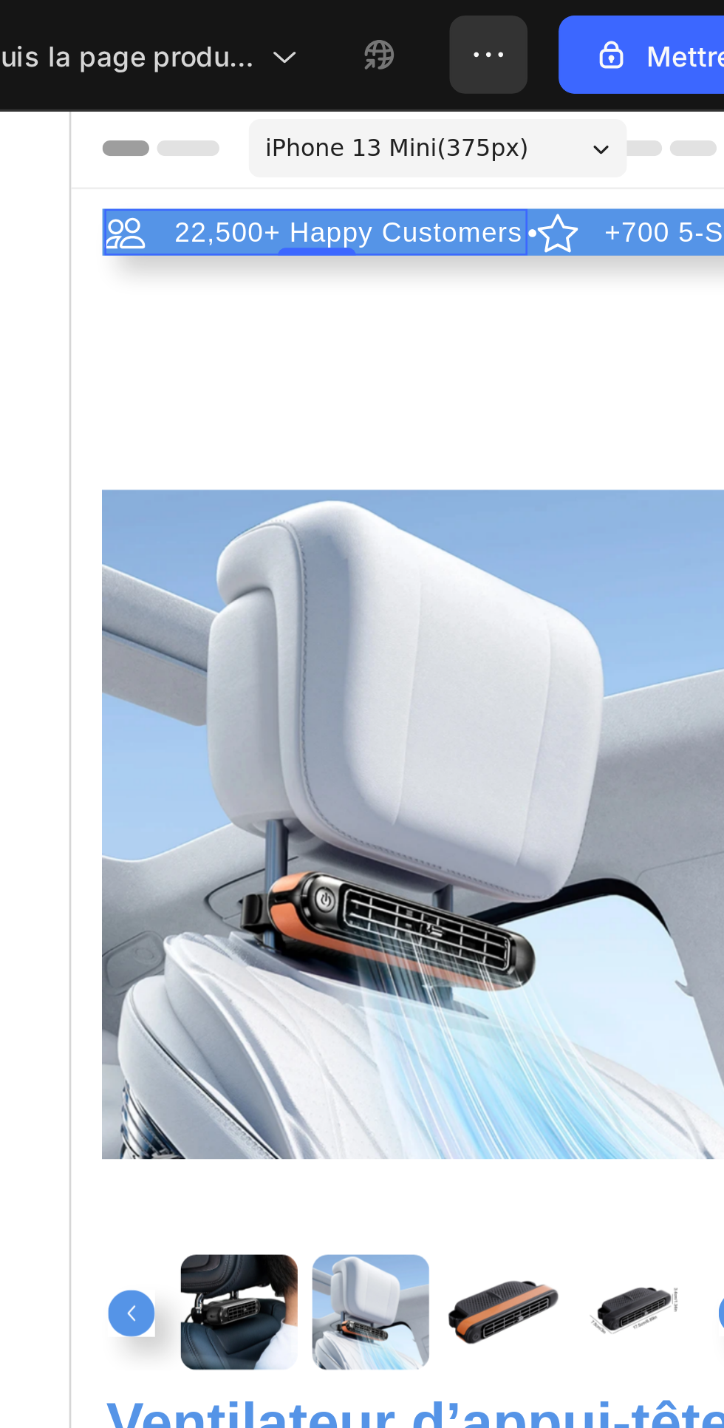
click at [160, 154] on p "22,500+ Happy Customers" at bounding box center [176, 155] width 132 height 13
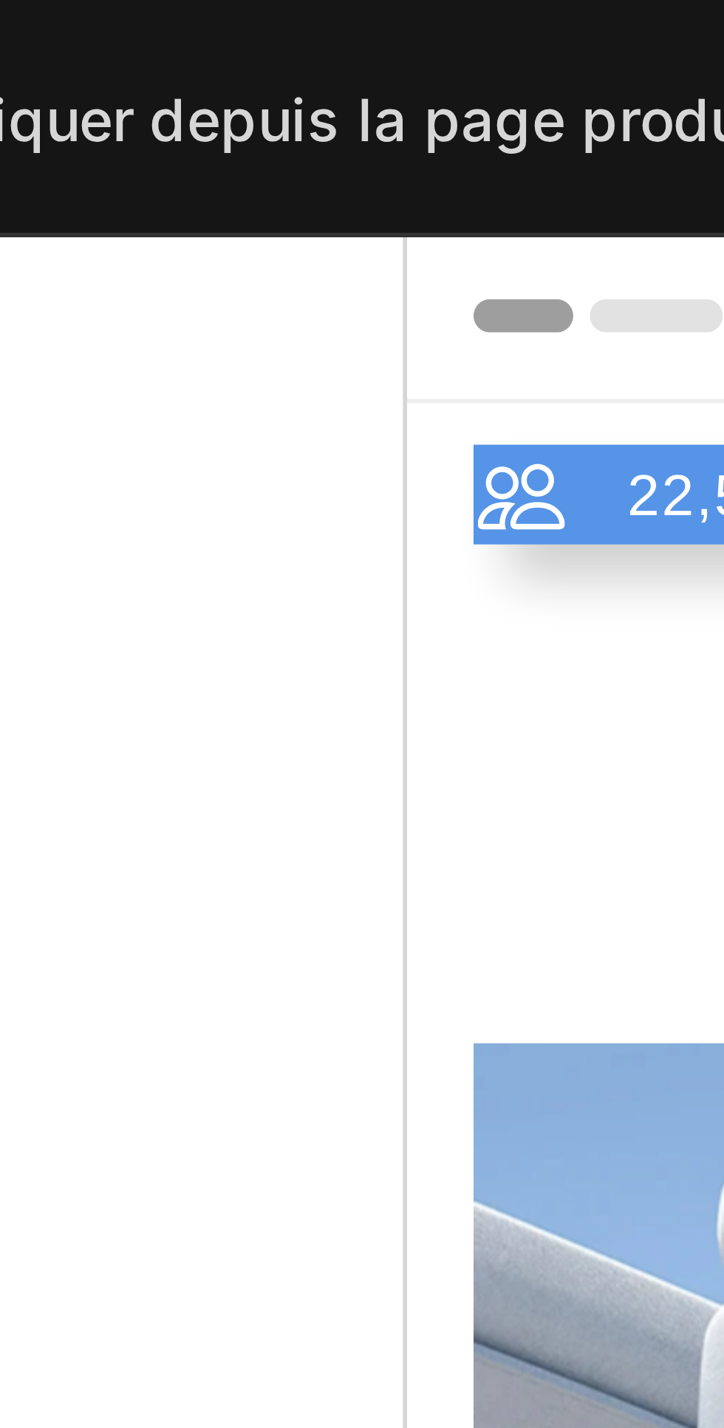
click at [421, 271] on icon at bounding box center [428, 279] width 16 height 16
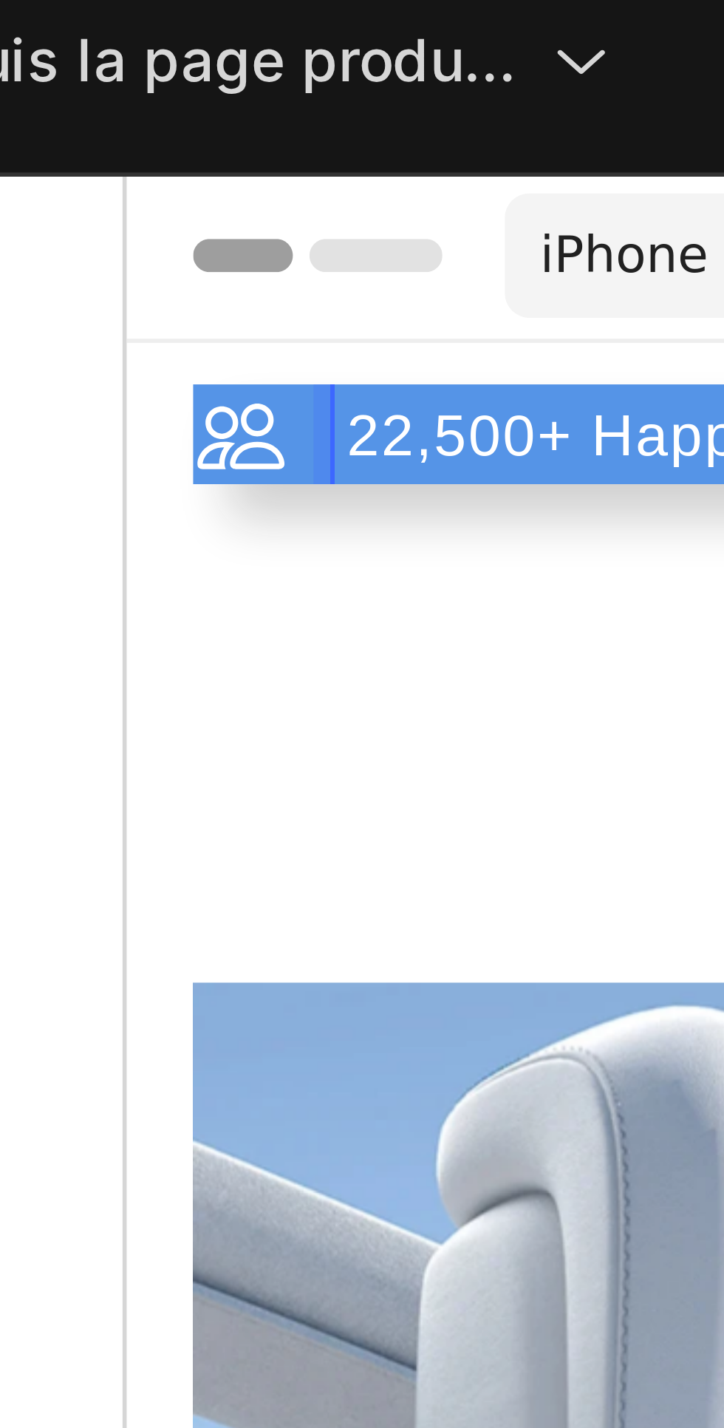
click at [139, 210] on div "22,500+ Happy Customers" at bounding box center [219, 219] width 160 height 18
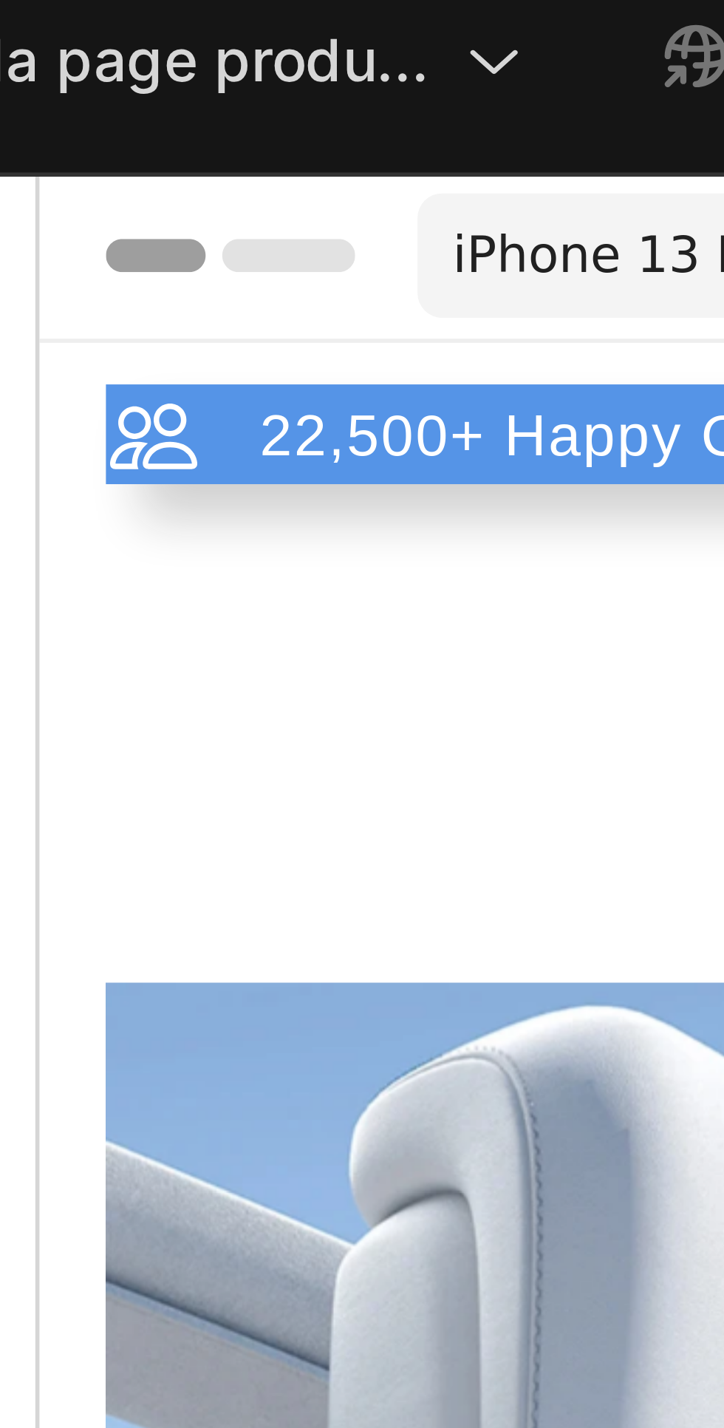
click at [52, 212] on icon at bounding box center [60, 219] width 16 height 16
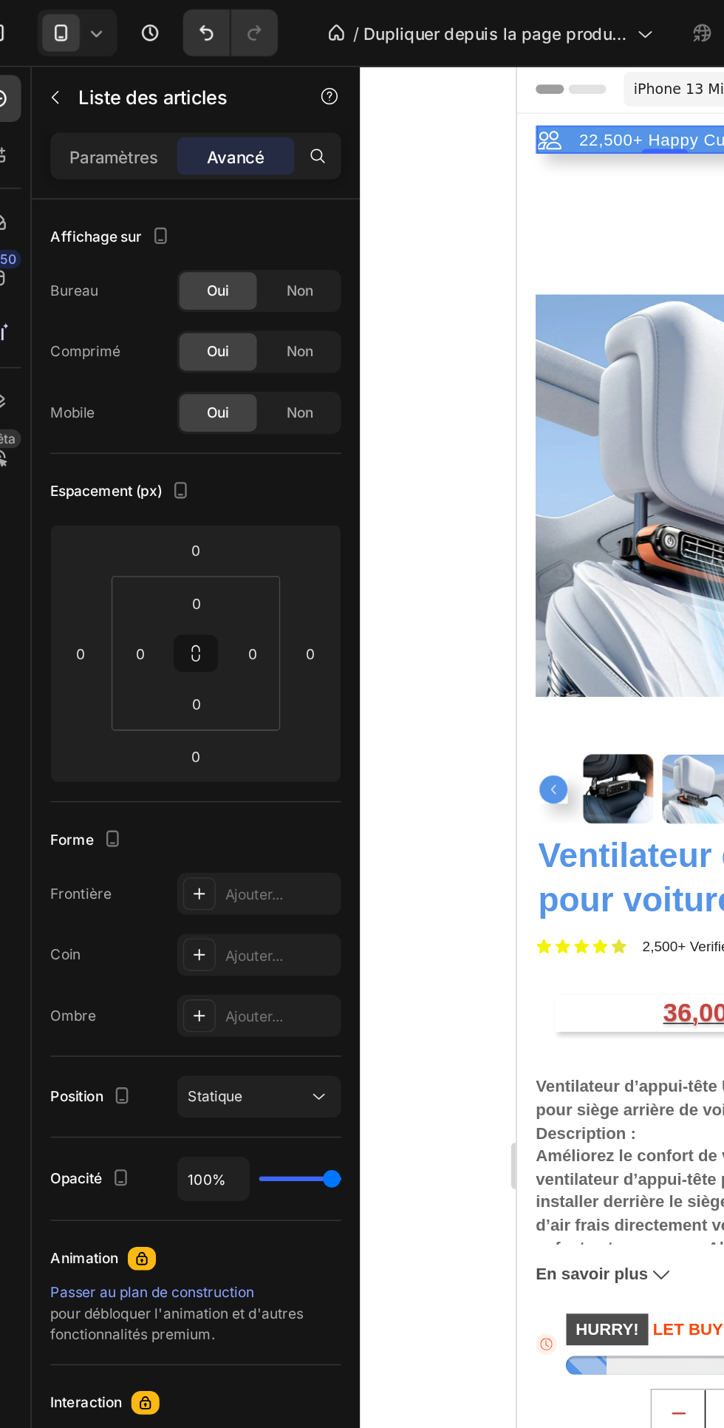
click at [110, 95] on font "Paramètres" at bounding box center [94, 98] width 56 height 13
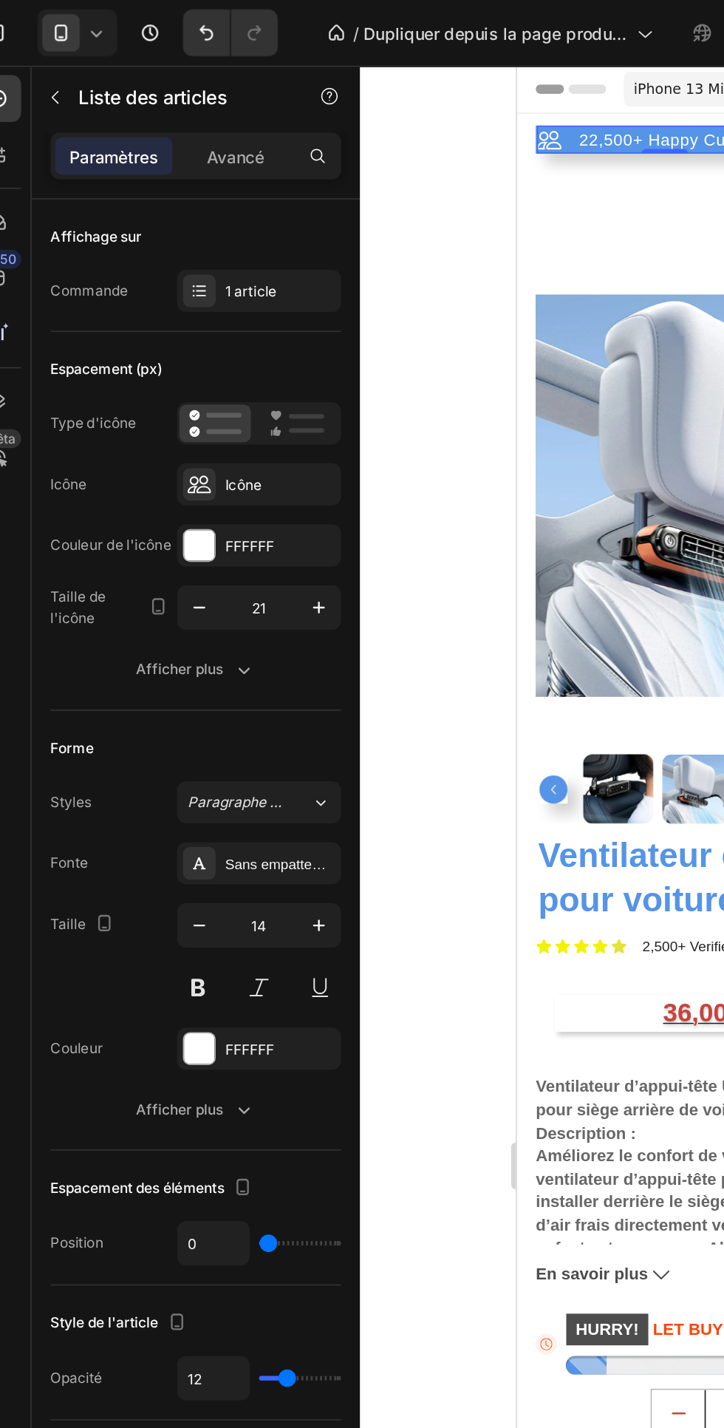
click at [212, 262] on rect at bounding box center [216, 262] width 22 height 3
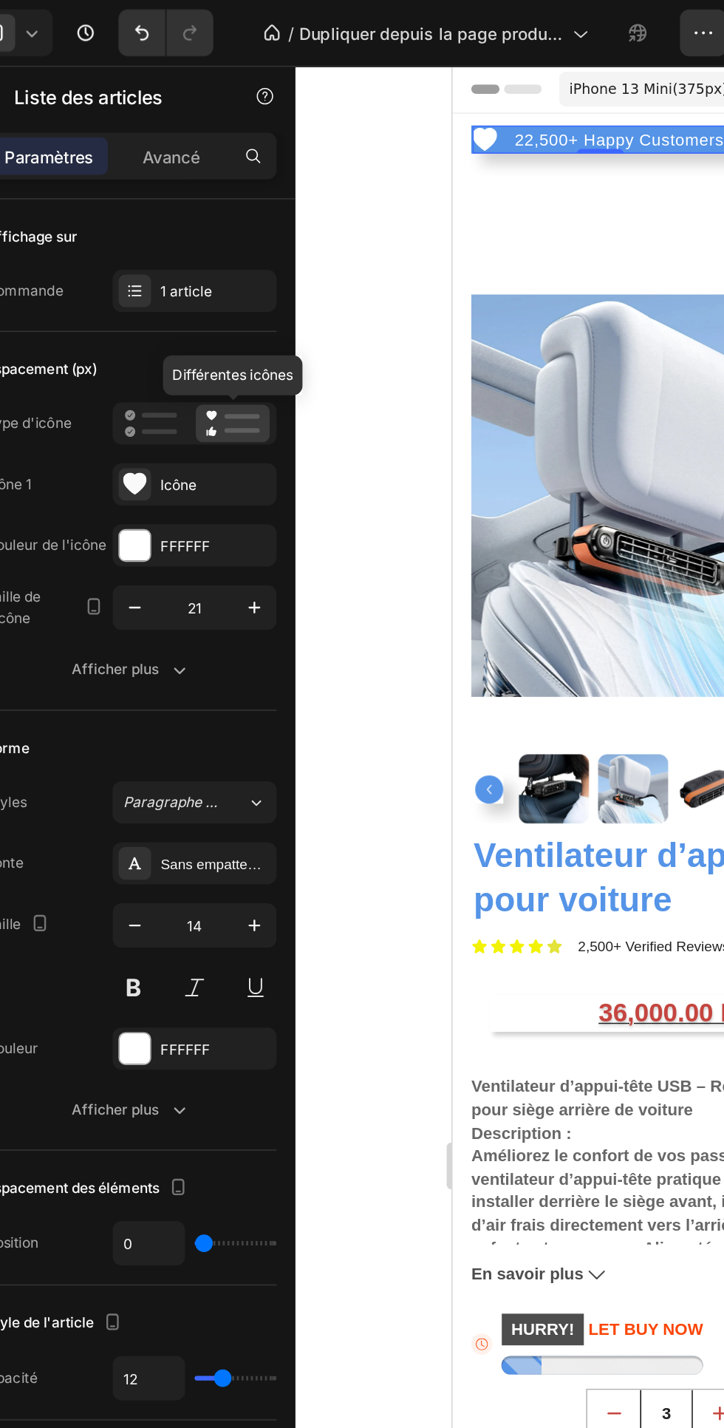
click at [146, 264] on icon at bounding box center [145, 262] width 7 height 7
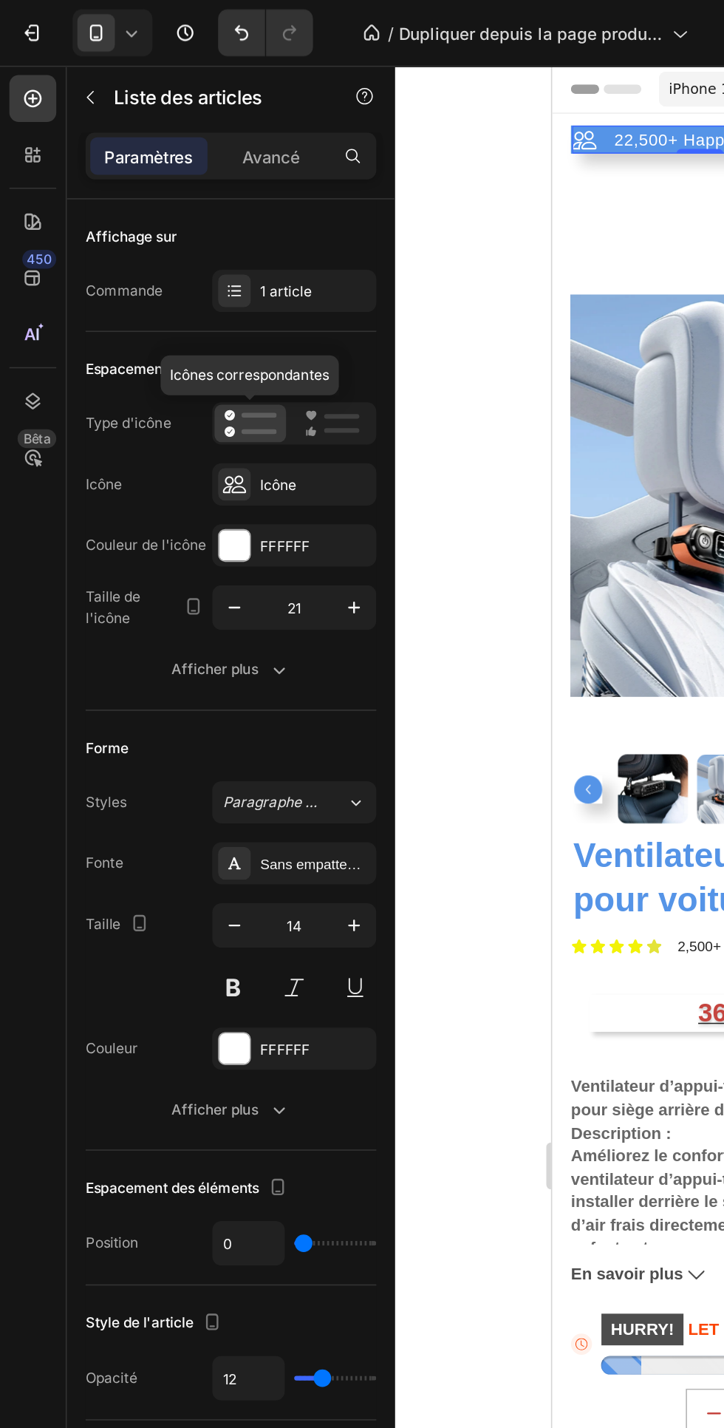
click at [177, 426] on icon "button" at bounding box center [175, 422] width 15 height 15
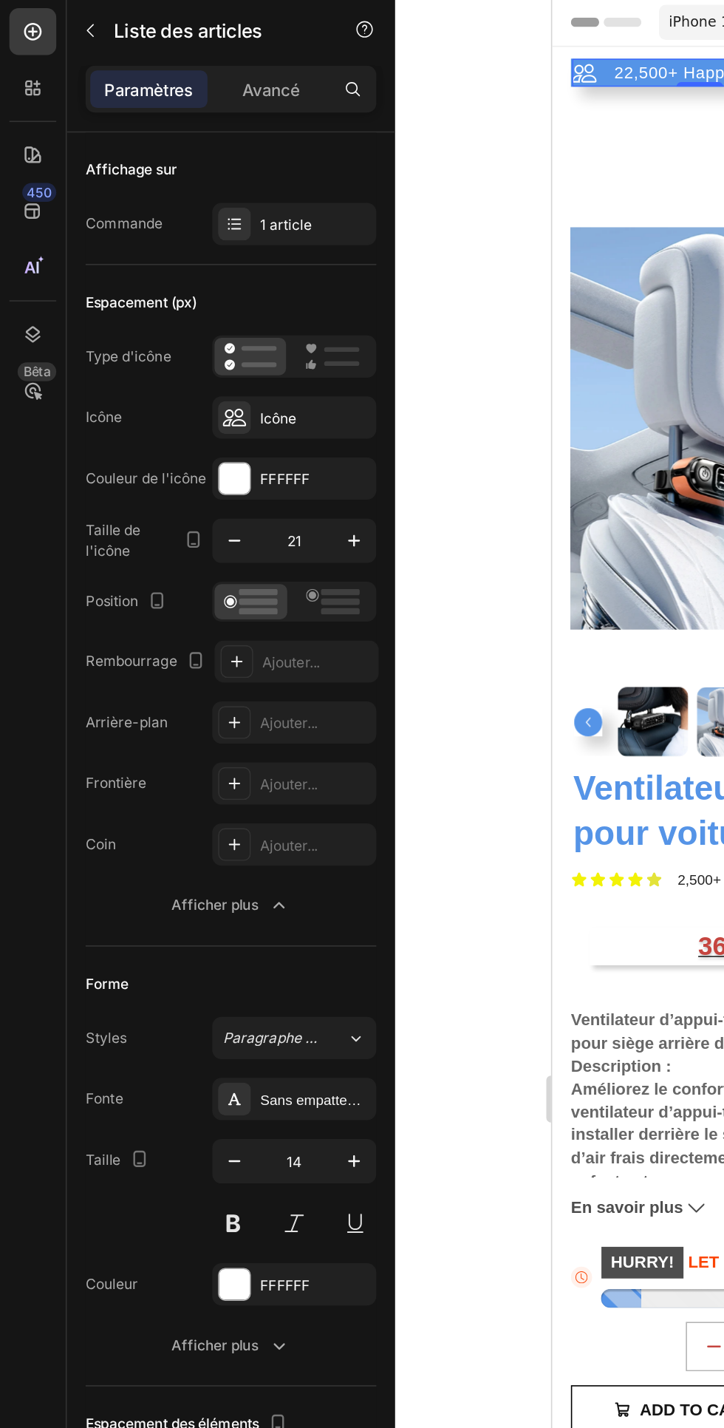
click at [163, 92] on font "Avancé" at bounding box center [171, 98] width 36 height 13
type input "100%"
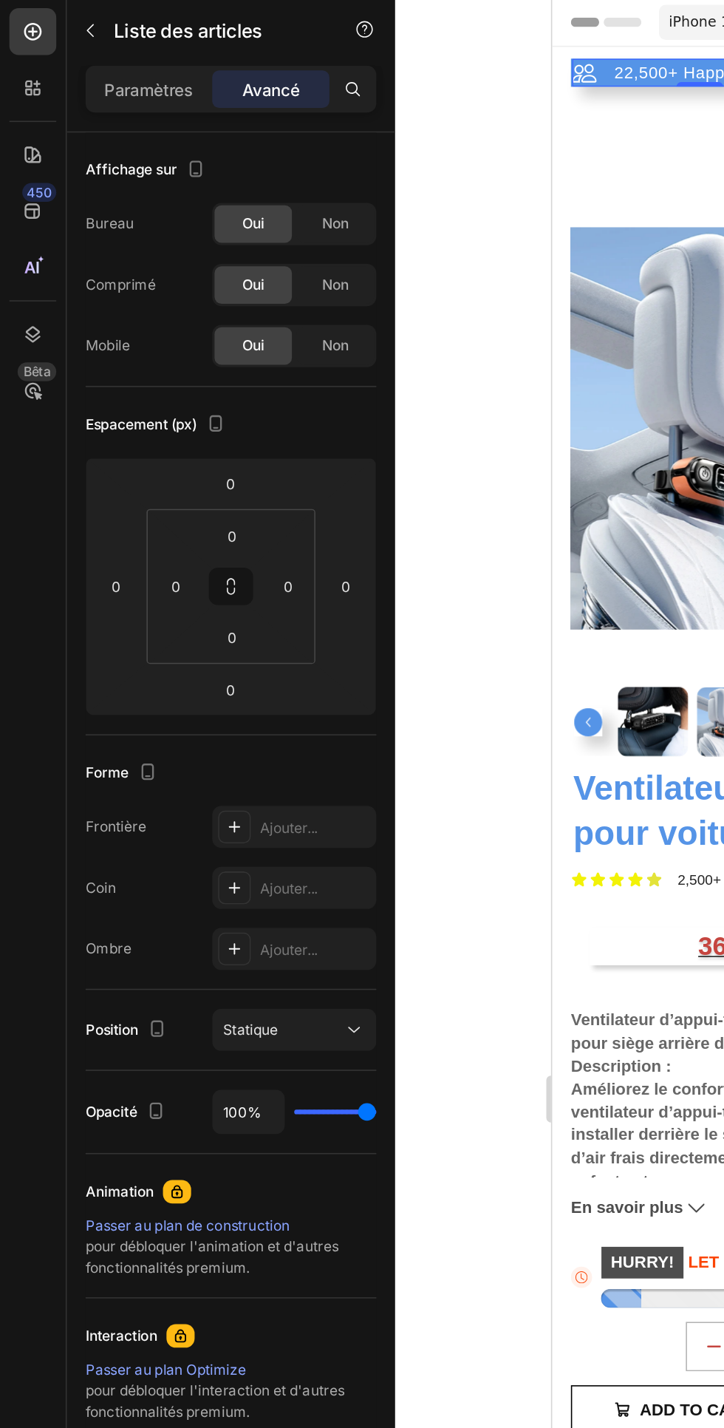
click at [155, 382] on input "0" at bounding box center [147, 380] width 30 height 22
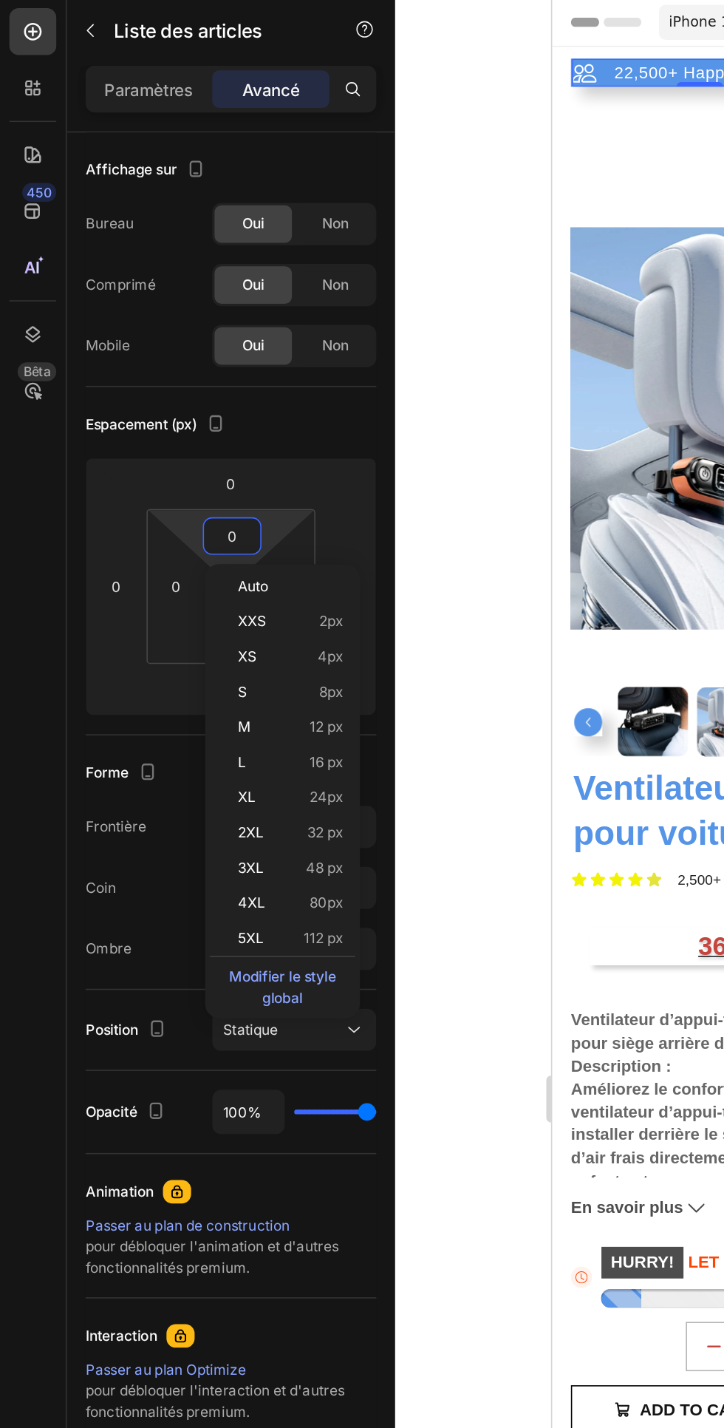
type input "5"
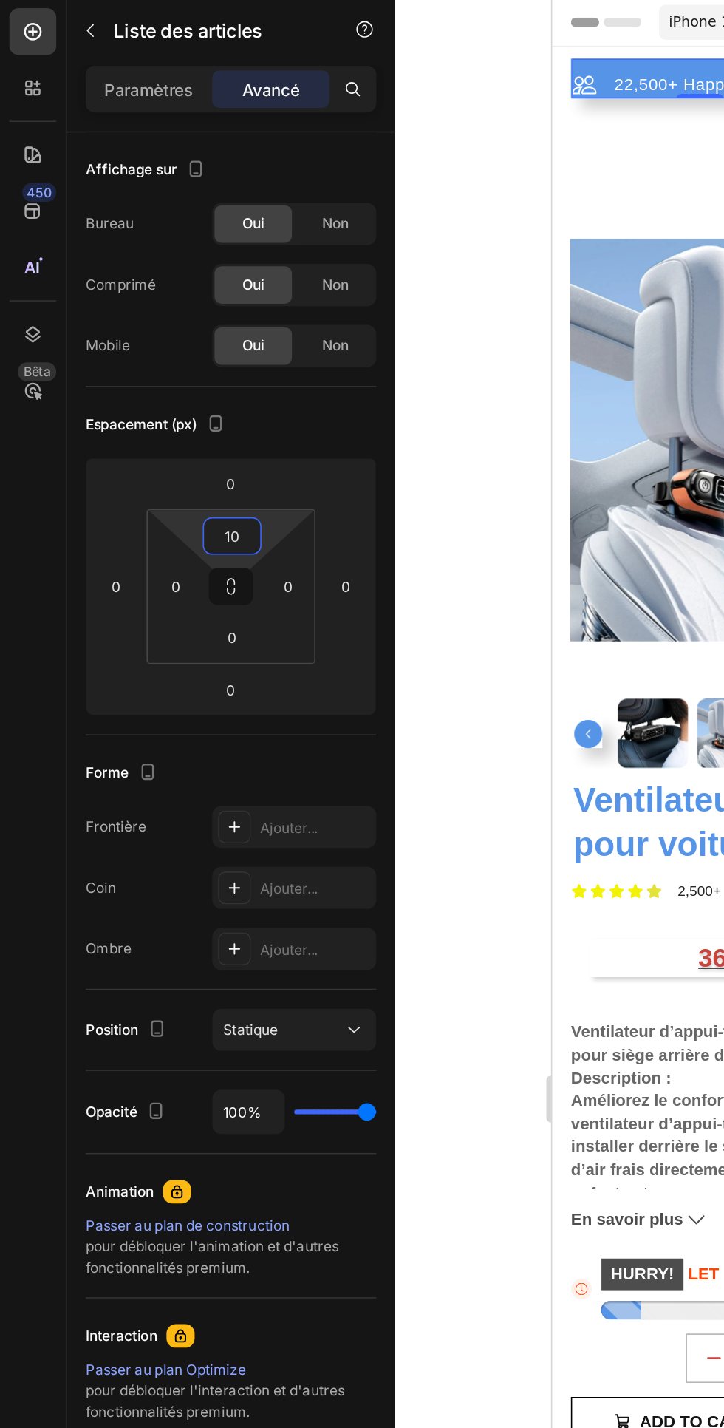
type input "10"
click at [149, 443] on input "0" at bounding box center [147, 443] width 30 height 22
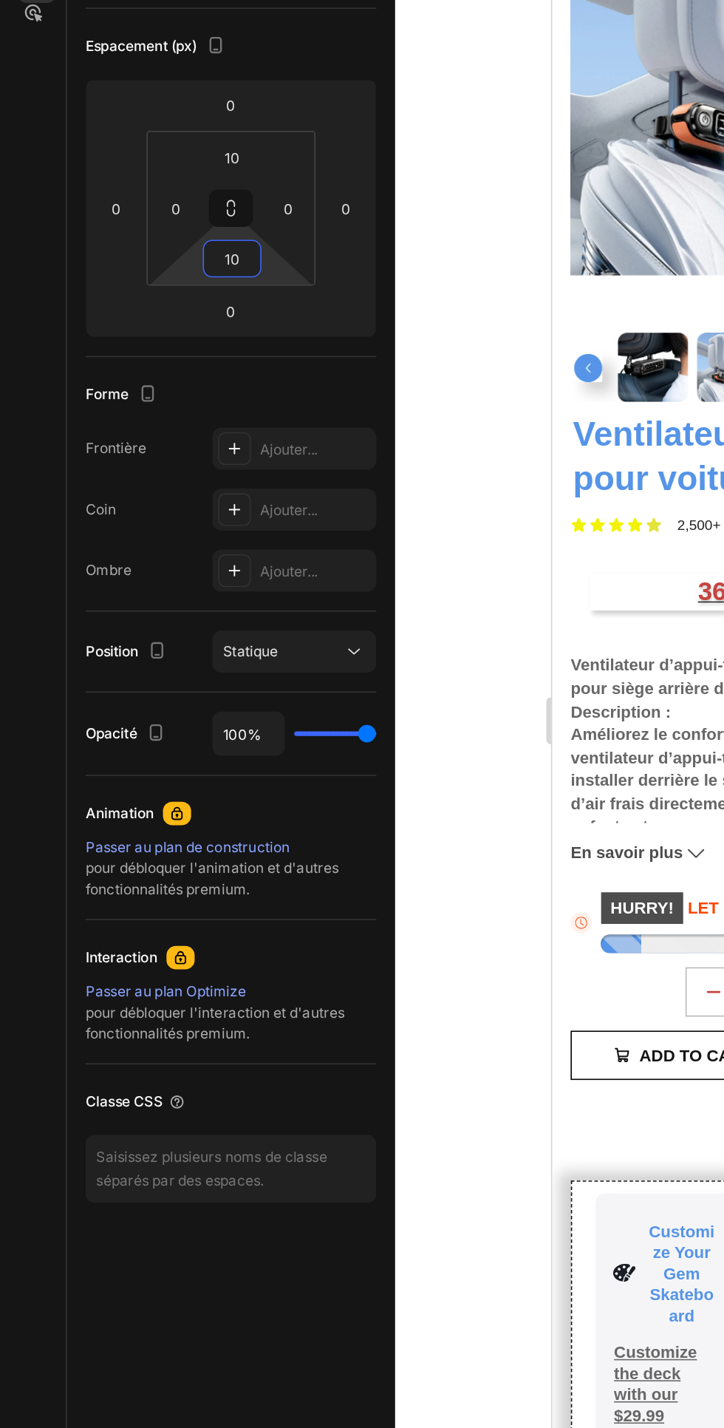
type input "10"
click at [149, 607] on icon at bounding box center [148, 602] width 12 height 12
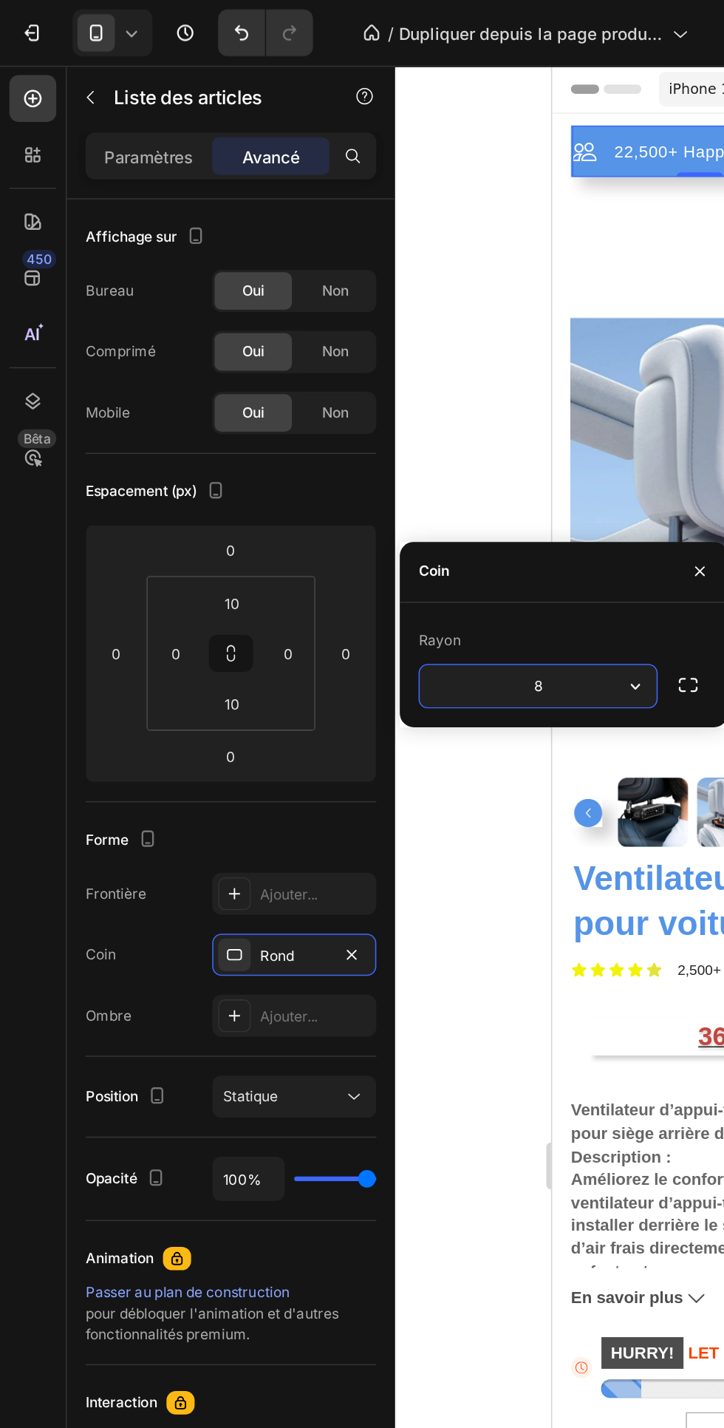
click at [213, 304] on div "Espacement (px)" at bounding box center [145, 310] width 183 height 24
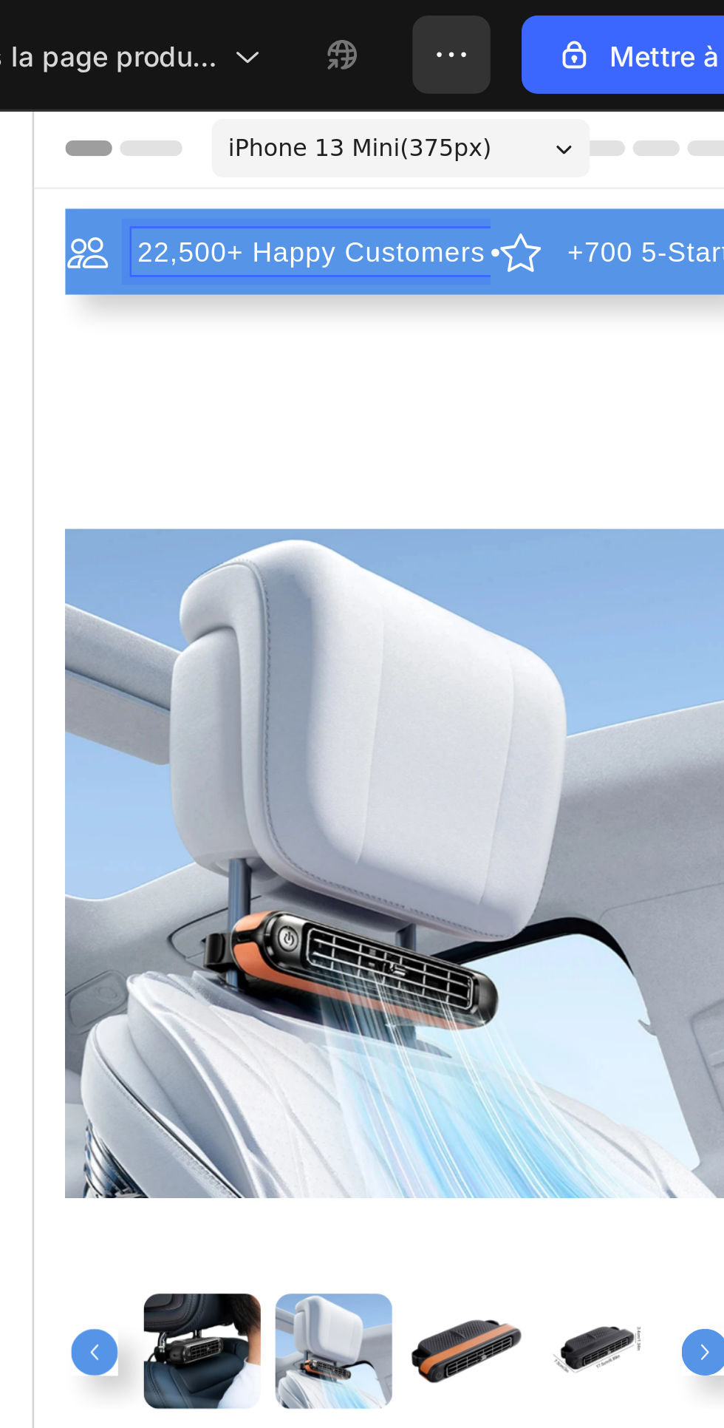
click at [216, 171] on div "+700 5-Start Review" at bounding box center [275, 163] width 129 height 18
click at [214, 181] on div "22,500+ Happy Customers Item List +700 5-Start Review Item List 0 30 Day Guaran…" at bounding box center [172, 782] width 253 height 1273
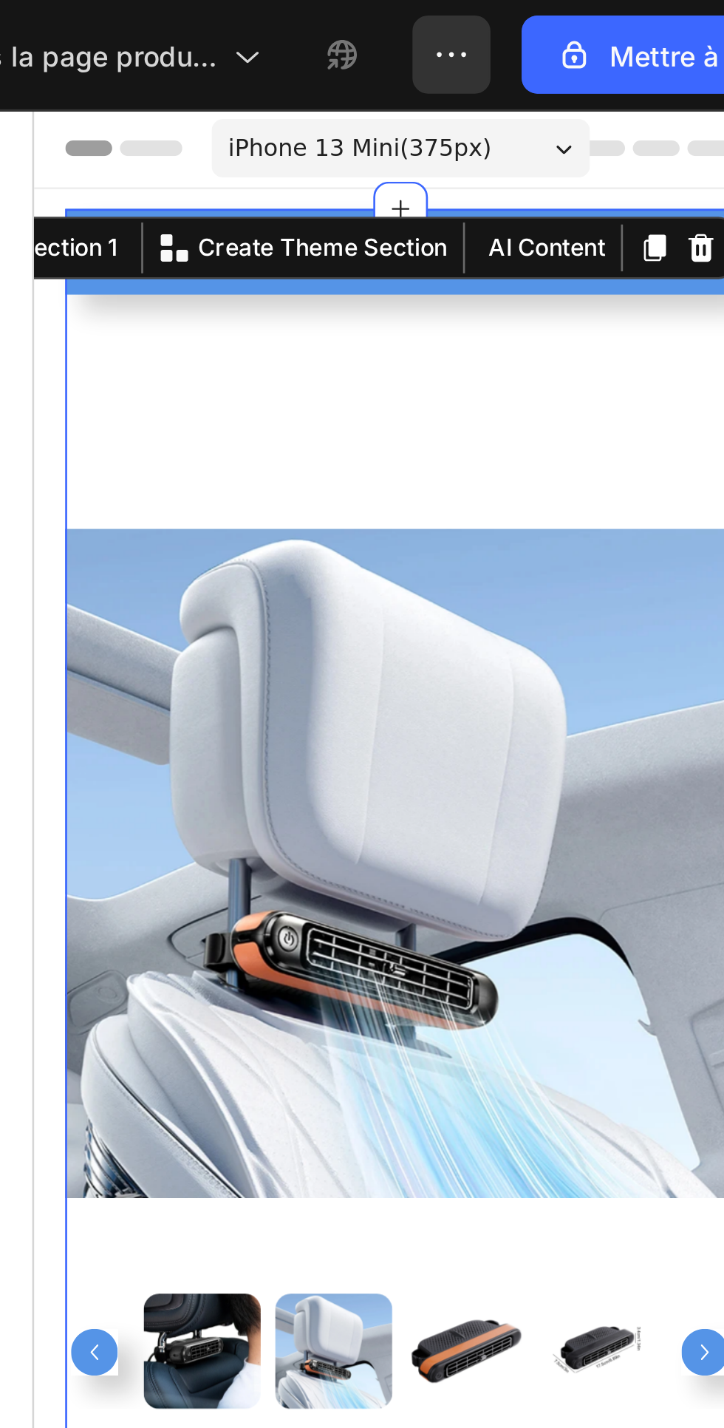
click at [199, 170] on div "You can create reusable sections Create Theme Section" at bounding box center [136, 160] width 129 height 19
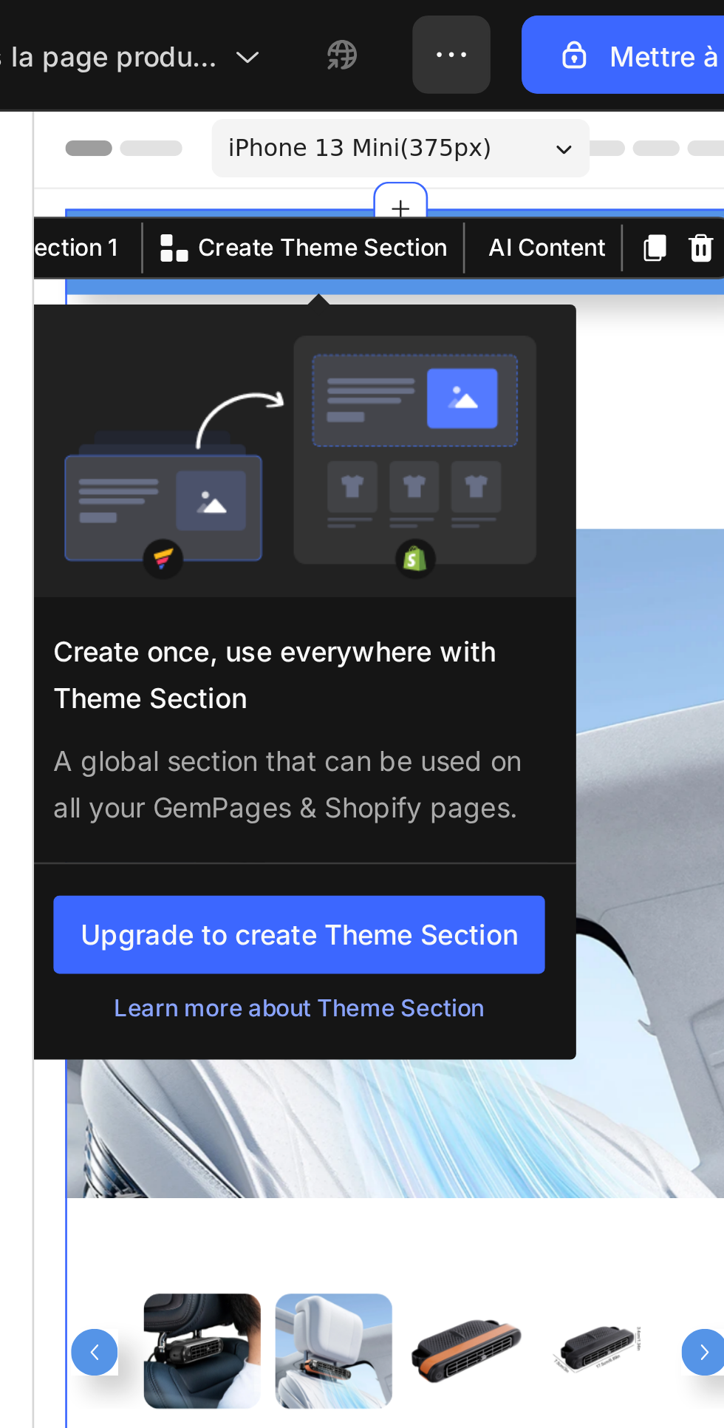
click at [199, 170] on div "You can create reusable sections Create Theme Section Create once, use everywhe…" at bounding box center [136, 160] width 129 height 19
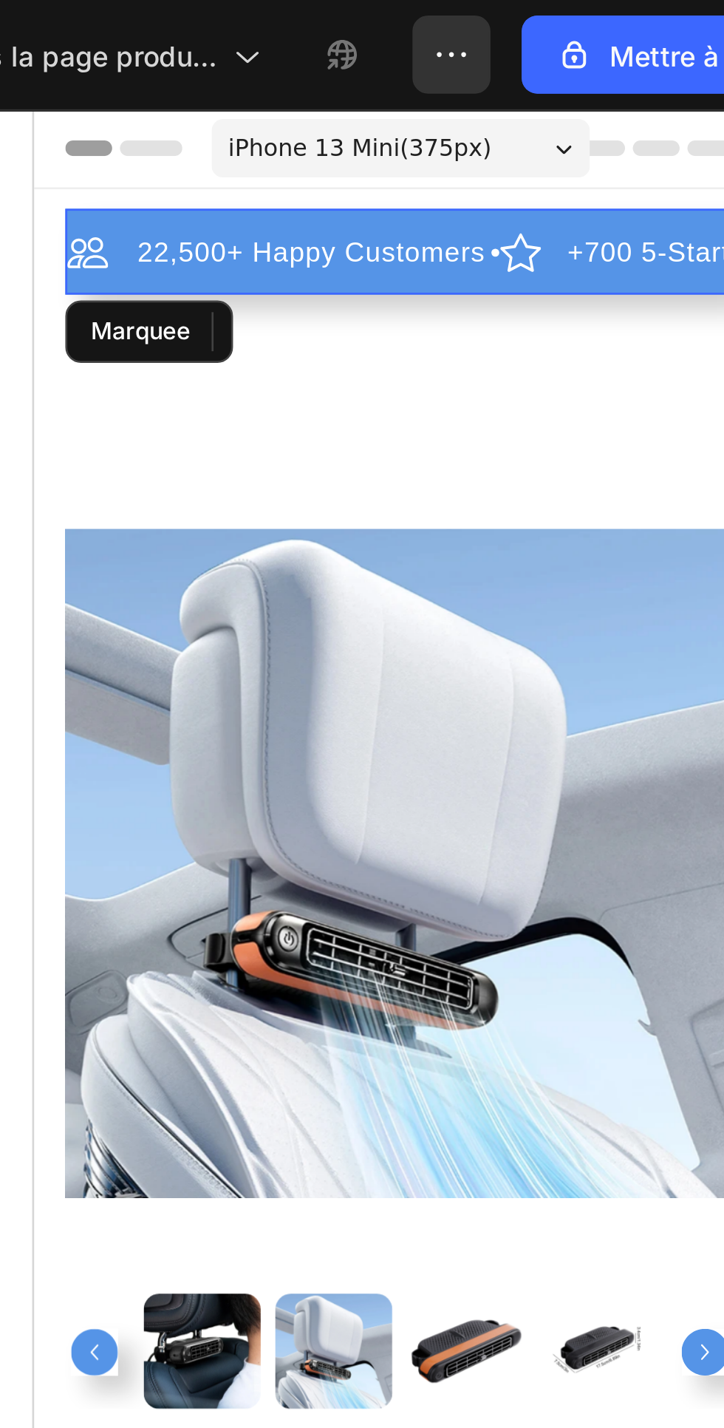
click at [257, 176] on div "22,500+ Happy Customers Item List +700 5-Start Review Item List 30 Day Guarante…" at bounding box center [257, 162] width 420 height 33
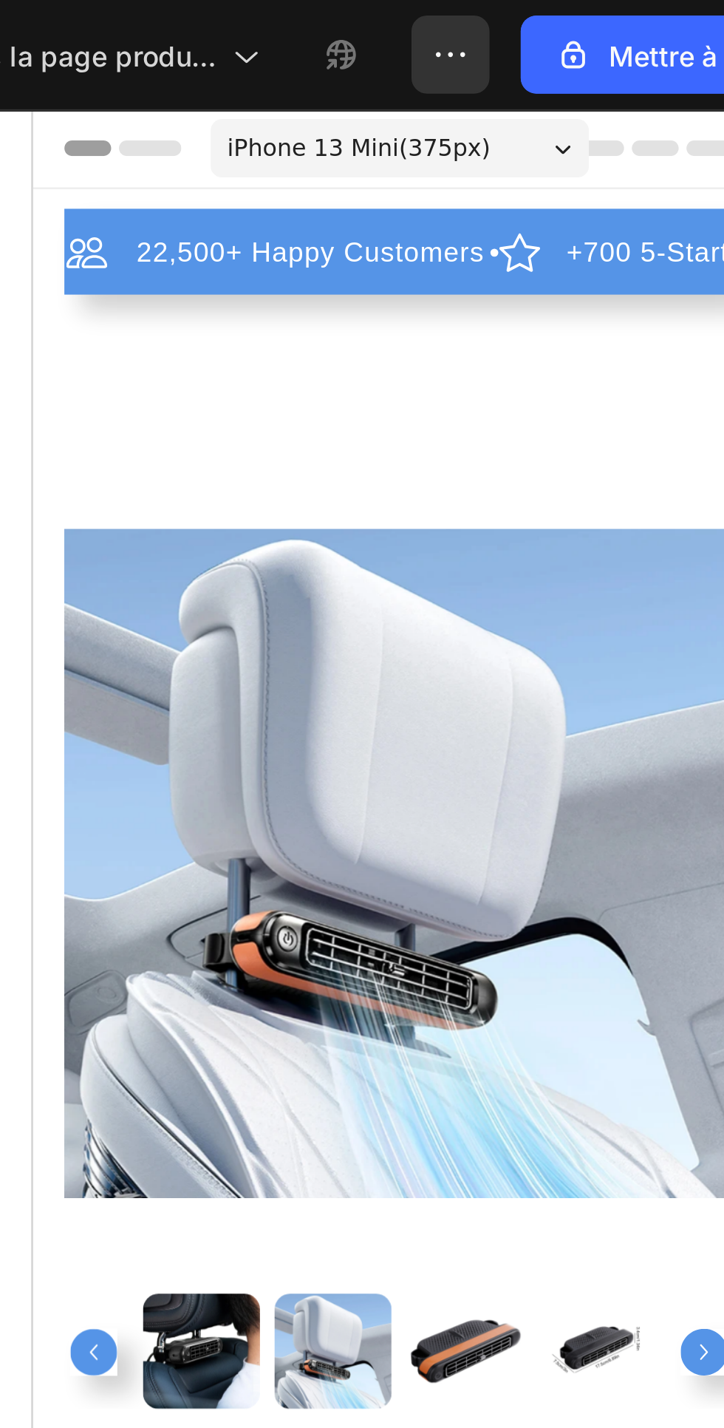
click at [214, 155] on icon at bounding box center [217, 163] width 16 height 16
click at [191, 149] on div "22,500+ Happy Customers" at bounding box center [125, 162] width 160 height 33
click at [214, 155] on icon at bounding box center [217, 163] width 16 height 16
click at [202, 150] on div "22,500+ Happy Customers" at bounding box center [125, 162] width 160 height 33
click at [214, 155] on icon at bounding box center [217, 163] width 16 height 16
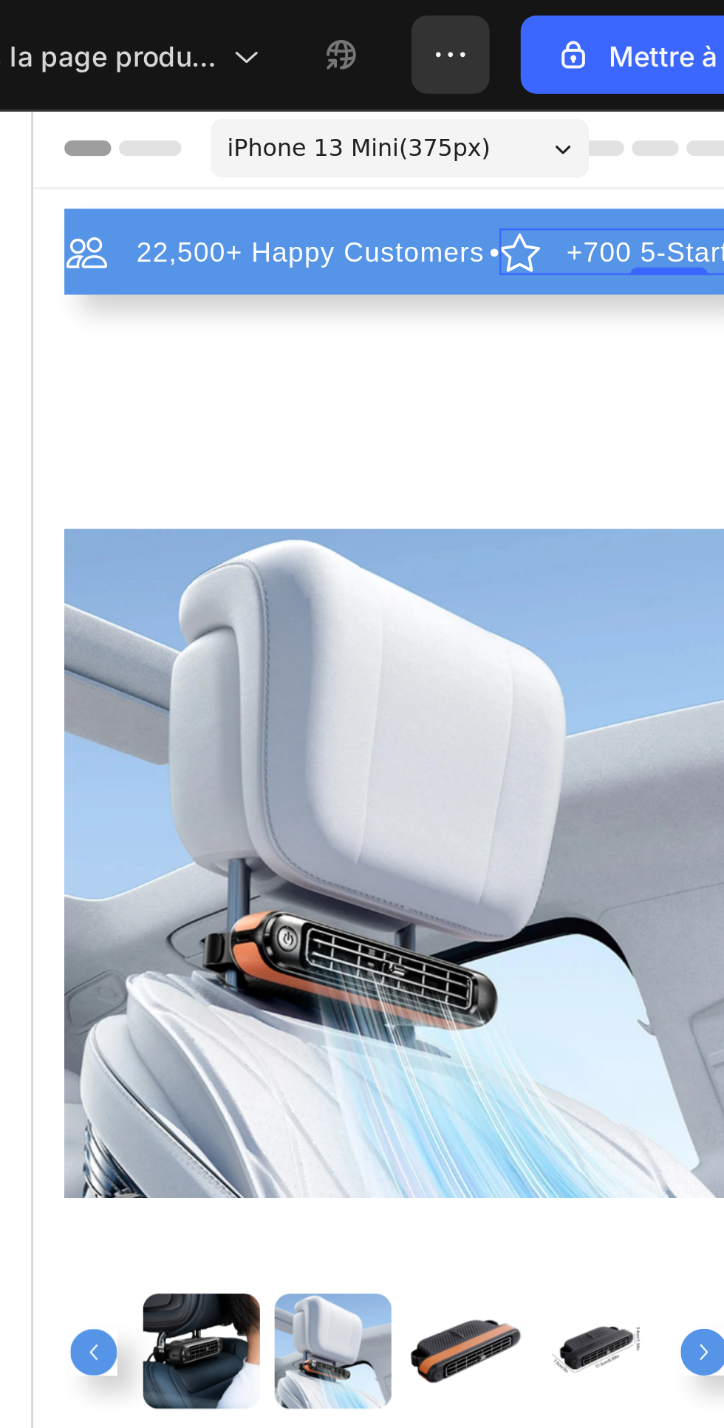
click at [211, 155] on icon at bounding box center [217, 163] width 16 height 16
click at [211, 154] on div "+700 5-Start Review" at bounding box center [273, 163] width 129 height 18
click at [213, 149] on div "22,500+ Happy Customers Item List +700 5-Start Review Item List 0 30 Day Guaran…" at bounding box center [255, 162] width 420 height 33
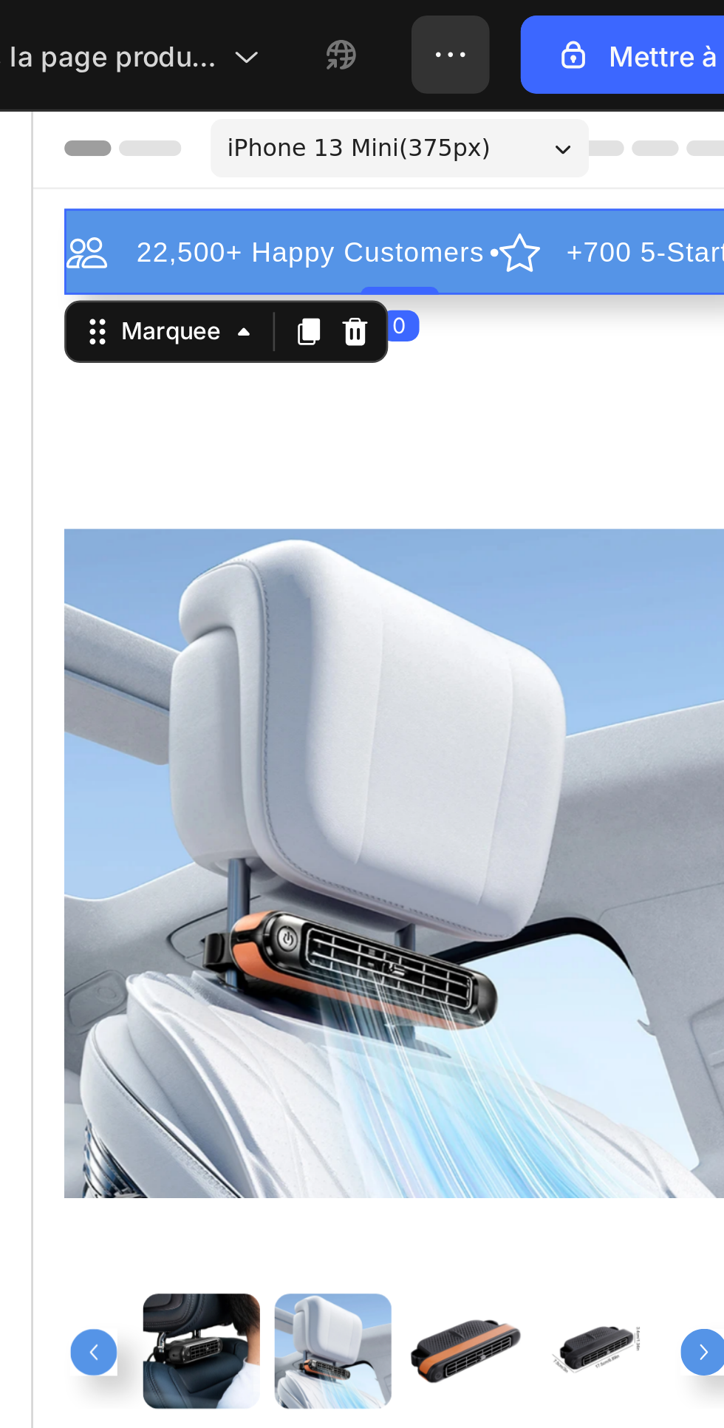
click at [213, 149] on div "22,500+ Happy Customers Item List +700 5-Start Review Item List 30 Day Guarante…" at bounding box center [255, 162] width 420 height 33
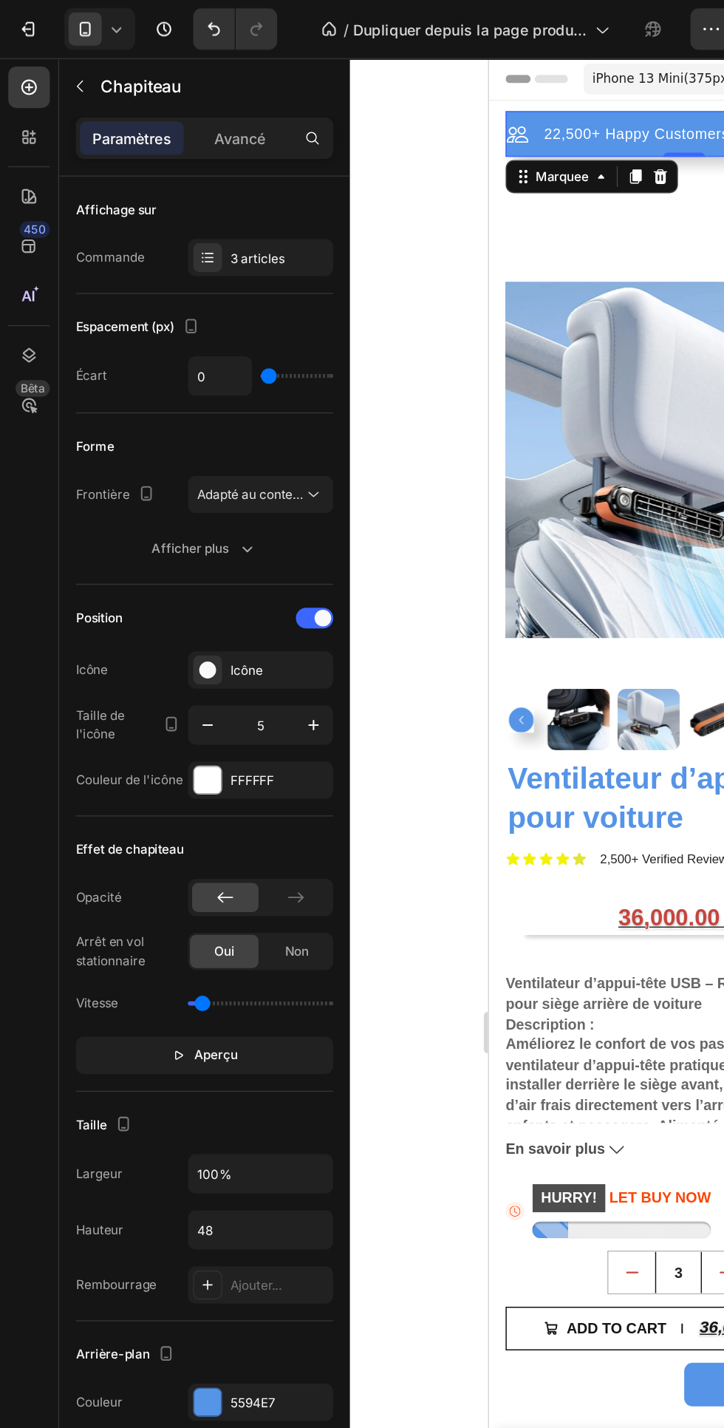
click at [178, 97] on font "Avancé" at bounding box center [171, 98] width 36 height 13
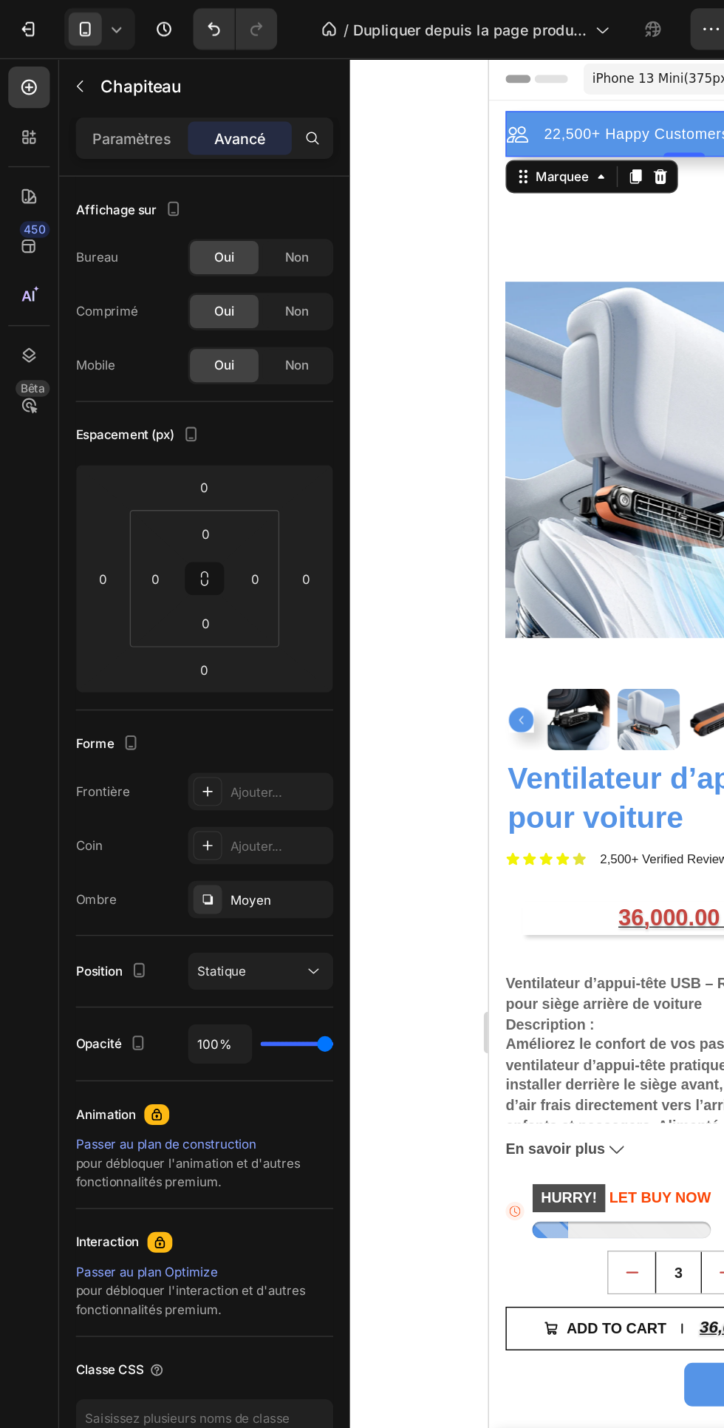
click at [142, 604] on icon at bounding box center [148, 602] width 12 height 12
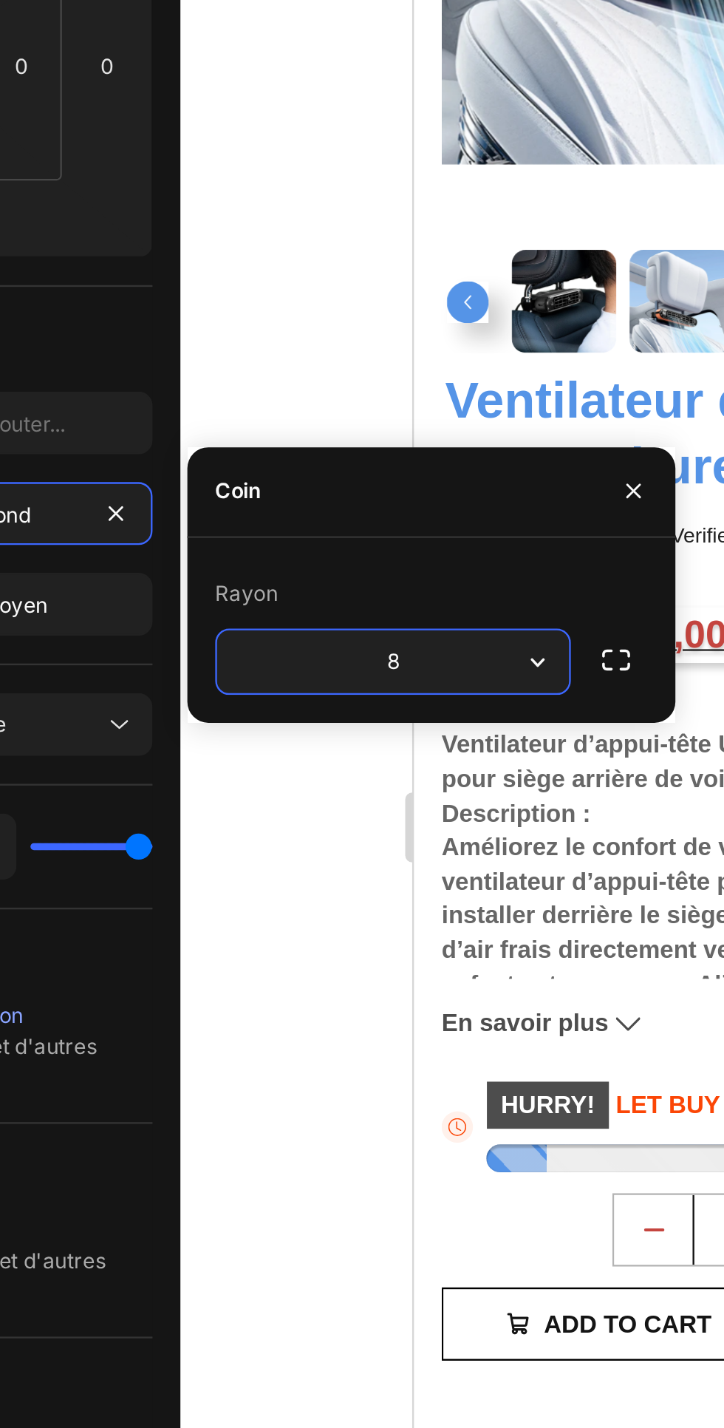
click at [219, 522] on div "Forme" at bounding box center [145, 529] width 183 height 24
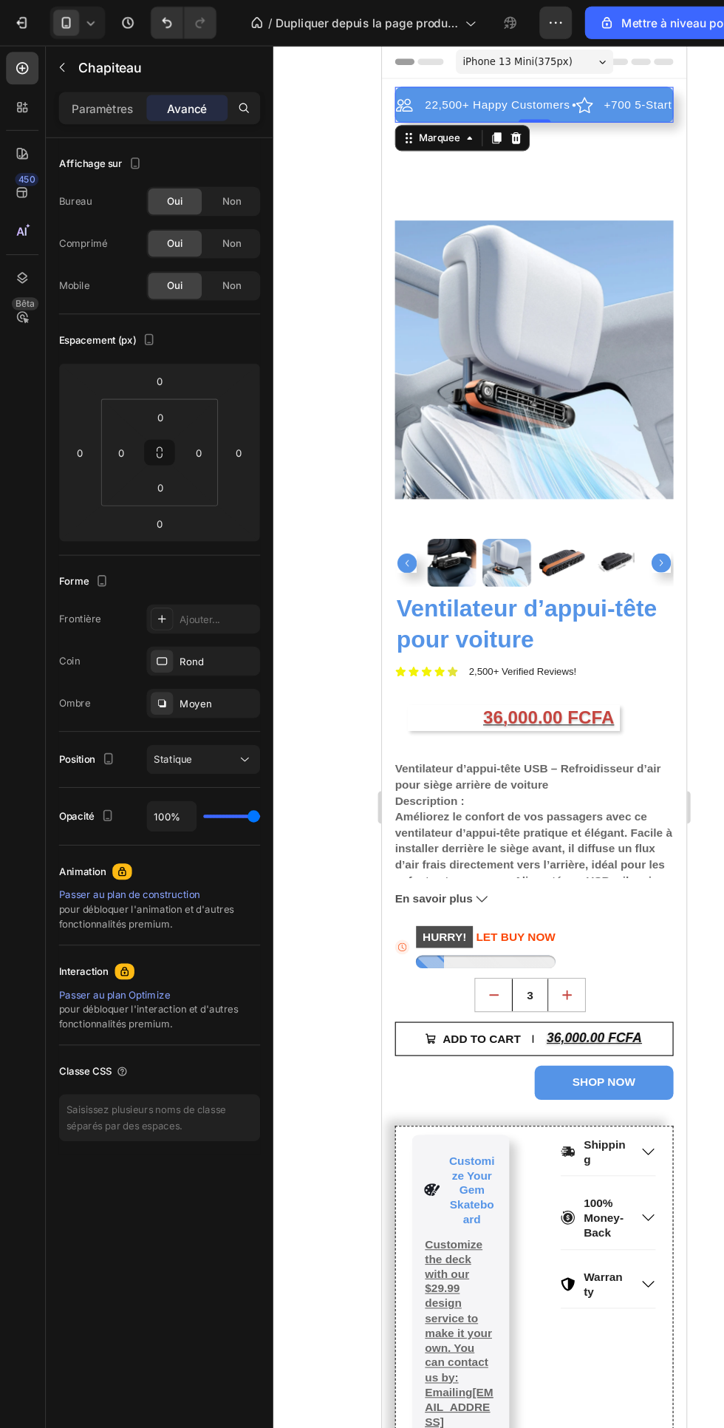
click at [506, 21] on icon "button" at bounding box center [506, 20] width 2 height 1
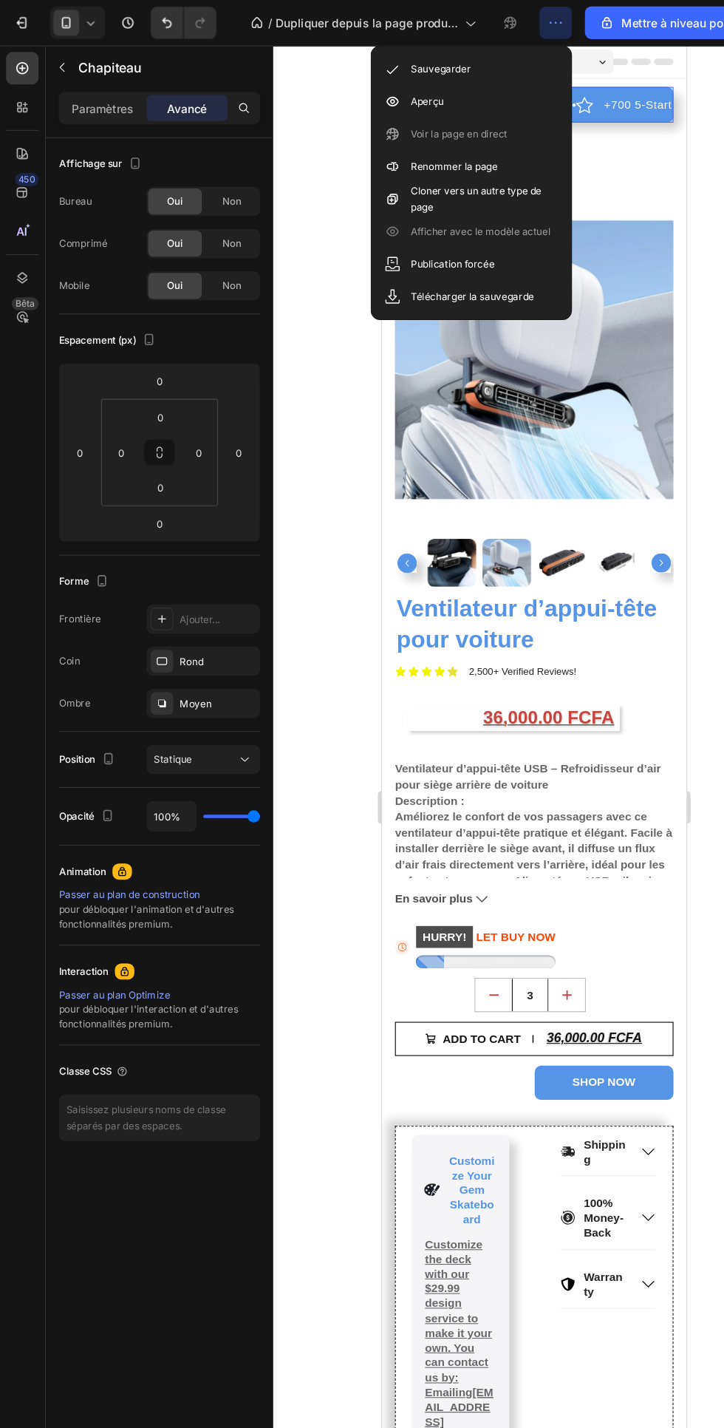
click at [358, 92] on icon at bounding box center [357, 92] width 15 height 15
click at [444, 661] on div "36,000.00 FCFA" at bounding box center [500, 657] width 189 height 24
click at [99, 97] on font "Paramètres" at bounding box center [94, 98] width 56 height 13
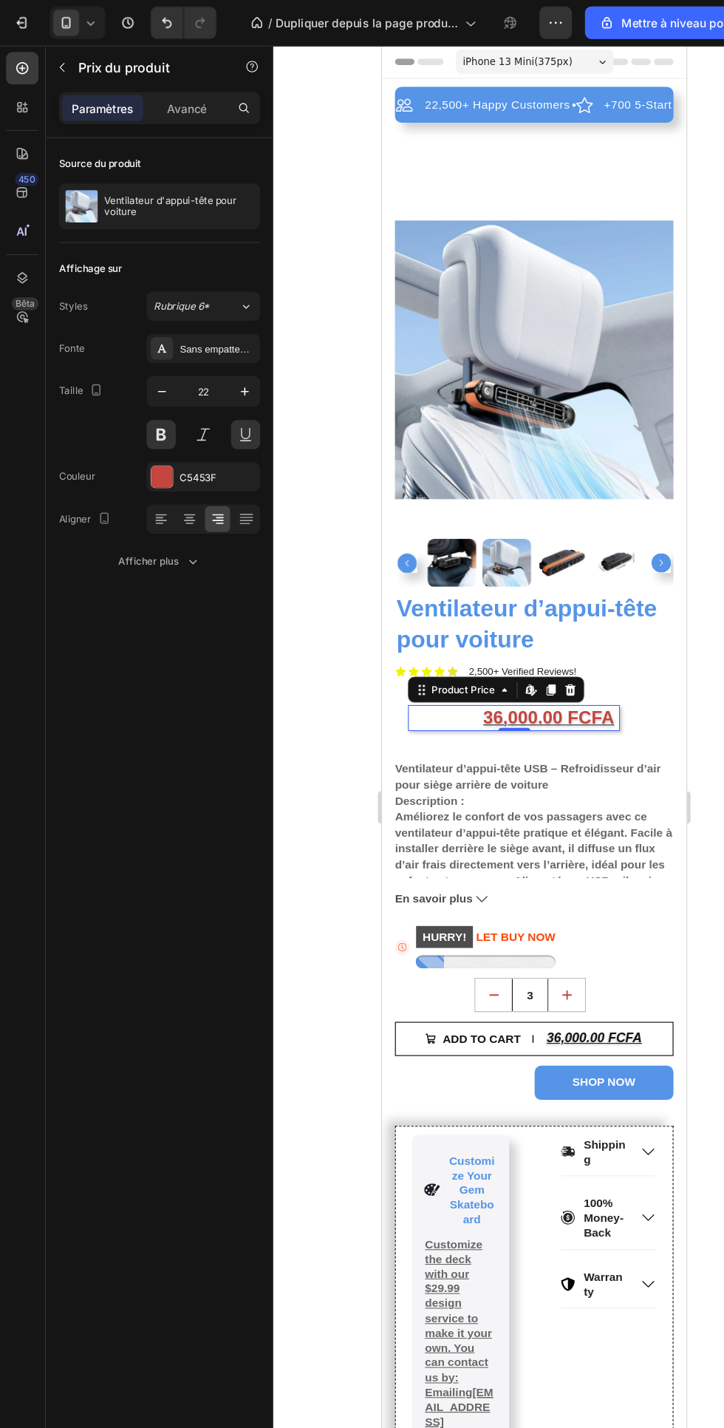
click at [173, 476] on icon at bounding box center [172, 476] width 7 height 1
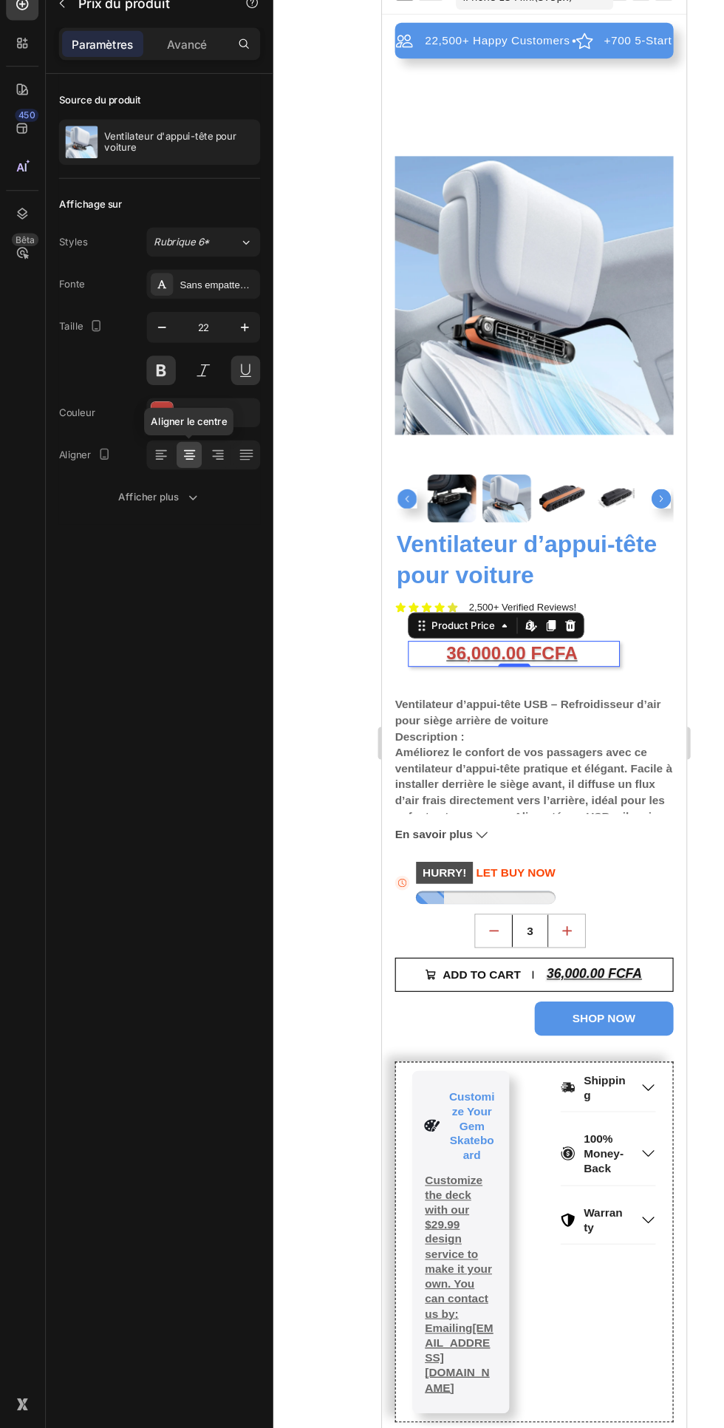
click at [567, 806] on div "Icon HURRY! LET BUY NOW Stock Counter Row" at bounding box center [520, 801] width 253 height 38
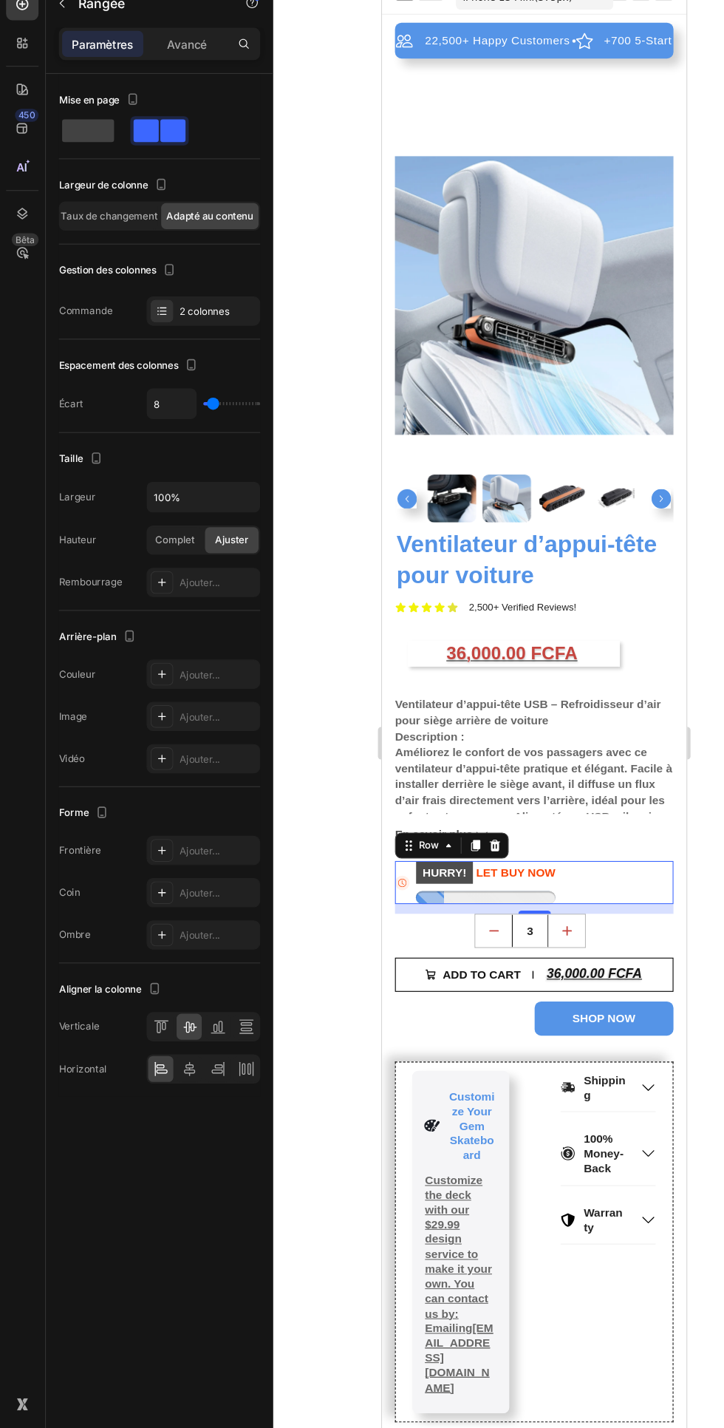
click at [27, 95] on icon at bounding box center [20, 97] width 15 height 15
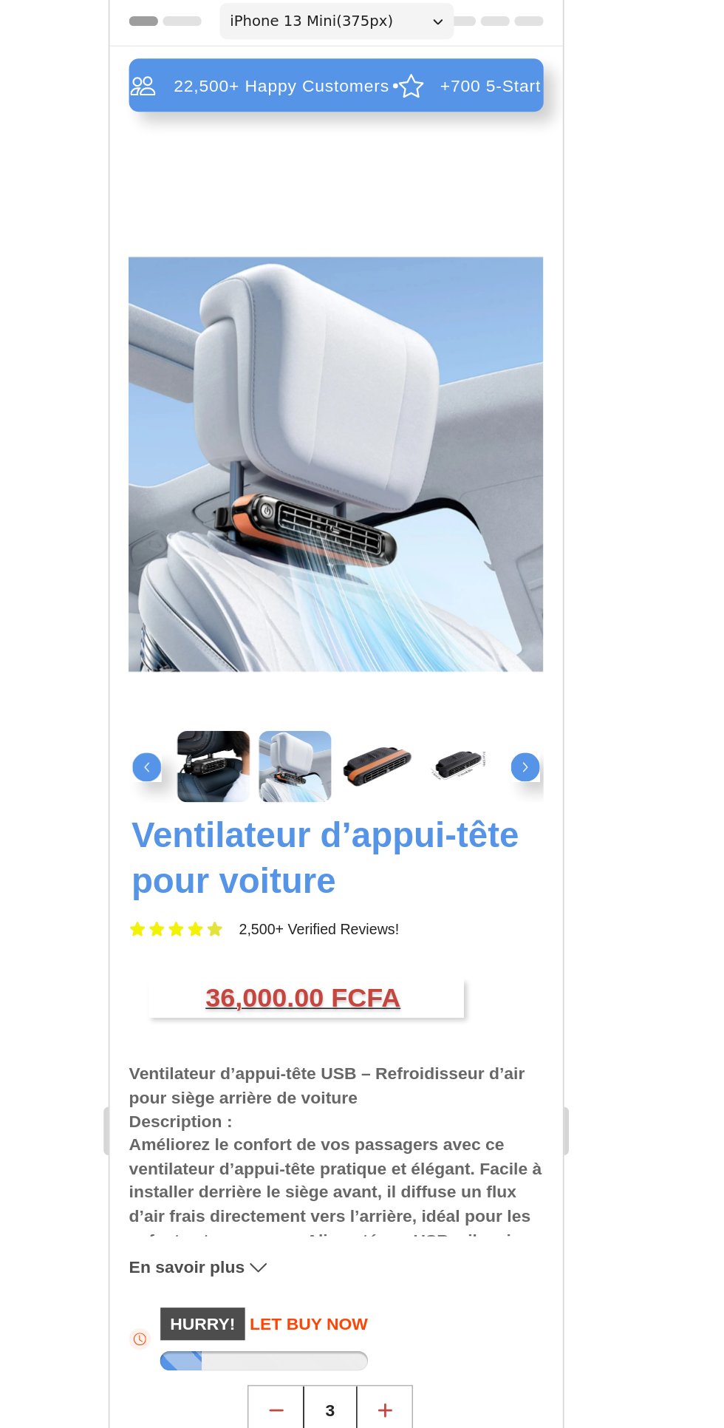
click at [299, 106] on div "22,500+ Happy Customers Item List +700 5-Start Review Item List 30 Day Guarante…" at bounding box center [247, 671] width 253 height 1273
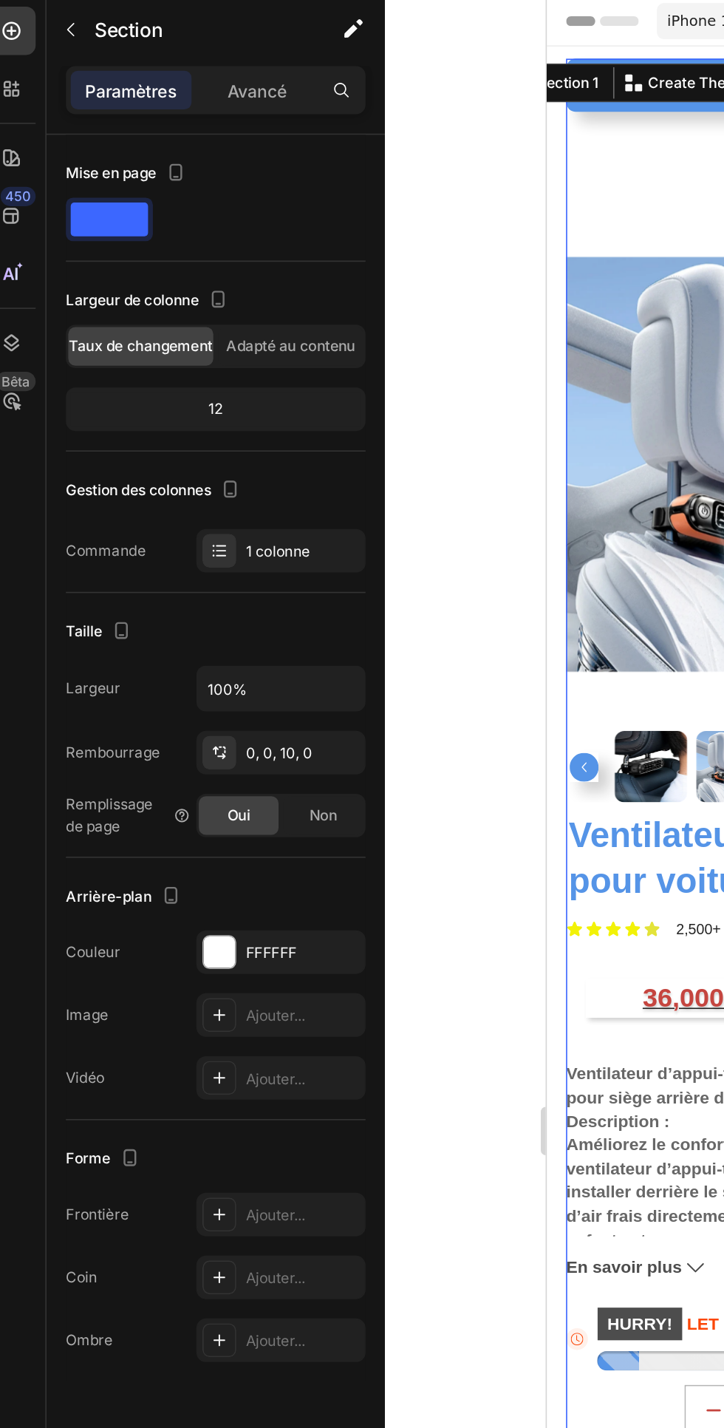
click at [170, 298] on div "12" at bounding box center [145, 293] width 177 height 21
click at [146, 293] on font "12" at bounding box center [145, 292] width 9 height 11
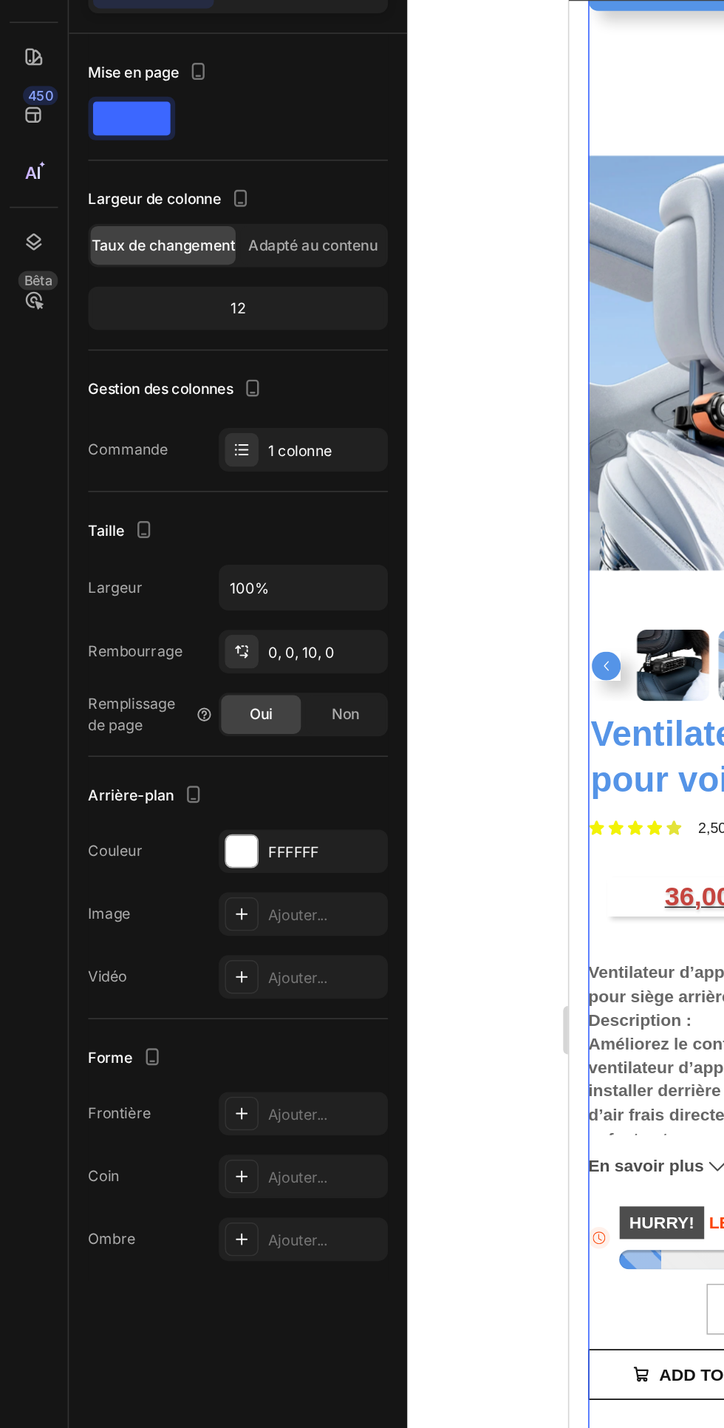
click at [200, 545] on div "Non" at bounding box center [211, 542] width 49 height 24
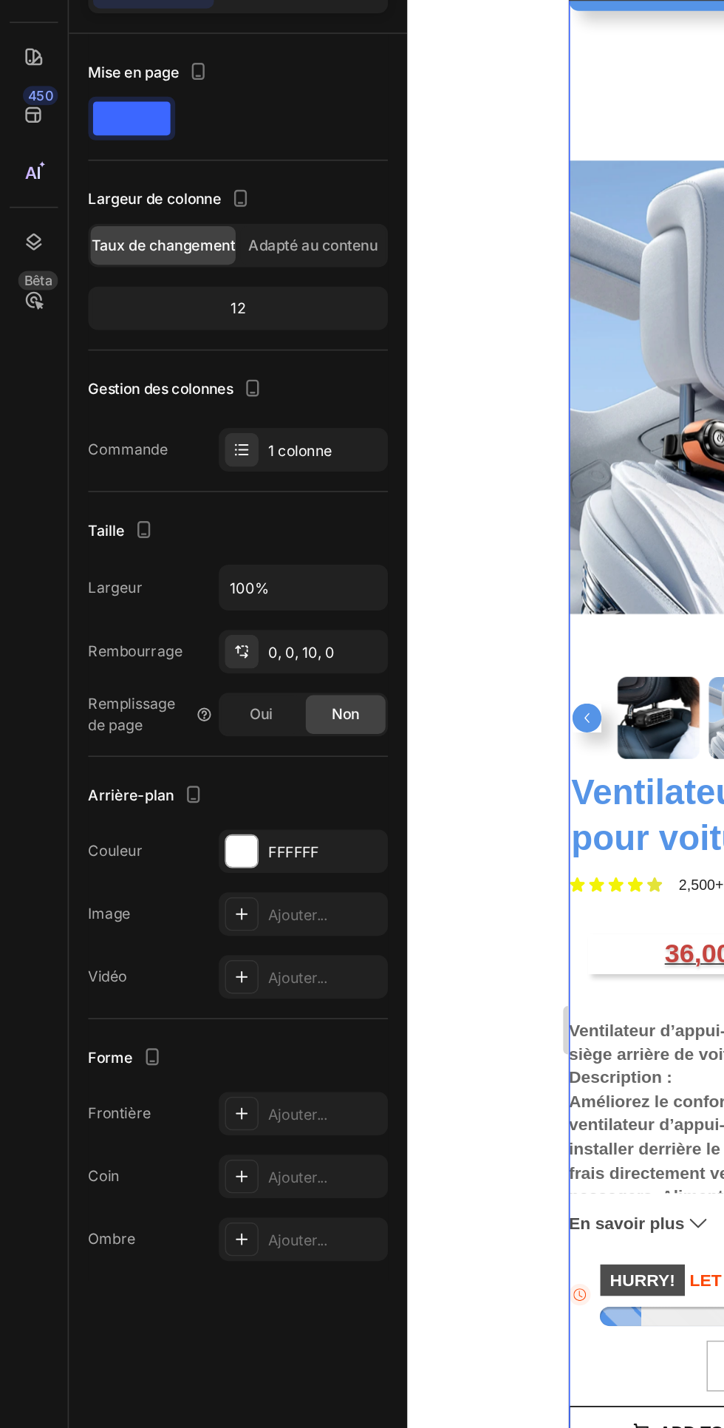
click at [158, 543] on font "Oui" at bounding box center [160, 541] width 14 height 11
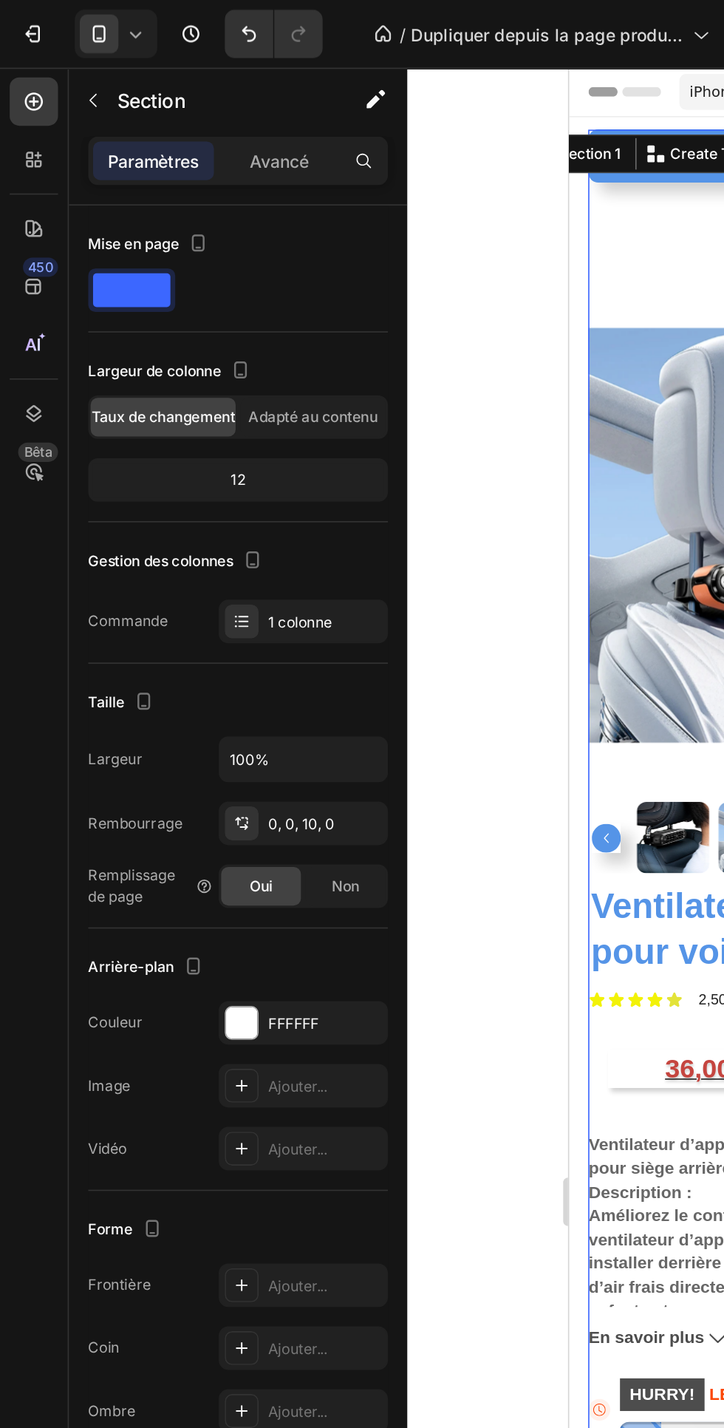
click at [166, 101] on font "Avancé" at bounding box center [171, 98] width 36 height 13
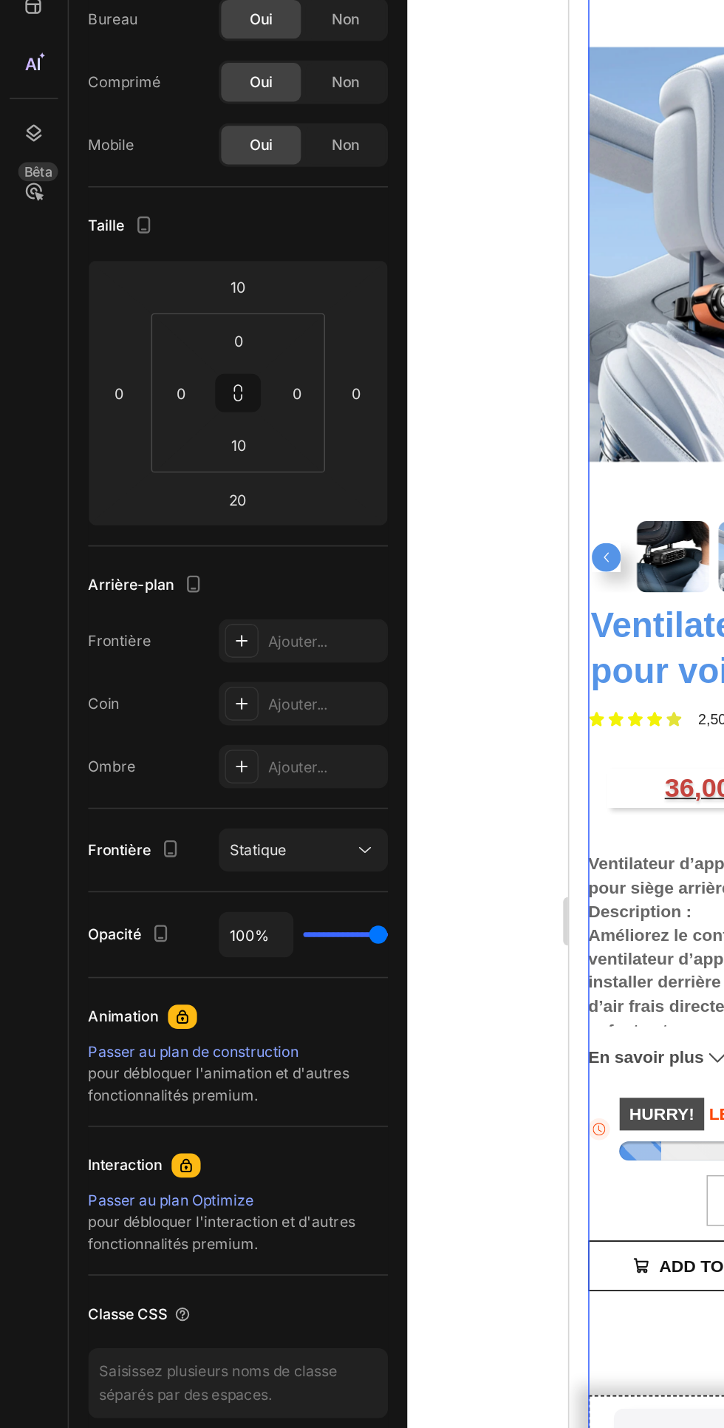
click at [217, 692] on icon at bounding box center [223, 691] width 15 height 15
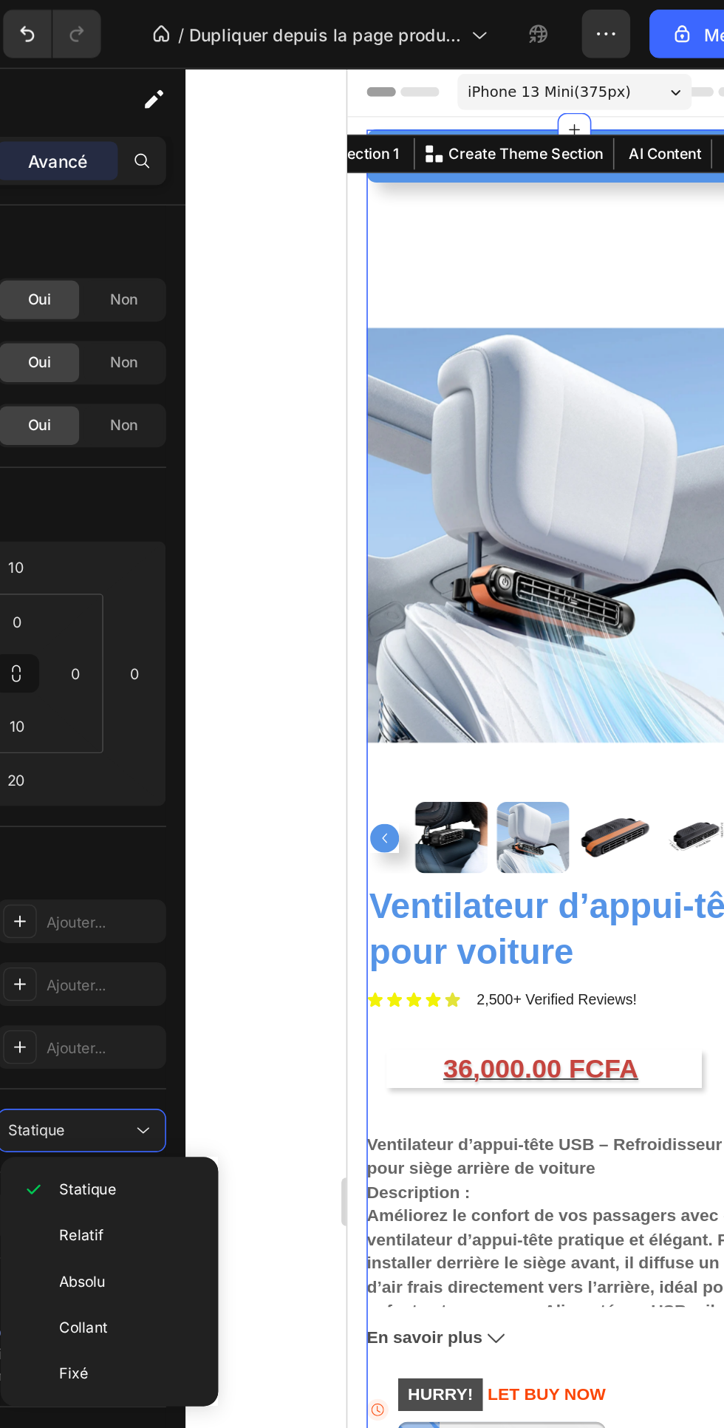
click at [459, 364] on img at bounding box center [485, 353] width 253 height 313
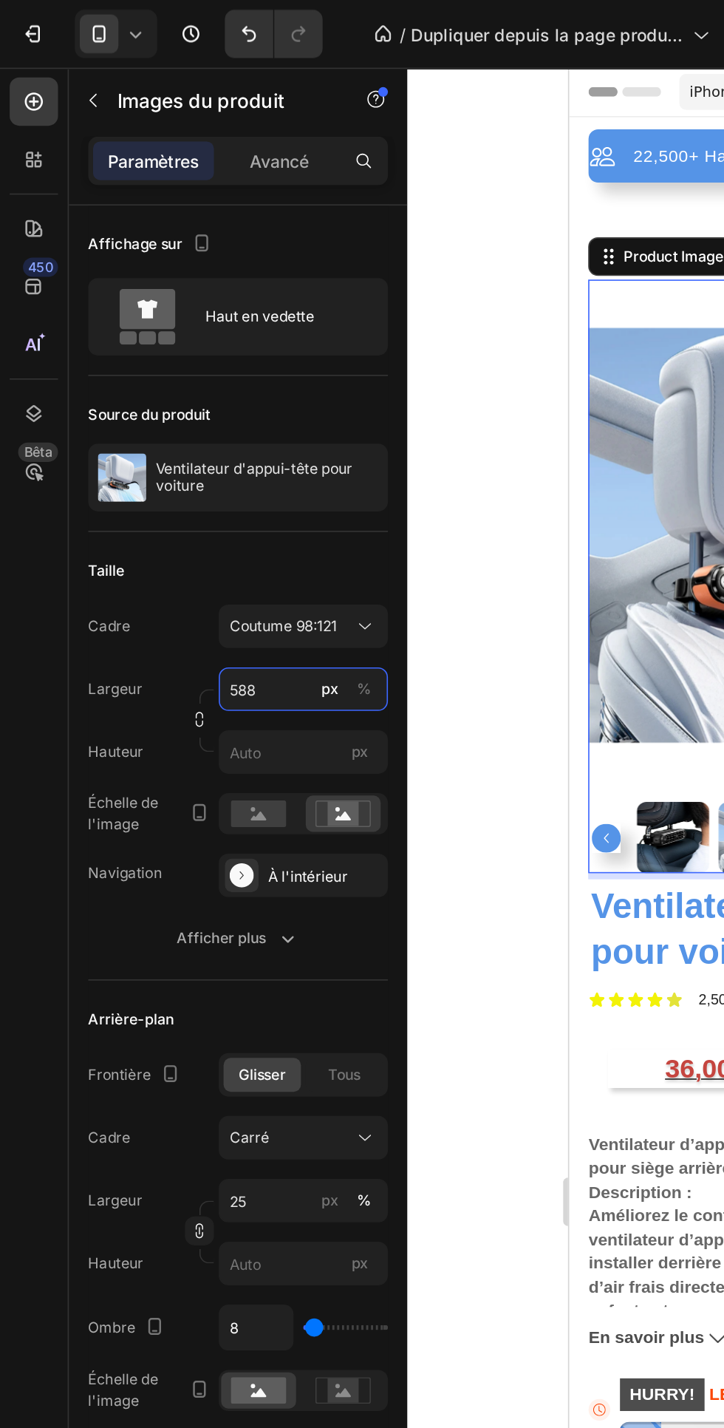
click at [173, 426] on input "588" at bounding box center [185, 421] width 103 height 27
click at [189, 335] on div "Taille Cadre Coutume 98:121 Largeur px % Hauteur px Échelle de l'image Navigati…" at bounding box center [145, 462] width 183 height 274
type input "726"
click at [181, 457] on input "726" at bounding box center [185, 459] width 103 height 27
click at [202, 341] on div "Taille" at bounding box center [145, 349] width 183 height 24
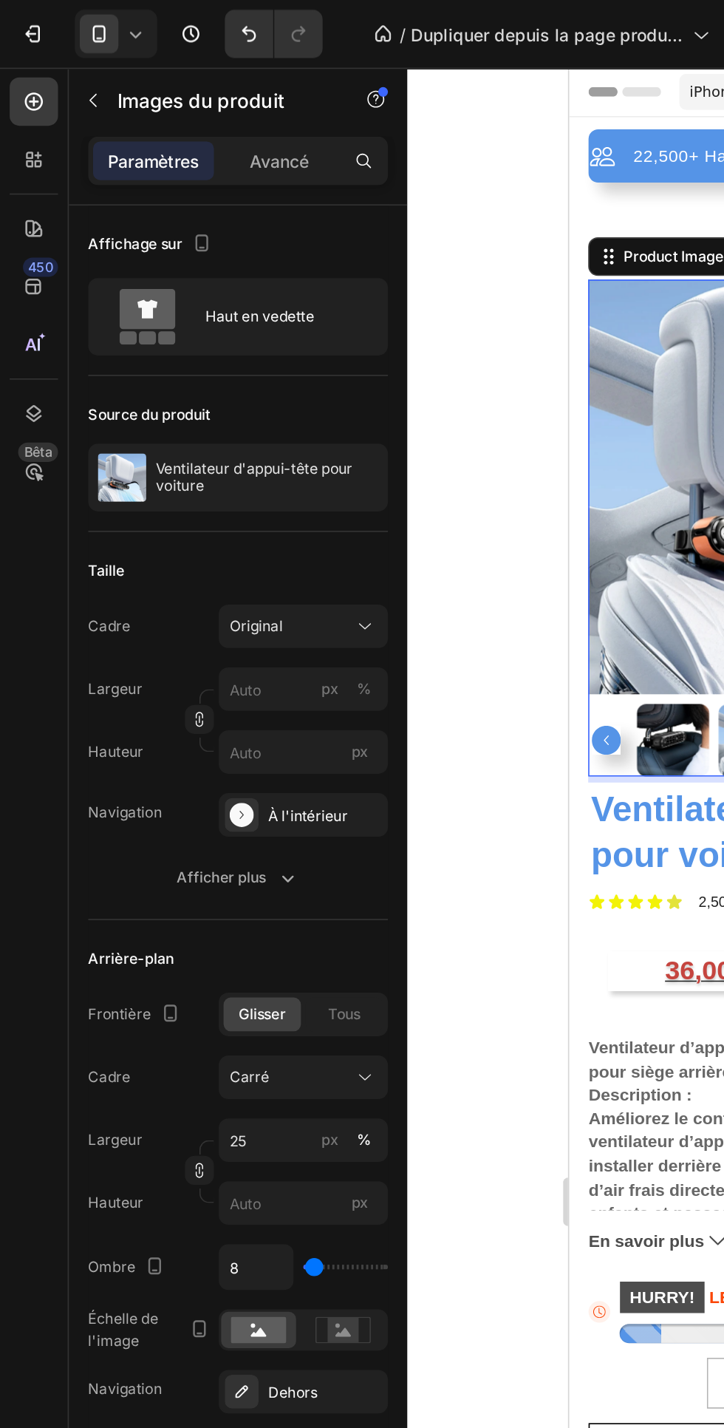
click at [182, 536] on icon "button" at bounding box center [175, 536] width 15 height 15
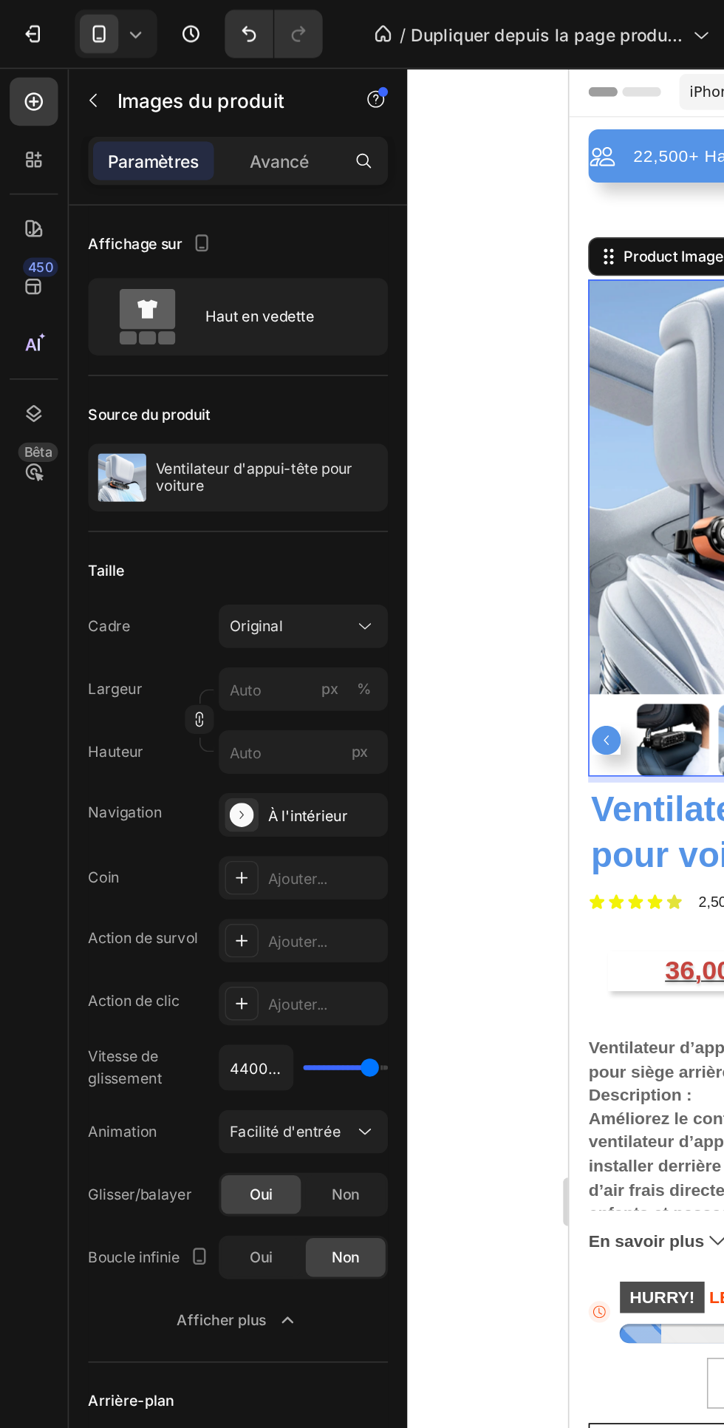
click at [210, 386] on div "Original" at bounding box center [176, 382] width 72 height 13
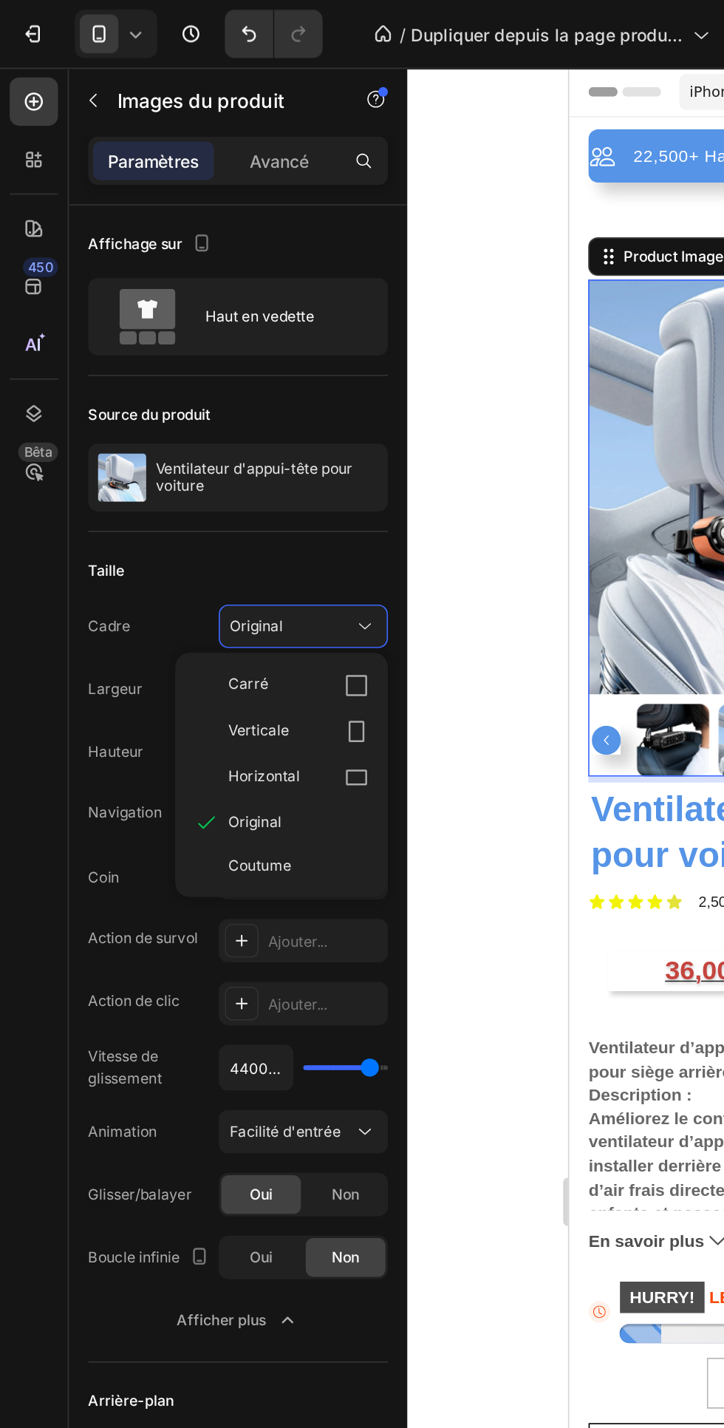
click at [217, 448] on icon at bounding box center [218, 447] width 15 height 15
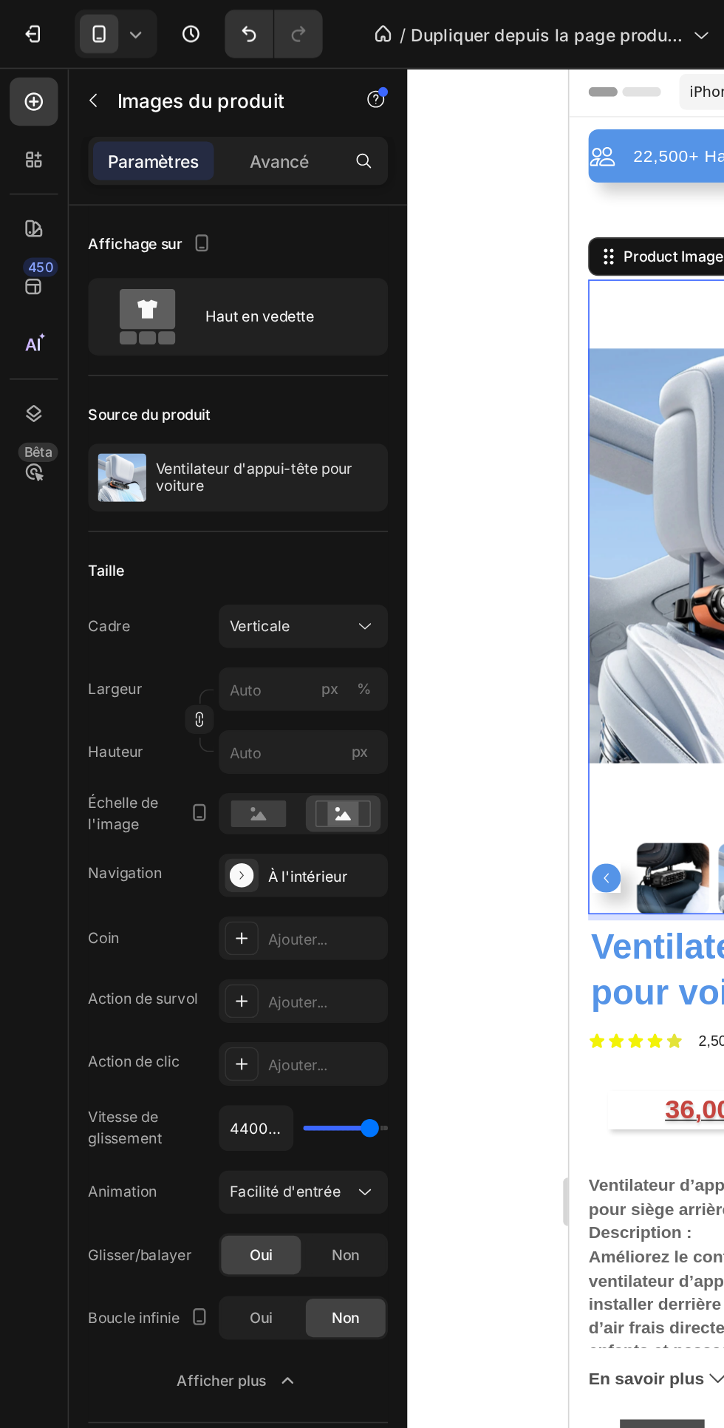
click at [206, 384] on div "Verticale" at bounding box center [176, 382] width 72 height 13
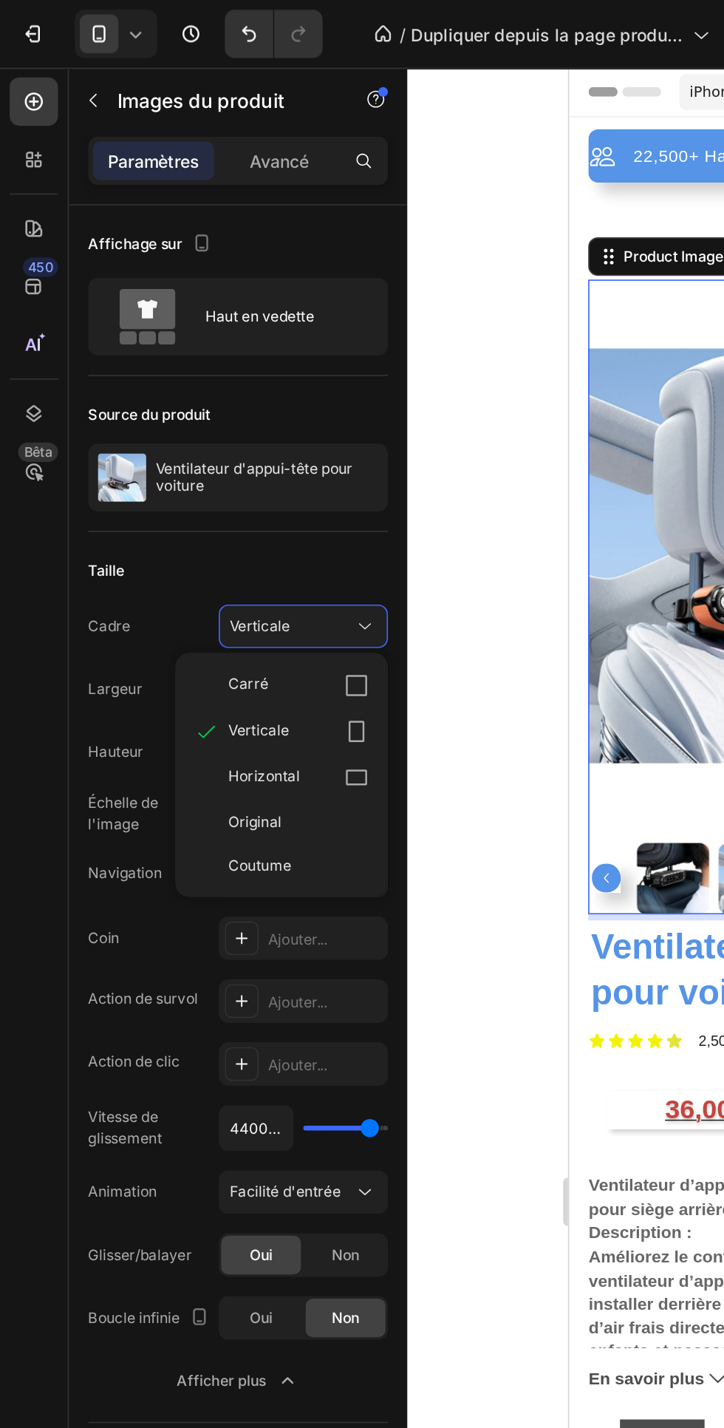
click at [222, 420] on icon at bounding box center [218, 419] width 15 height 15
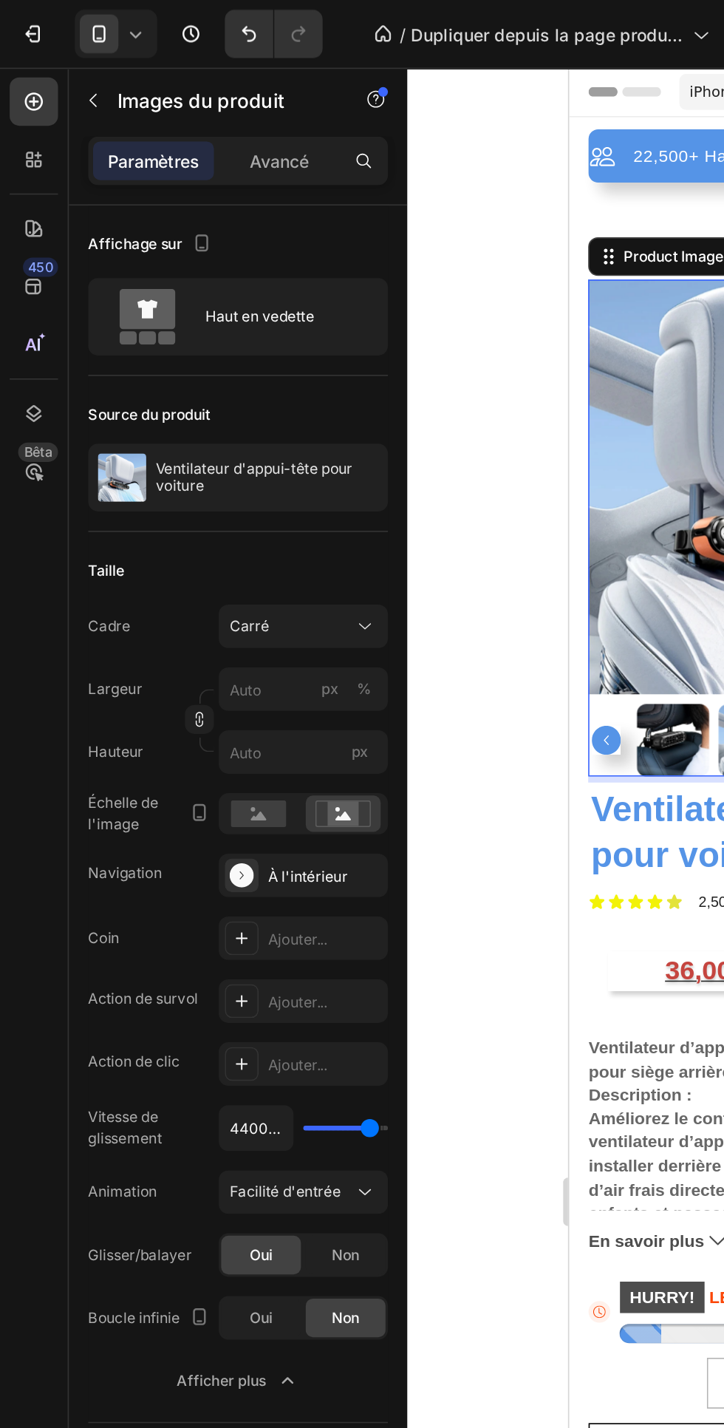
click at [220, 384] on icon at bounding box center [223, 382] width 15 height 15
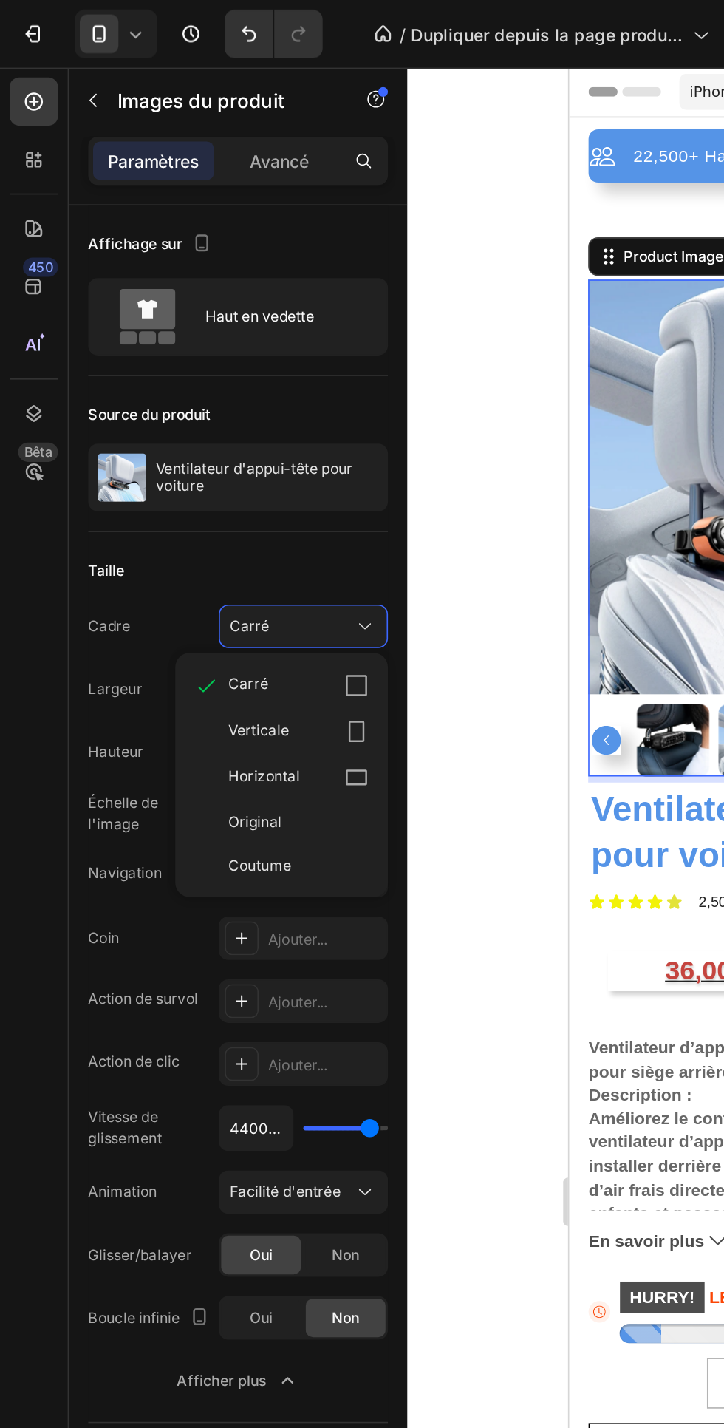
click at [216, 479] on icon at bounding box center [217, 476] width 13 height 10
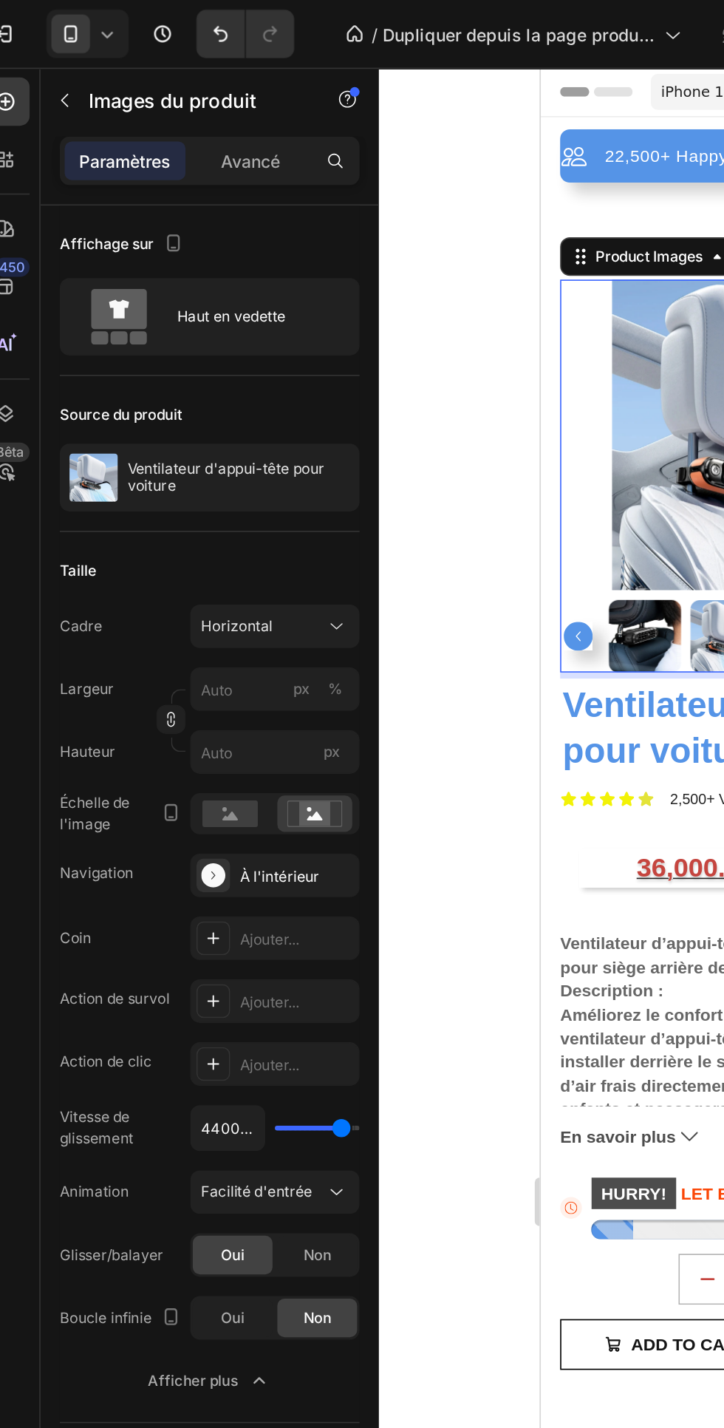
click at [223, 383] on icon at bounding box center [223, 382] width 15 height 15
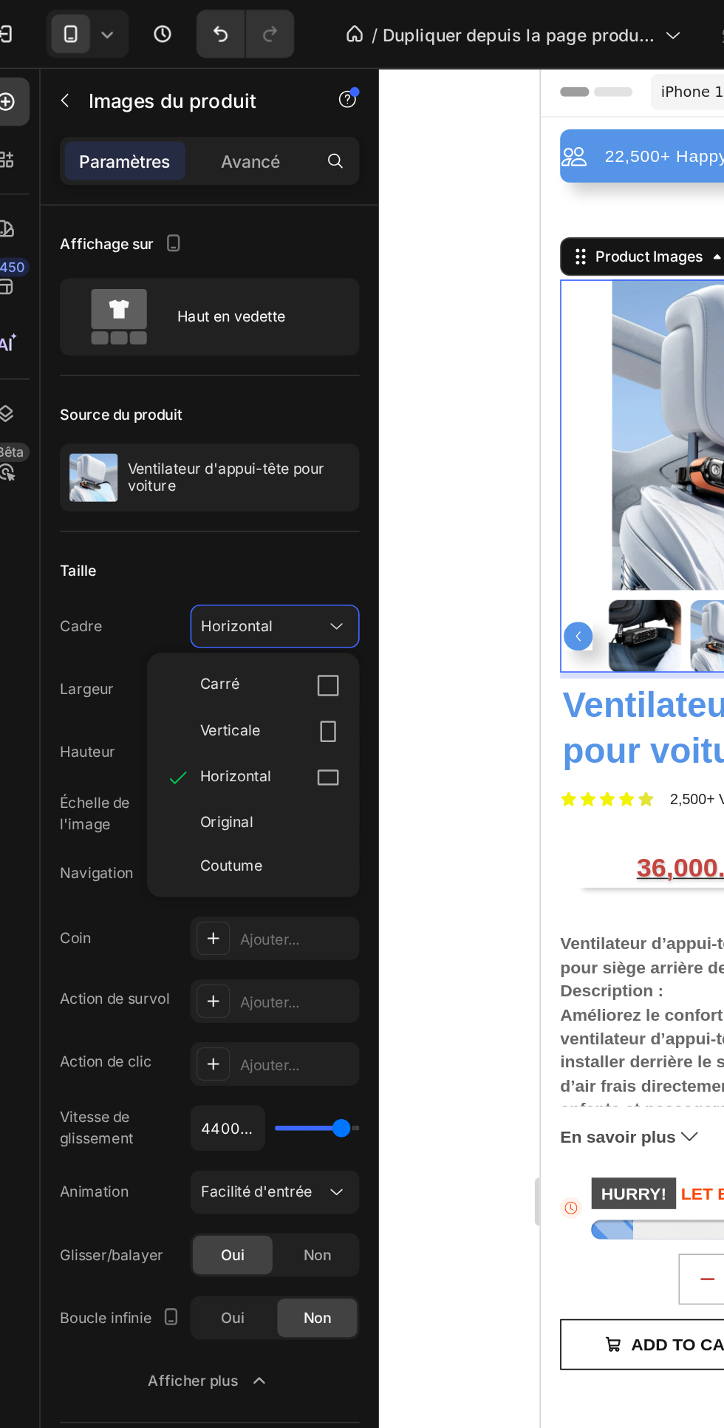
click at [201, 491] on div "Original" at bounding box center [172, 502] width 118 height 27
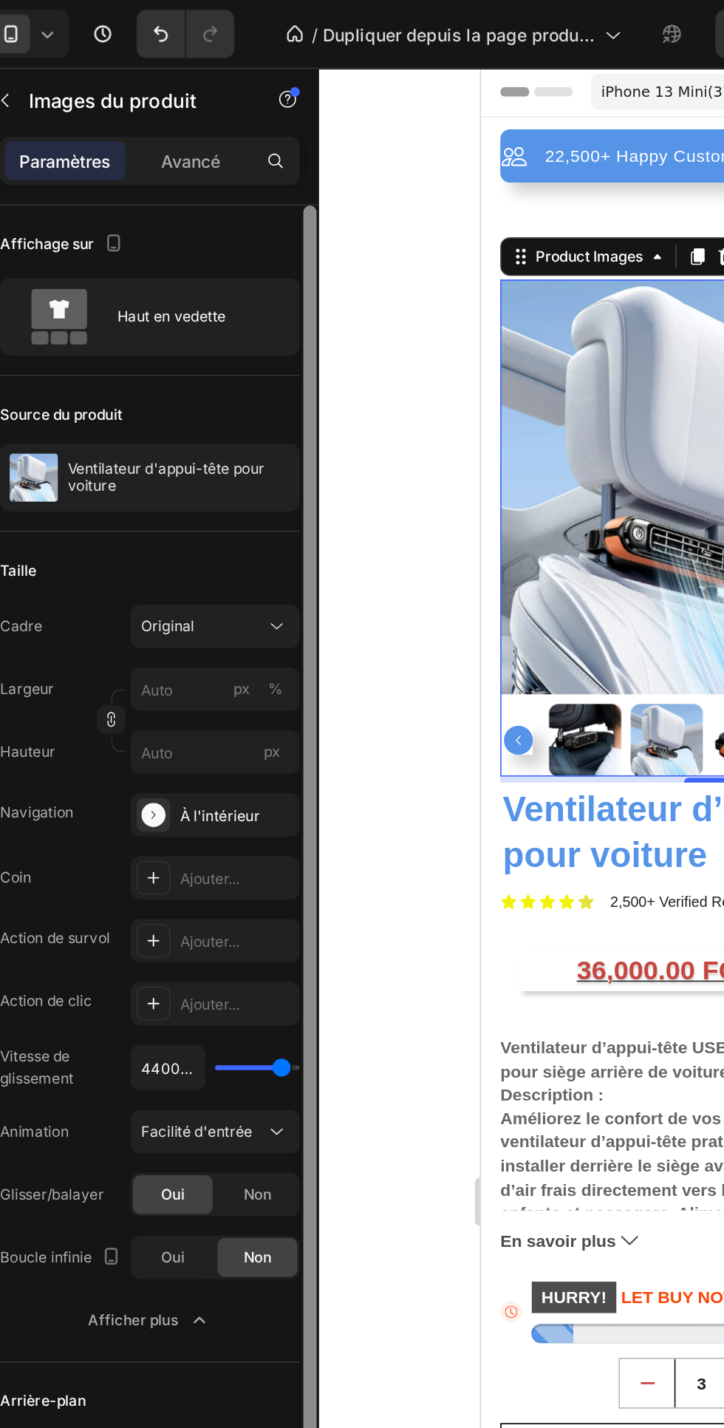
click at [185, 187] on font "Haut en vedette" at bounding box center [159, 193] width 67 height 13
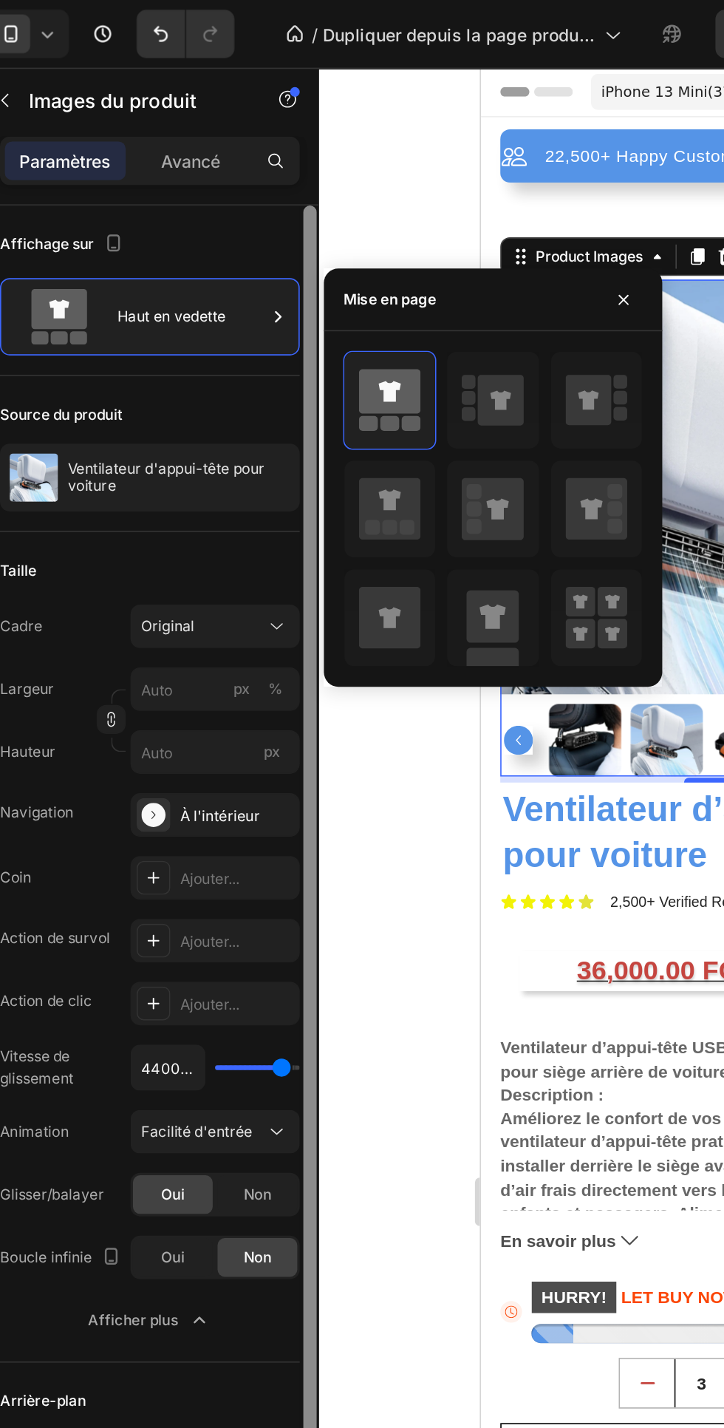
click at [419, 245] on icon at bounding box center [414, 244] width 28 height 31
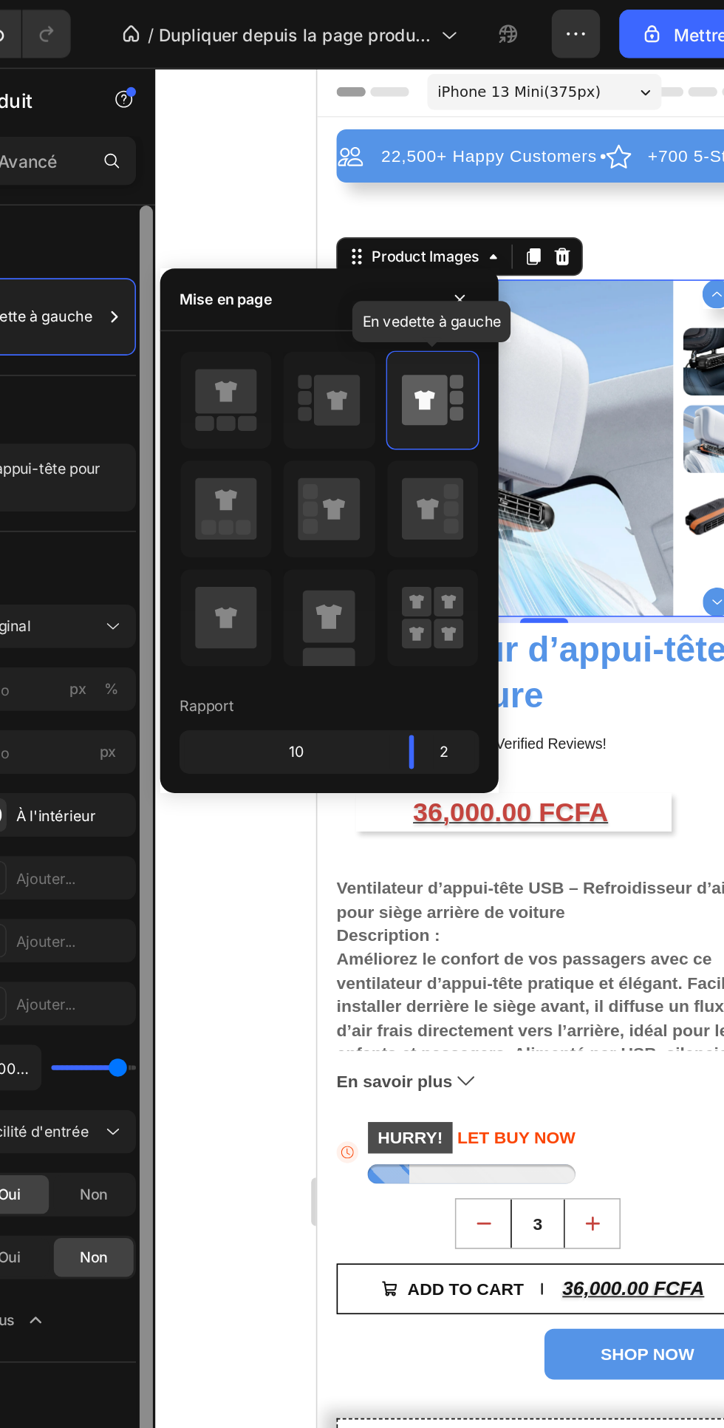
click at [290, 249] on icon at bounding box center [292, 238] width 38 height 27
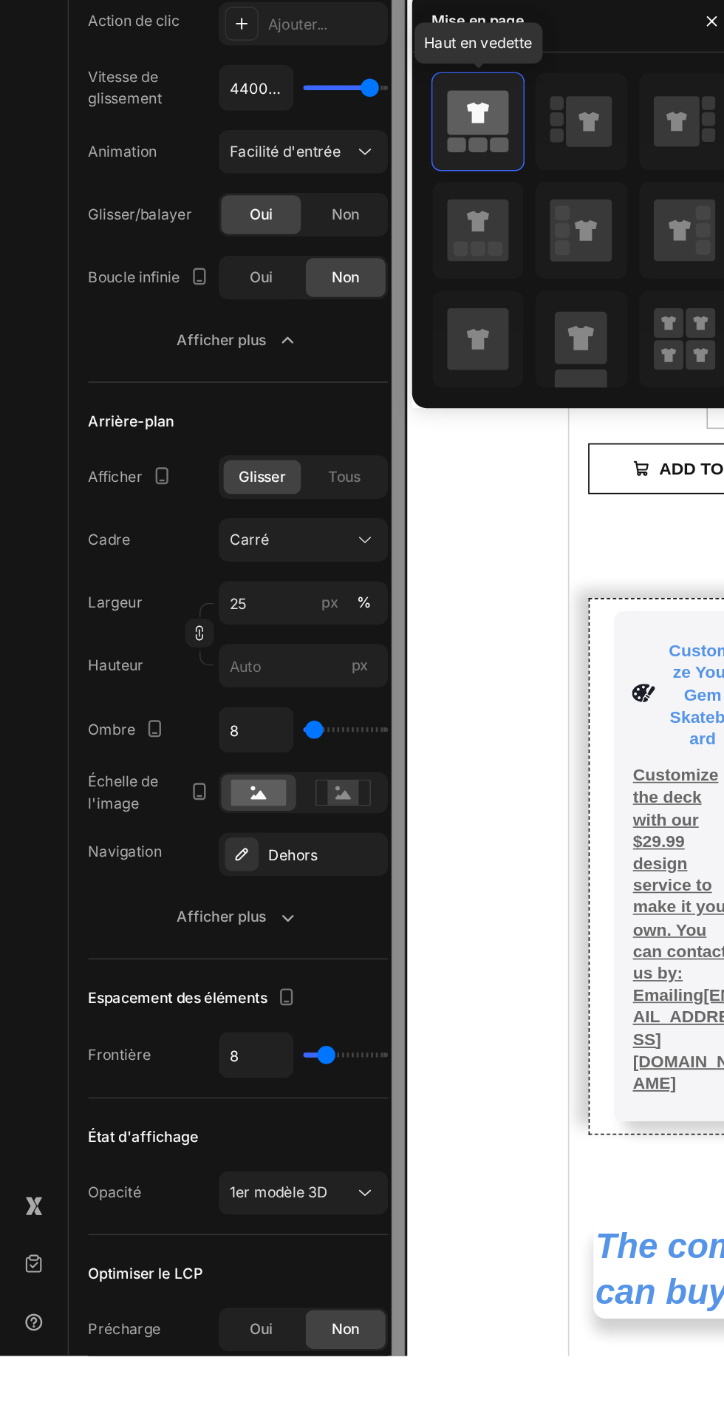
click at [217, 1168] on button "Afficher plus" at bounding box center [145, 1159] width 183 height 27
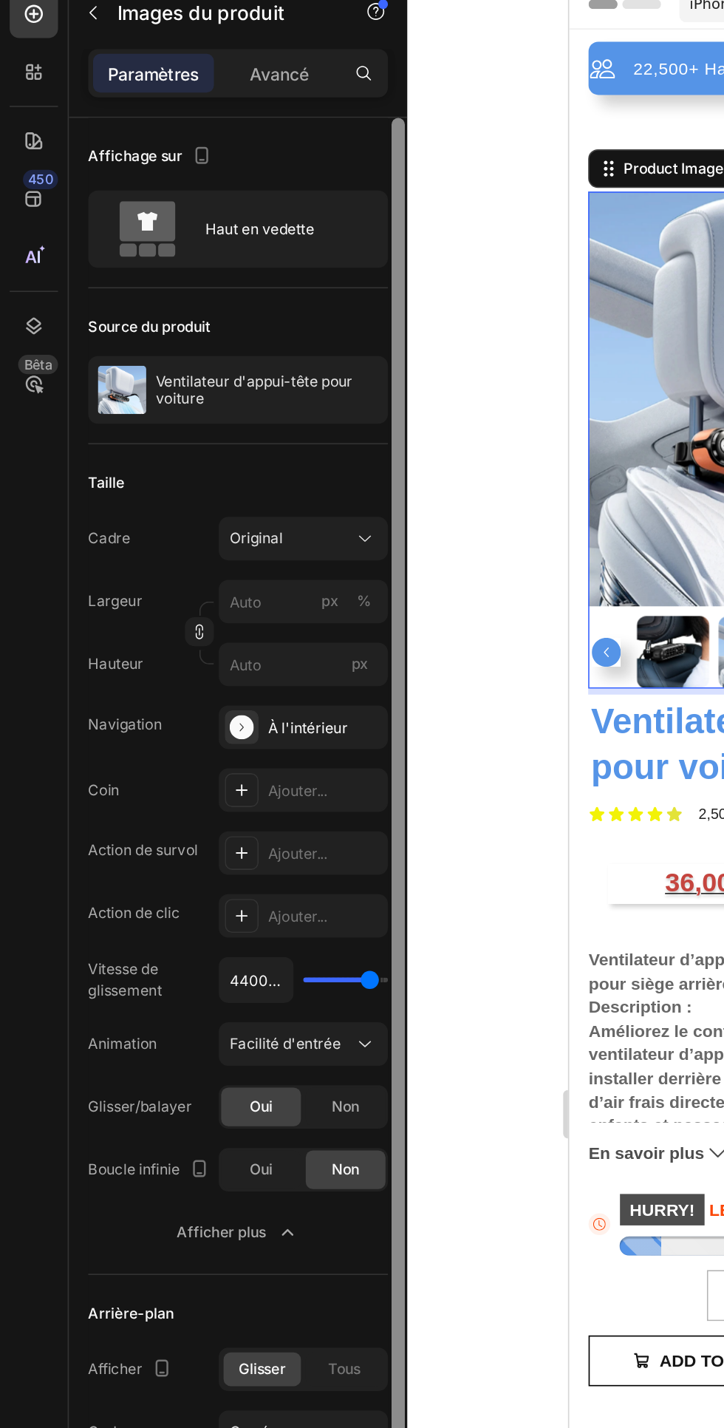
click at [163, 100] on font "Avancé" at bounding box center [171, 98] width 36 height 13
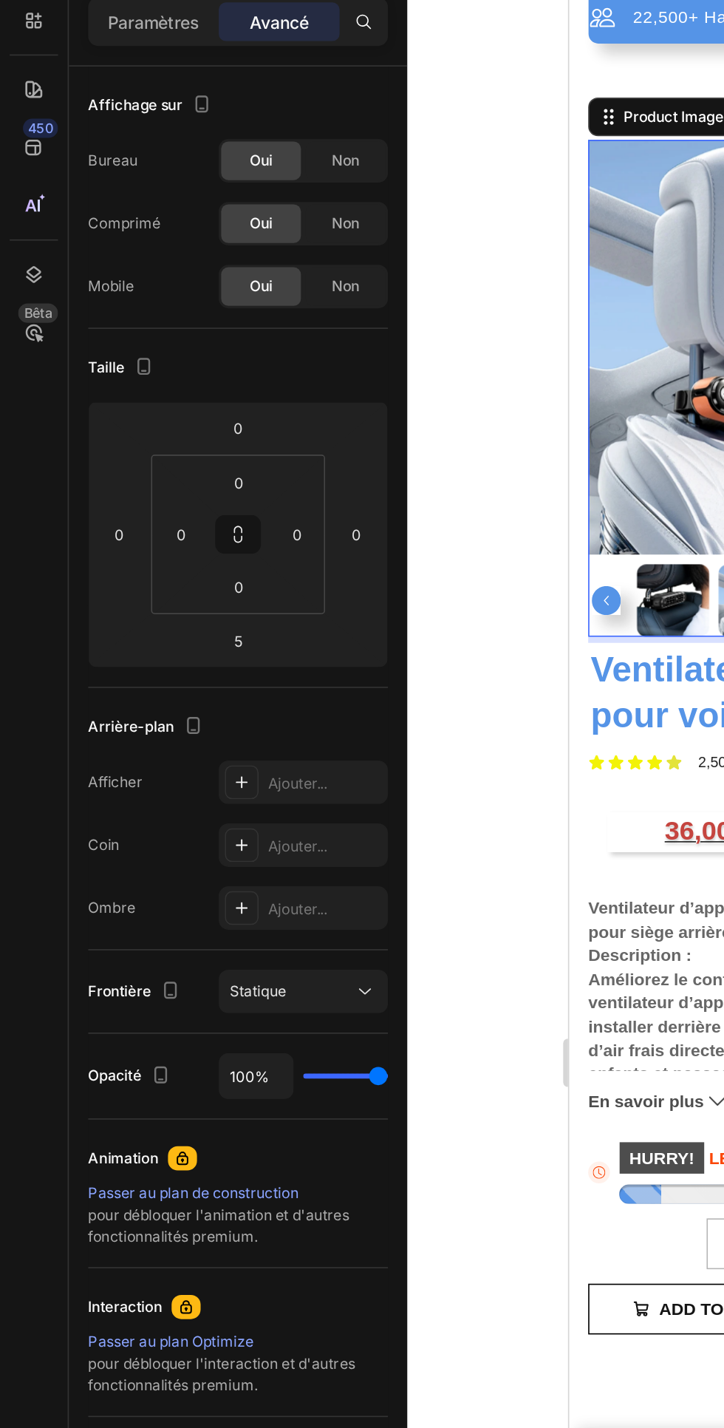
click at [149, 437] on input "0" at bounding box center [147, 443] width 30 height 22
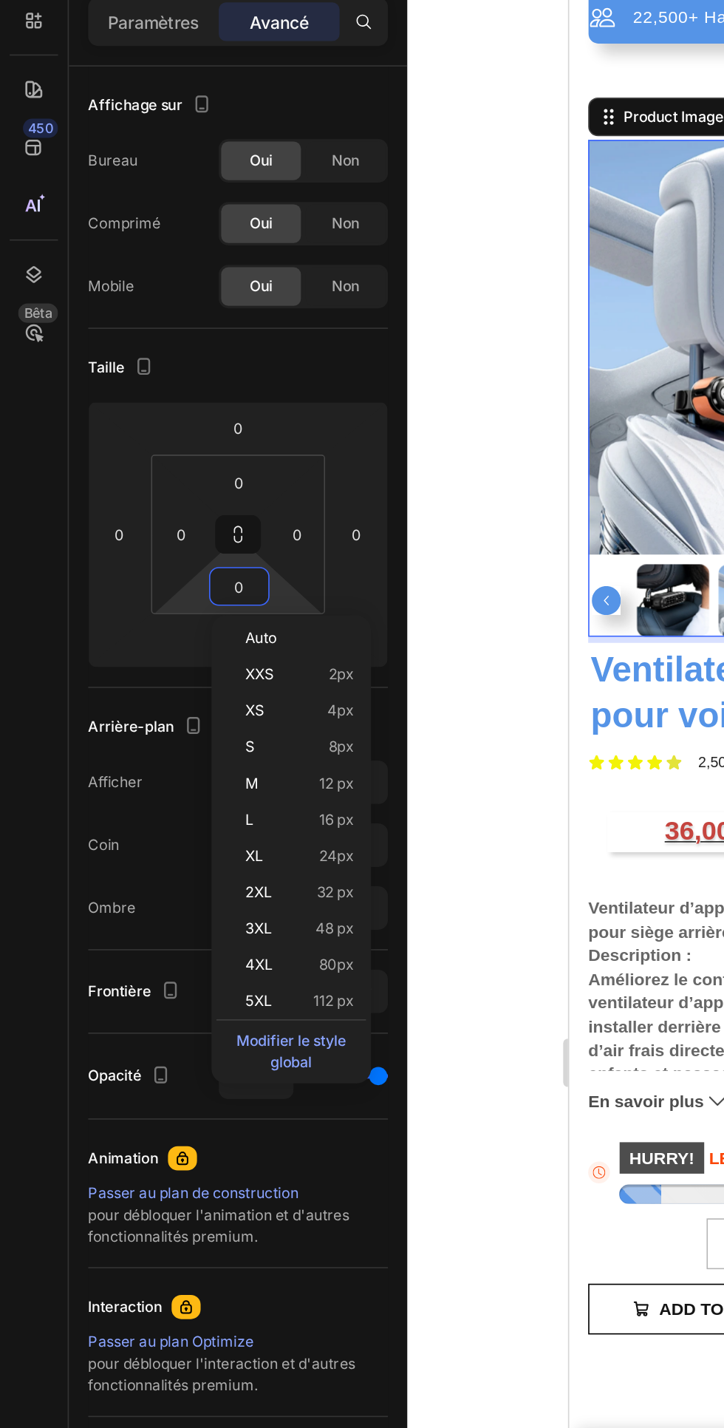
type input "5"
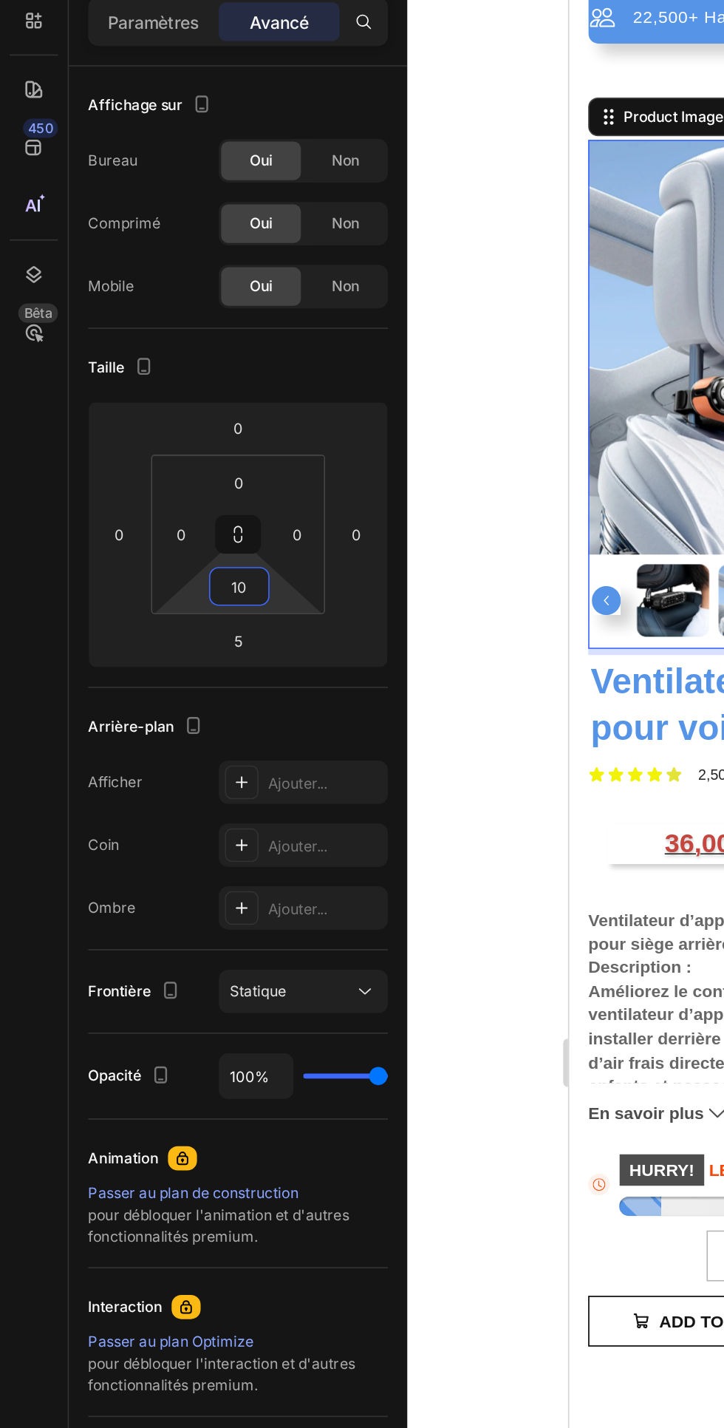
type input "10"
click at [166, 0] on html "7 / Dupliquer depuis la page produit - [DATE] 14:39:31 Aperçu Save Mettre à niv…" at bounding box center [362, 0] width 724 height 0
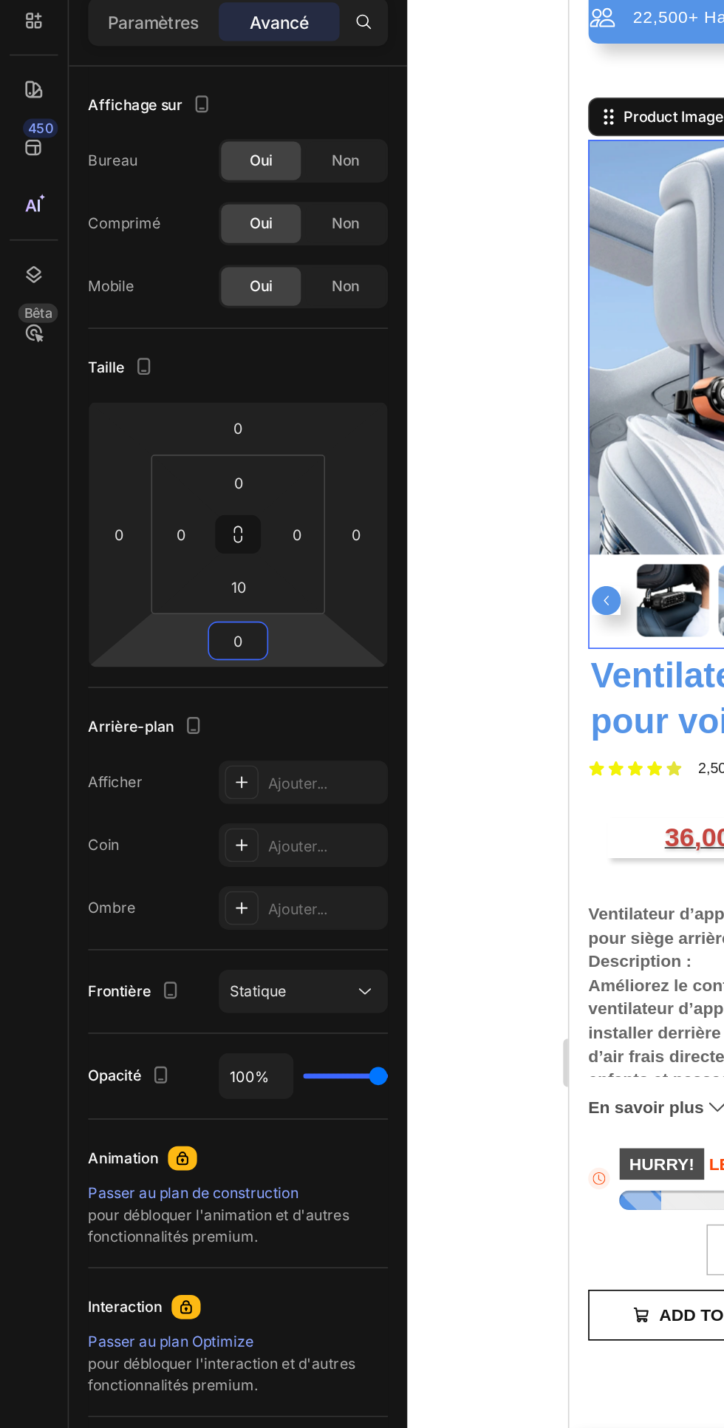
type input "0"
click at [186, 522] on div "Arrière-plan" at bounding box center [145, 529] width 183 height 24
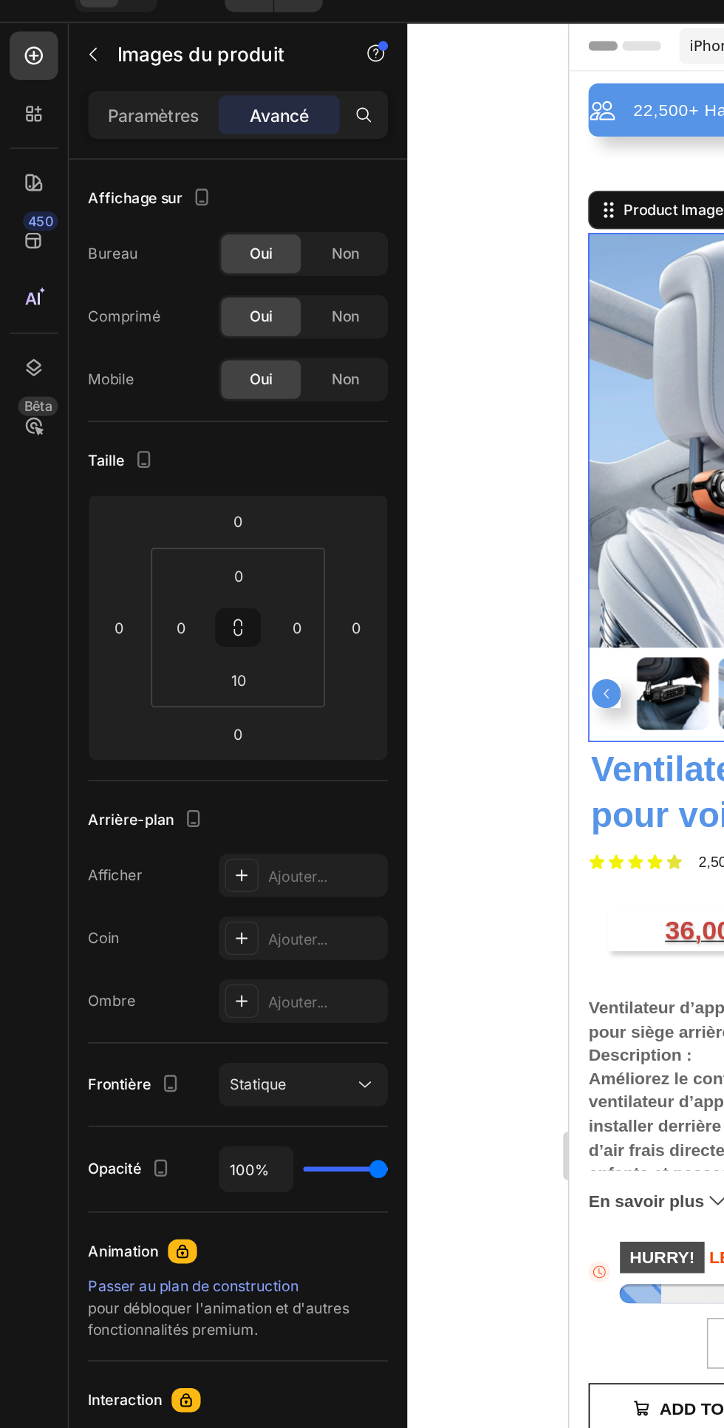
click at [74, 107] on div "Paramètres" at bounding box center [94, 98] width 74 height 24
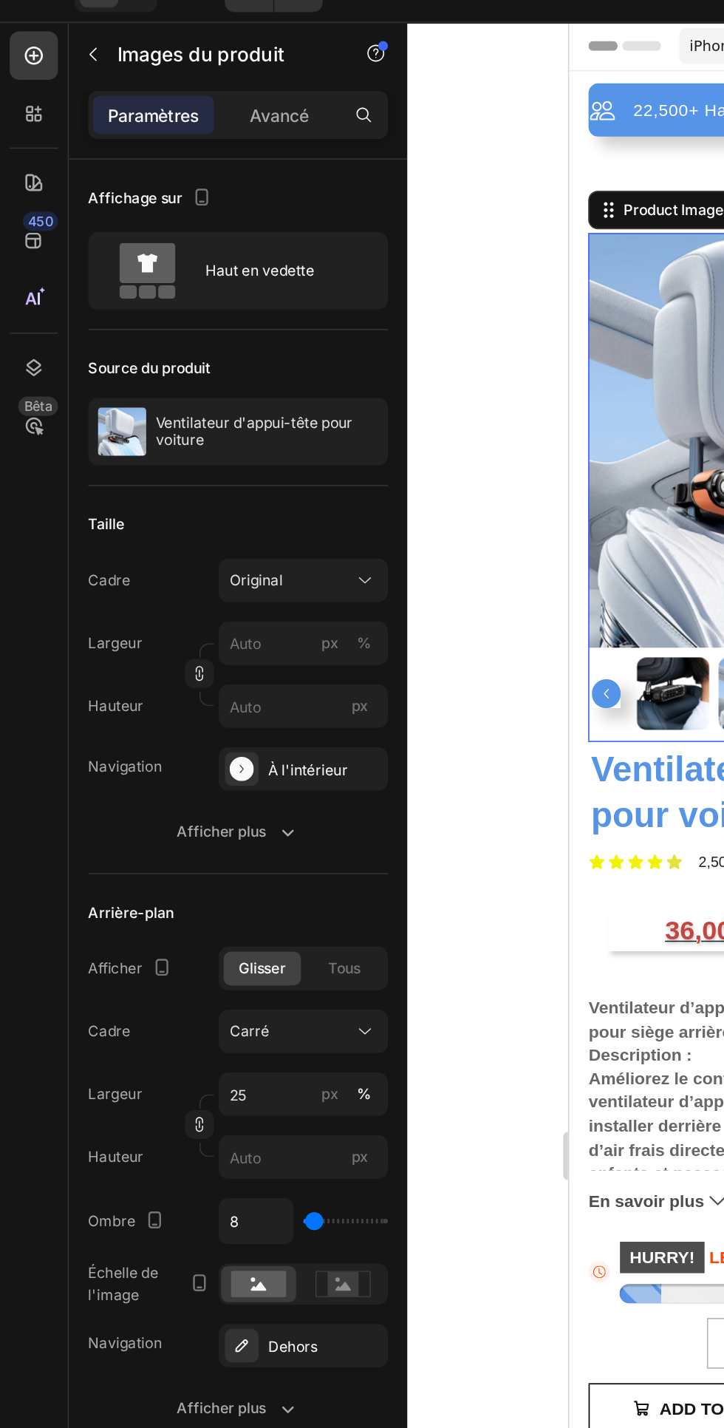
click at [205, 176] on div "Haut en vedette" at bounding box center [145, 193] width 183 height 47
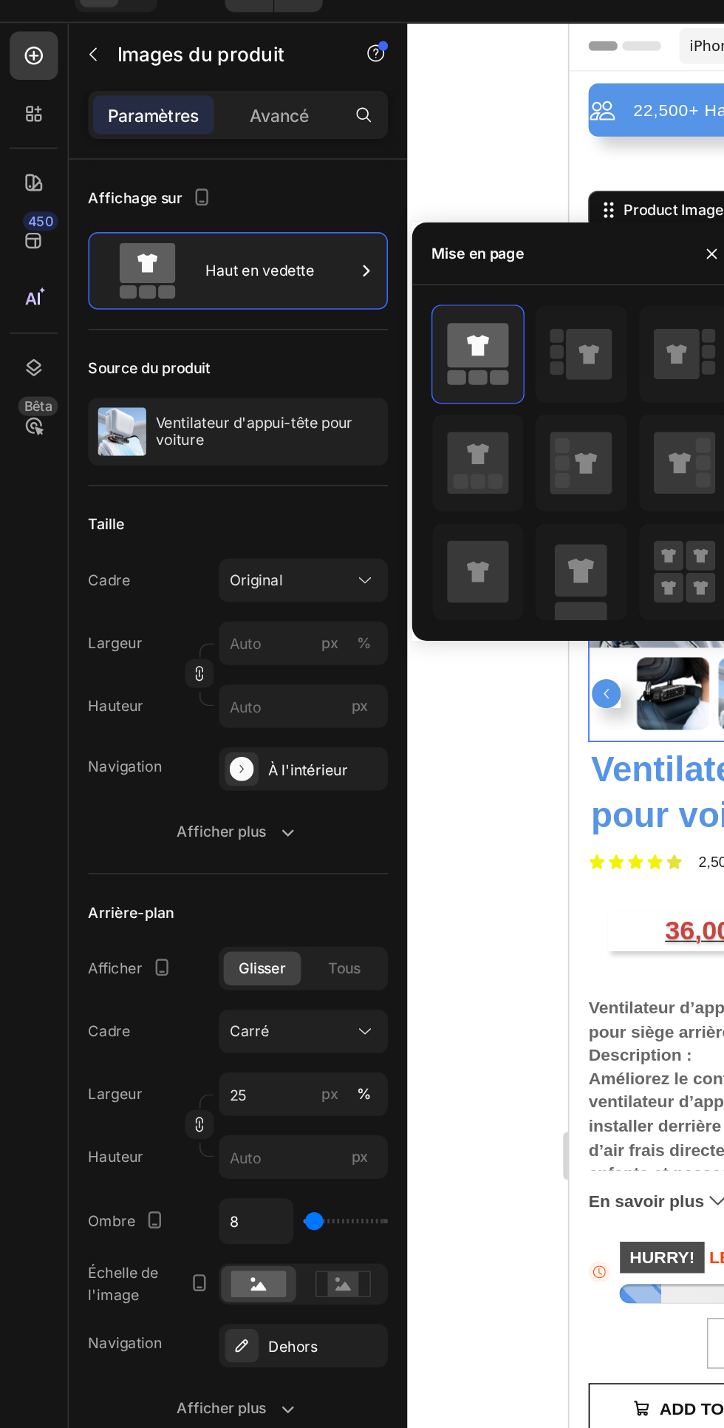
click at [149, 336] on div "Taille Cadre Original Largeur px % Hauteur px Navigation À l'intérieur Afficher…" at bounding box center [145, 443] width 183 height 237
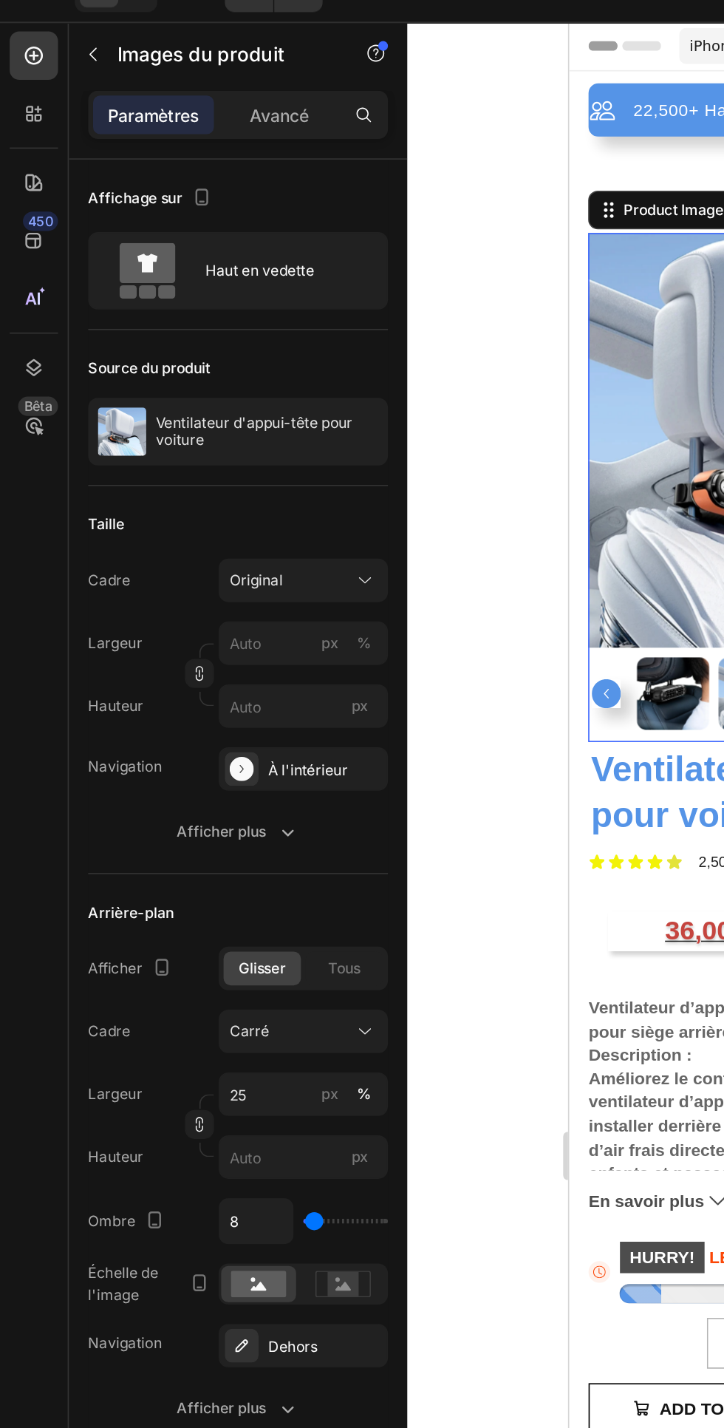
click at [195, 293] on p "Ventilateur d'appui-tête pour voiture" at bounding box center [163, 292] width 136 height 21
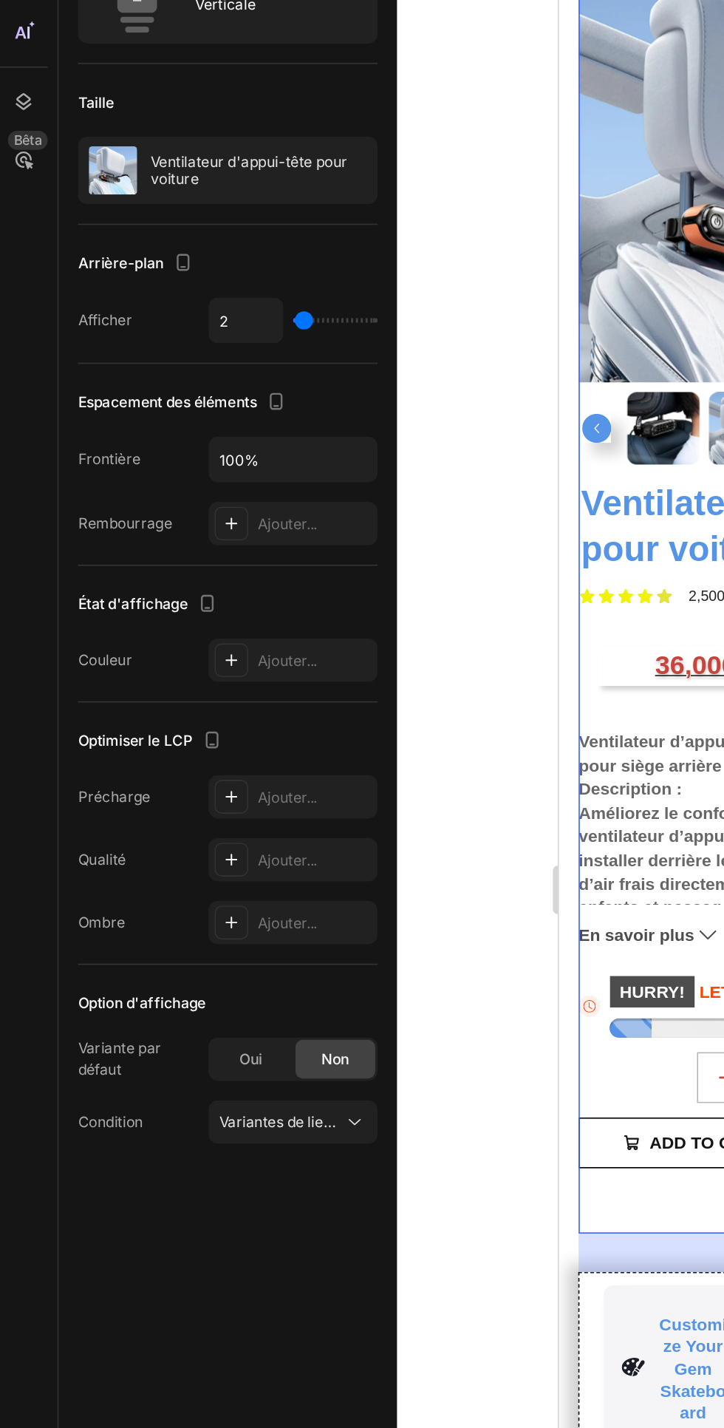
click at [219, 879] on icon at bounding box center [223, 876] width 15 height 15
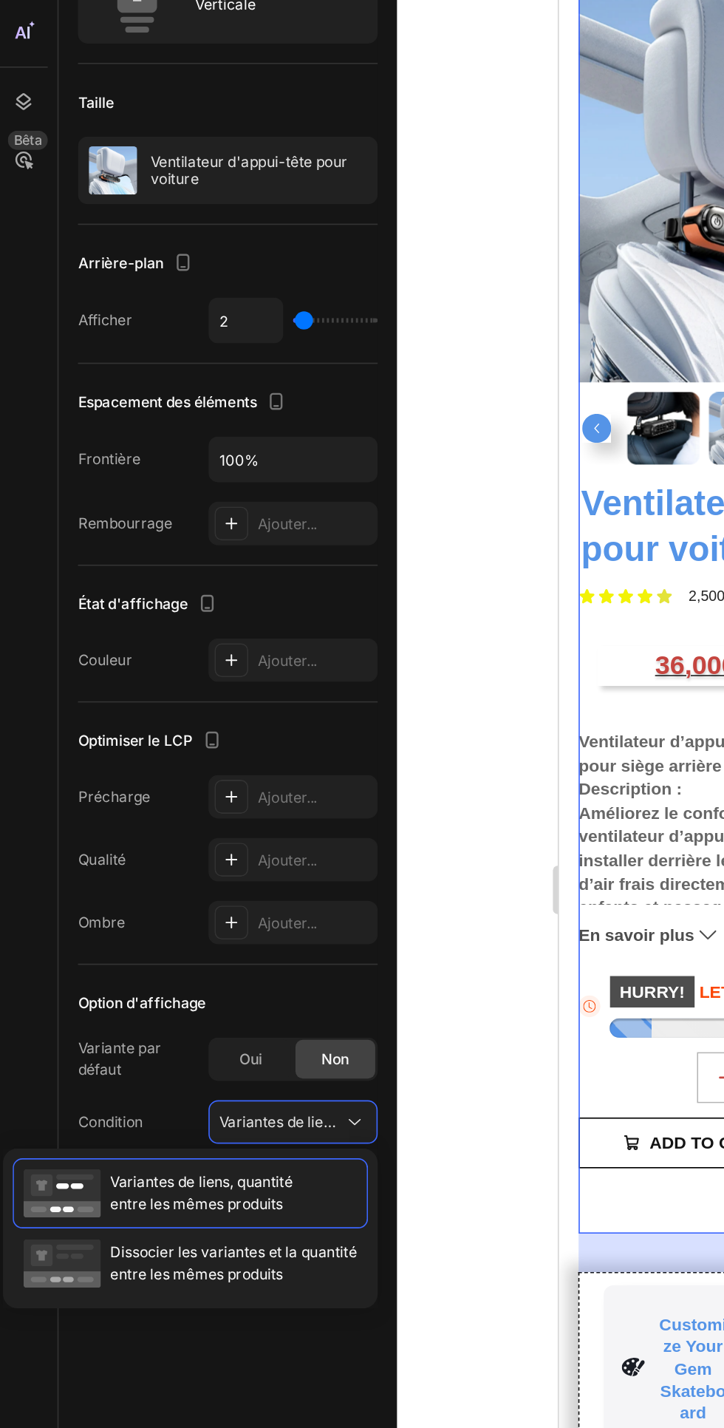
click at [164, 1050] on div "Affichage sur Verticale Taille Ventilateur d'appui-tête pour voiture Arrière-pl…" at bounding box center [145, 798] width 207 height 1344
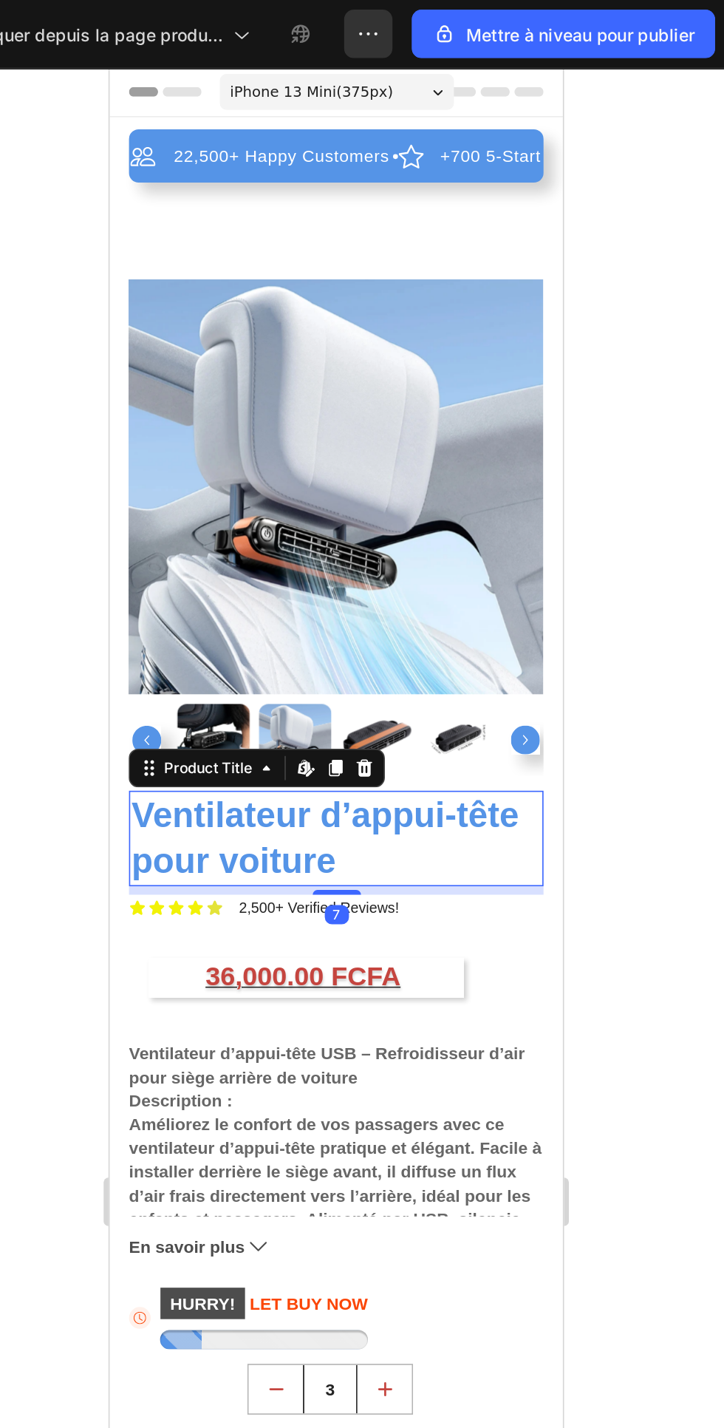
click at [502, 21] on icon "button" at bounding box center [502, 20] width 2 height 1
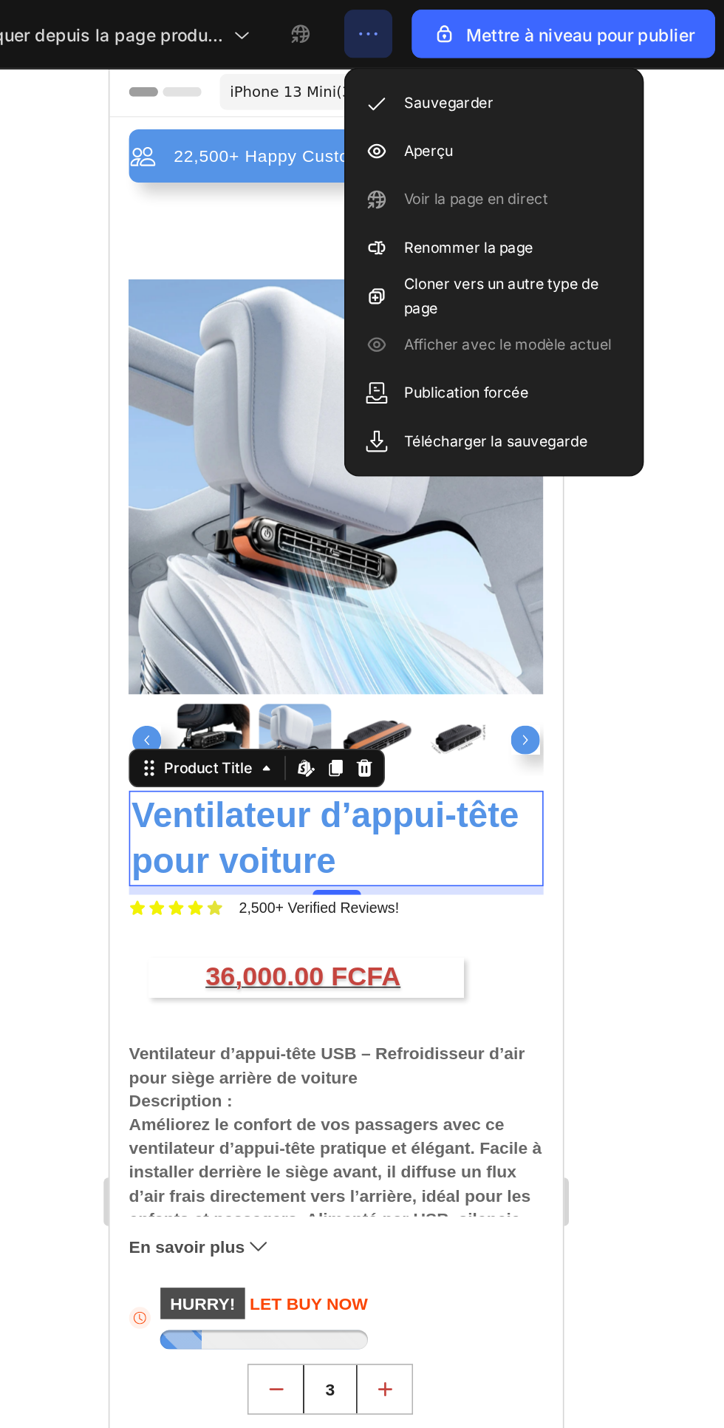
click at [548, 92] on font "Aperçu" at bounding box center [543, 91] width 30 height 11
